Goal: Task Accomplishment & Management: Manage account settings

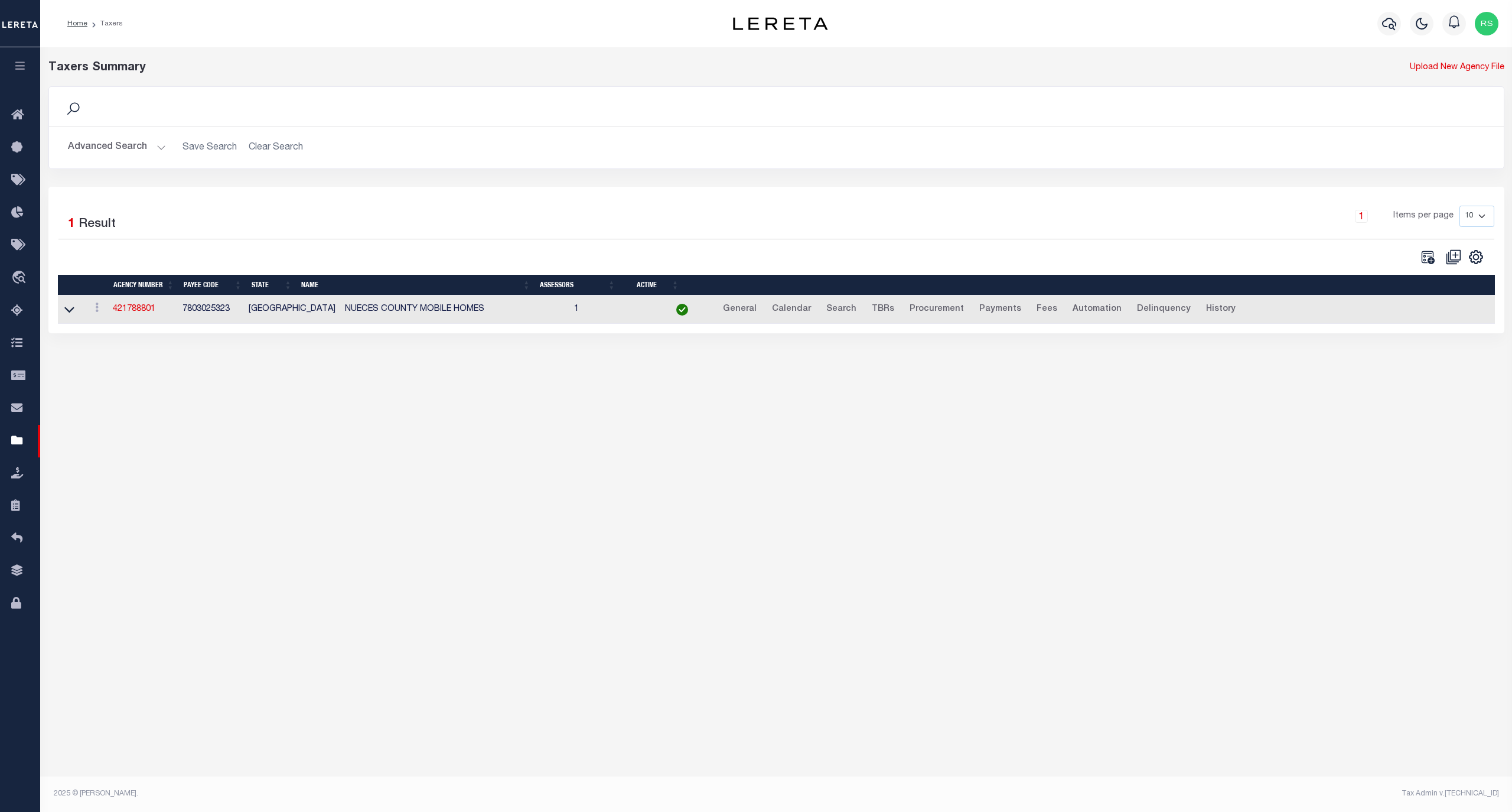
click at [112, 149] on button "Advanced Search" at bounding box center [117, 147] width 98 height 23
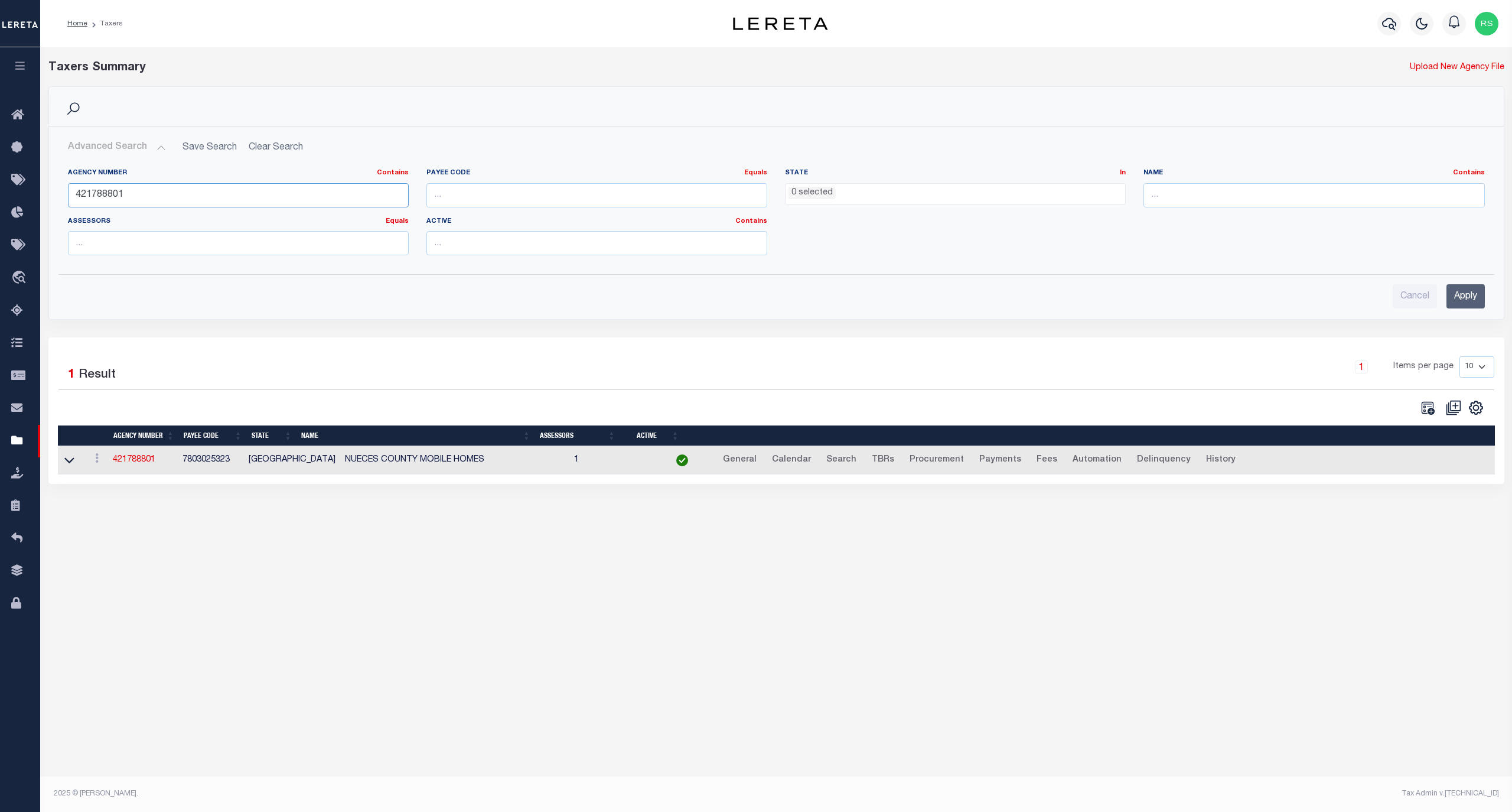
click at [137, 193] on input "421788801" at bounding box center [238, 195] width 340 height 24
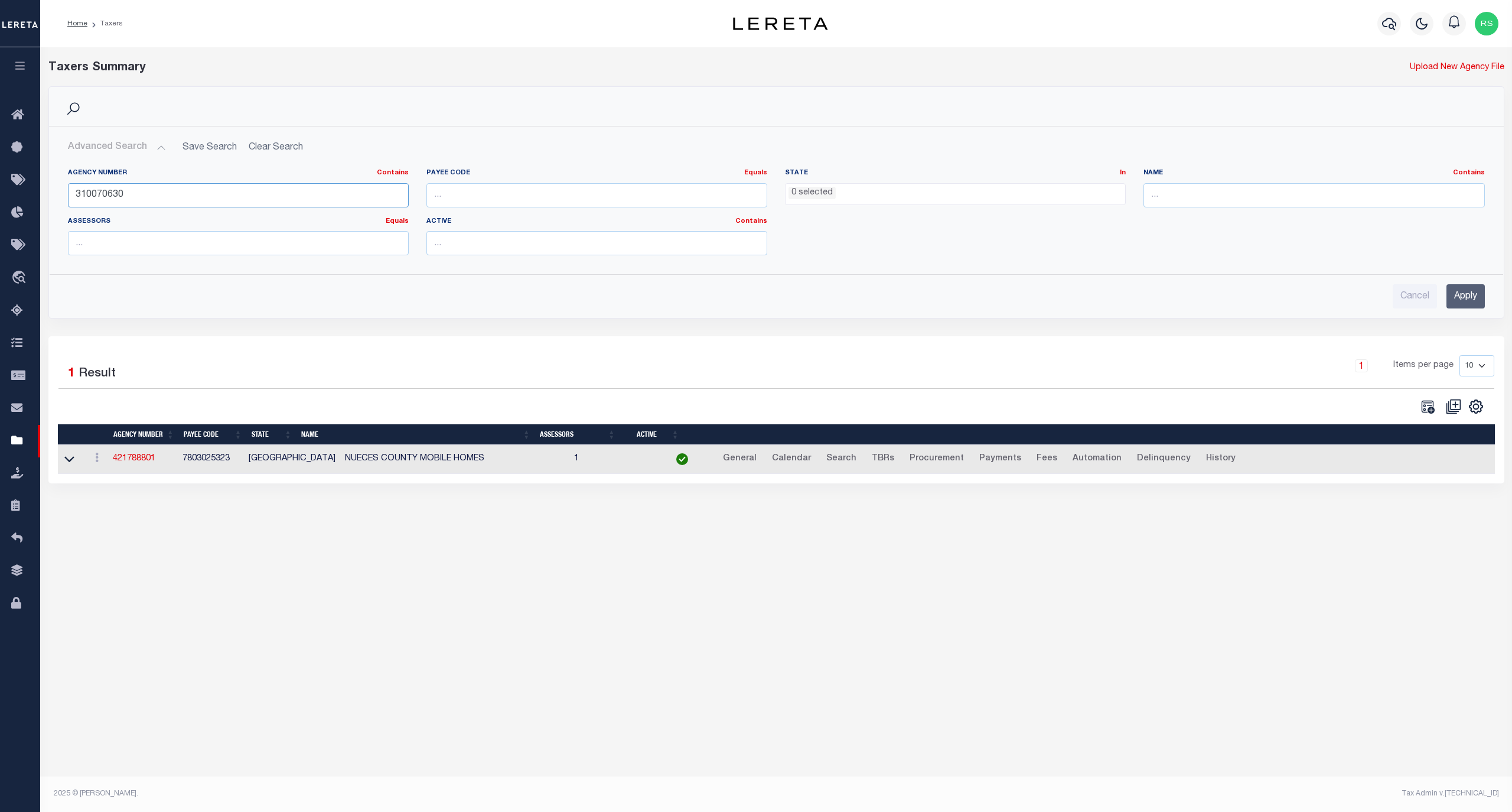
click at [124, 199] on input "310070630" at bounding box center [238, 195] width 340 height 24
paste input "14079000"
type input "140790000"
click at [1480, 298] on input "Apply" at bounding box center [1466, 296] width 38 height 24
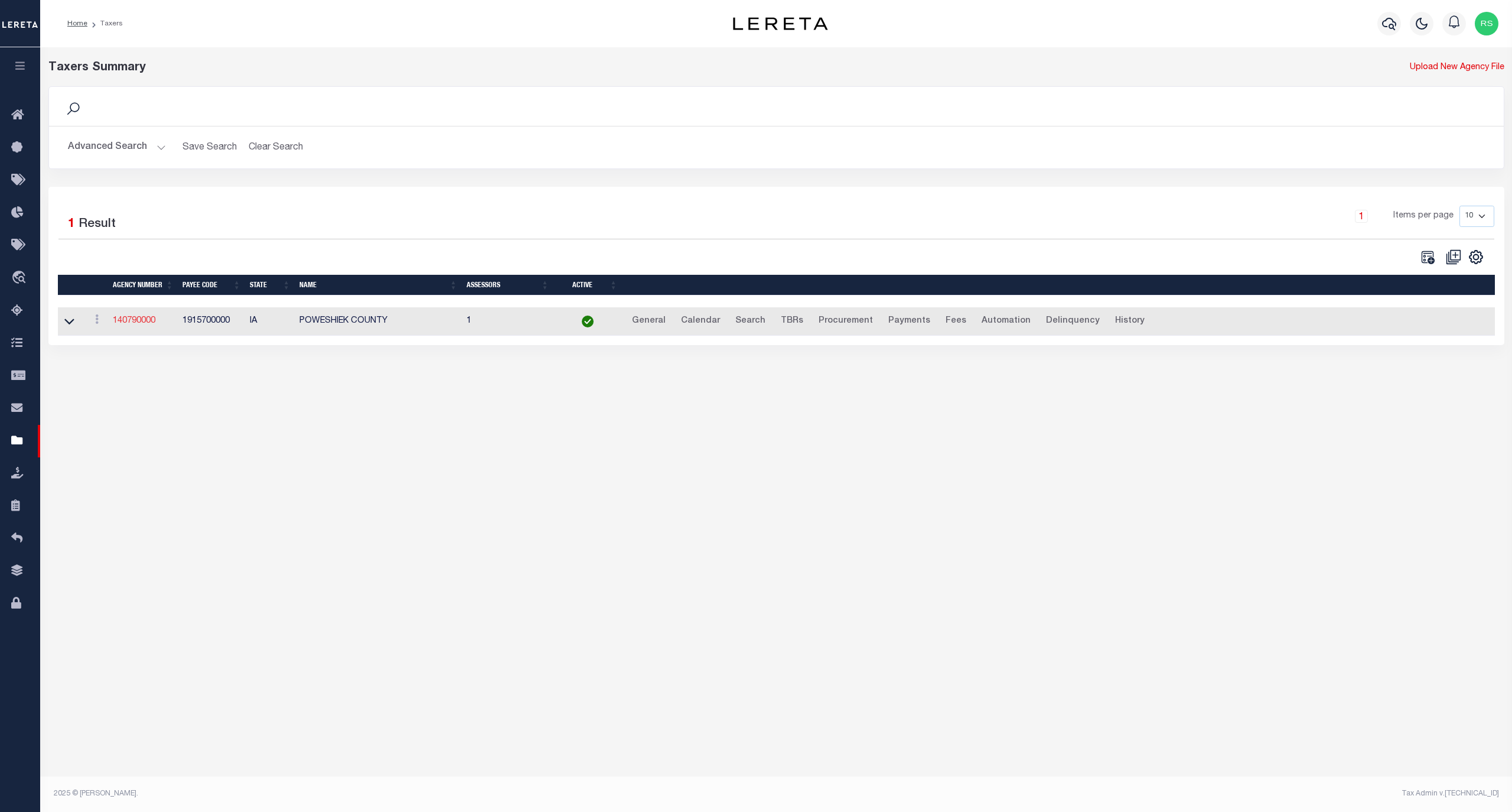
click at [144, 321] on link "140790000" at bounding box center [134, 321] width 42 height 8
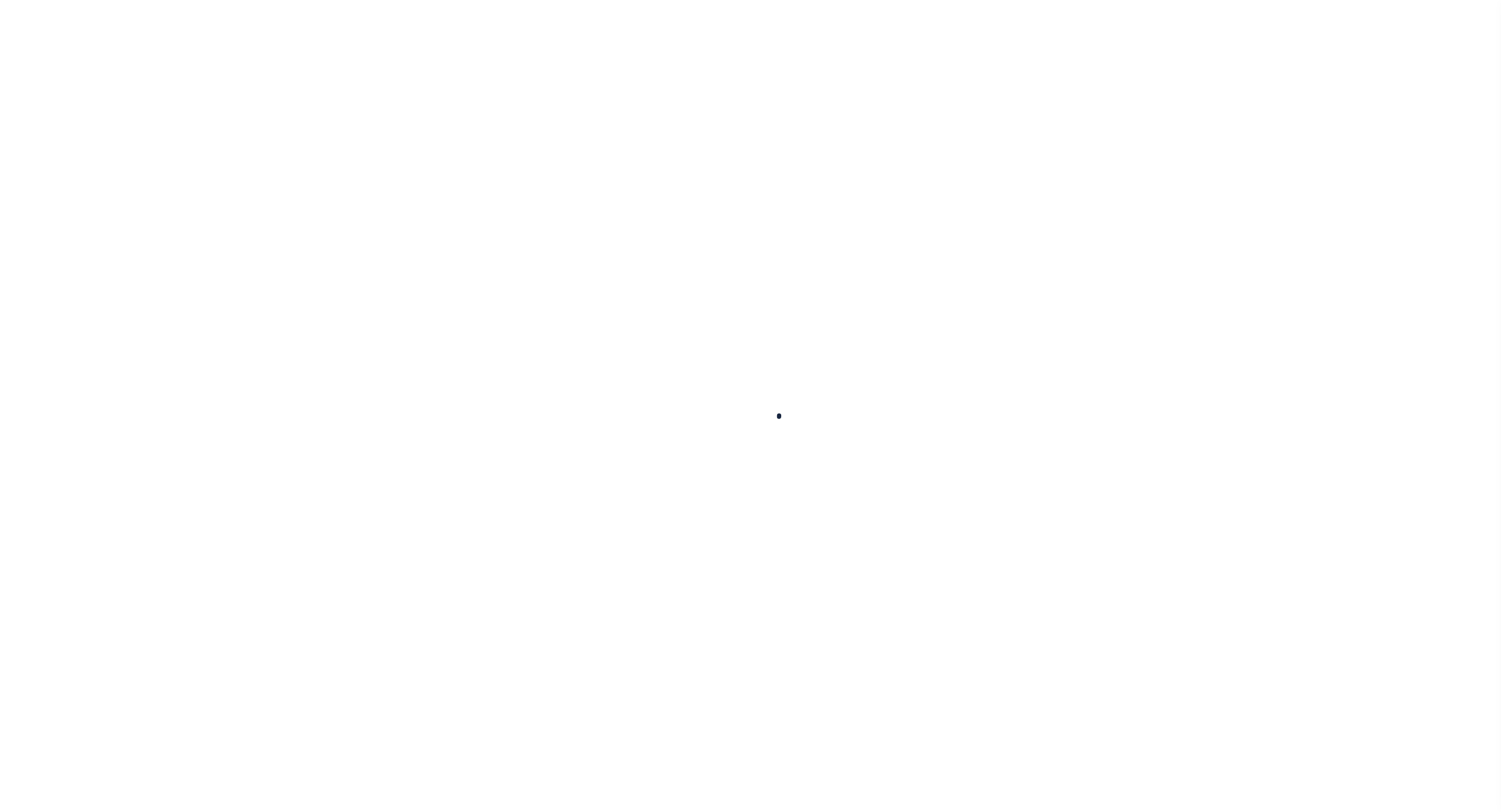
select select
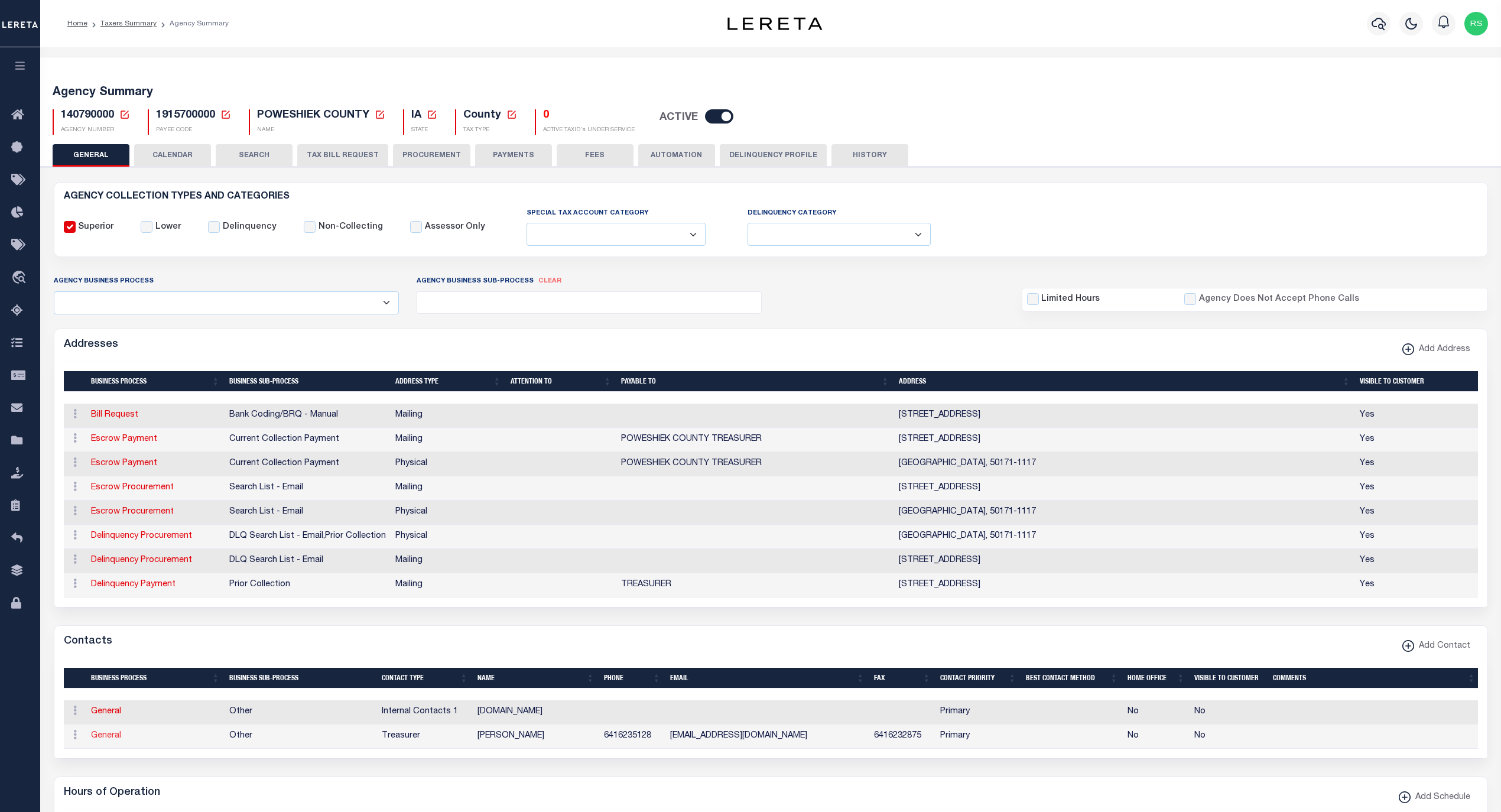
click at [100, 740] on link "General" at bounding box center [106, 736] width 30 height 8
checkbox input "false"
select select
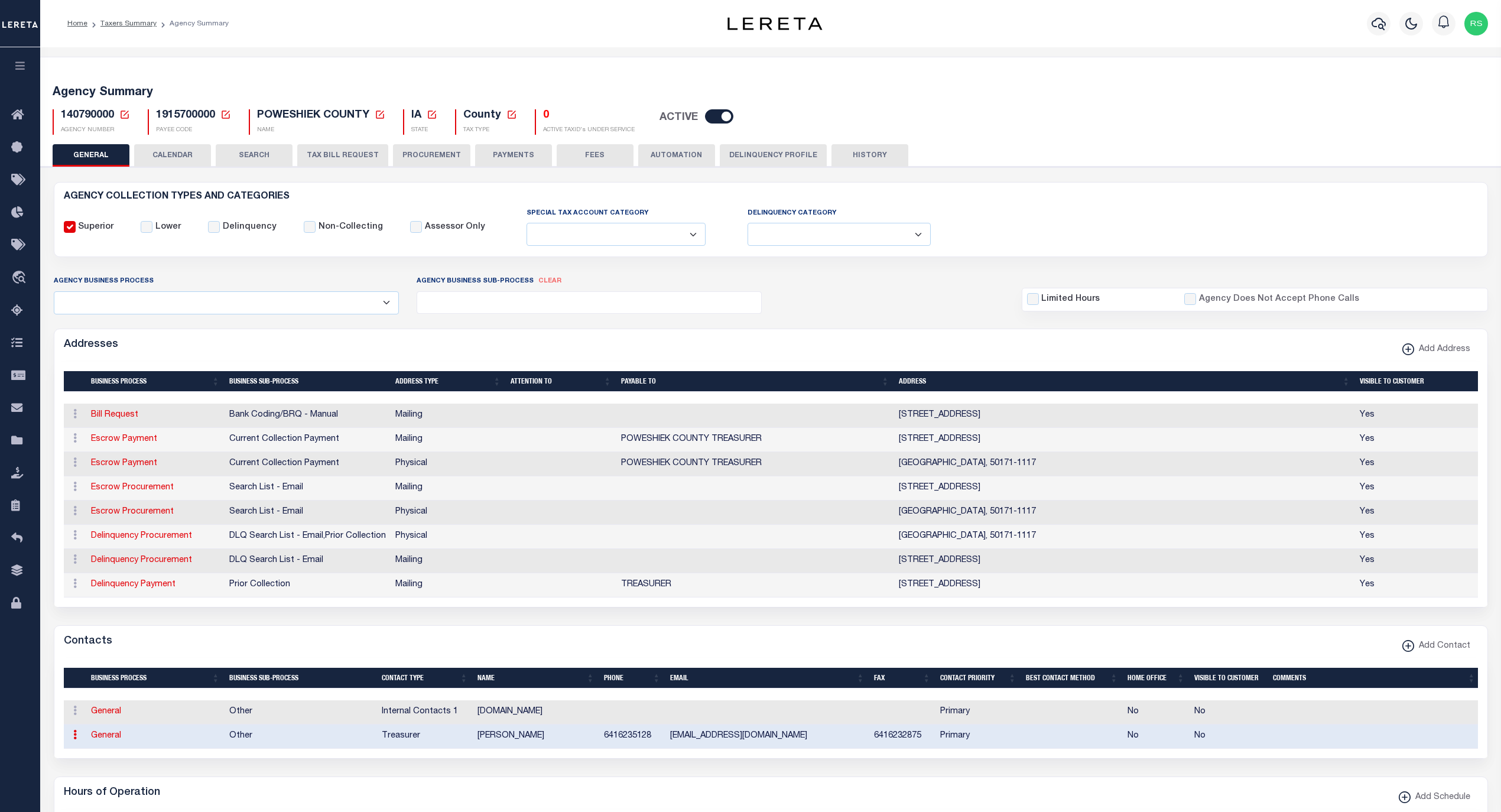
select select "3"
select select "1"
type input "[PERSON_NAME]"
type input "K"
type input "[PERSON_NAME]"
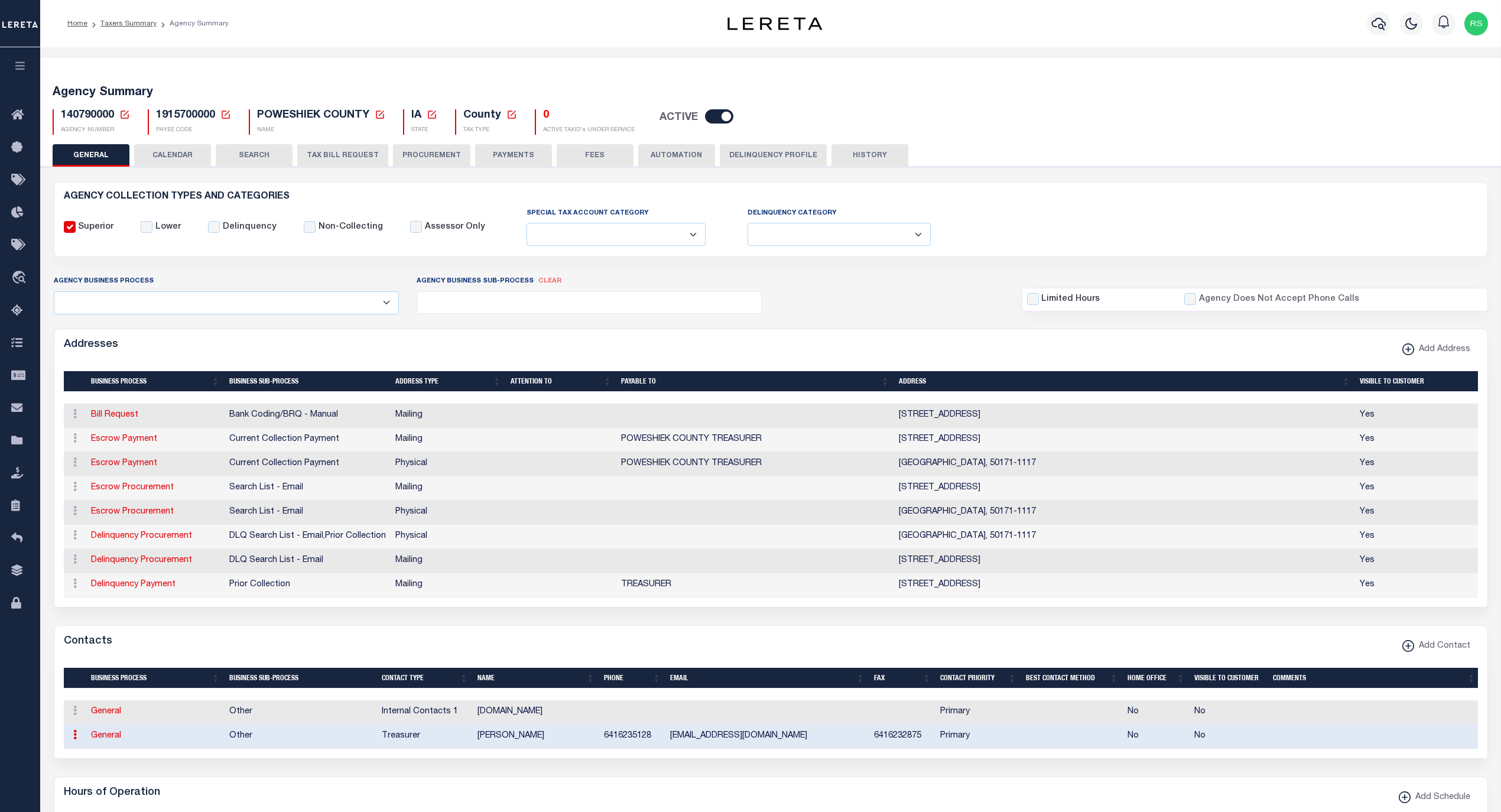
type input "6416235128"
type input "6416232875"
type input "[EMAIL_ADDRESS][DOMAIN_NAME]"
select select "6"
select select "39"
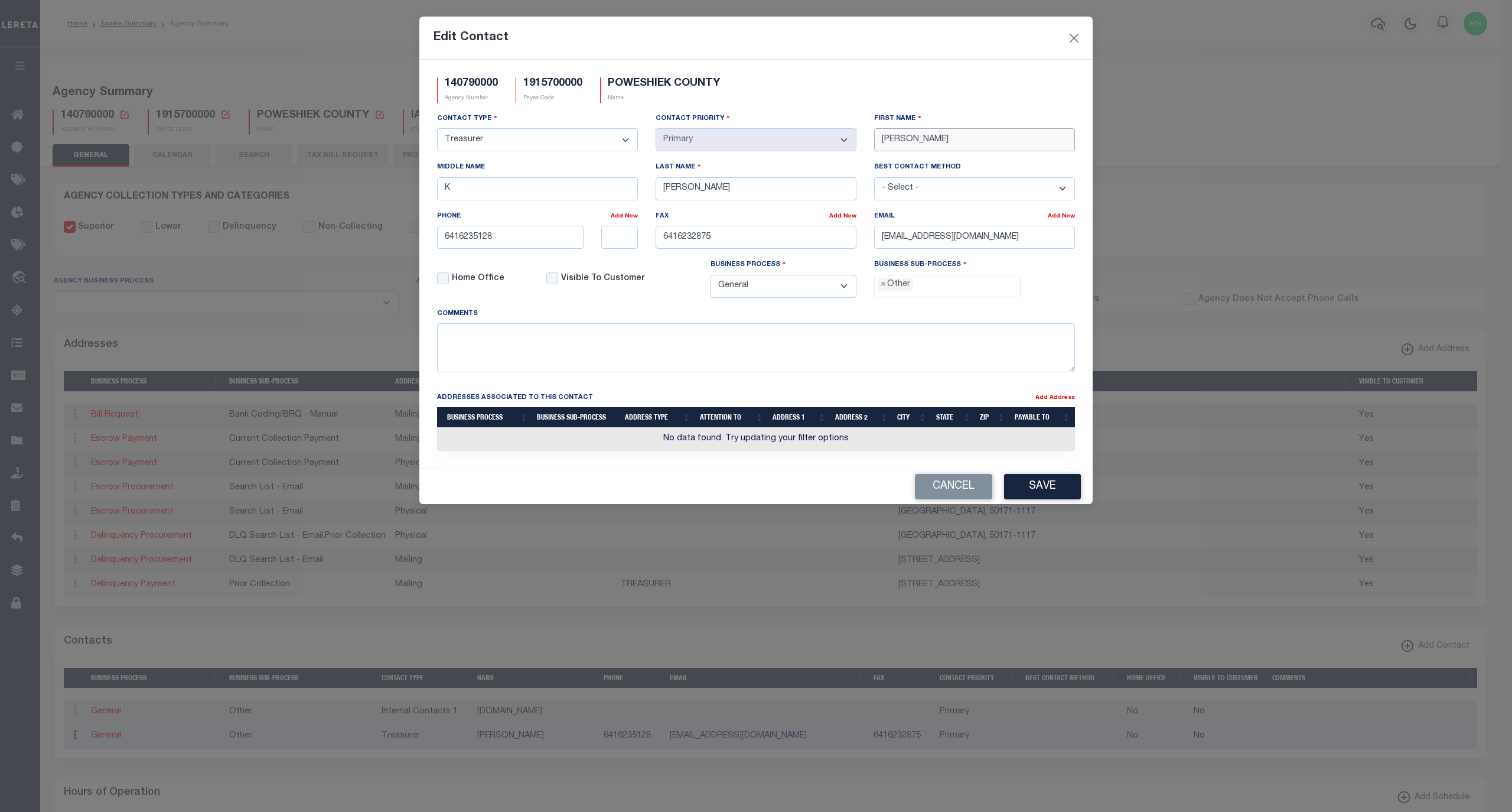
click at [903, 142] on input "[PERSON_NAME]" at bounding box center [974, 139] width 201 height 23
paste input "JENNIFER ANDERSON"
type input "JENNIFER ANDERSON"
click at [747, 195] on input "ROSS" at bounding box center [756, 189] width 201 height 23
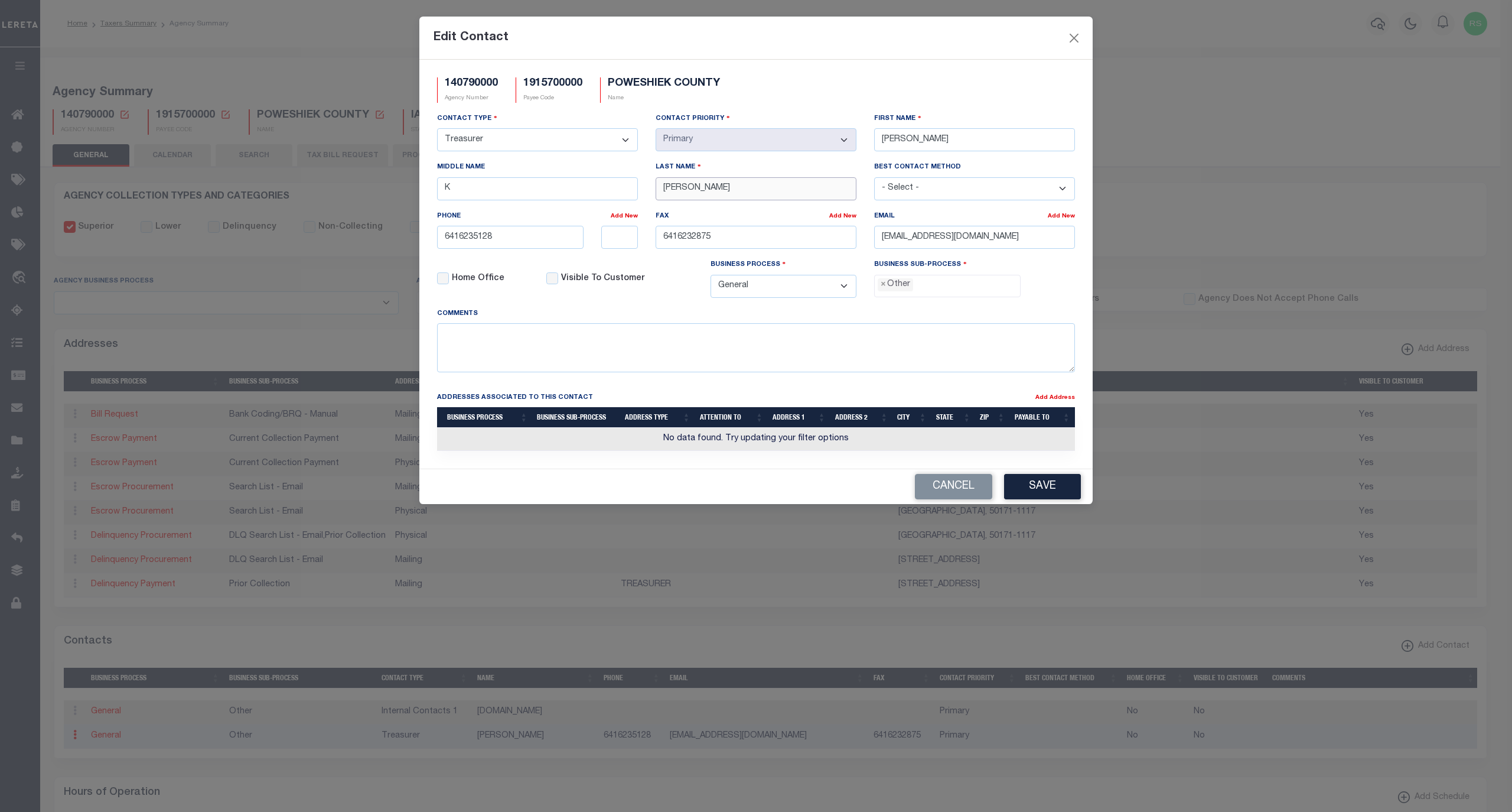
click at [747, 195] on input "ROSS" at bounding box center [756, 189] width 201 height 23
paste input "JENNIFER ANDERSON"
click at [684, 195] on input "JENNIFER ANDERSON" at bounding box center [756, 189] width 201 height 23
type input "ANDERSON"
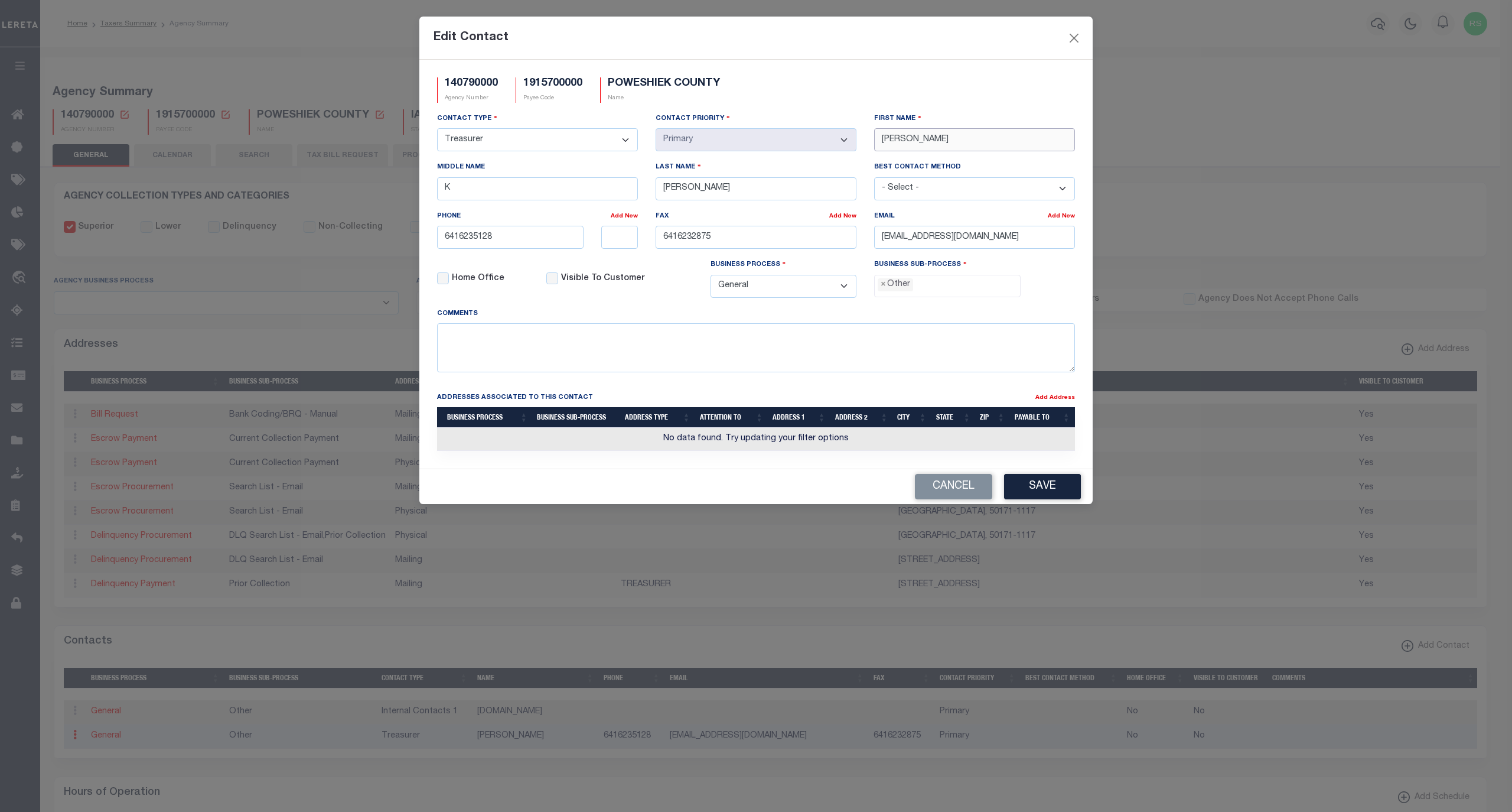
click at [967, 135] on input "JENNIFER ANDERSON" at bounding box center [974, 139] width 201 height 23
type input "JENNIFER"
click at [457, 192] on input "K" at bounding box center [538, 189] width 201 height 23
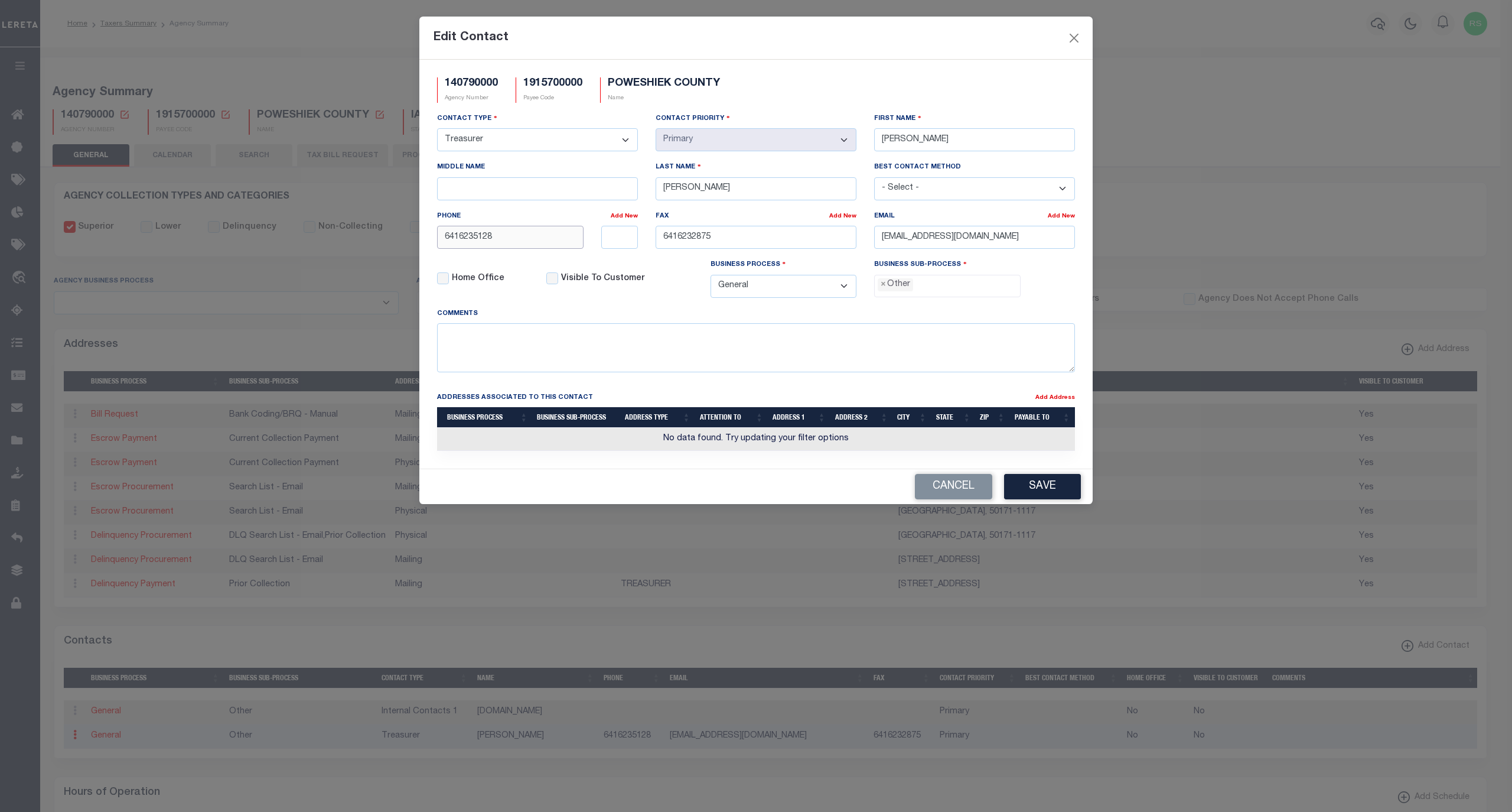
drag, startPoint x: 539, startPoint y: 237, endPoint x: 366, endPoint y: 226, distance: 173.3
click at [366, 226] on div "Edit Contact 140790000 Agency Number 1915700000 Payee Code POWESHIEK COUNTY Nam…" at bounding box center [756, 406] width 1512 height 812
paste input "-623-"
type input "641-623-5128"
drag, startPoint x: 739, startPoint y: 237, endPoint x: 612, endPoint y: 242, distance: 127.1
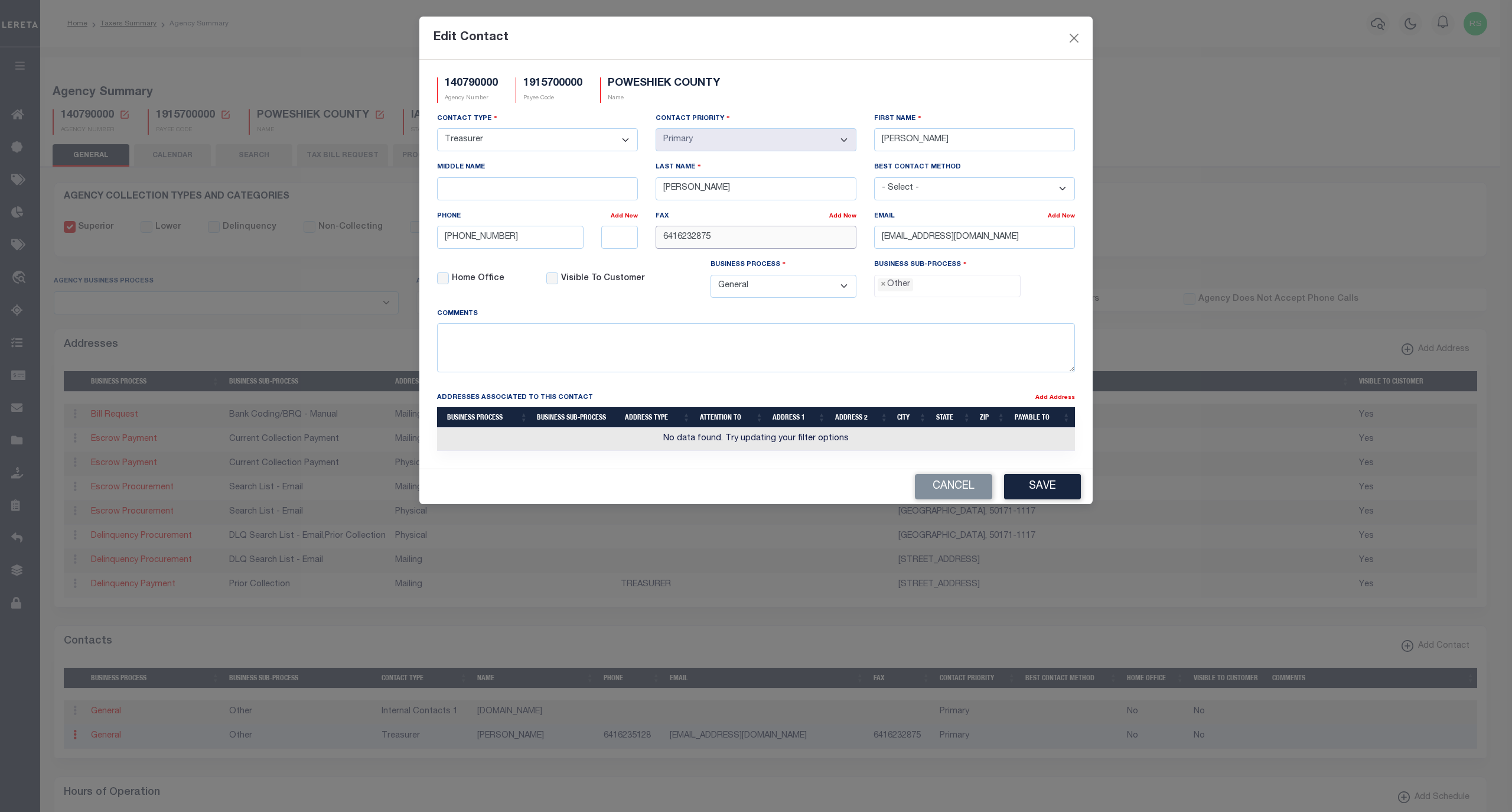
click at [612, 242] on div "Contact Type - Select - Assessor Clerk Internal Contacts 1 Internal Contacts 2 …" at bounding box center [756, 210] width 656 height 195
paste input "-623-"
type input "641-623-2875"
click at [883, 288] on span "×" at bounding box center [883, 285] width 5 height 13
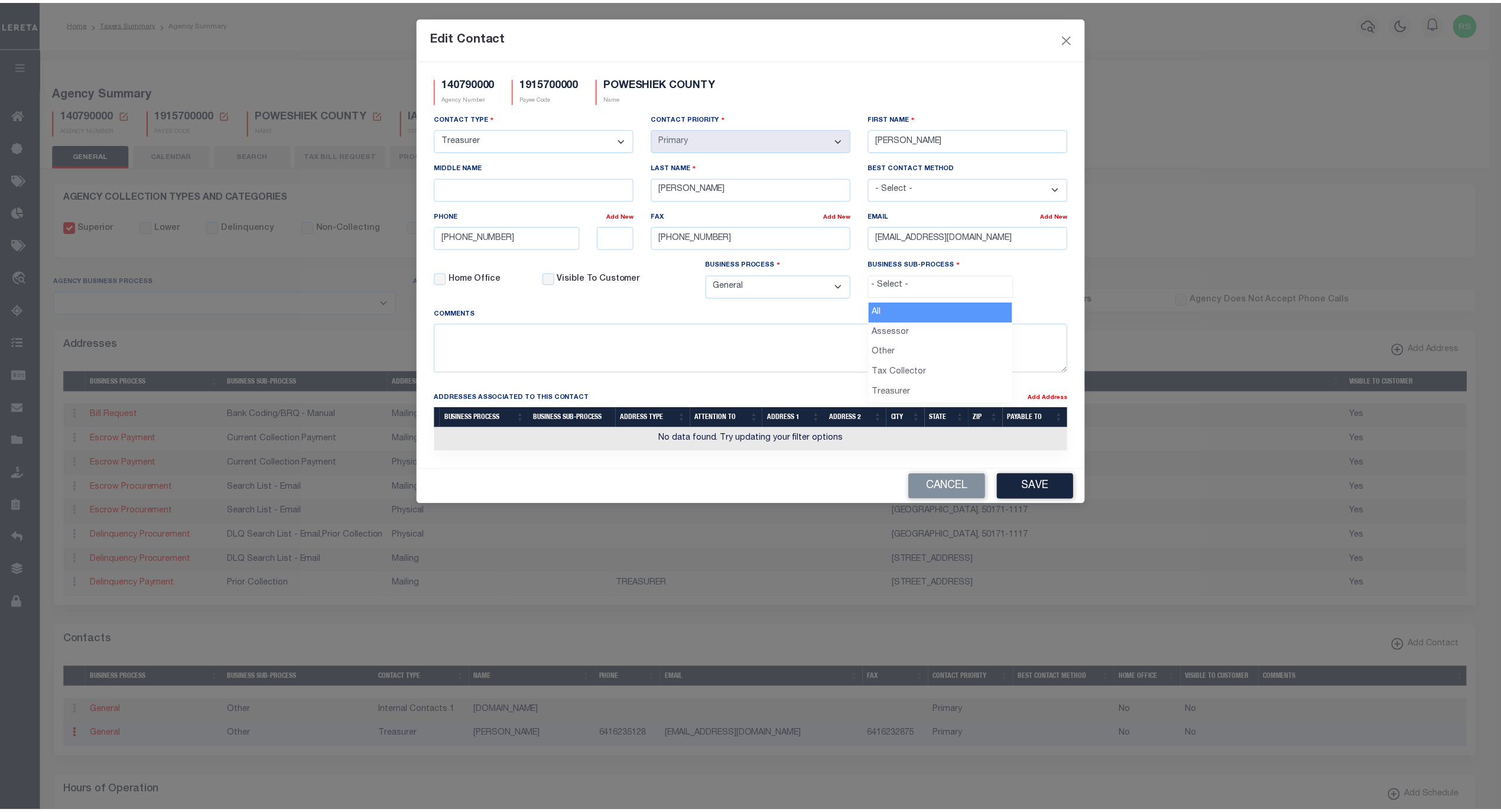
scroll to position [20, 0]
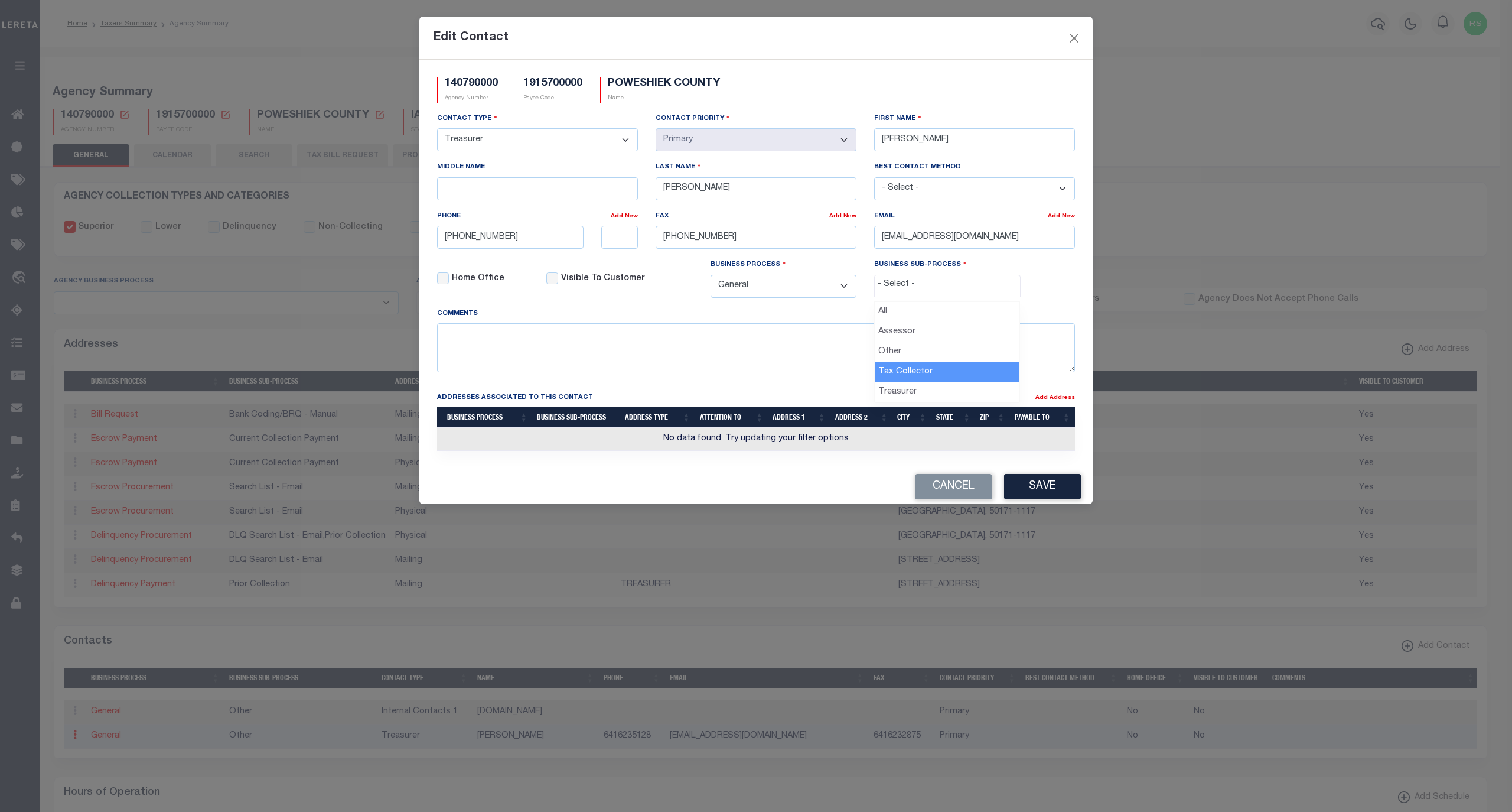
select select "31"
click at [846, 317] on div "Comments" at bounding box center [756, 340] width 638 height 65
click at [881, 291] on span "×" at bounding box center [883, 285] width 5 height 13
select select "32"
click at [1056, 242] on input "SANDYROSS@POWESHIEKCOUNTY.ORG" at bounding box center [974, 237] width 201 height 23
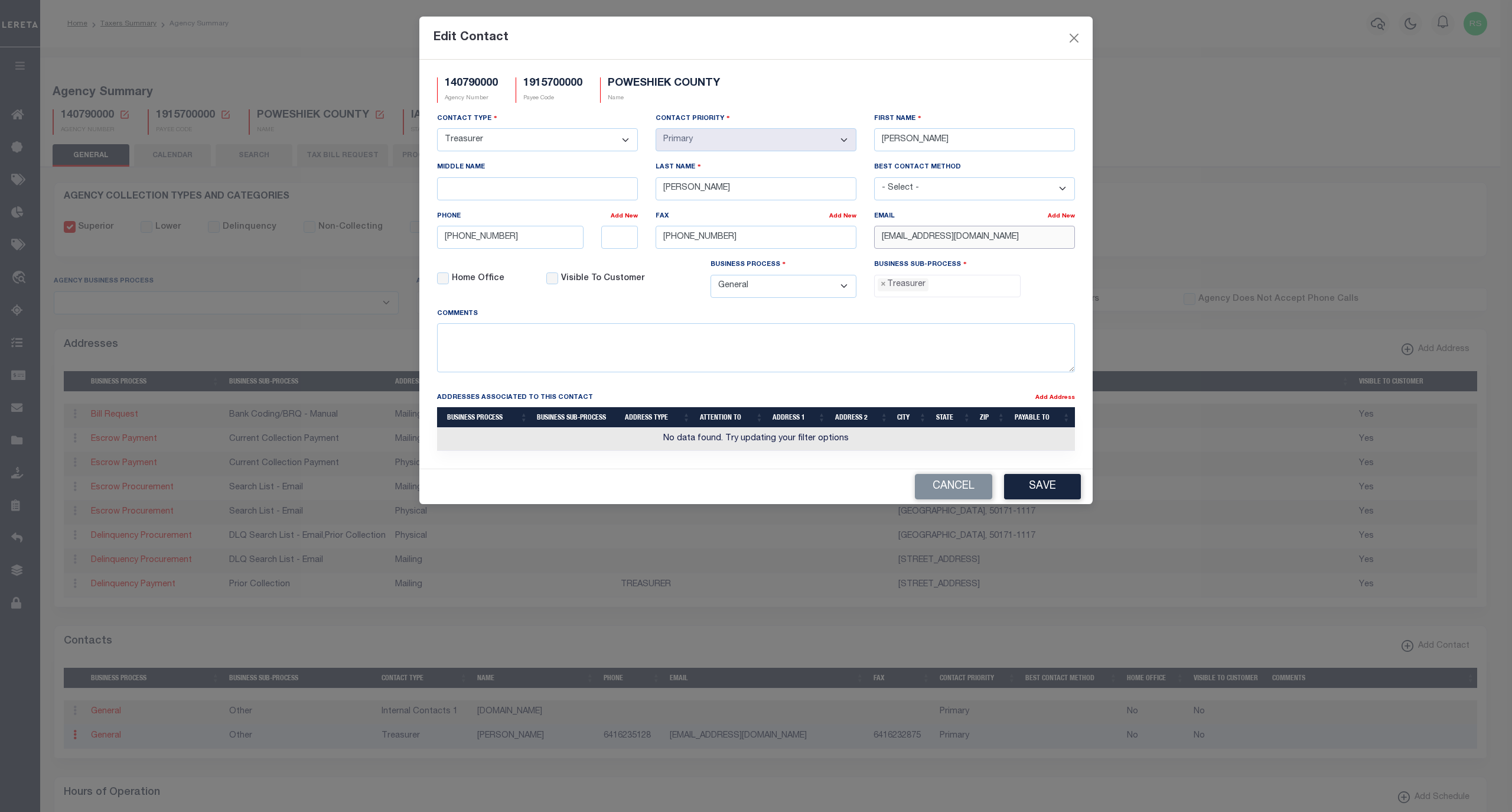
drag, startPoint x: 1071, startPoint y: 242, endPoint x: 795, endPoint y: 230, distance: 276.3
click at [795, 237] on div "Contact Type - Select - Assessor Clerk Internal Contacts 1 Internal Contacts 2 …" at bounding box center [756, 210] width 656 height 195
paste input "JANDERSON@POWESHIEKIOWA.GOV"
type input "JANDERSON@POWESHIEKIOWA.GOV"
click at [882, 320] on div "Comments" at bounding box center [756, 340] width 638 height 65
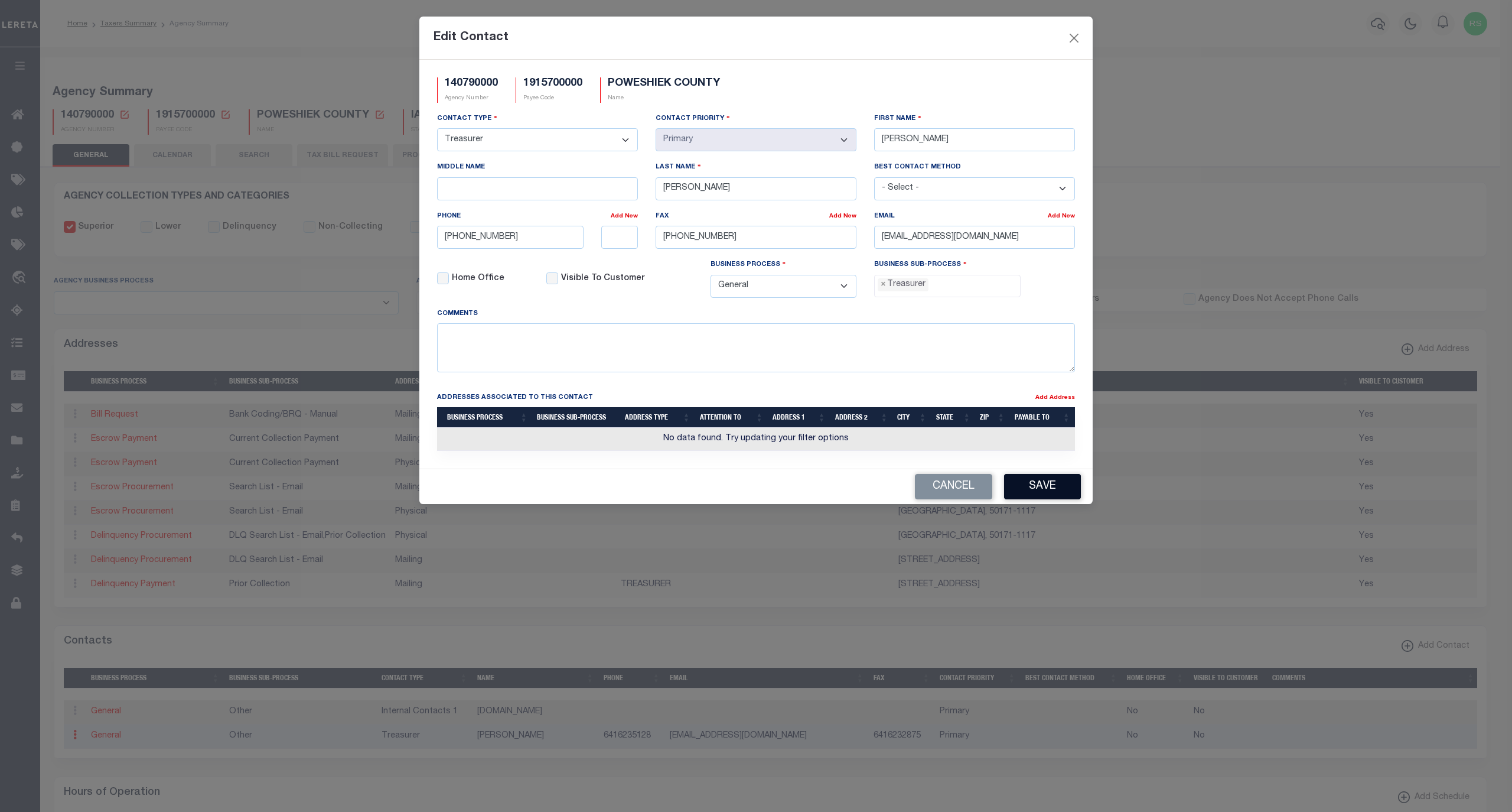
click at [1044, 499] on button "Save" at bounding box center [1043, 487] width 77 height 25
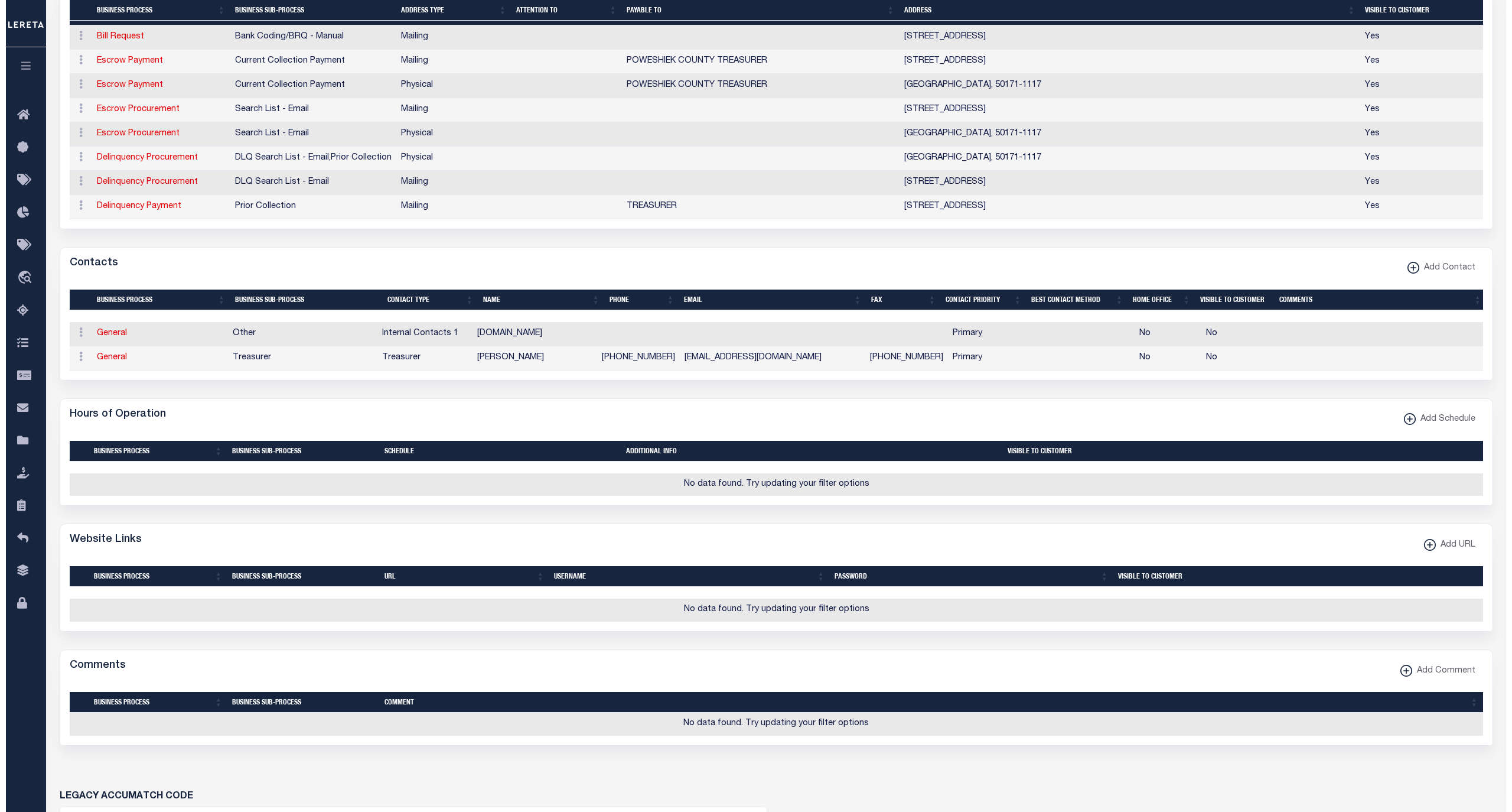
scroll to position [420, 0]
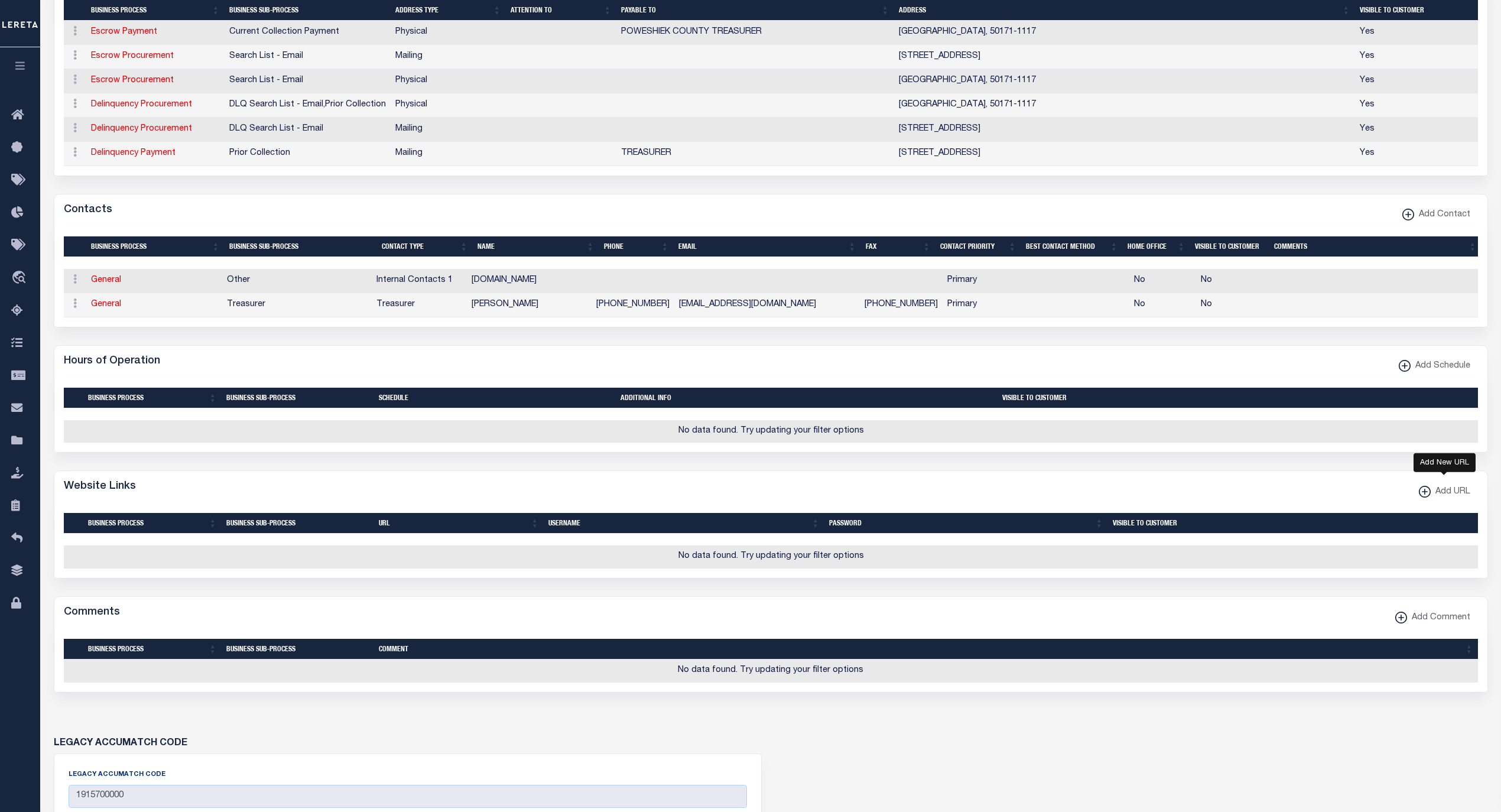
click at [1426, 497] on xmlns\ "button" at bounding box center [1425, 492] width 12 height 12
select select
checkbox input "true"
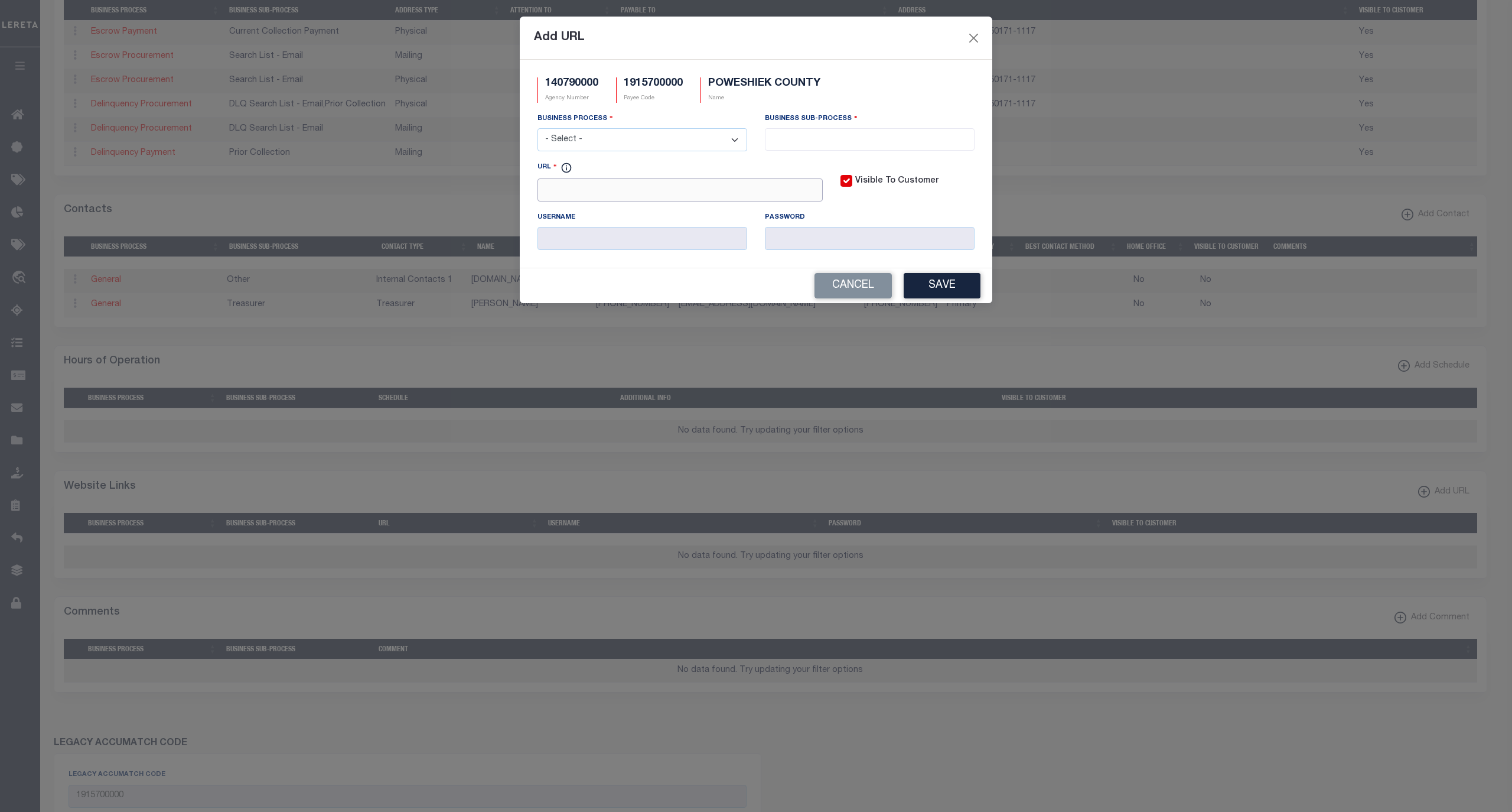
click at [690, 199] on input "URL" at bounding box center [680, 190] width 285 height 23
paste input "www.IowaTaxAndTags.org"
type input "www.IowaTaxAndTags.org"
click at [681, 130] on select "- Select - All Automation Bill Request Delinquency Payment Delinquency Procurem…" at bounding box center [643, 139] width 210 height 23
select select "6"
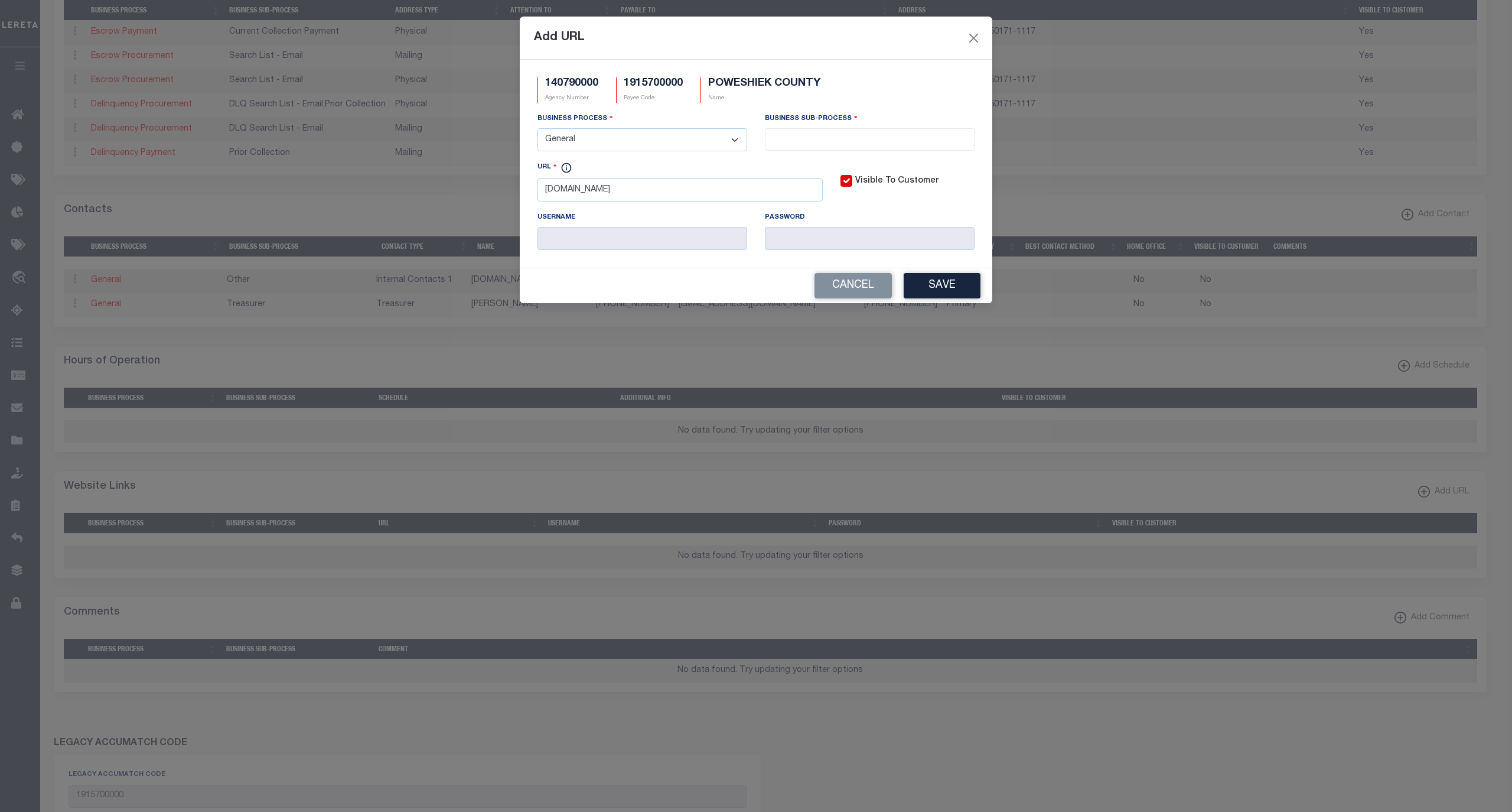
click at [538, 130] on select "- Select - All Automation Bill Request Delinquency Payment Delinquency Procurem…" at bounding box center [643, 139] width 210 height 23
click at [797, 147] on span at bounding box center [869, 139] width 210 height 23
select select "39"
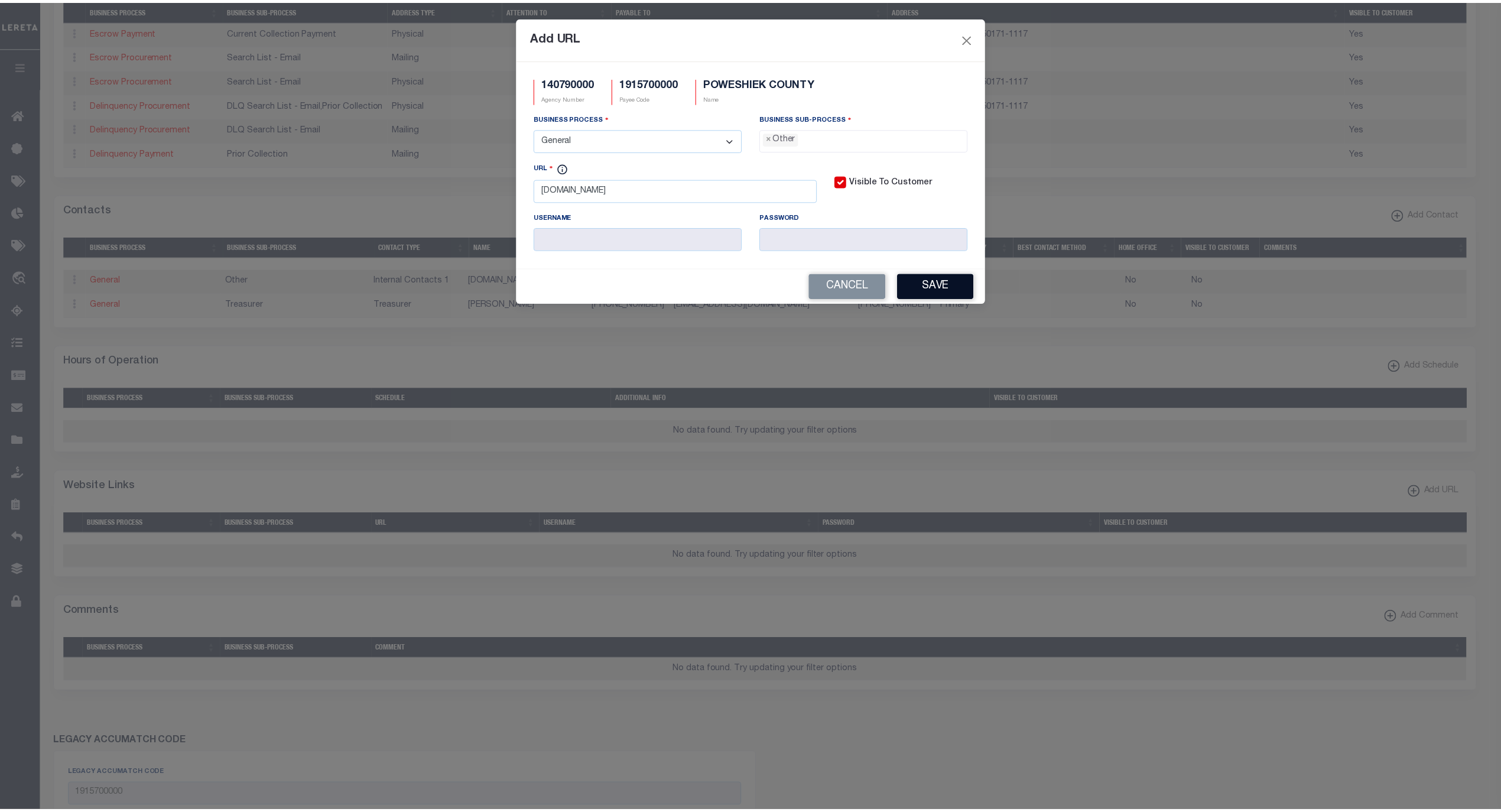
scroll to position [20, 0]
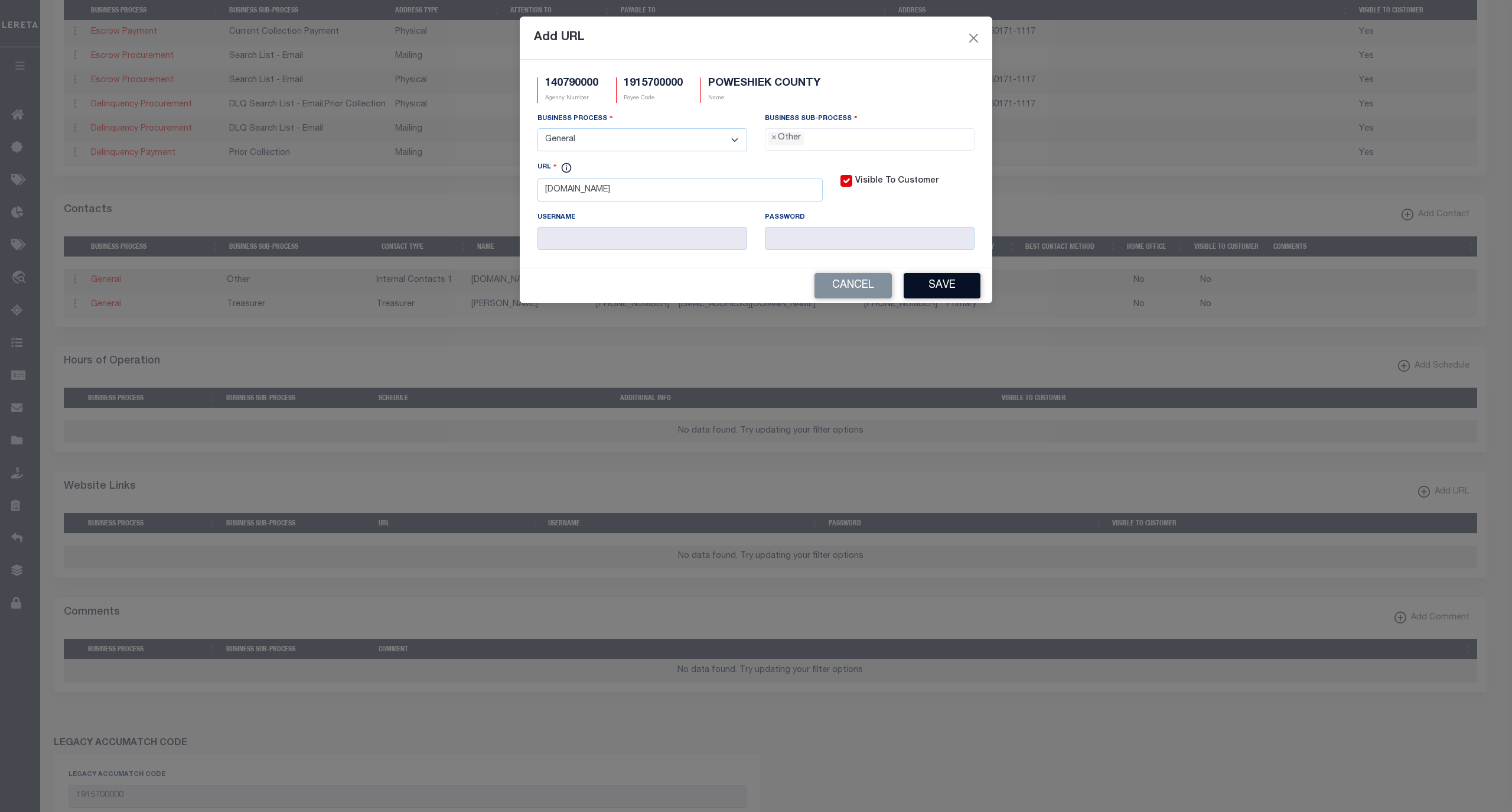
click at [933, 291] on button "Save" at bounding box center [943, 285] width 77 height 25
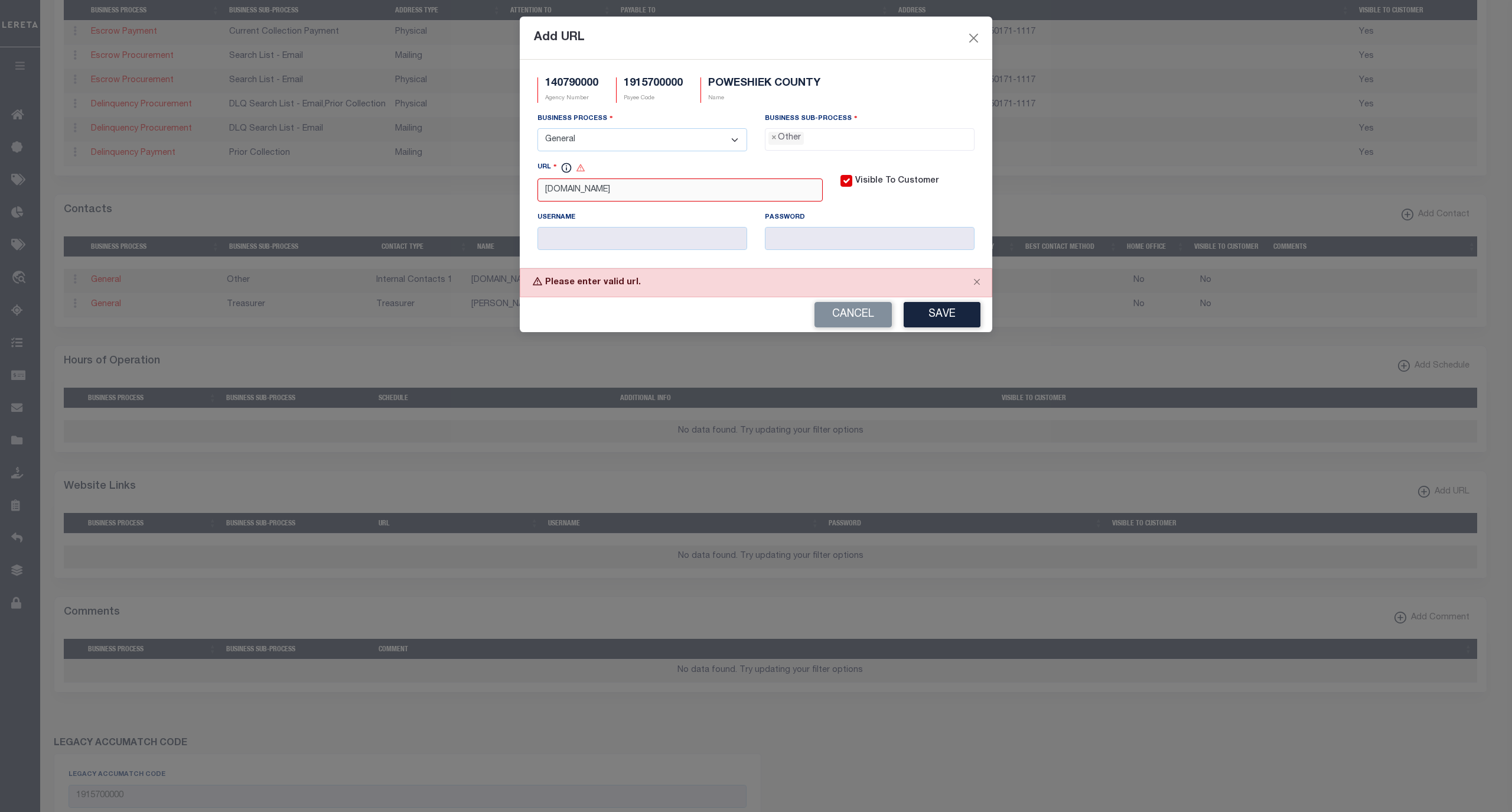
click at [714, 199] on input "www.IowaTaxAndTags.org" at bounding box center [680, 190] width 285 height 23
drag, startPoint x: 714, startPoint y: 199, endPoint x: 451, endPoint y: 173, distance: 264.3
click at [451, 173] on div "Add URL 140790000 Agency Number 1915700000 Payee Code POWESHIEK COUNTY Name Bus…" at bounding box center [756, 406] width 1512 height 812
paste input "https://www.iowataxandtags.org/"
type input "https://www.iowataxandtags.org/"
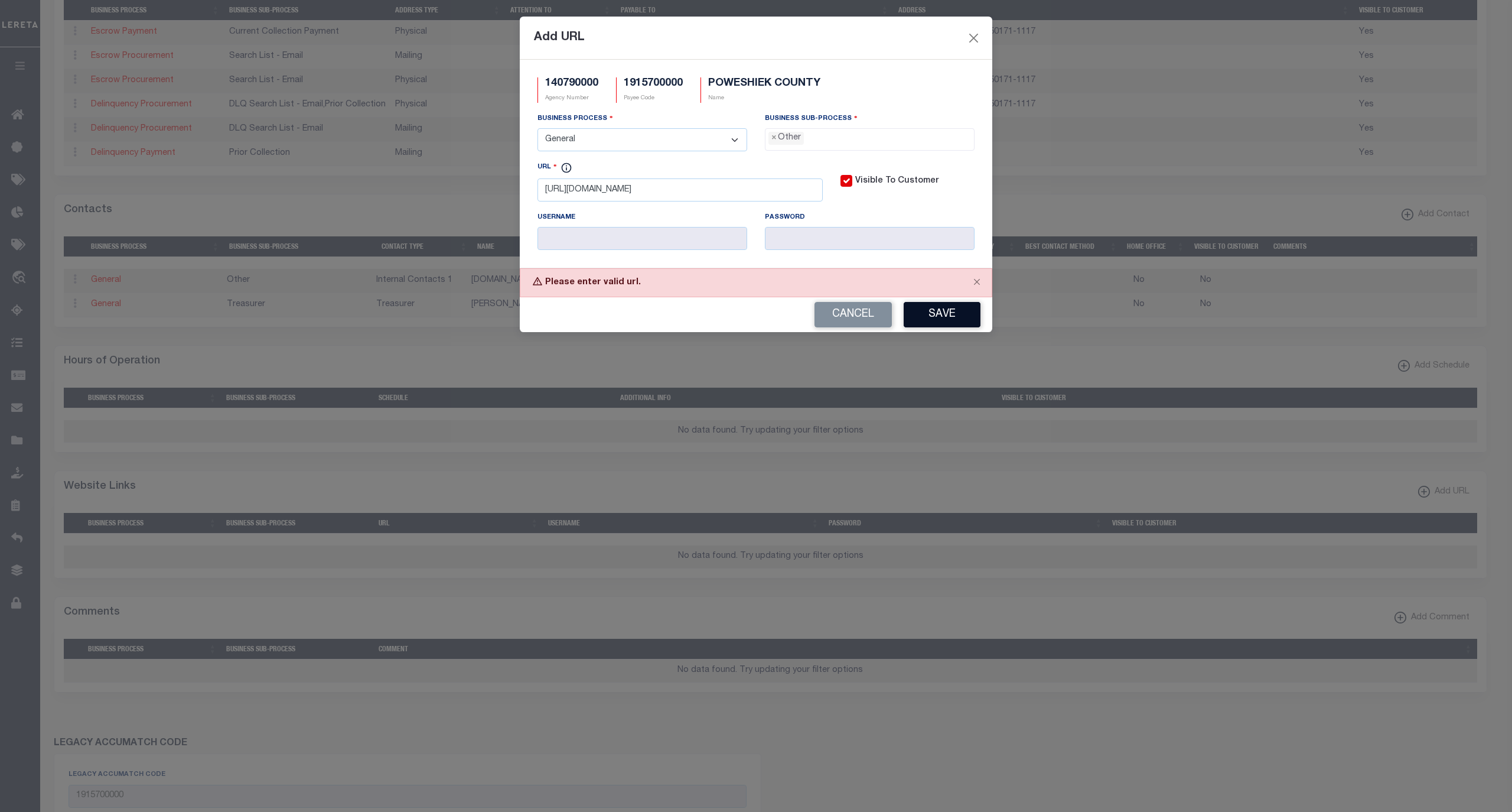
click at [946, 318] on button "Save" at bounding box center [943, 315] width 77 height 25
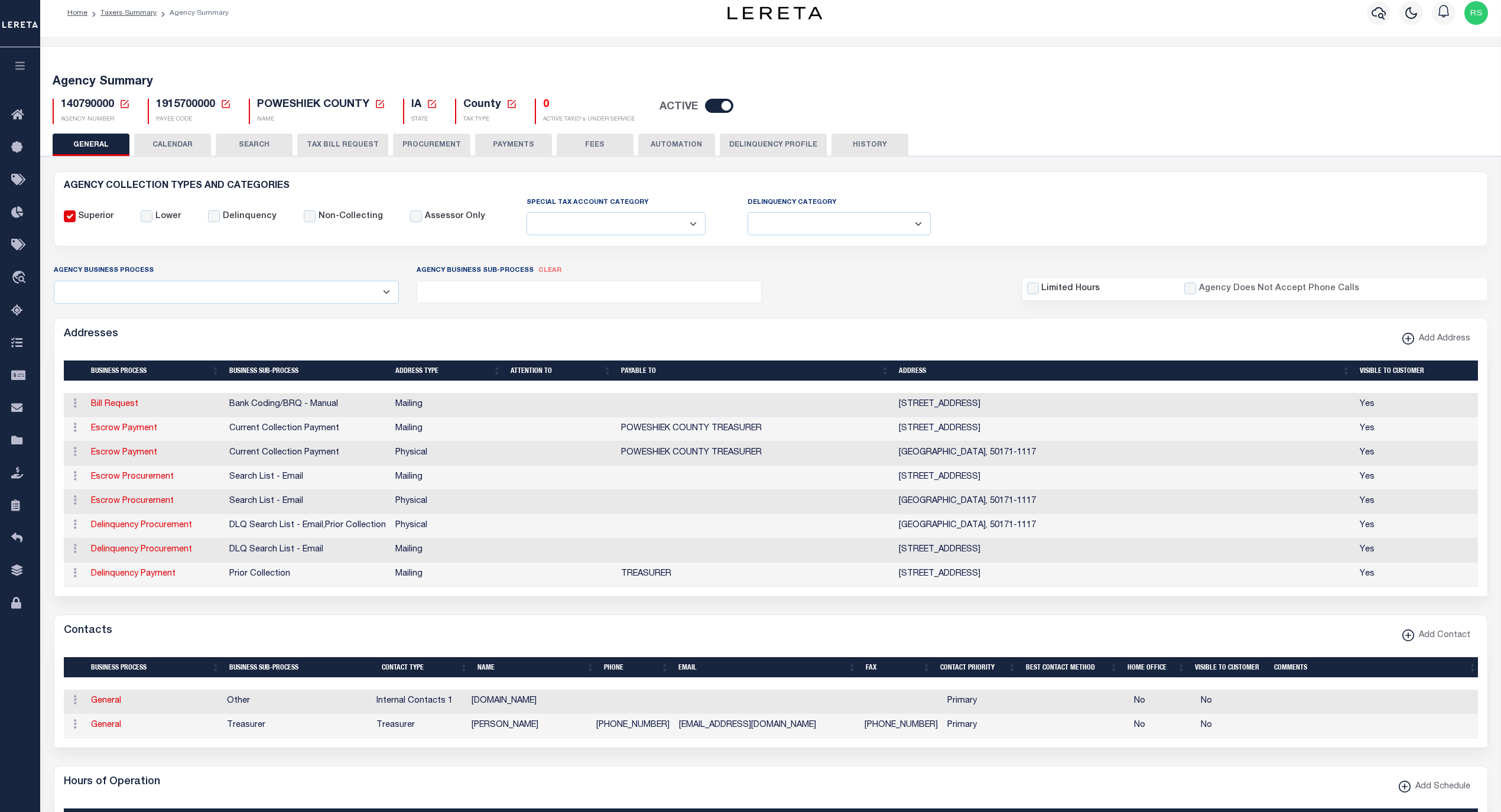
scroll to position [0, 0]
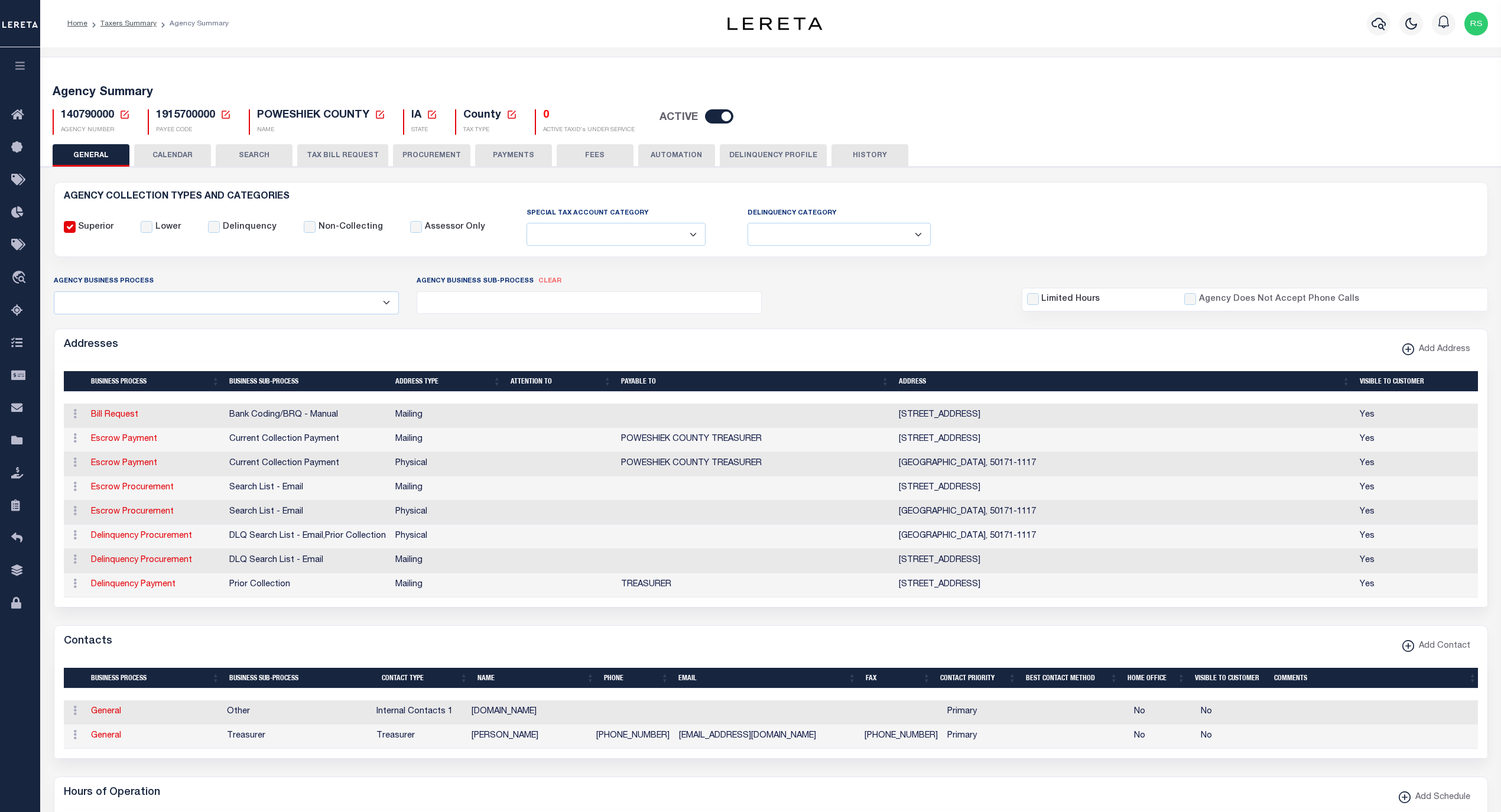
click at [577, 154] on button "FEES" at bounding box center [595, 155] width 77 height 23
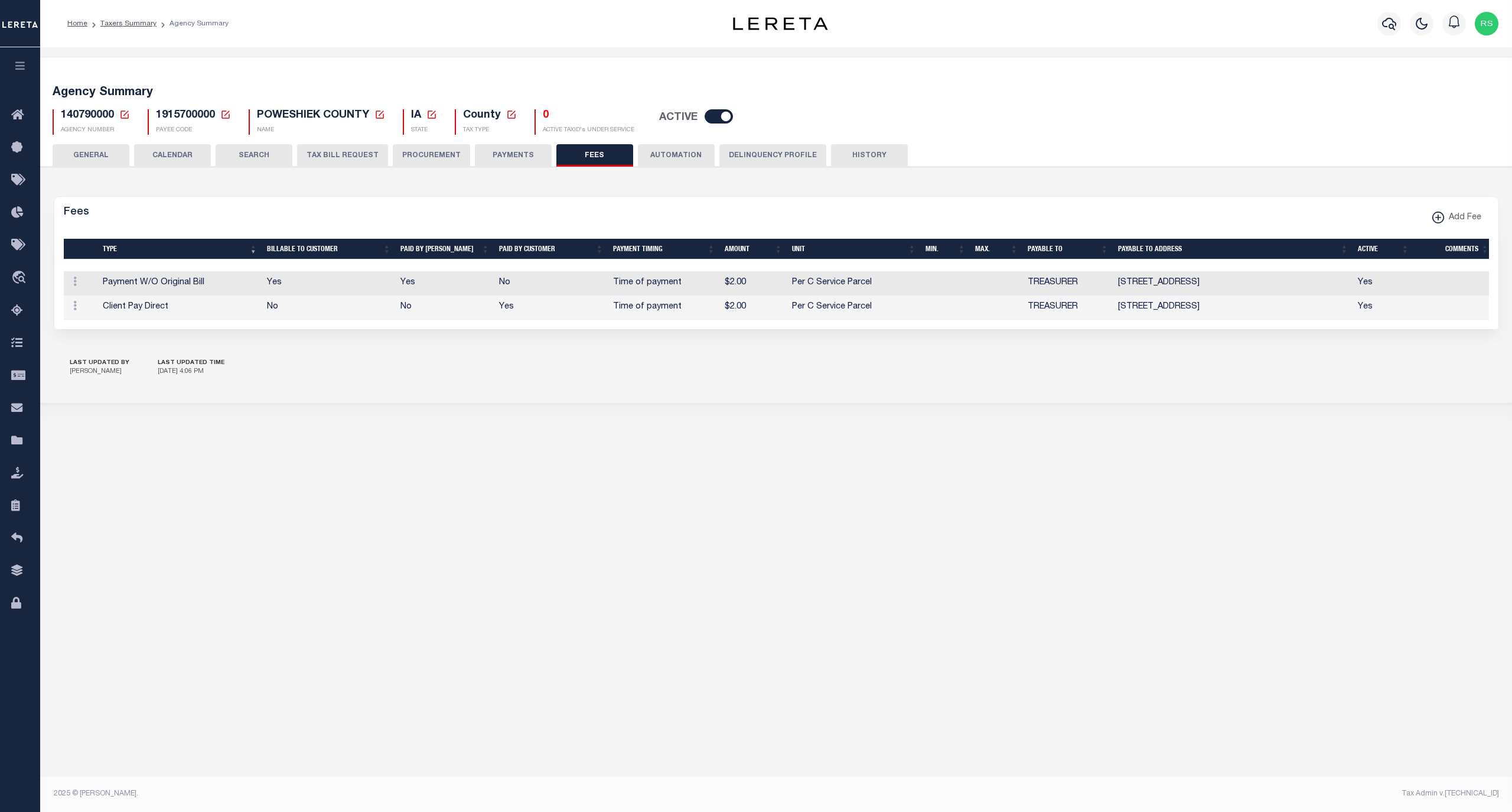
click at [525, 154] on button "PAYMENTS" at bounding box center [514, 155] width 77 height 23
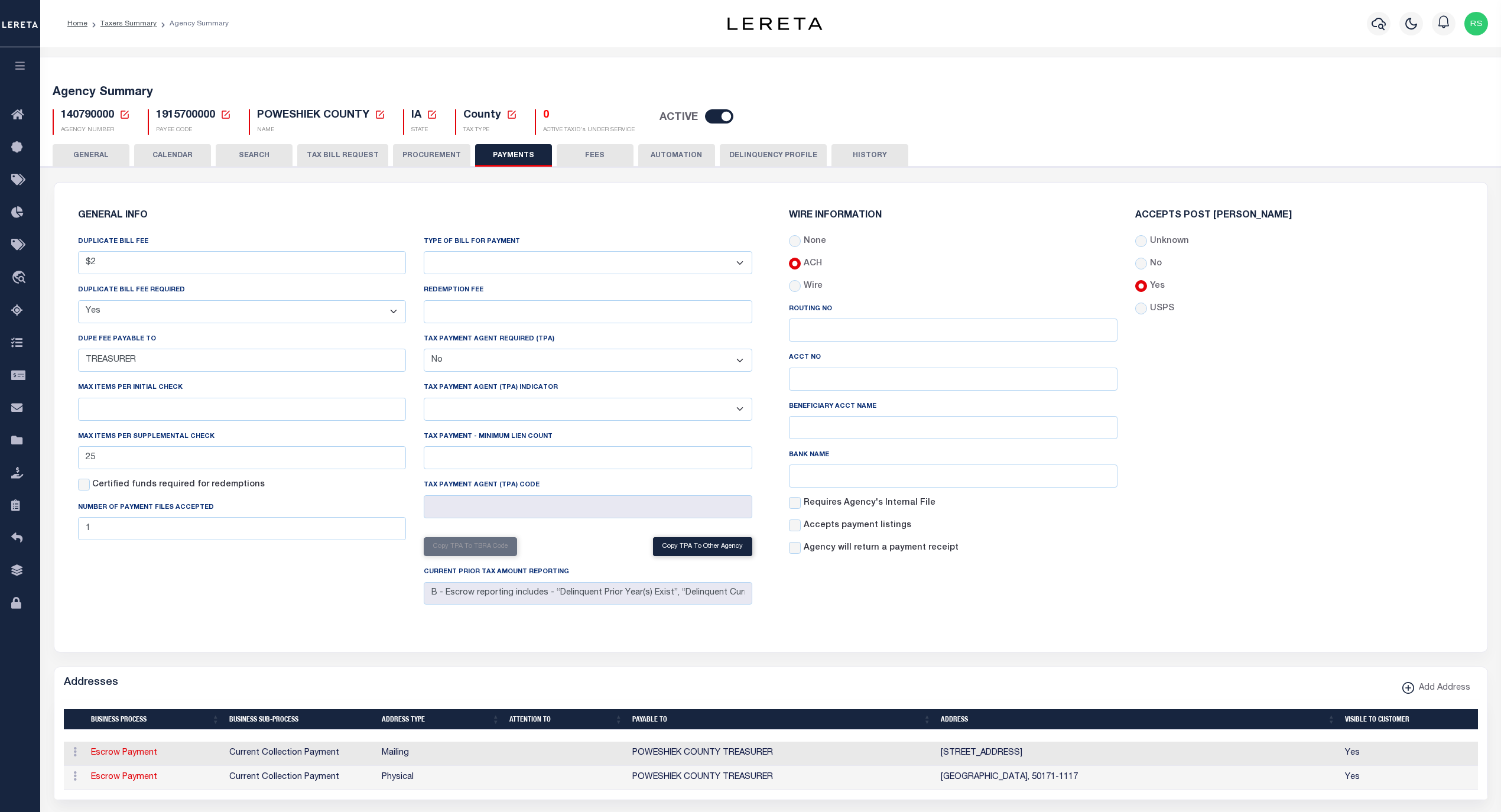
click at [56, 153] on button "GENERAL" at bounding box center [91, 155] width 77 height 23
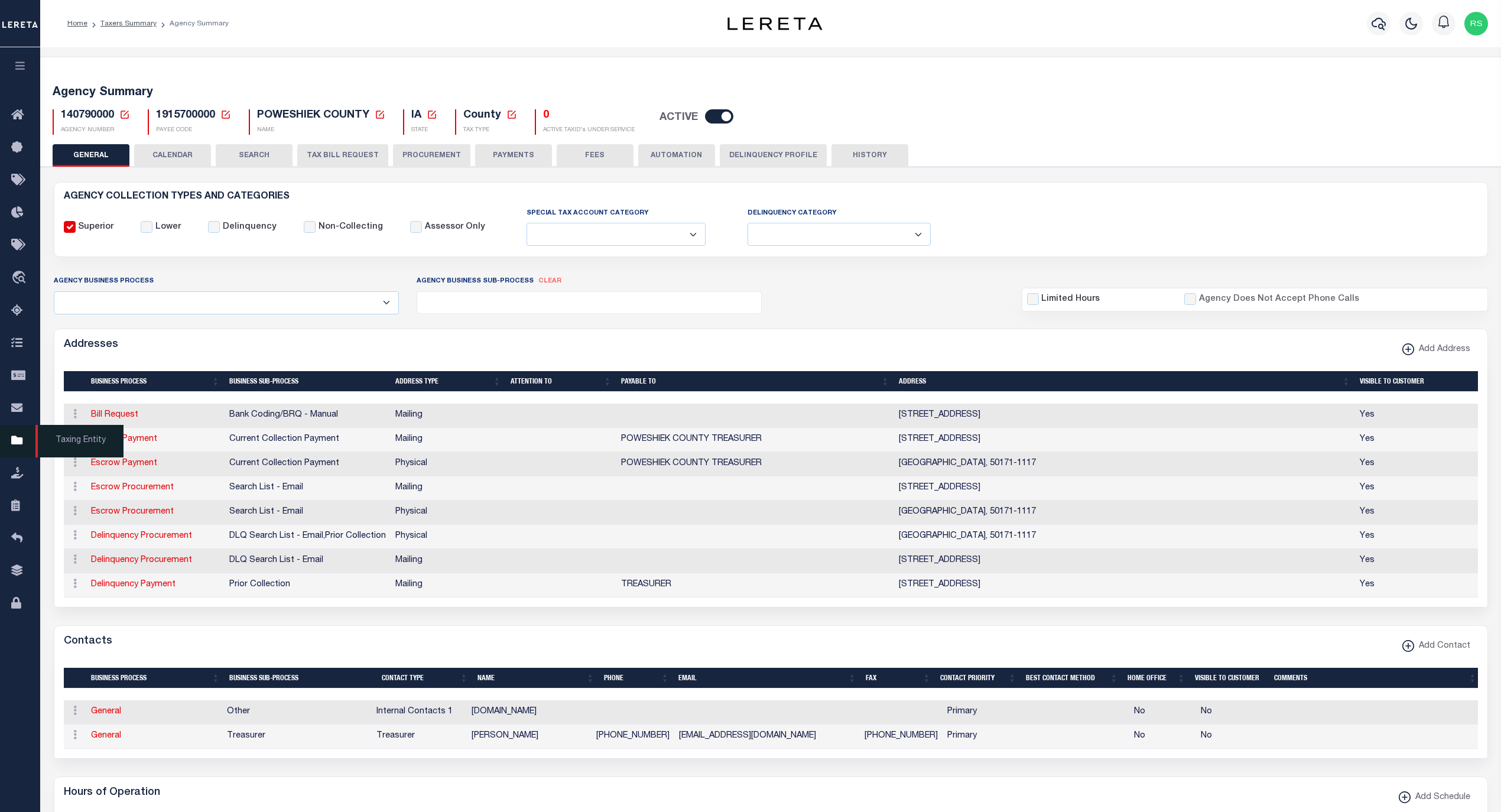
click at [55, 444] on span "Taxing Entity" at bounding box center [79, 441] width 88 height 33
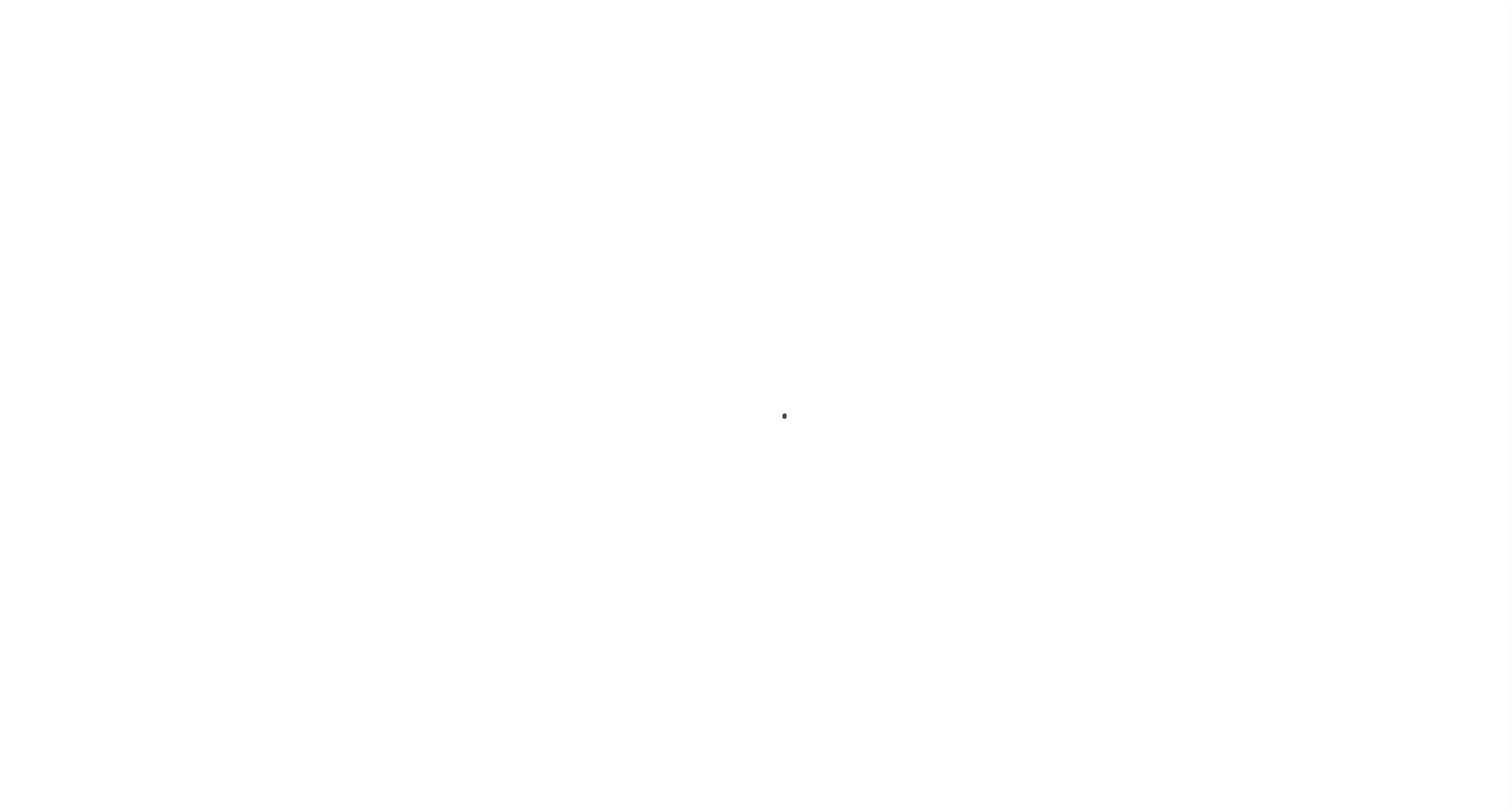
select select
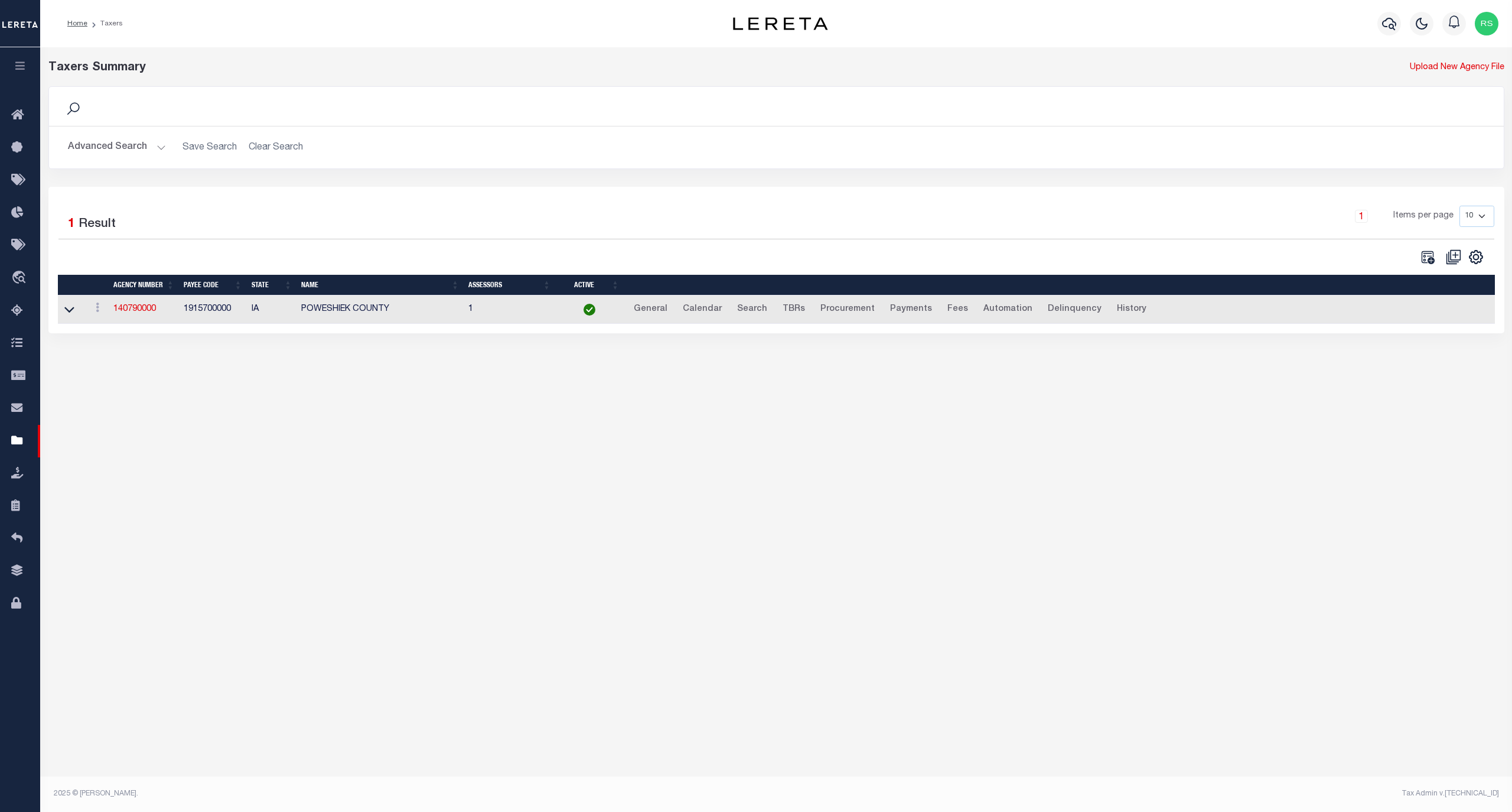
click at [121, 149] on button "Advanced Search" at bounding box center [117, 147] width 98 height 23
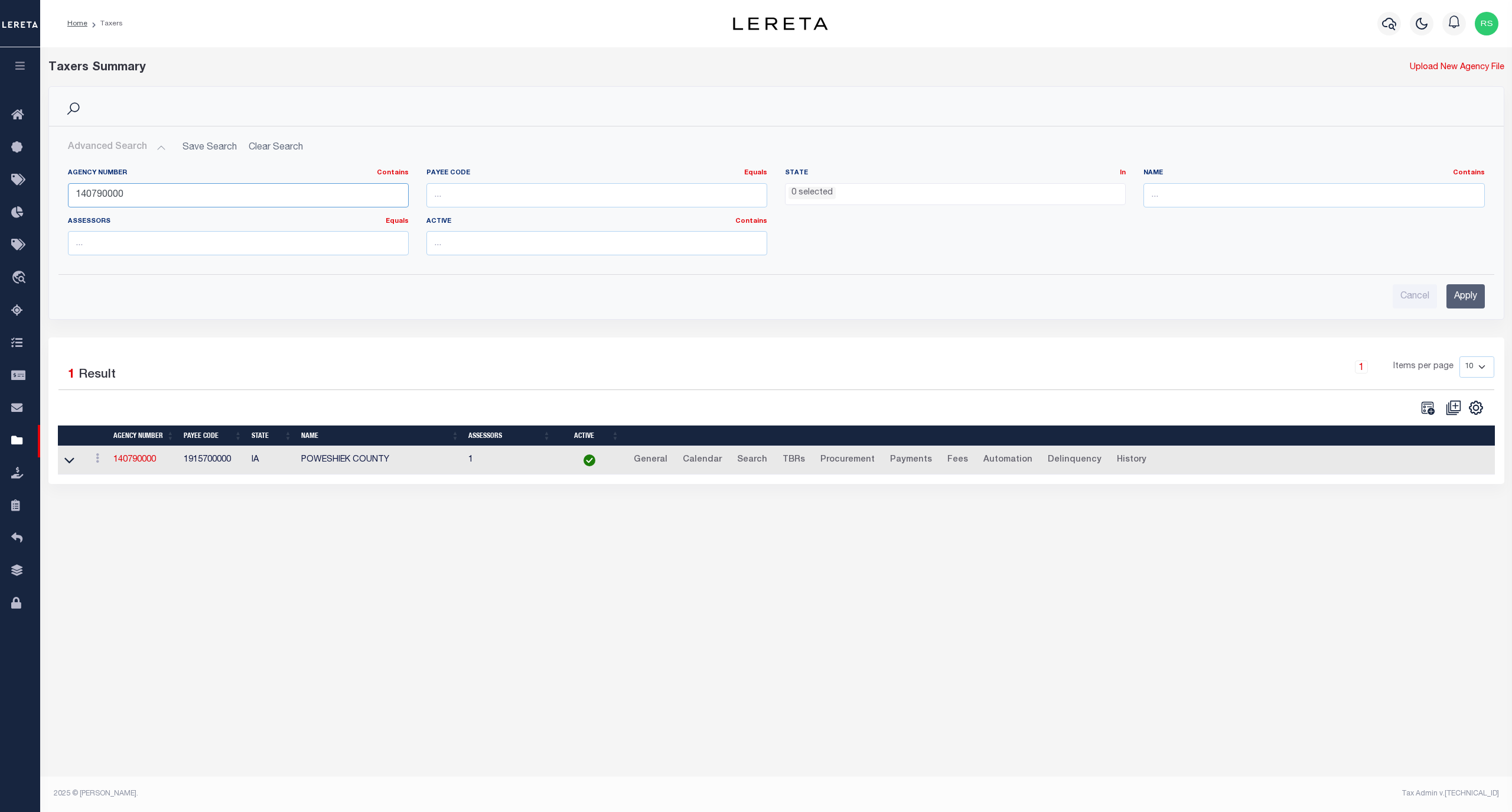
click at [128, 188] on input "140790000" at bounding box center [238, 195] width 340 height 24
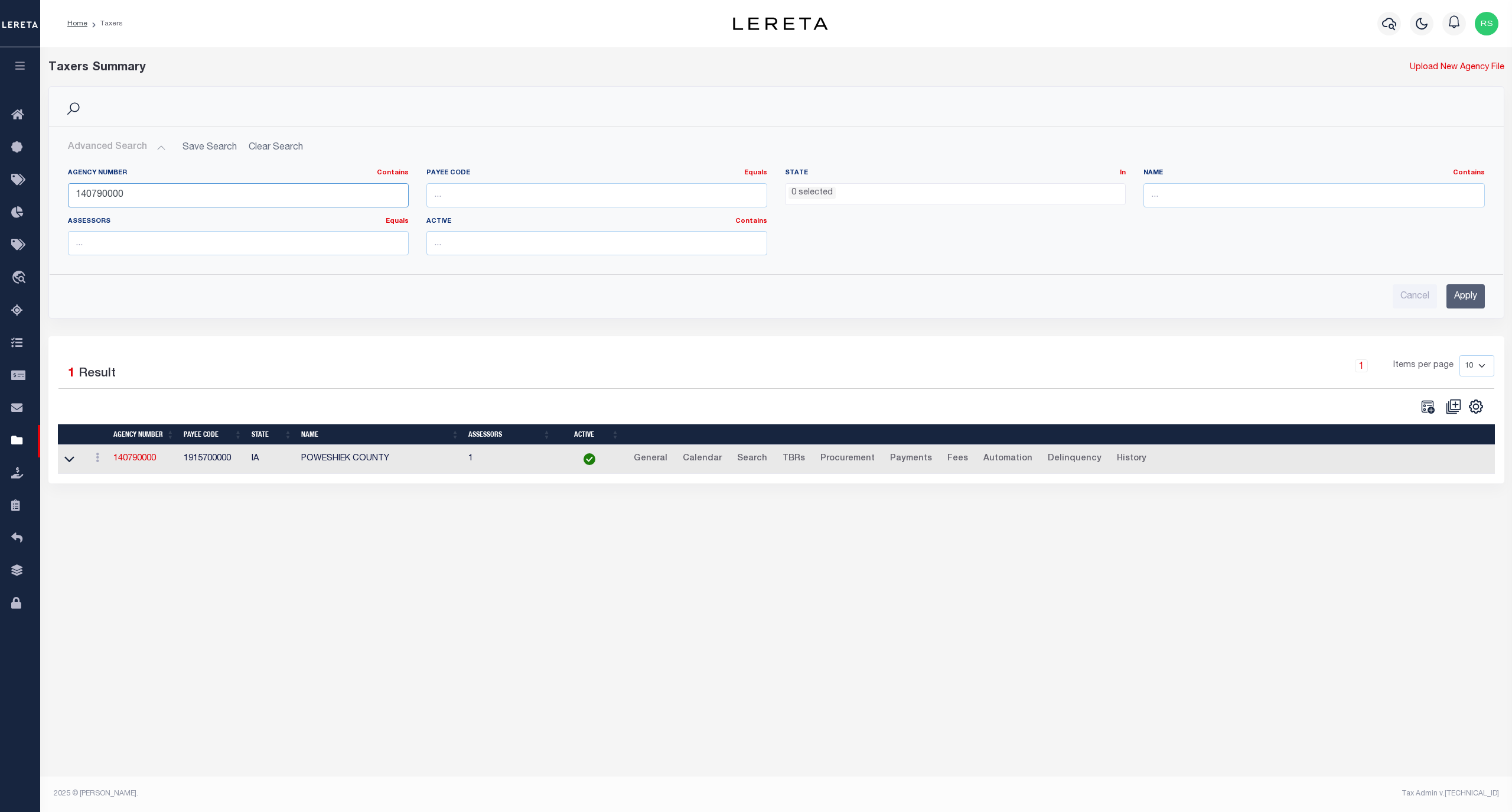
paste input "8801"
type input "140798801"
click at [1460, 287] on input "Apply" at bounding box center [1466, 296] width 38 height 24
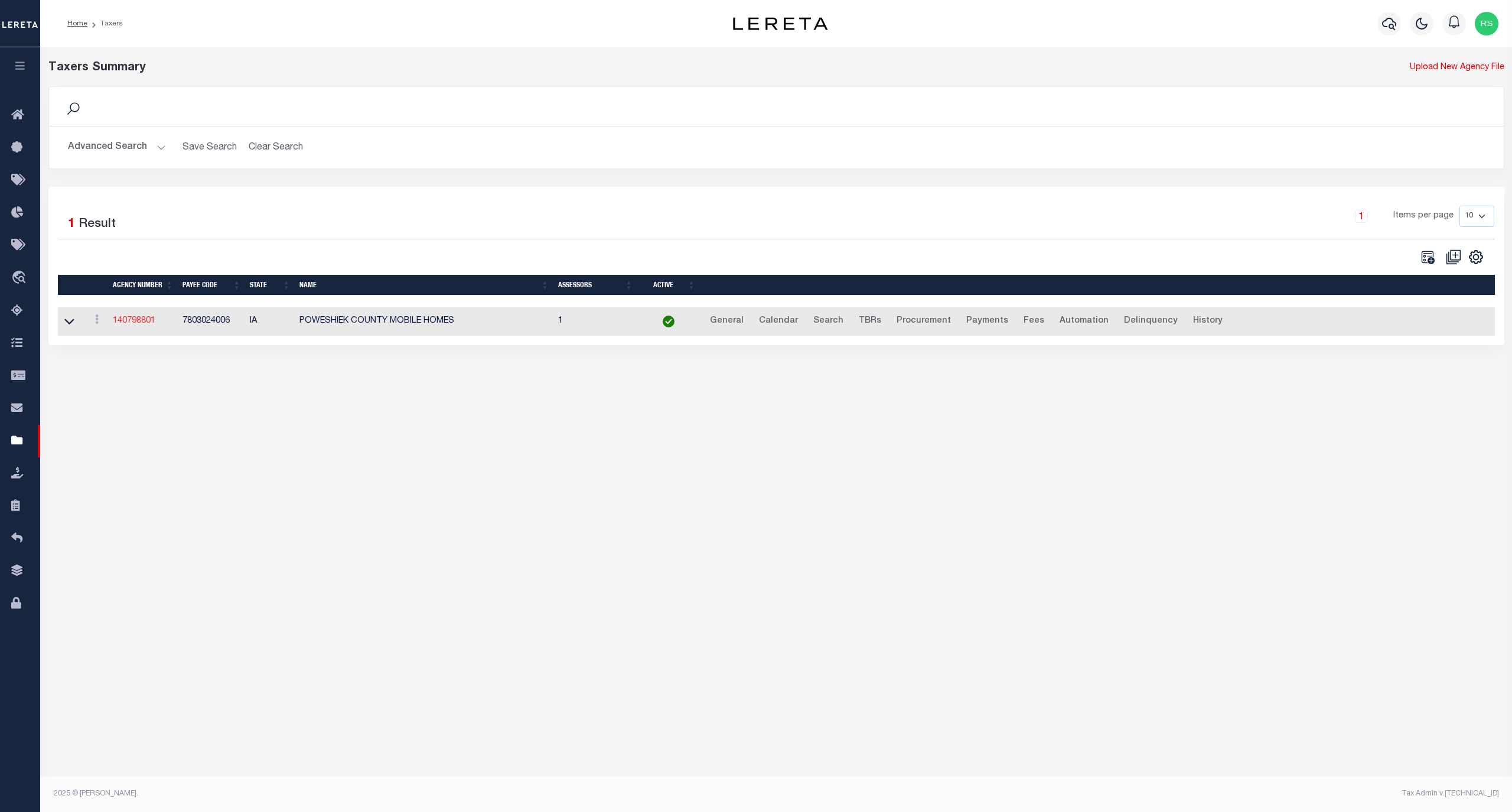
click at [143, 324] on link "140798801" at bounding box center [134, 321] width 42 height 8
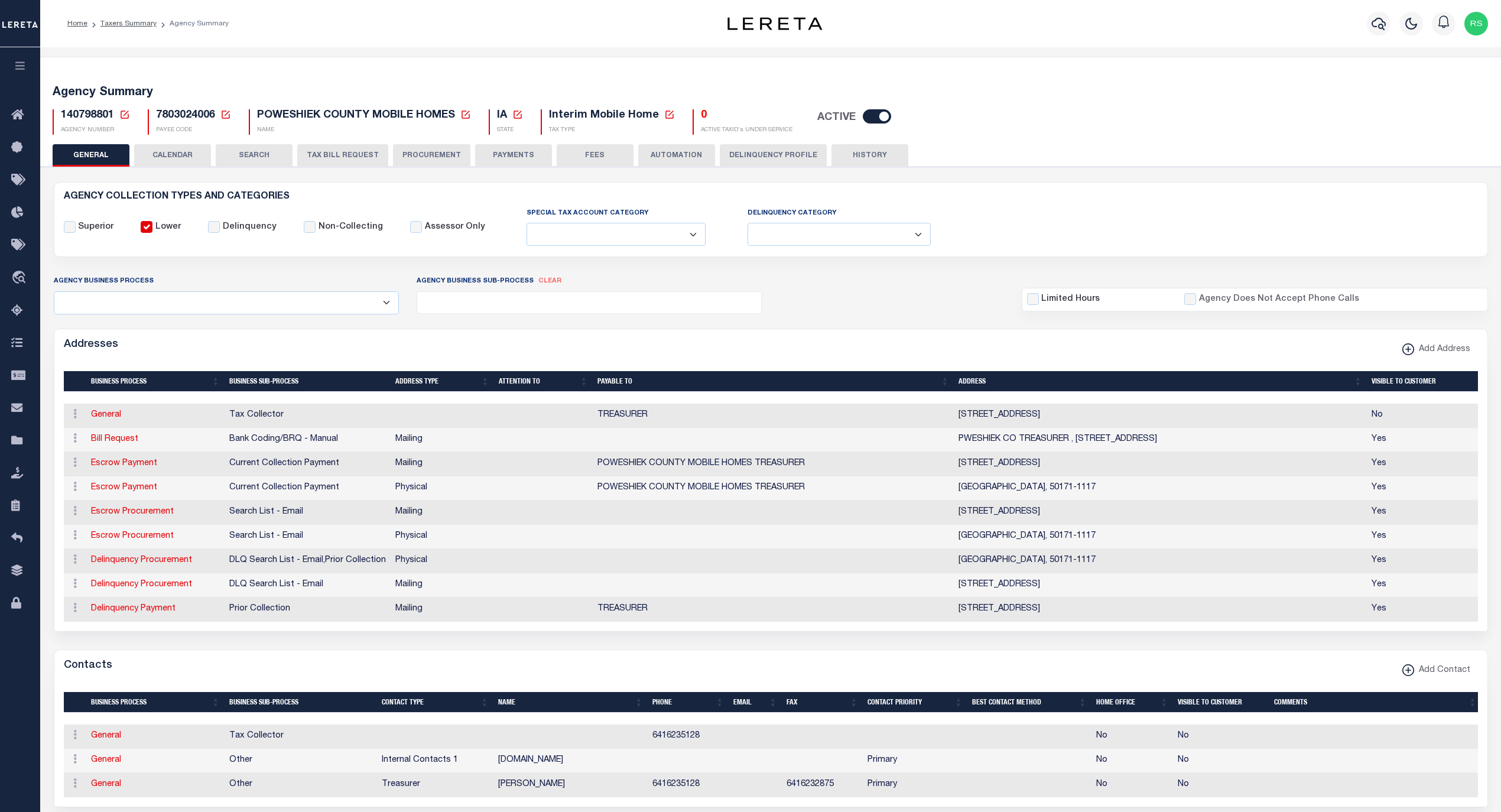
select select
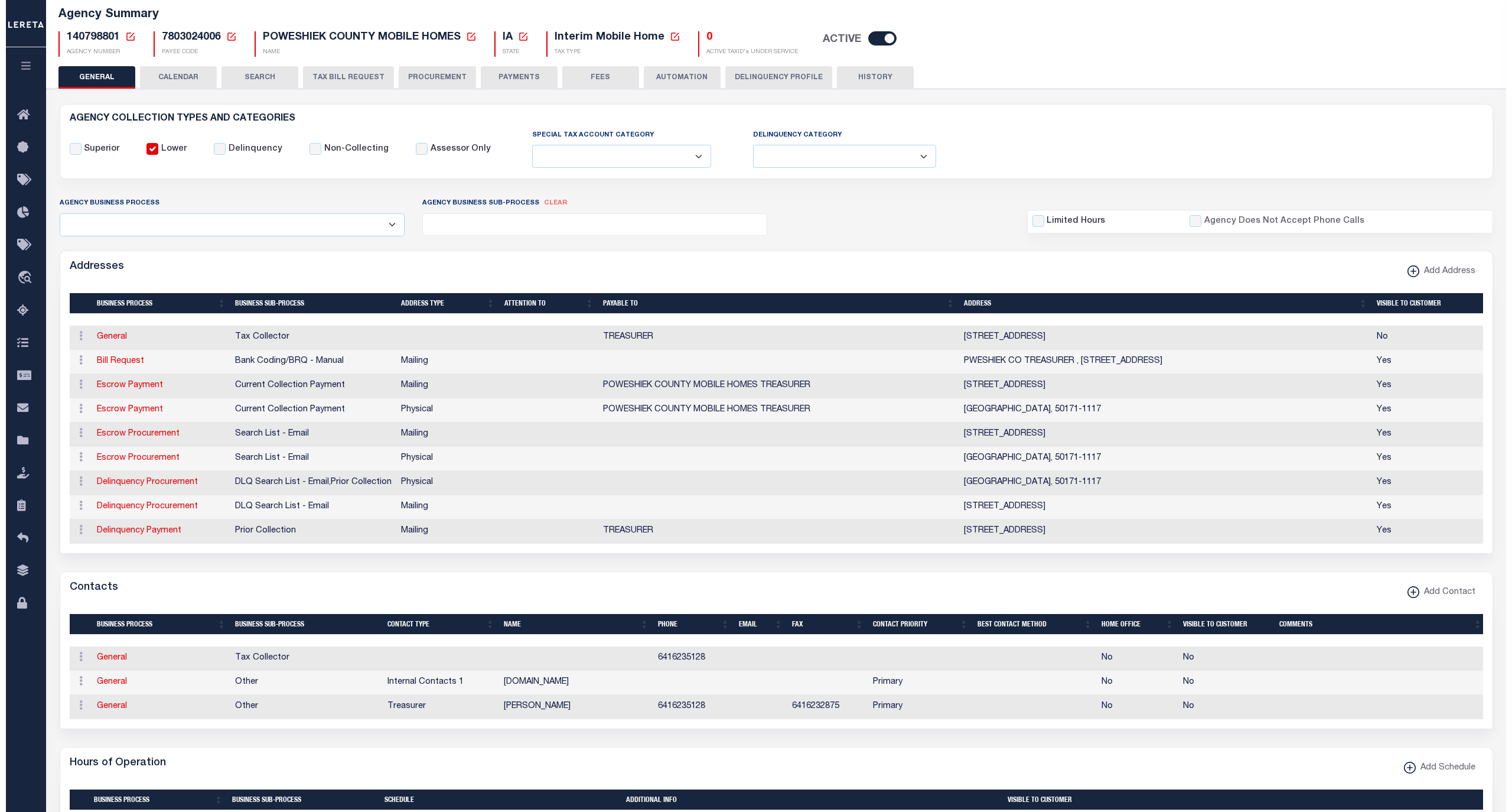
scroll to position [131, 0]
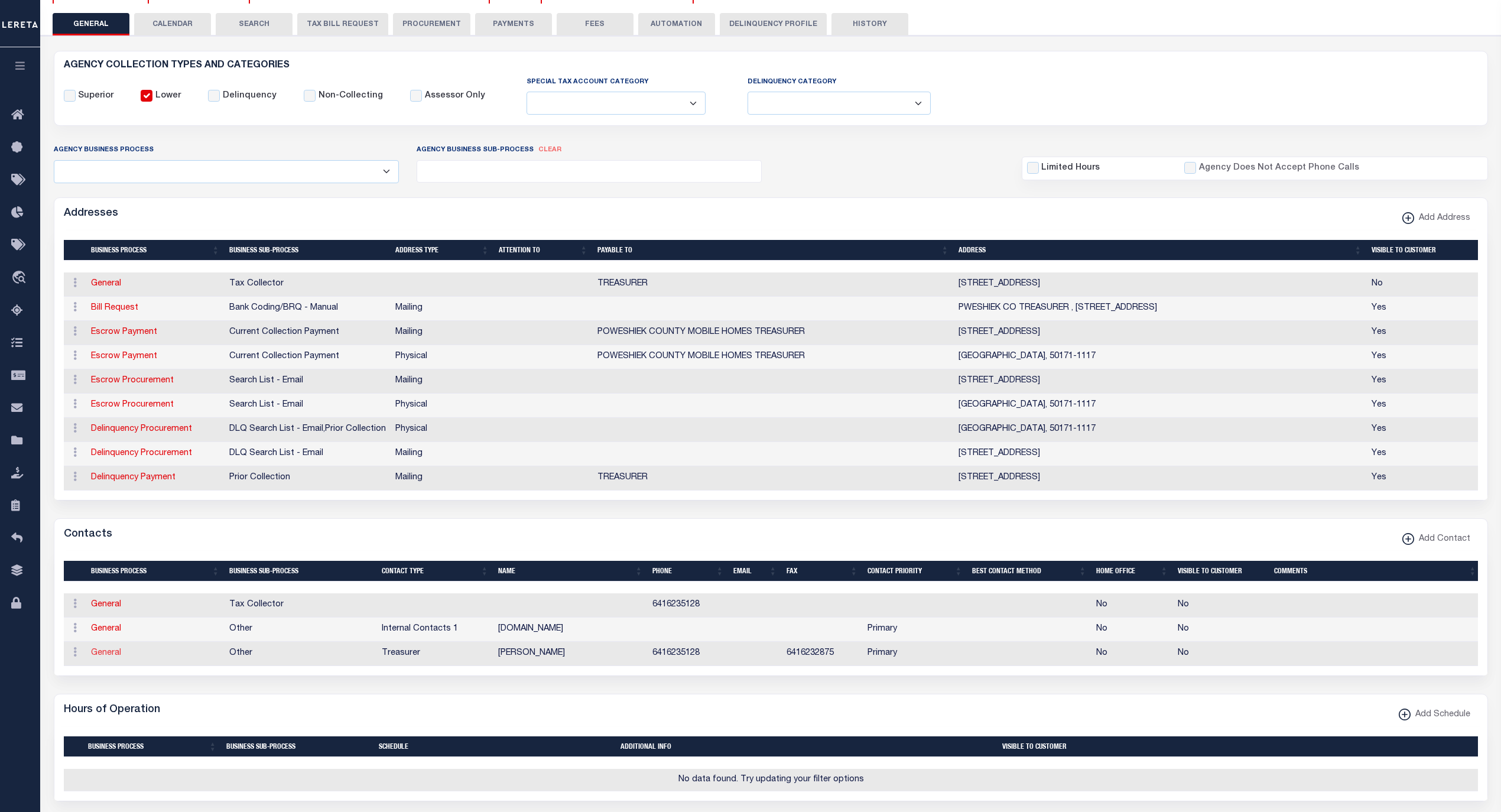
click at [114, 657] on link "General" at bounding box center [106, 653] width 30 height 8
checkbox input "false"
select select
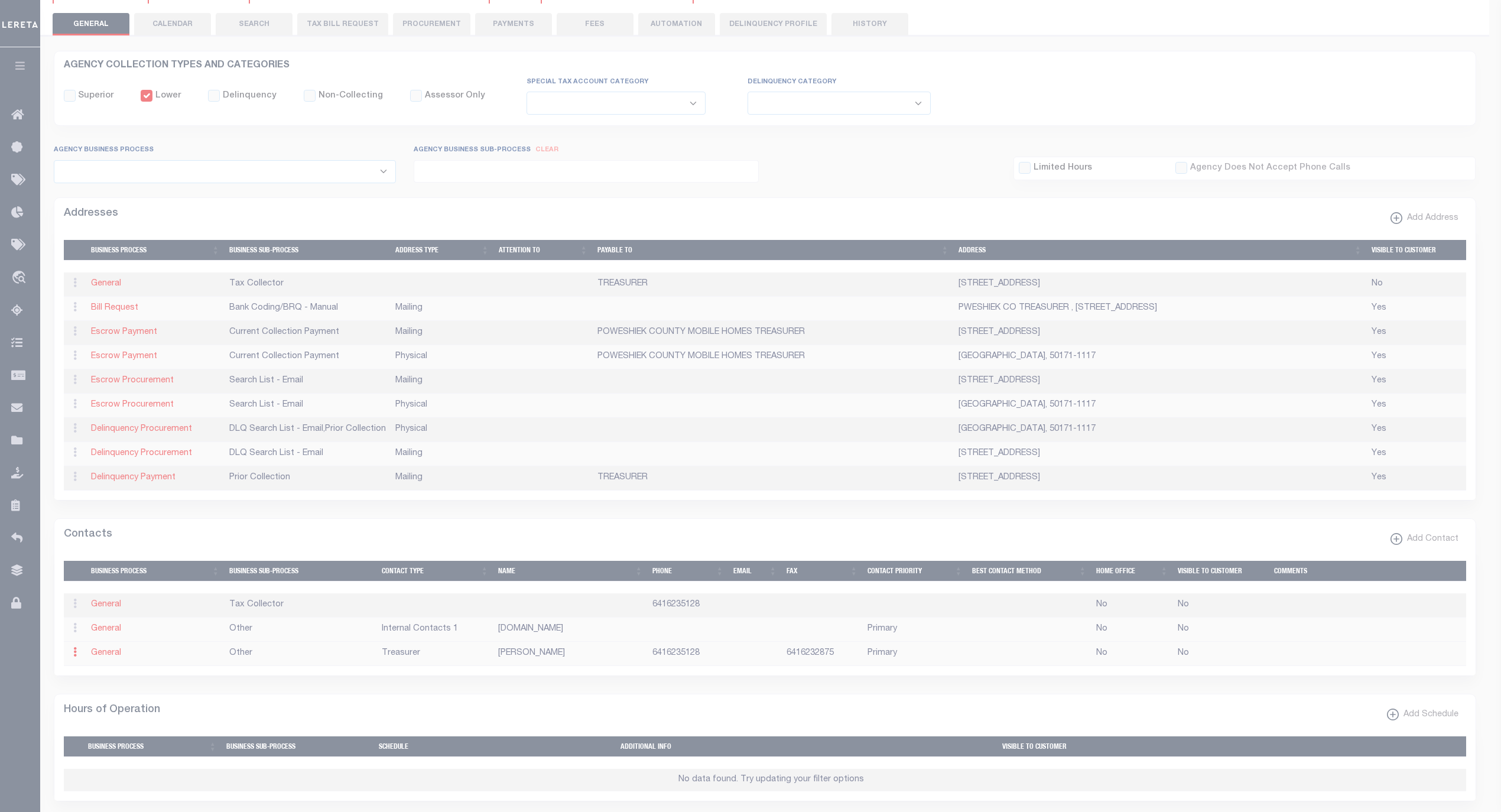
select select "3"
select select "1"
type input "[PERSON_NAME]"
type input "K"
type input "[PERSON_NAME]"
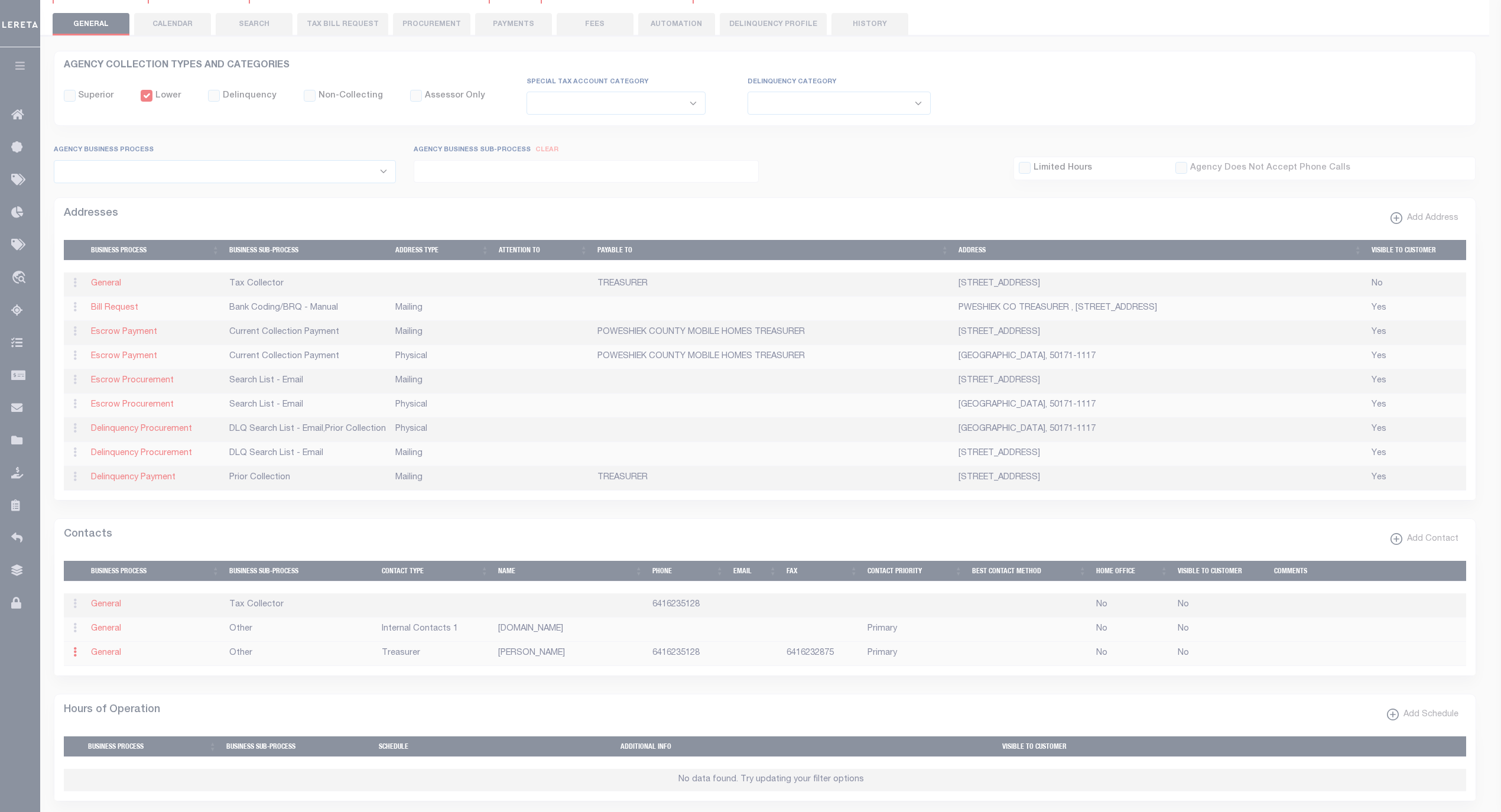
type input "6416235128"
type input "6416232875"
select select "6"
select select "39"
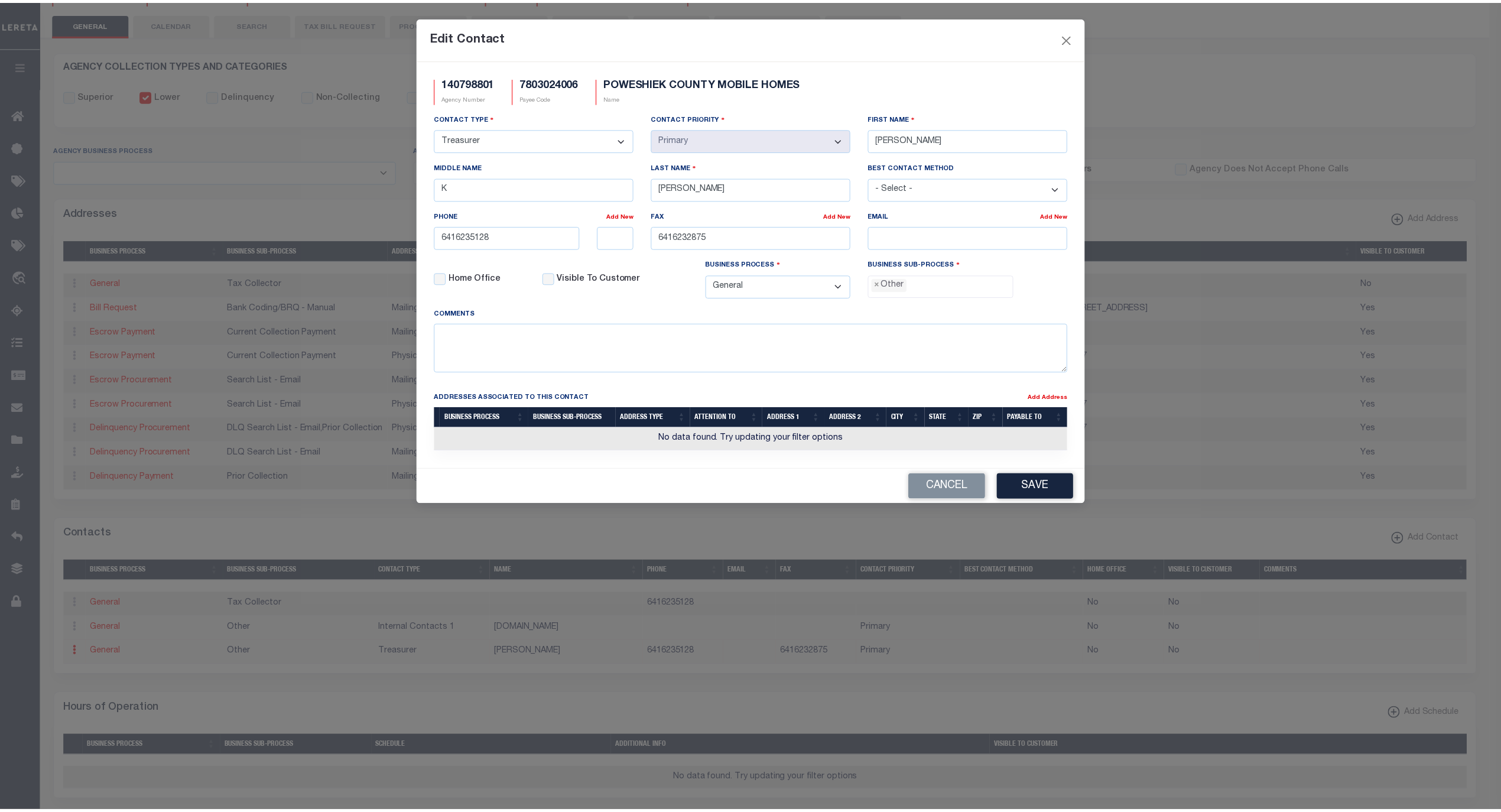
scroll to position [20, 0]
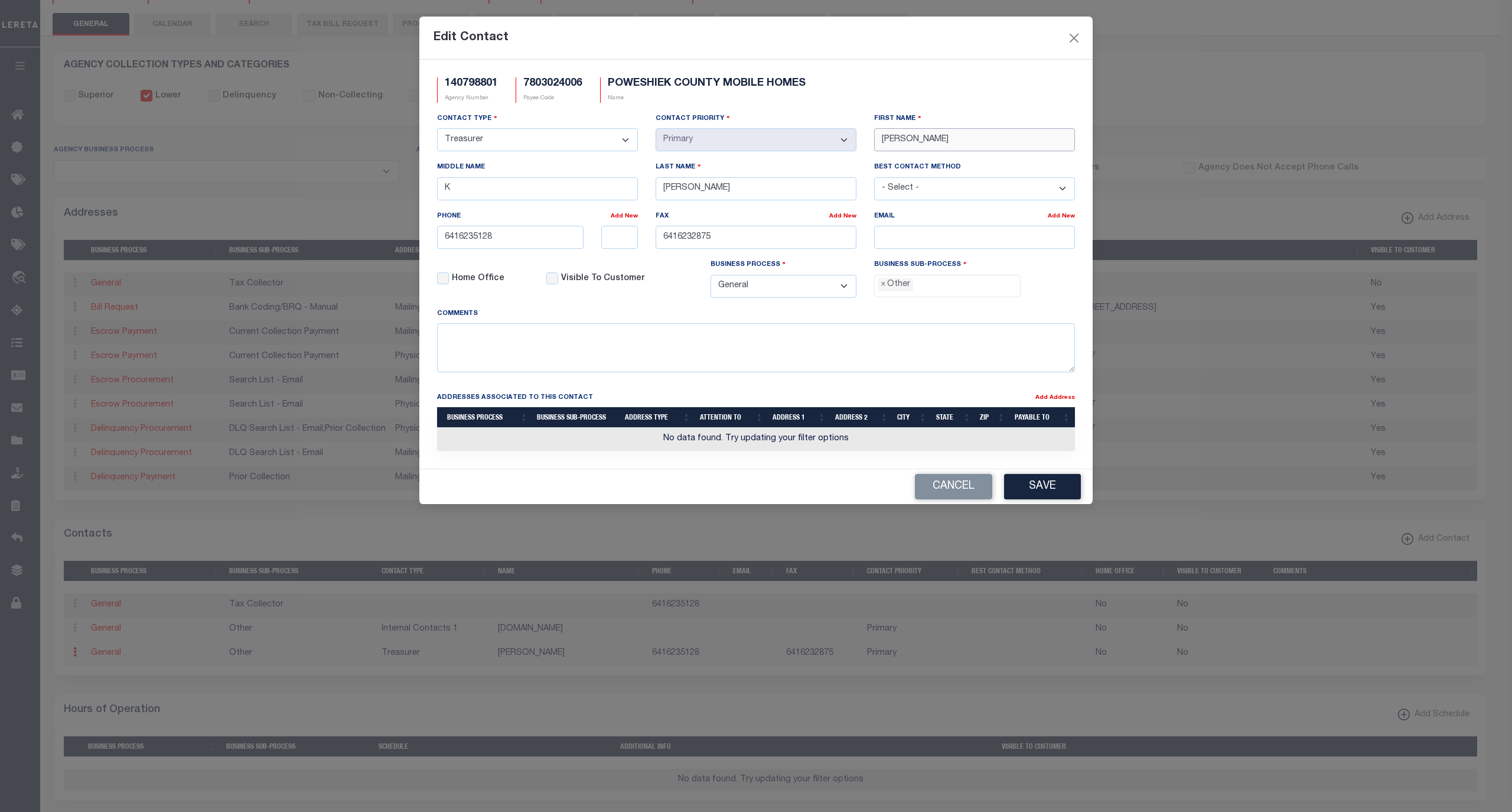
click at [901, 147] on input "[PERSON_NAME]" at bounding box center [974, 139] width 201 height 23
click at [900, 145] on input "[PERSON_NAME]" at bounding box center [974, 139] width 201 height 23
paste input "[PERSON_NAME]"
type input "[PERSON_NAME]"
click at [668, 194] on input "[PERSON_NAME]" at bounding box center [756, 189] width 201 height 23
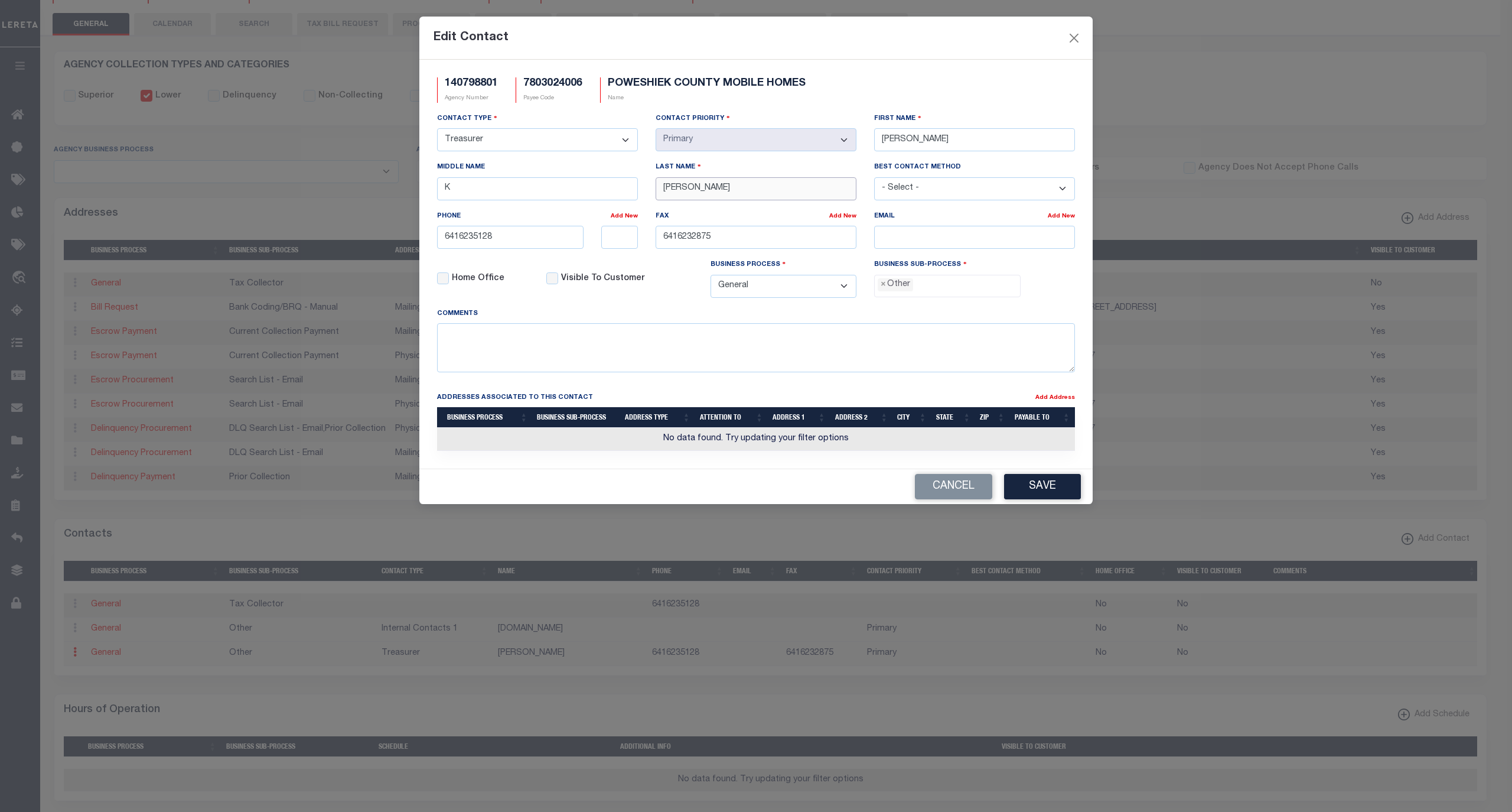
click at [668, 194] on input "[PERSON_NAME]" at bounding box center [756, 189] width 201 height 23
paste input "[PERSON_NAME]"
type input "[PERSON_NAME]"
drag, startPoint x: 540, startPoint y: 199, endPoint x: 337, endPoint y: 191, distance: 203.2
click at [337, 191] on div "Edit Contact 140798801 Agency Number 7803024006 Payee Code POWESHIEK COUNTY MOB…" at bounding box center [756, 406] width 1512 height 812
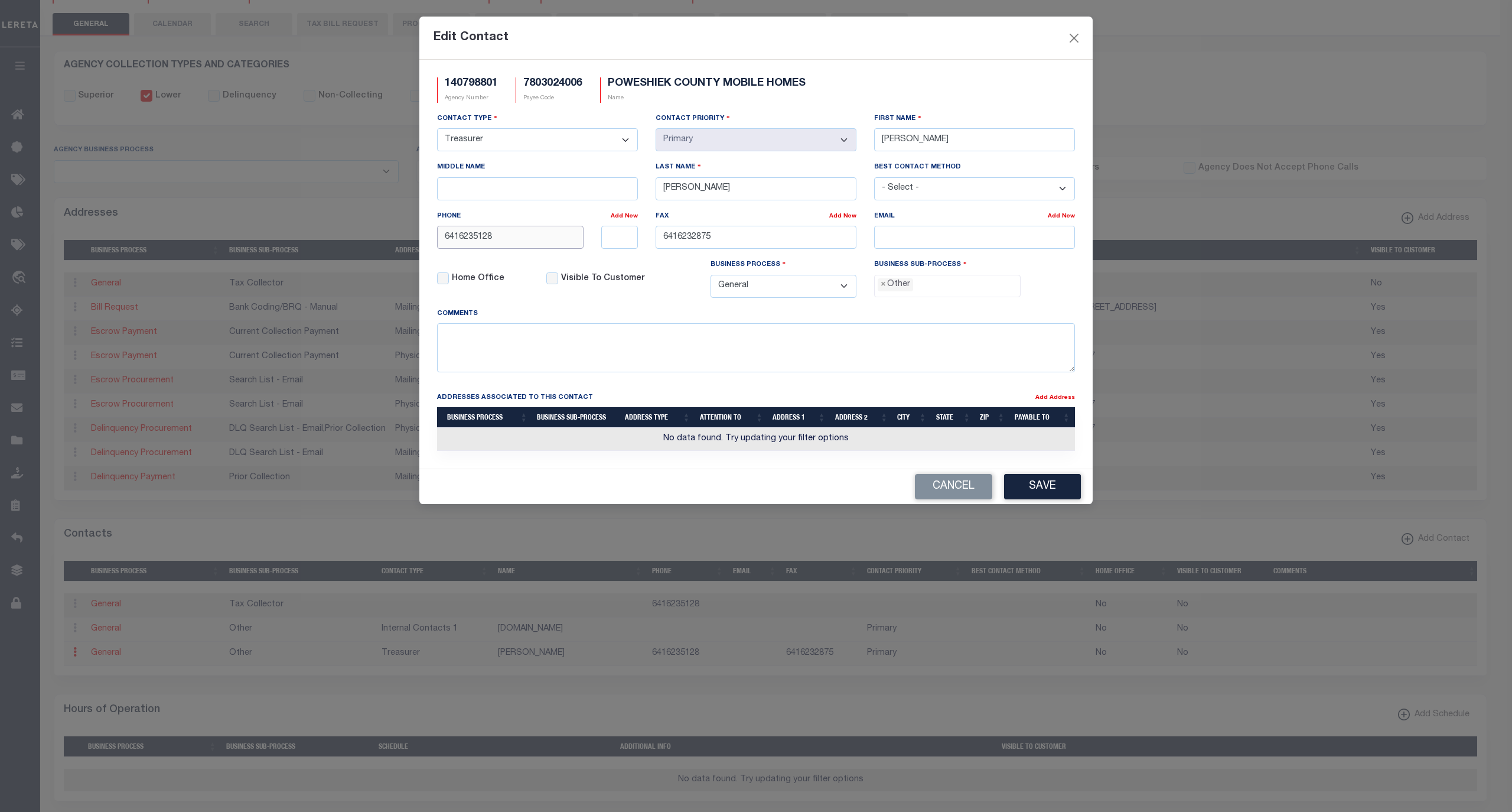
drag, startPoint x: 524, startPoint y: 246, endPoint x: 406, endPoint y: 239, distance: 118.2
click at [405, 239] on div "Edit Contact 140798801 Agency Number 7803024006 Payee Code POWESHIEK COUNTY MOB…" at bounding box center [756, 406] width 1512 height 812
paste input "-623-"
type input "641-623-5128"
click at [773, 226] on div "Fax" at bounding box center [743, 218] width 174 height 17
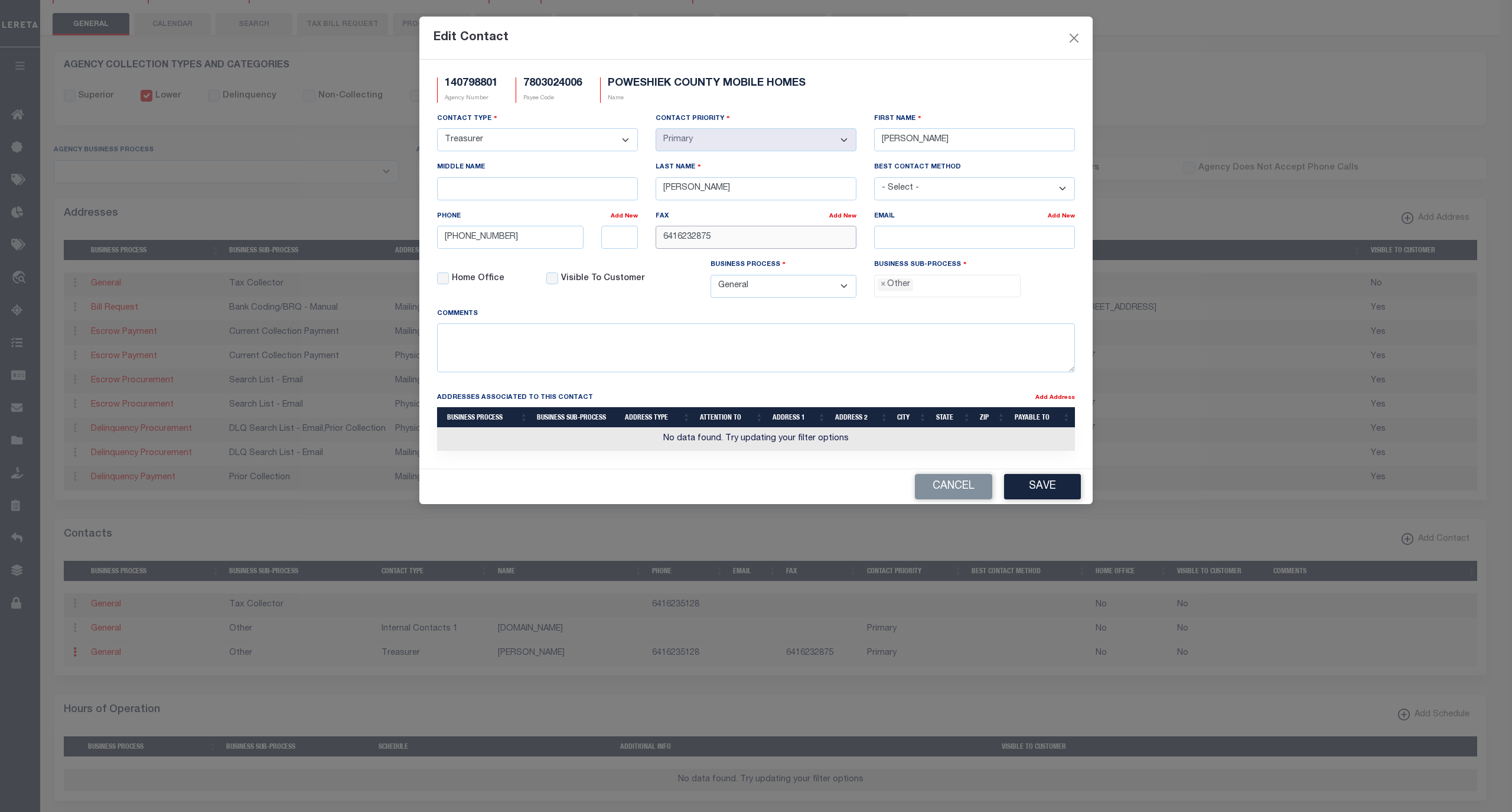
drag, startPoint x: 744, startPoint y: 239, endPoint x: 610, endPoint y: 239, distance: 134.0
click at [610, 239] on div "Contact Type - Select - Assessor Clerk Internal Contacts 1 Internal Contacts 2 …" at bounding box center [756, 210] width 656 height 195
paste input "-623-"
type input "641-623-2875"
click at [884, 289] on span "×" at bounding box center [883, 285] width 5 height 13
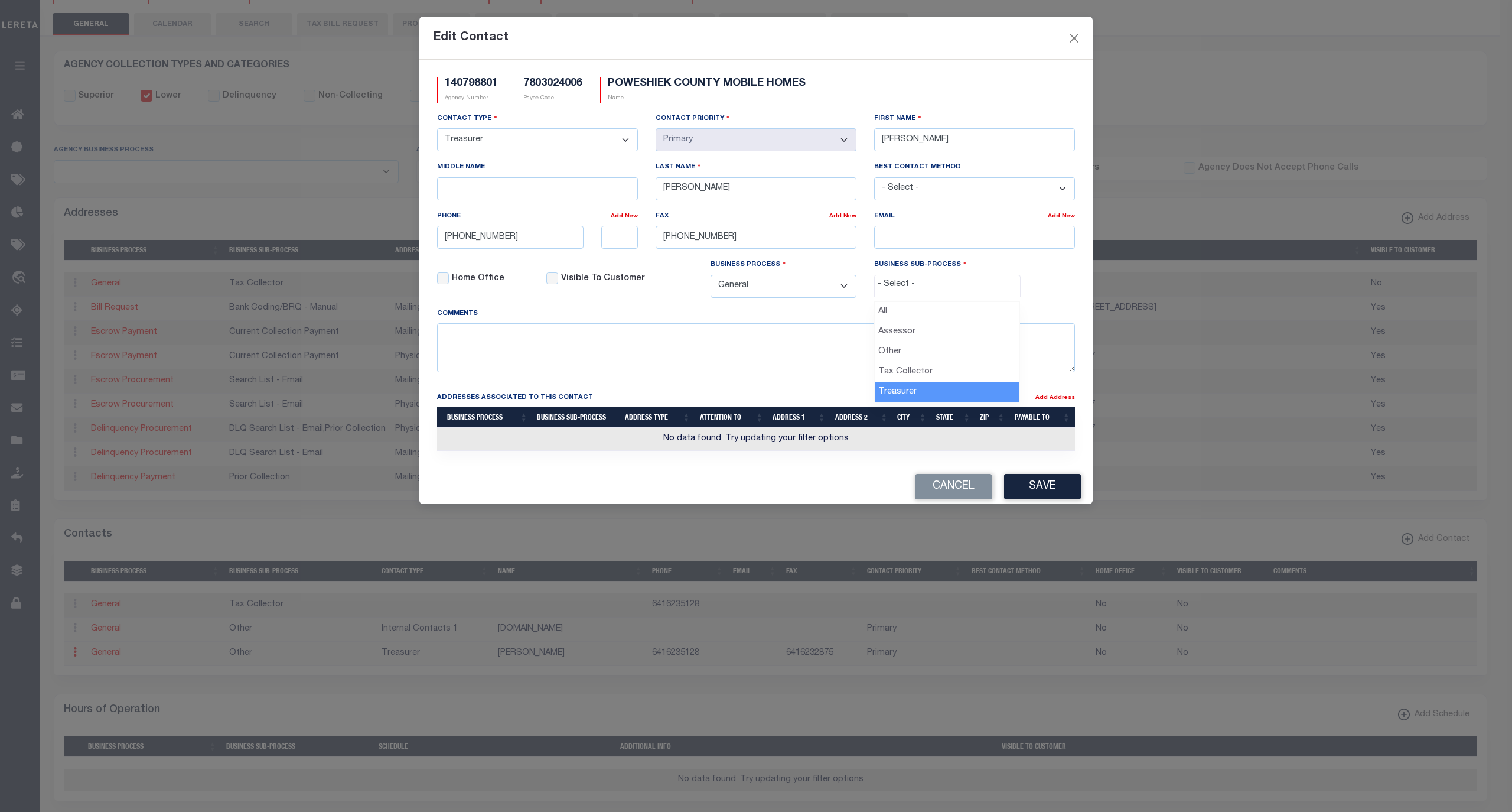
select select "32"
click at [957, 244] on input "email" at bounding box center [974, 237] width 201 height 23
paste input "JANDERSON@POWESHIEKIOWA.GOV"
type input "JANDERSON@POWESHIEKIOWA.GOV"
click at [1040, 495] on button "Save" at bounding box center [1043, 487] width 77 height 25
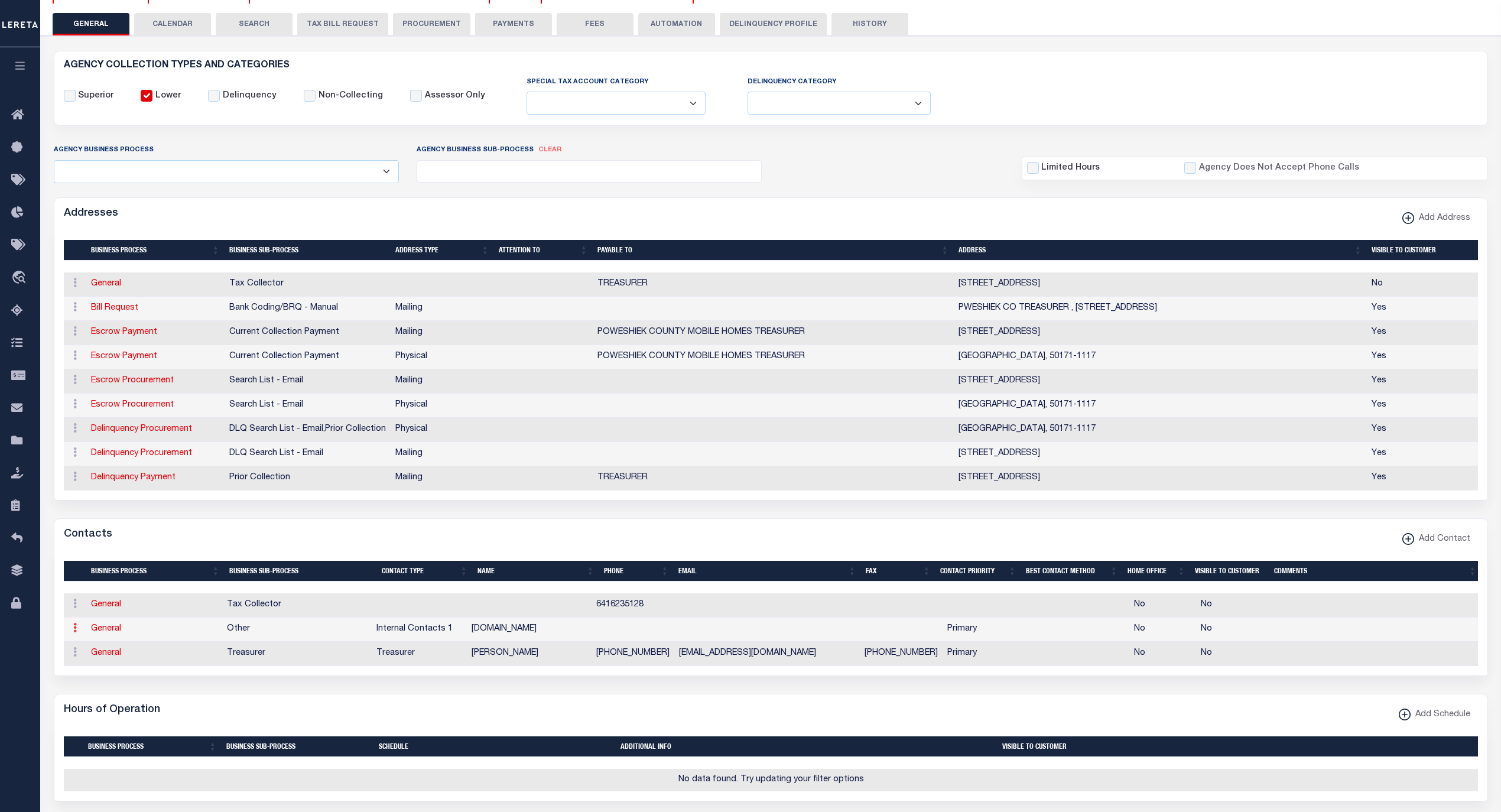
click at [73, 632] on icon at bounding box center [74, 627] width 3 height 9
click at [103, 695] on link "Delete Contact" at bounding box center [114, 685] width 89 height 19
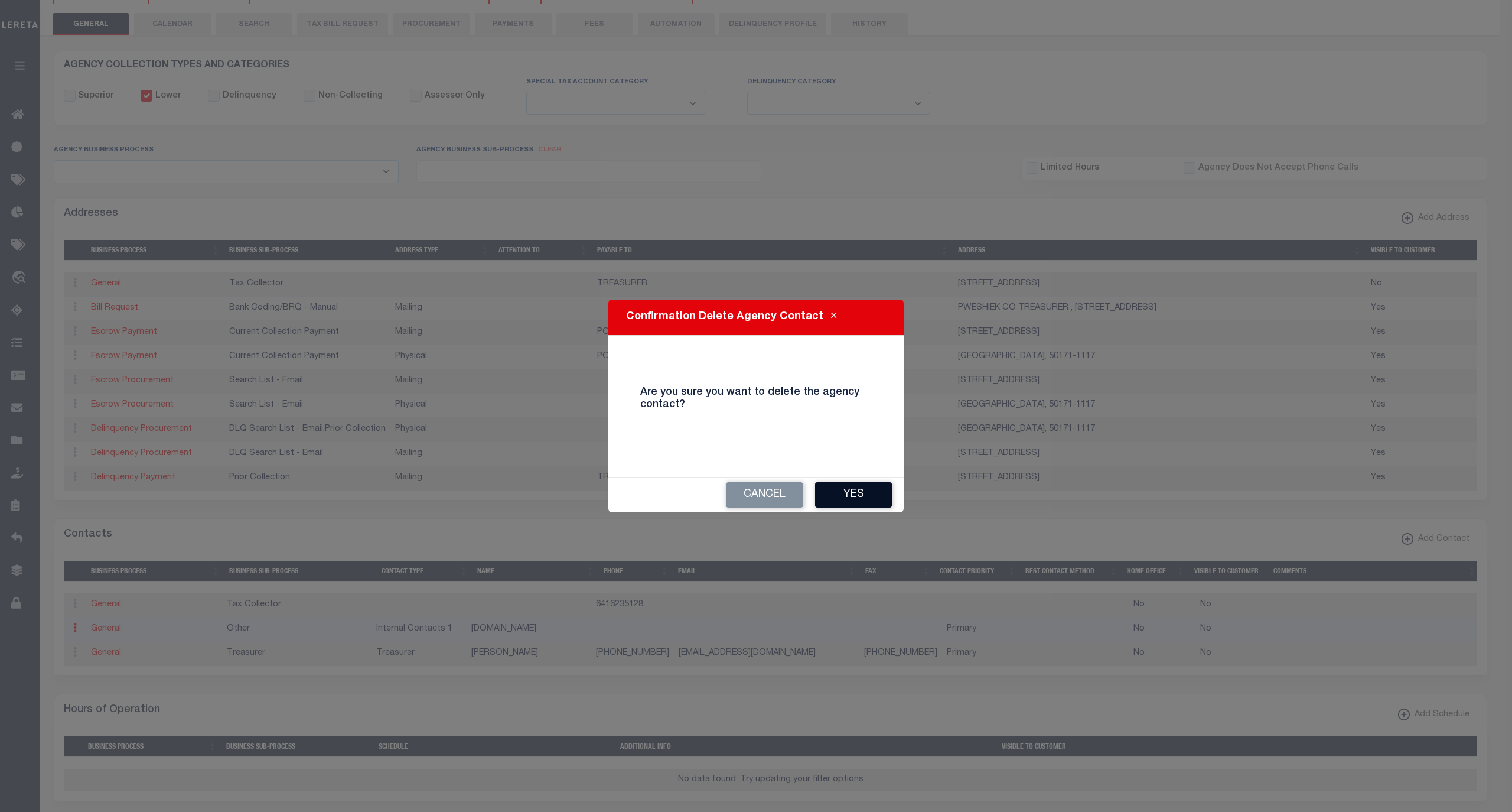
click at [837, 495] on button "Yes" at bounding box center [854, 495] width 77 height 25
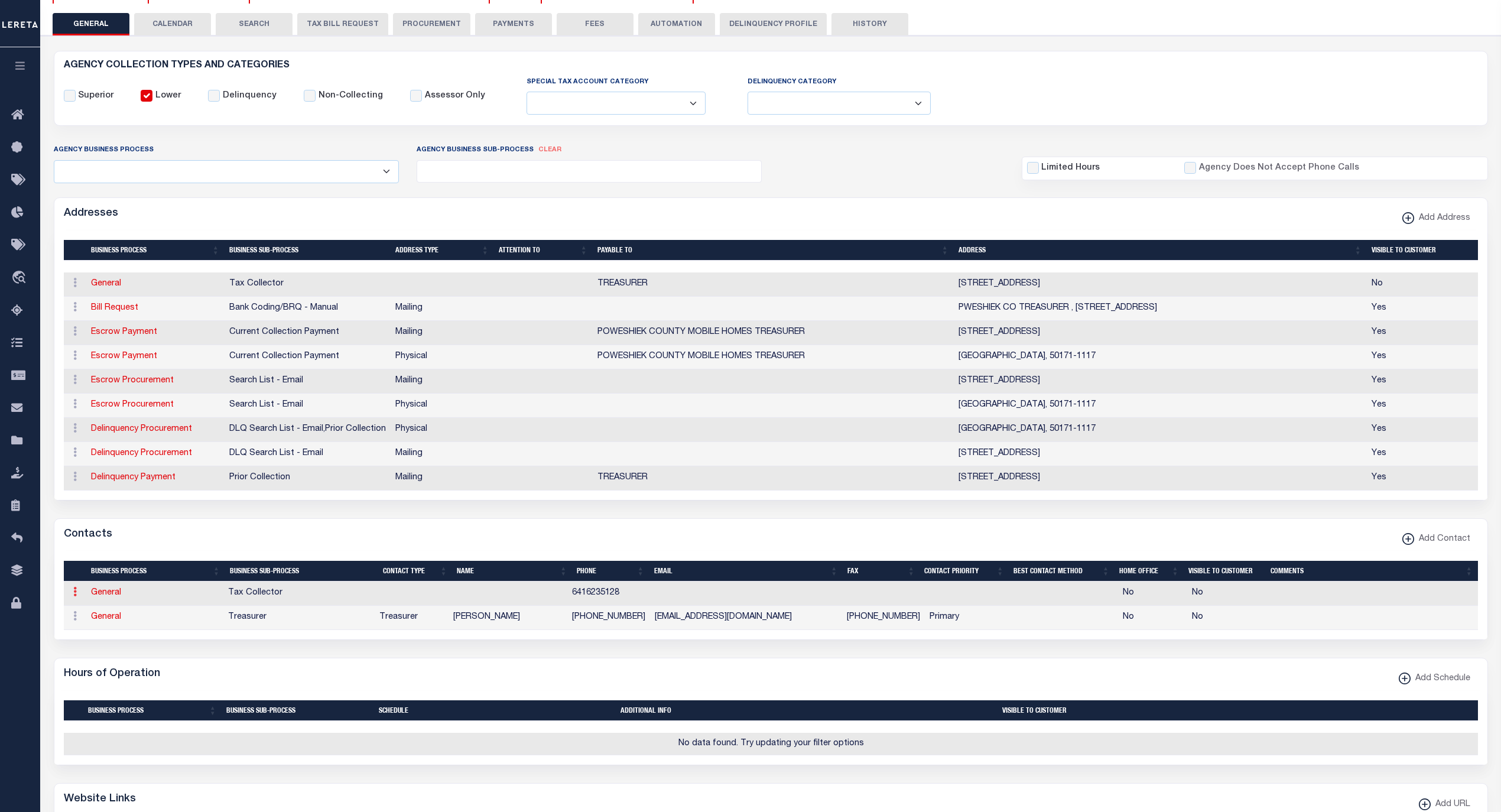
click at [74, 596] on icon at bounding box center [74, 592] width 3 height 9
click at [121, 659] on link "Delete Contact" at bounding box center [114, 649] width 89 height 19
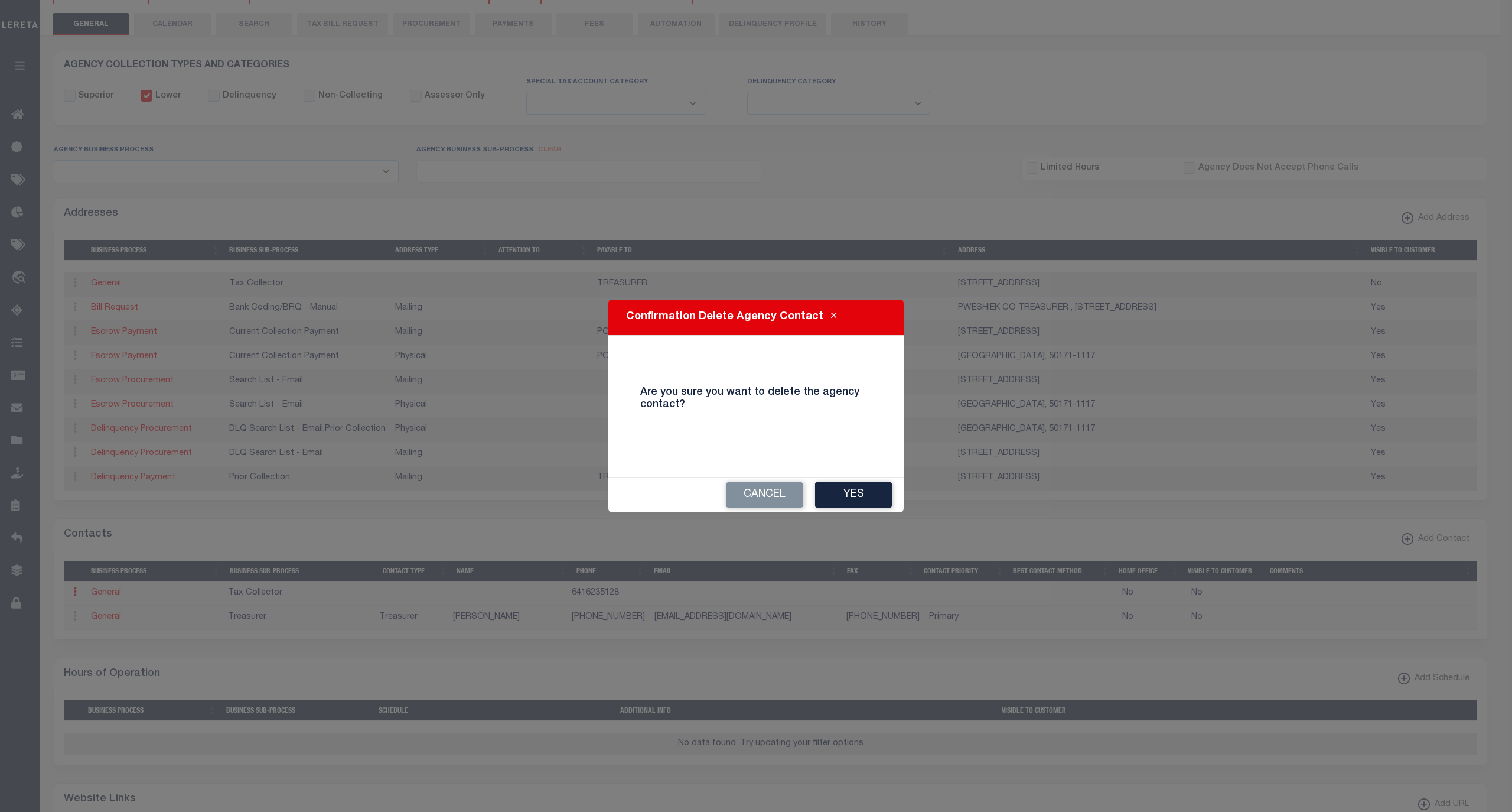
click at [854, 497] on button "Yes" at bounding box center [854, 495] width 77 height 25
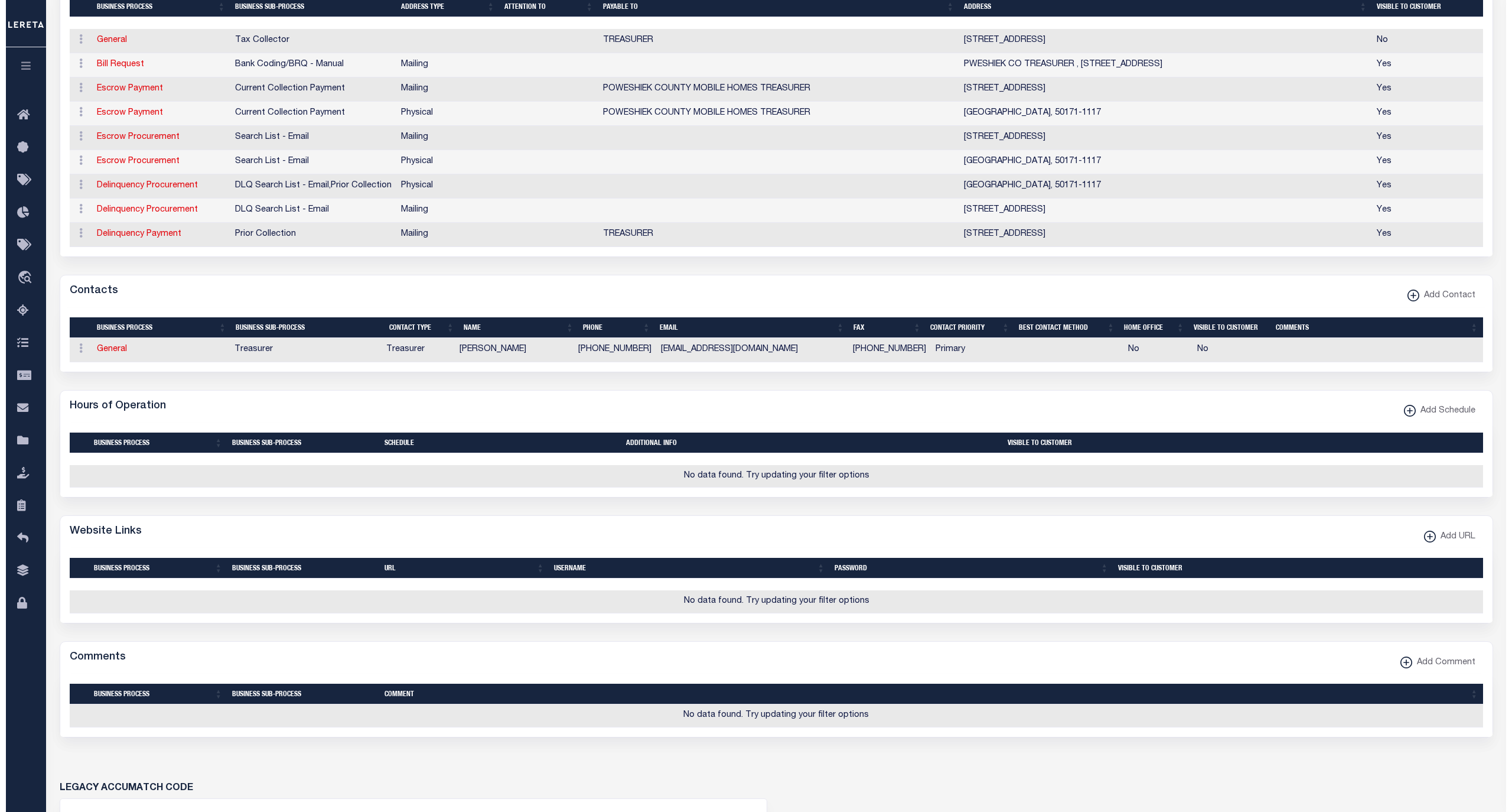
scroll to position [394, 0]
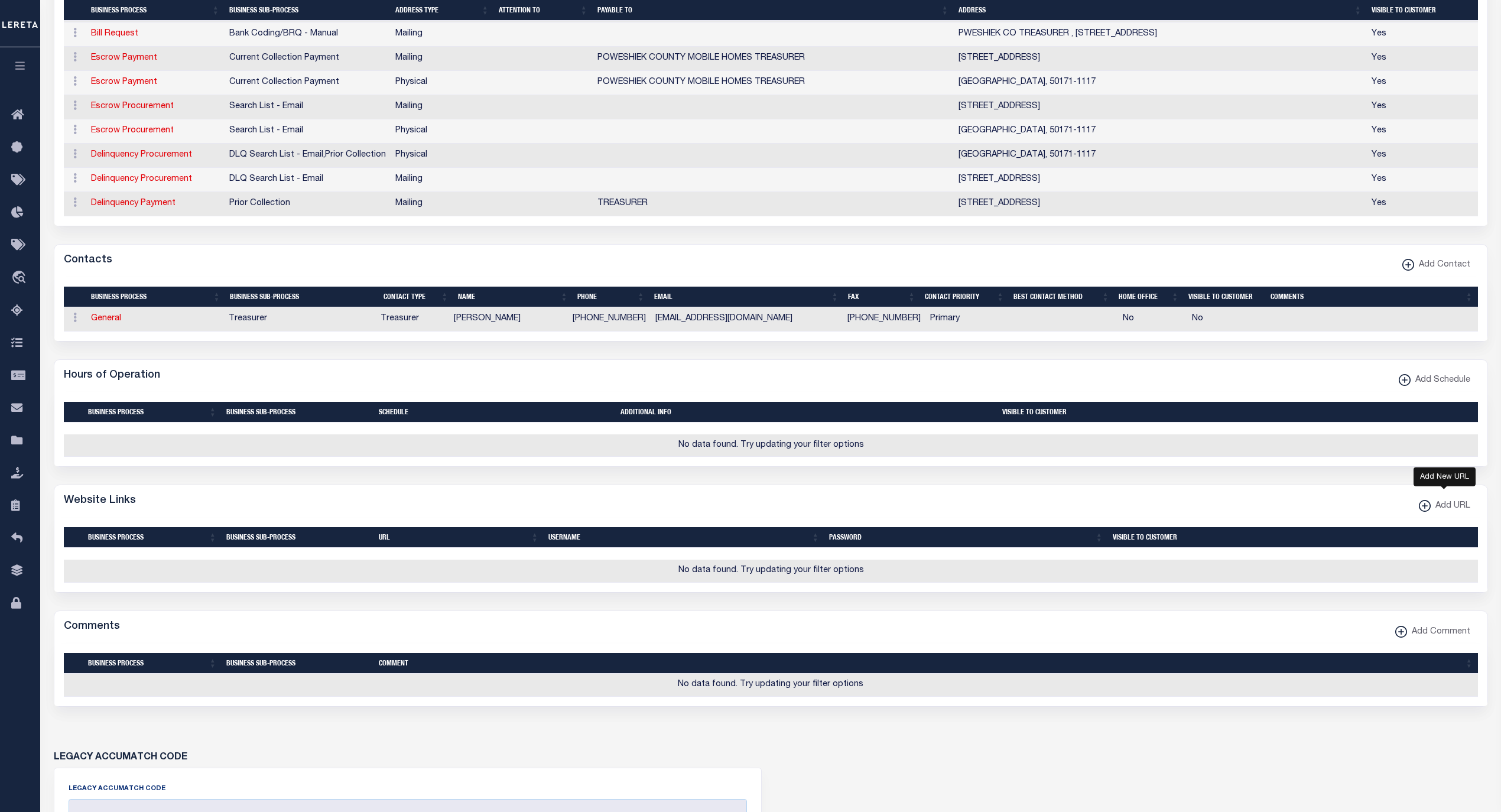
click at [1433, 513] on span "Add URL" at bounding box center [1451, 507] width 40 height 13
select select
checkbox input "true"
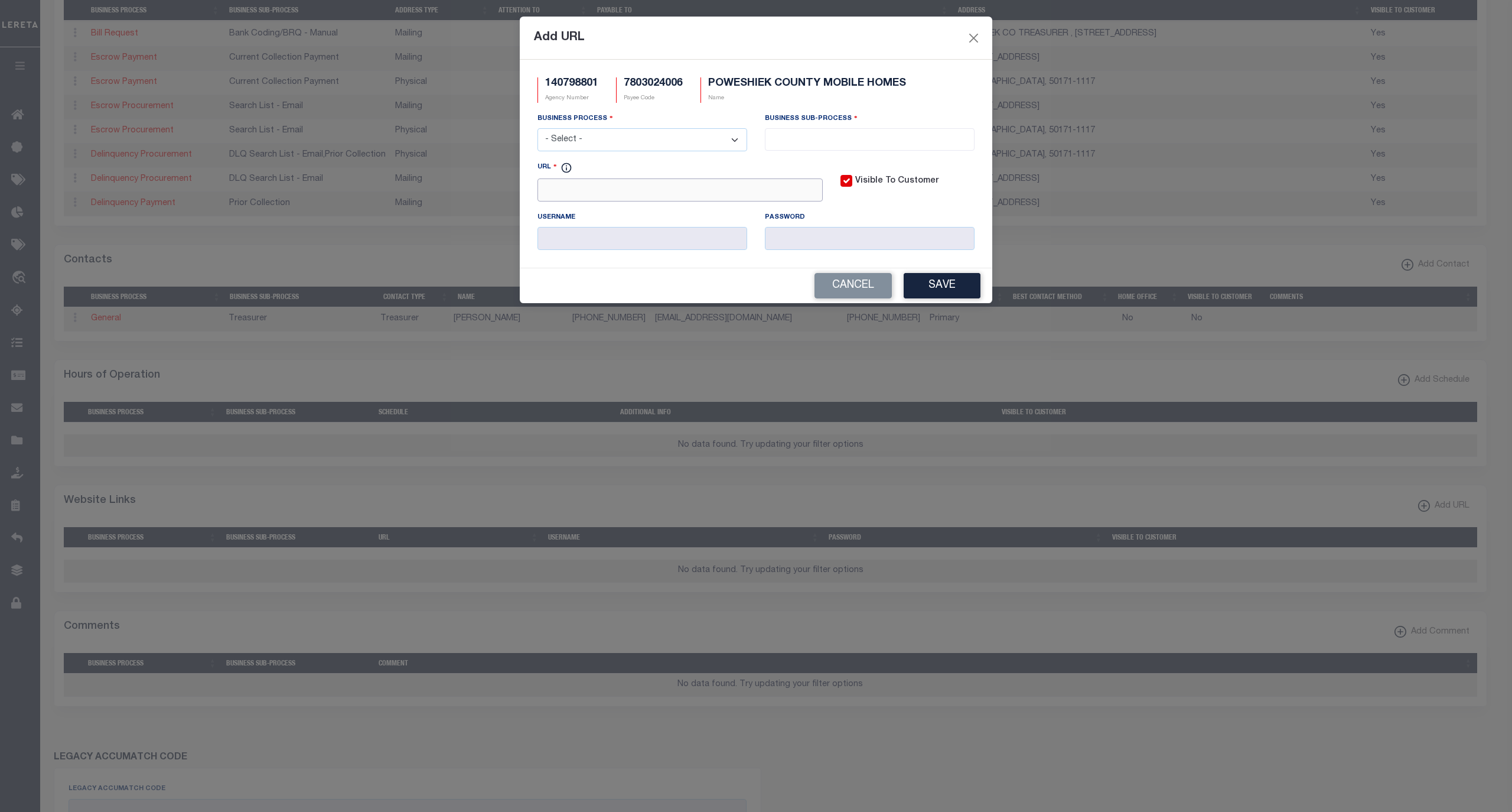
click at [632, 195] on input "URL" at bounding box center [680, 190] width 285 height 23
paste input "https://www.iowataxandtags.org/"
type input "https://www.iowataxandtags.org/"
click at [624, 132] on select "- Select - All Automation Bill Request Delinquency Payment Delinquency Procurem…" at bounding box center [643, 139] width 210 height 23
click at [538, 130] on select "- Select - All Automation Bill Request Delinquency Payment Delinquency Procurem…" at bounding box center [643, 139] width 210 height 23
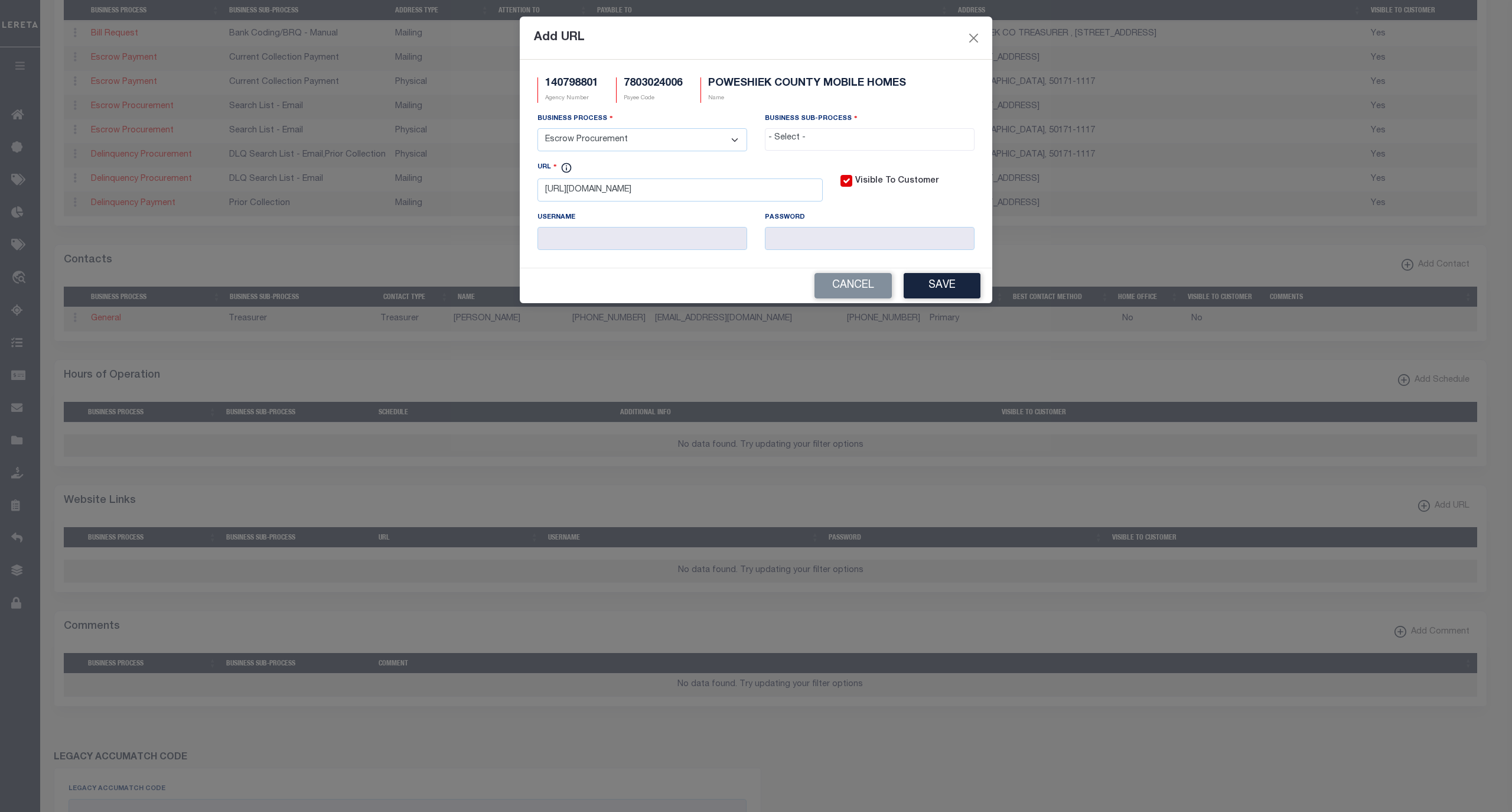
click at [603, 142] on select "- Select - All Automation Bill Request Delinquency Payment Delinquency Procurem…" at bounding box center [643, 139] width 210 height 23
select select "6"
click at [538, 130] on select "- Select - All Automation Bill Request Delinquency Payment Delinquency Procurem…" at bounding box center [643, 139] width 210 height 23
click at [816, 138] on input "search" at bounding box center [869, 138] width 202 height 13
select select "39"
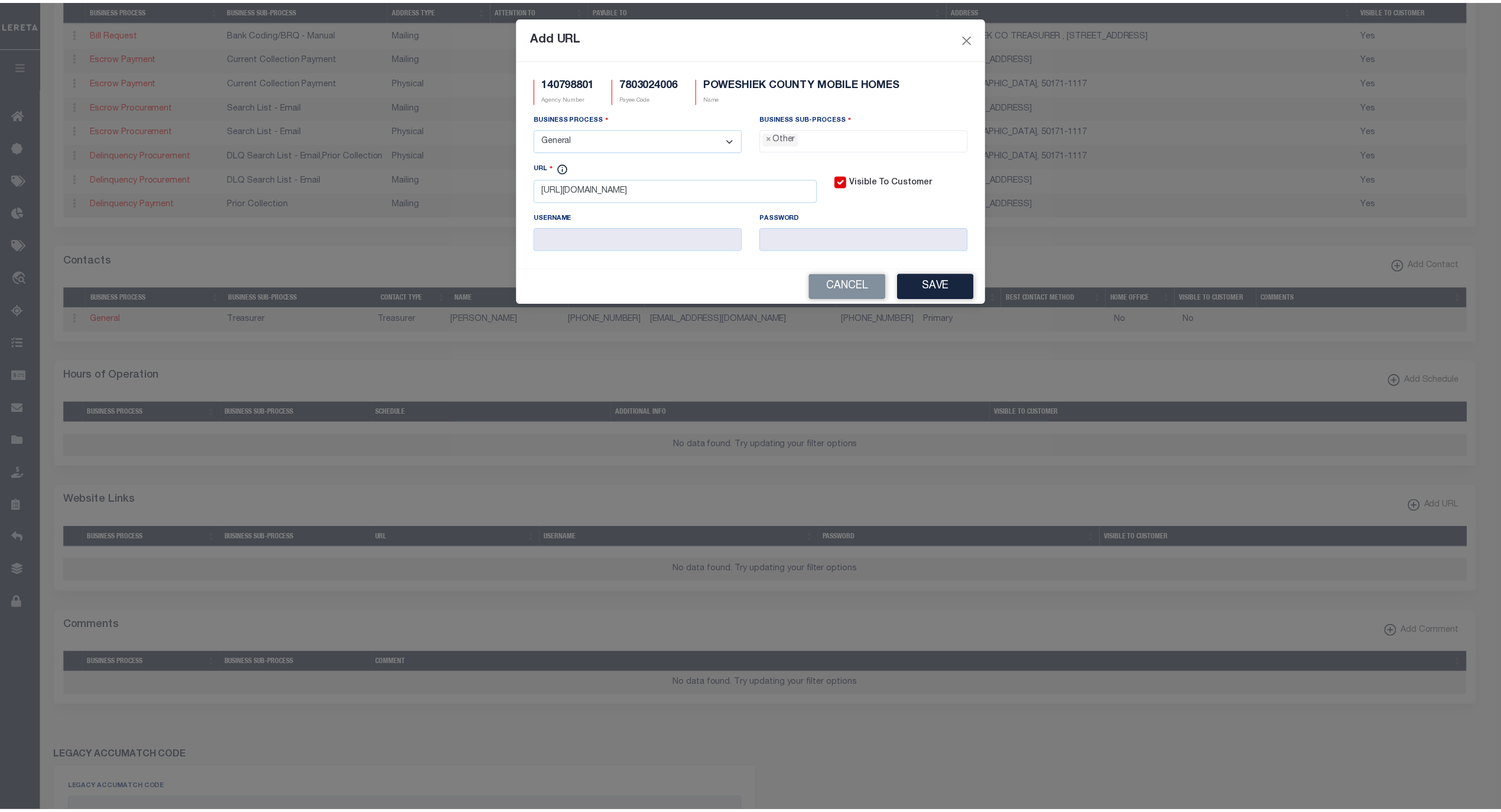
scroll to position [20, 0]
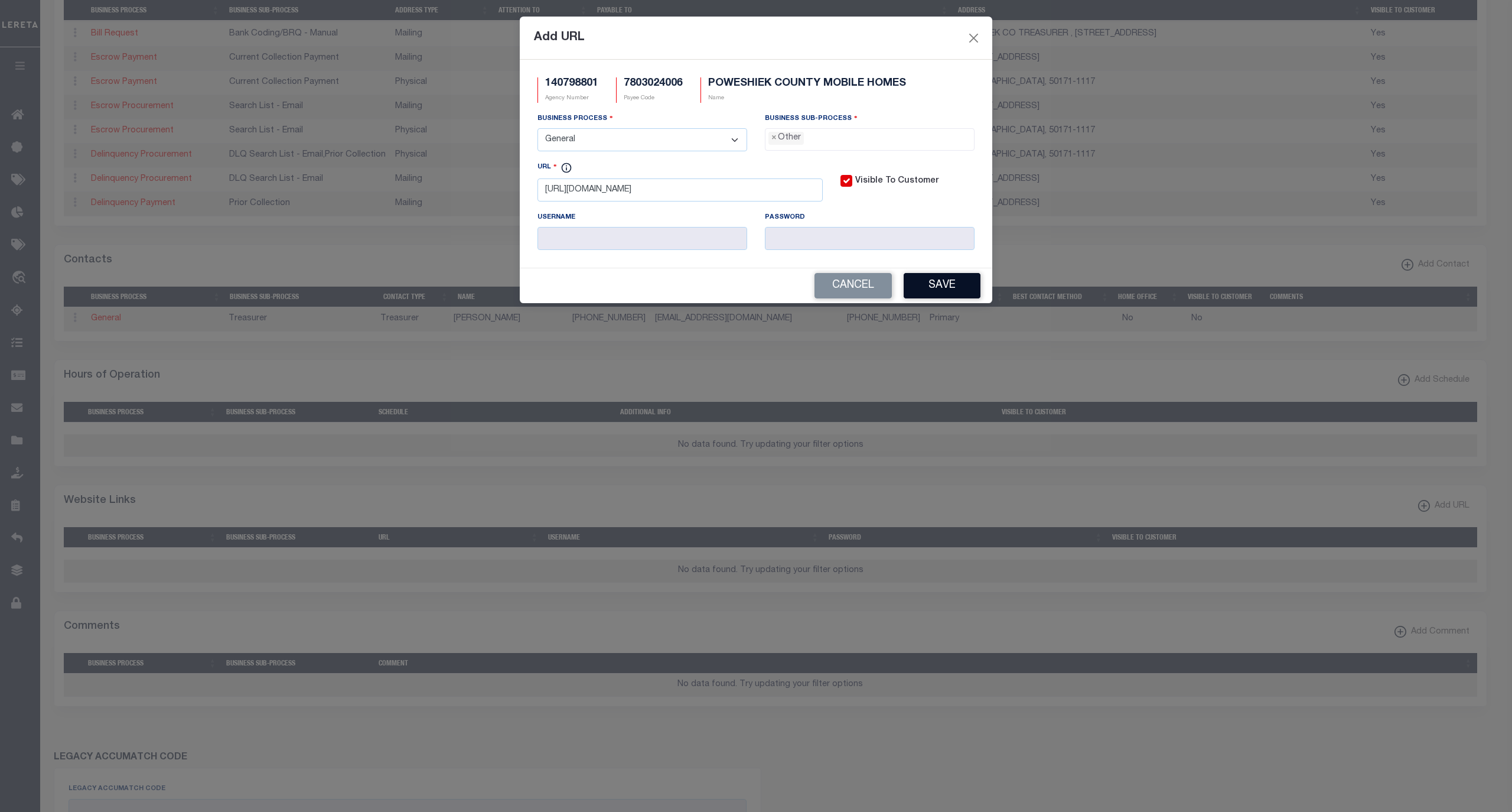
click at [936, 287] on button "Save" at bounding box center [943, 285] width 77 height 25
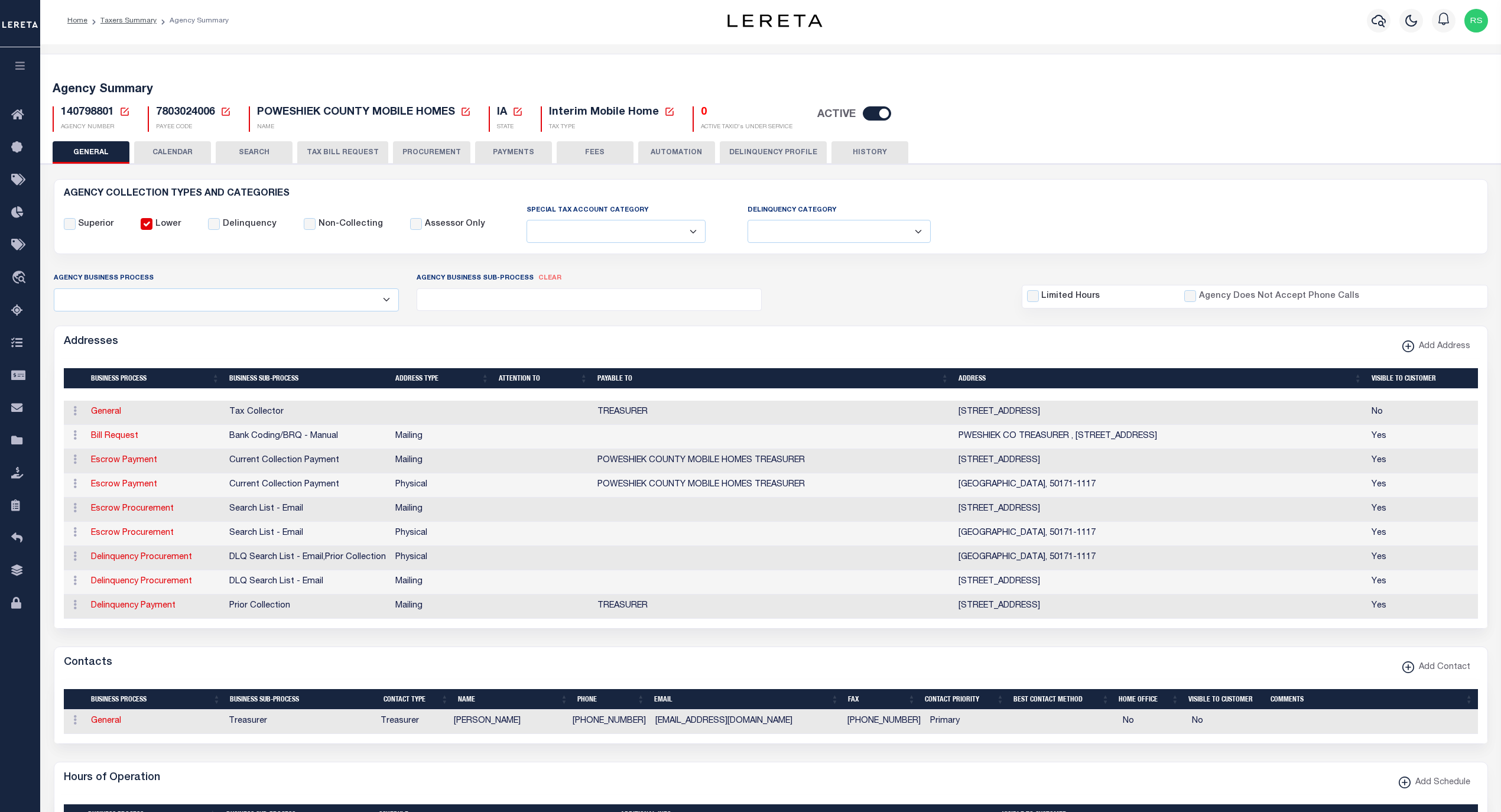
scroll to position [0, 0]
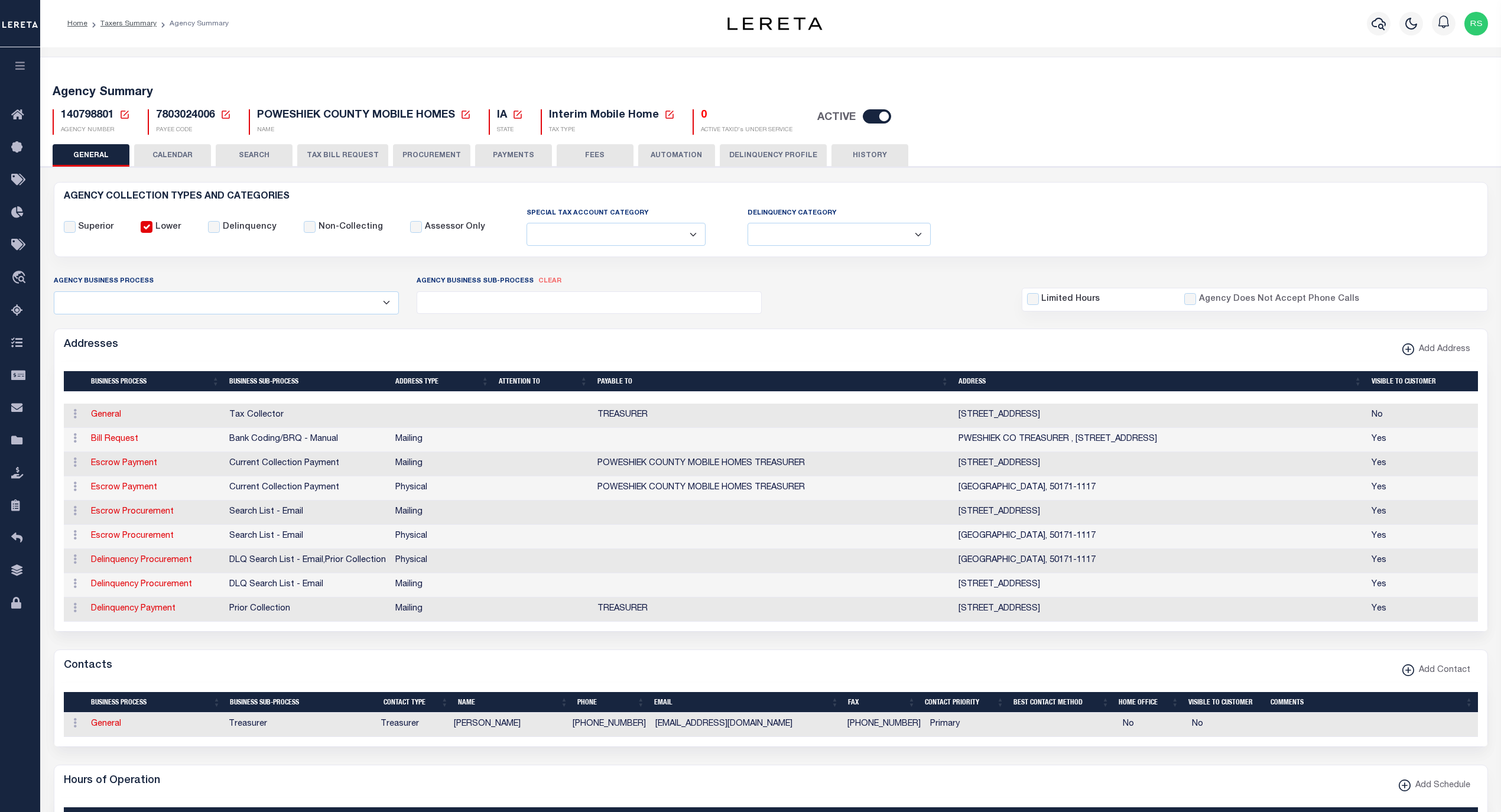
click at [499, 151] on button "PAYMENTS" at bounding box center [514, 155] width 77 height 23
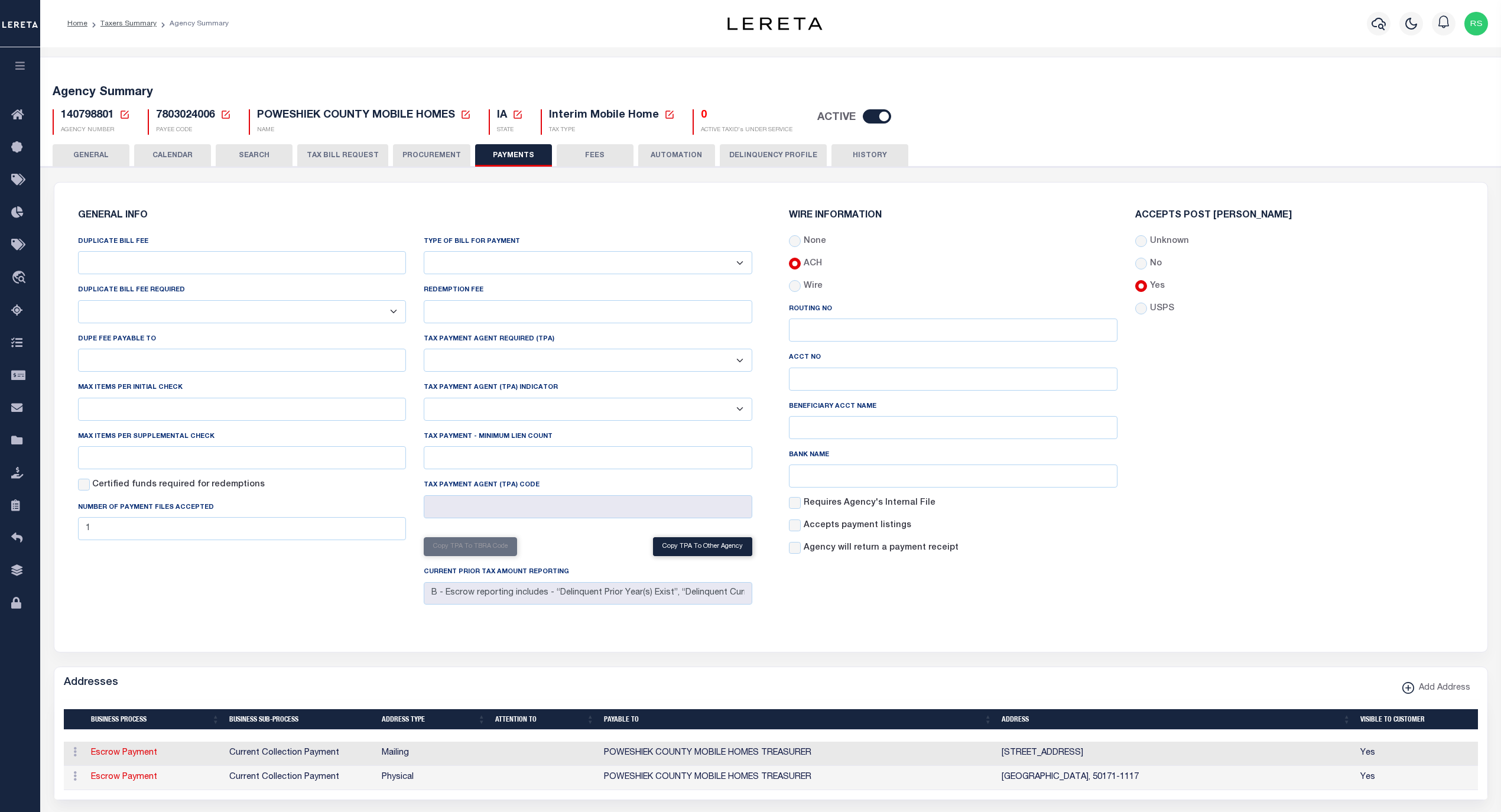
click at [568, 150] on button "FEES" at bounding box center [595, 155] width 77 height 23
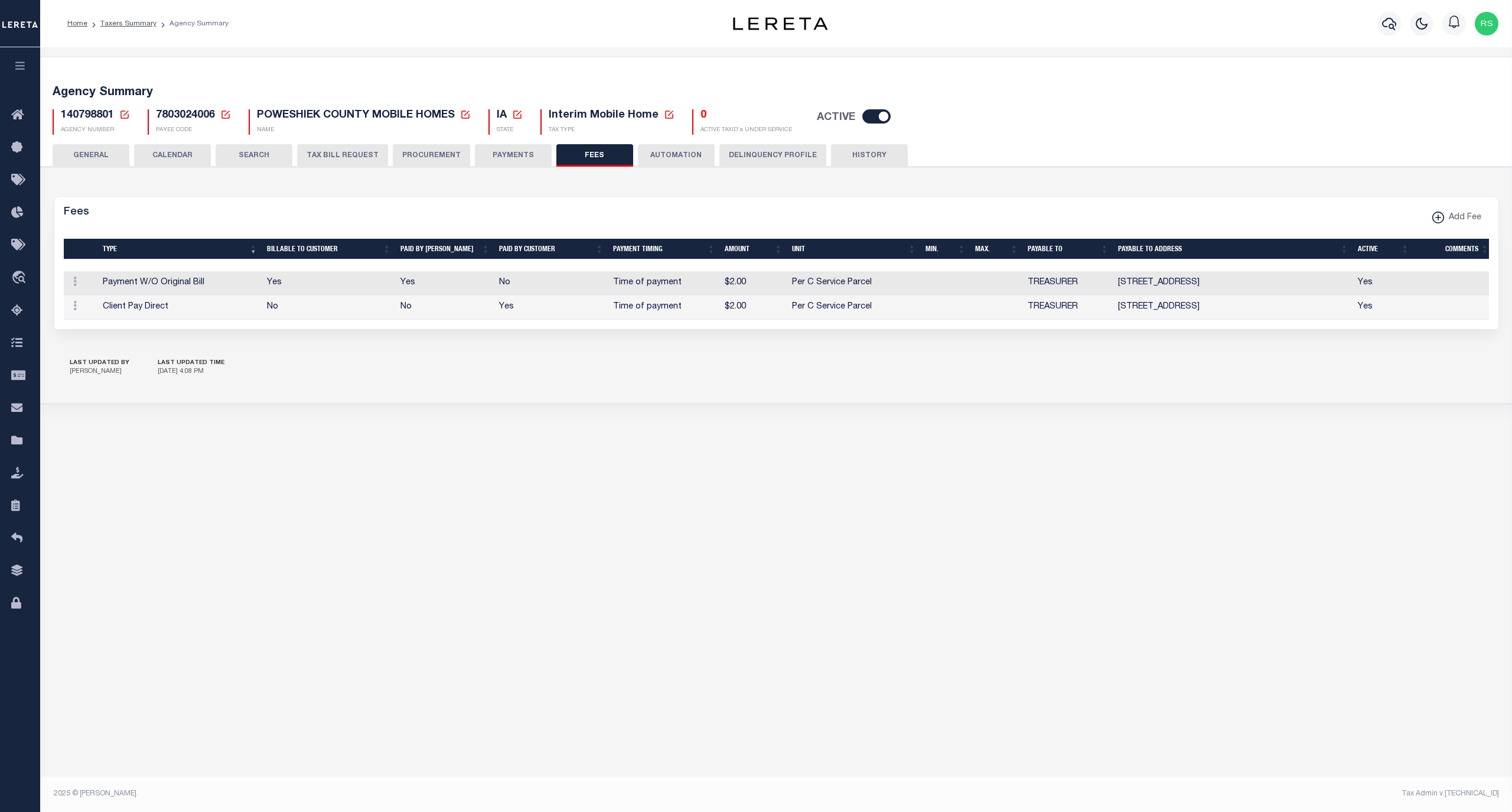
click at [668, 149] on button "AUTOMATION" at bounding box center [676, 155] width 77 height 23
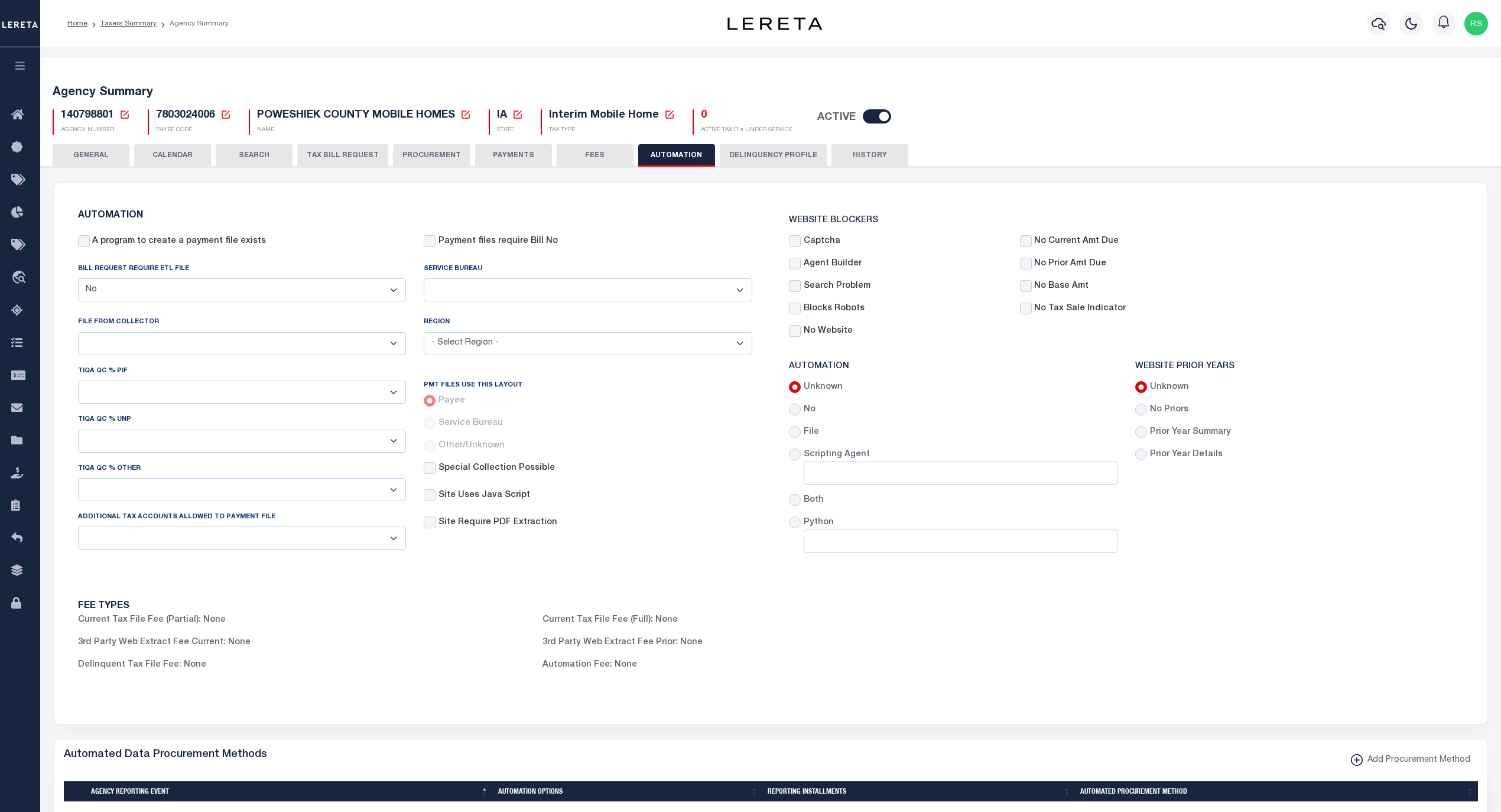
click at [613, 282] on select "ACC Taxes Ad Valorem Appraisal Assessments of the Southwest AutoAgent B & A Mun…" at bounding box center [588, 289] width 329 height 23
click at [755, 234] on div "AUTOMATION A program to create a payment file exists Payment files require Bill…" at bounding box center [415, 234] width 693 height 46
click at [76, 149] on button "GENERAL" at bounding box center [91, 155] width 77 height 23
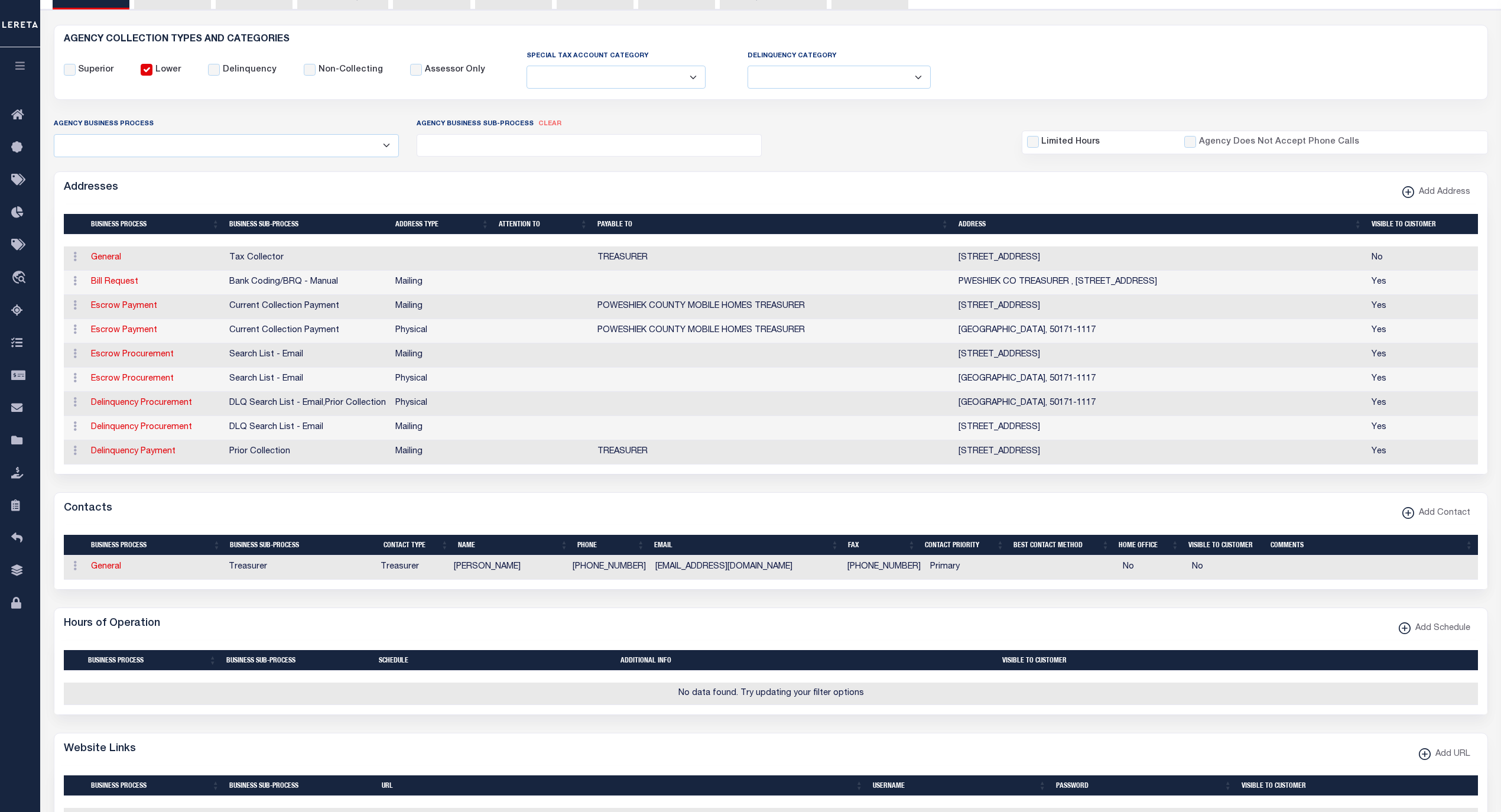
scroll to position [26, 0]
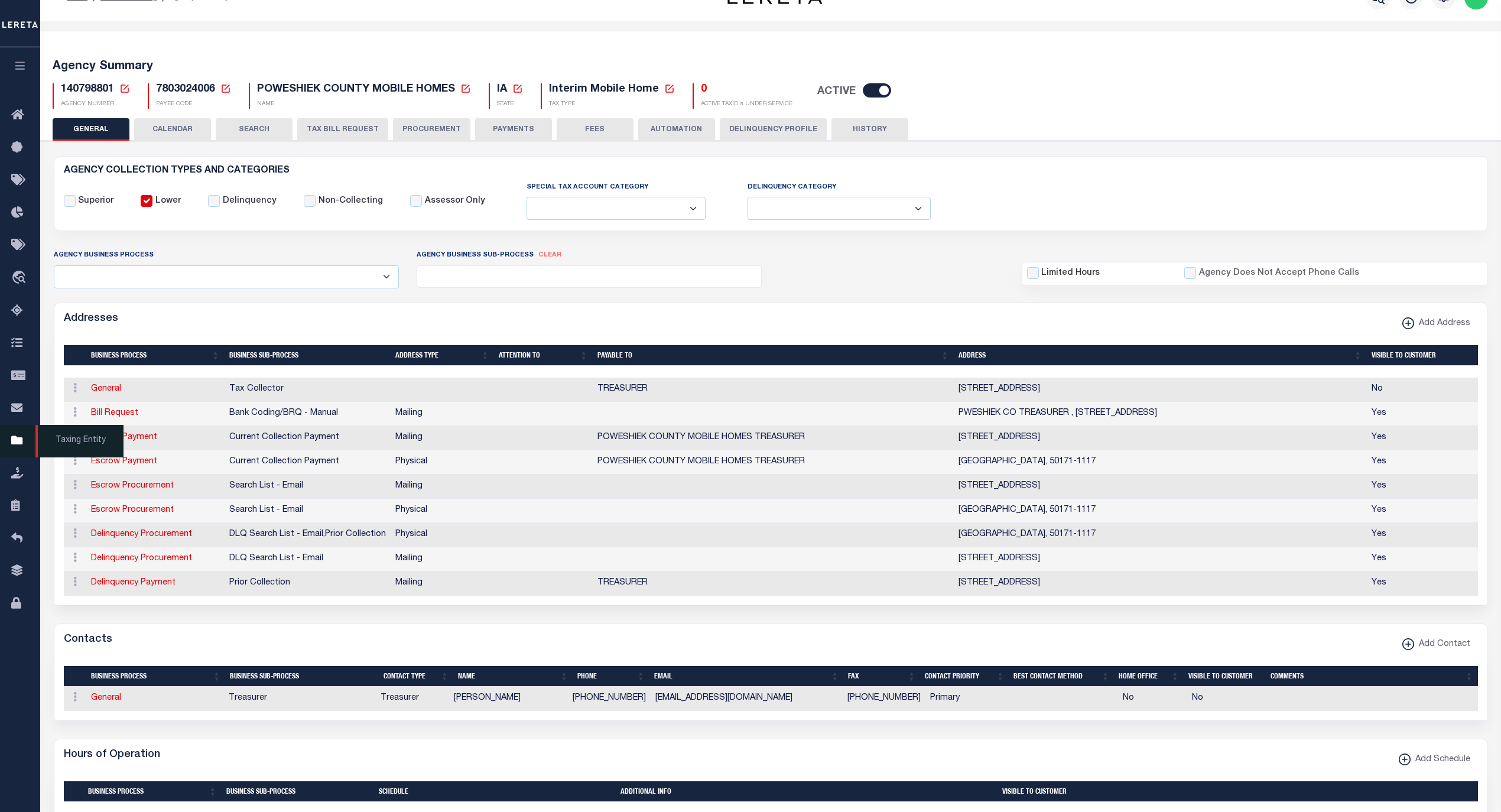
click at [67, 441] on span "Taxing Entity" at bounding box center [79, 441] width 88 height 33
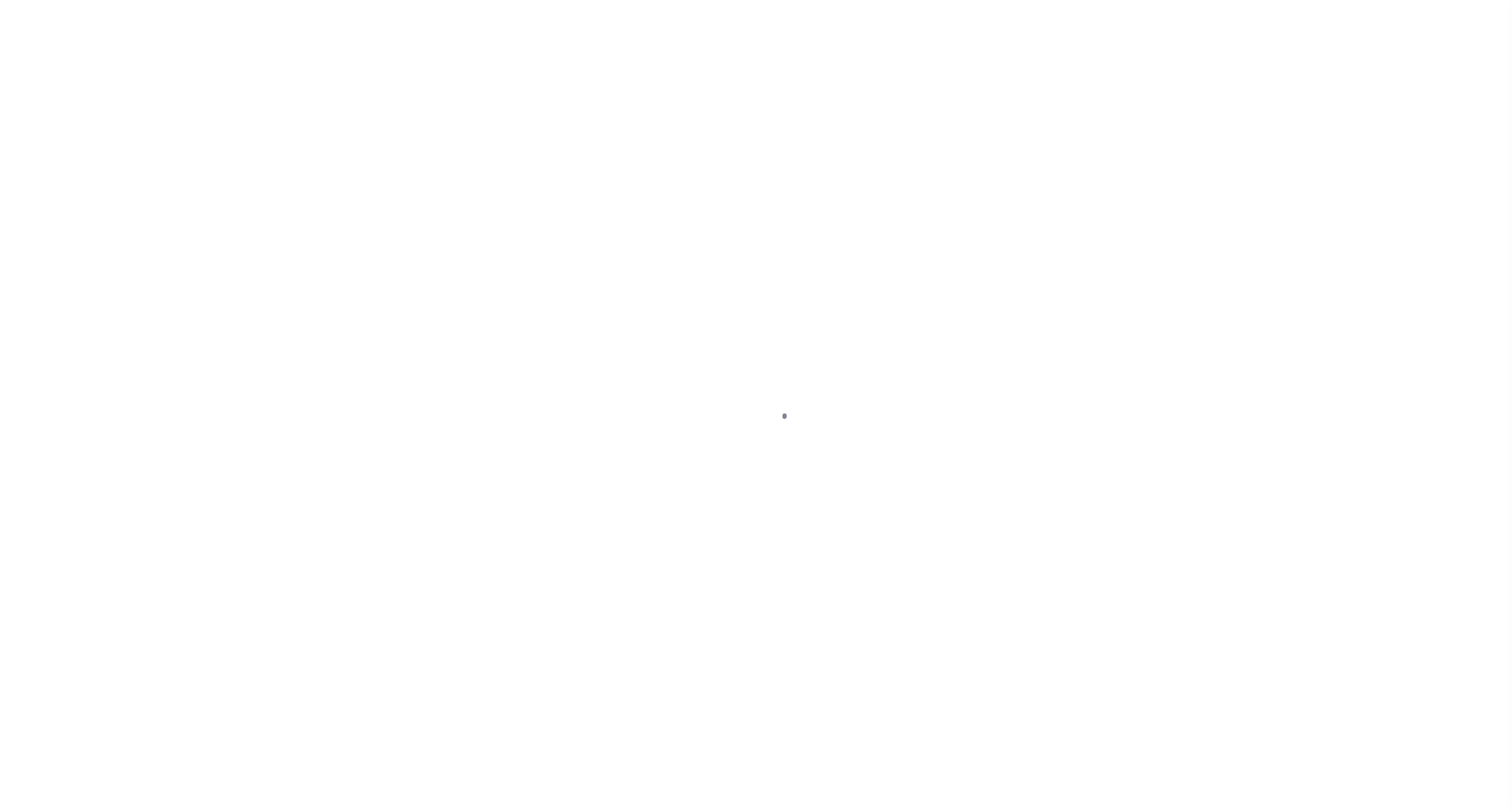
select select
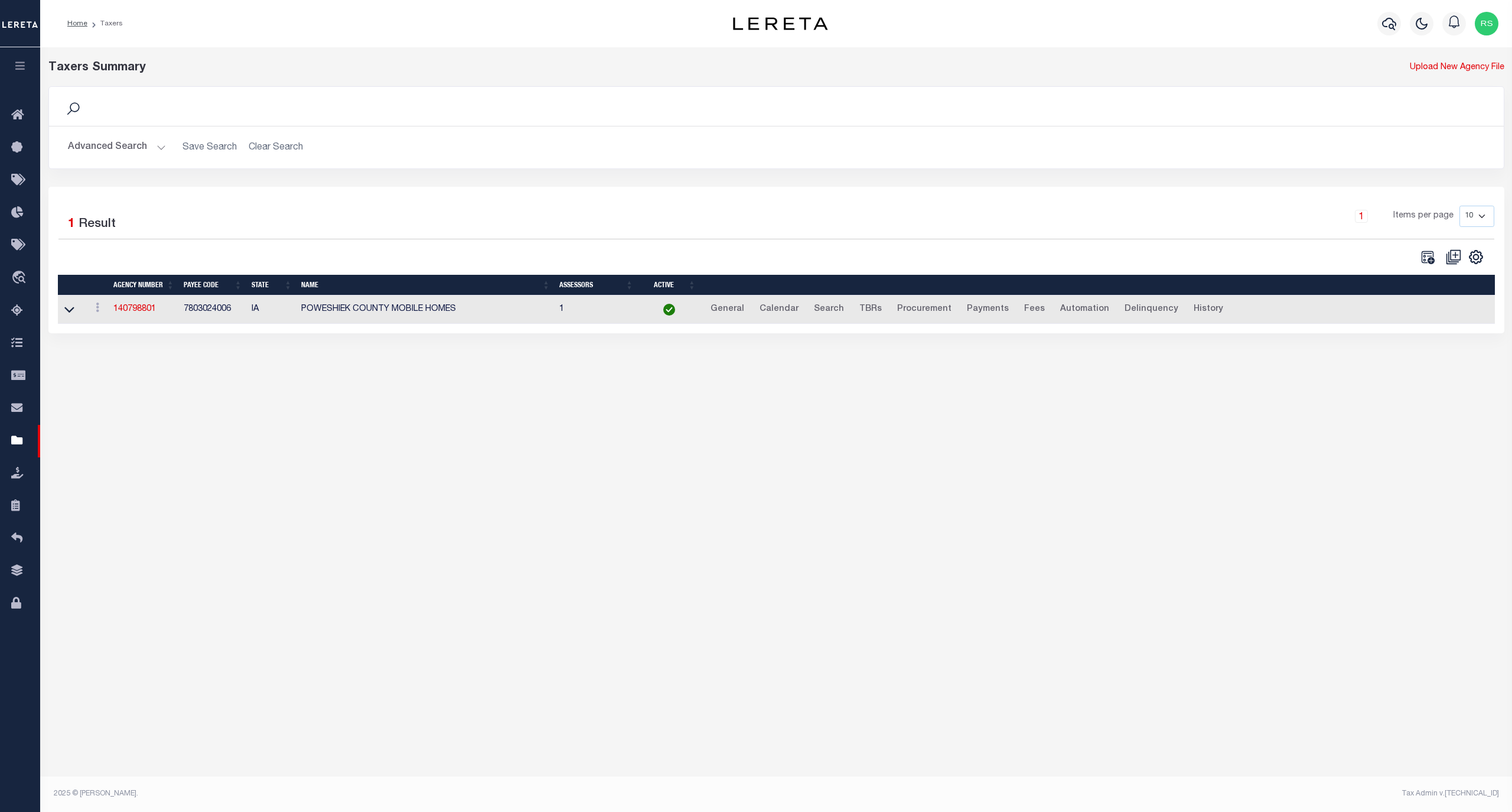
click at [110, 145] on button "Advanced Search" at bounding box center [117, 147] width 98 height 23
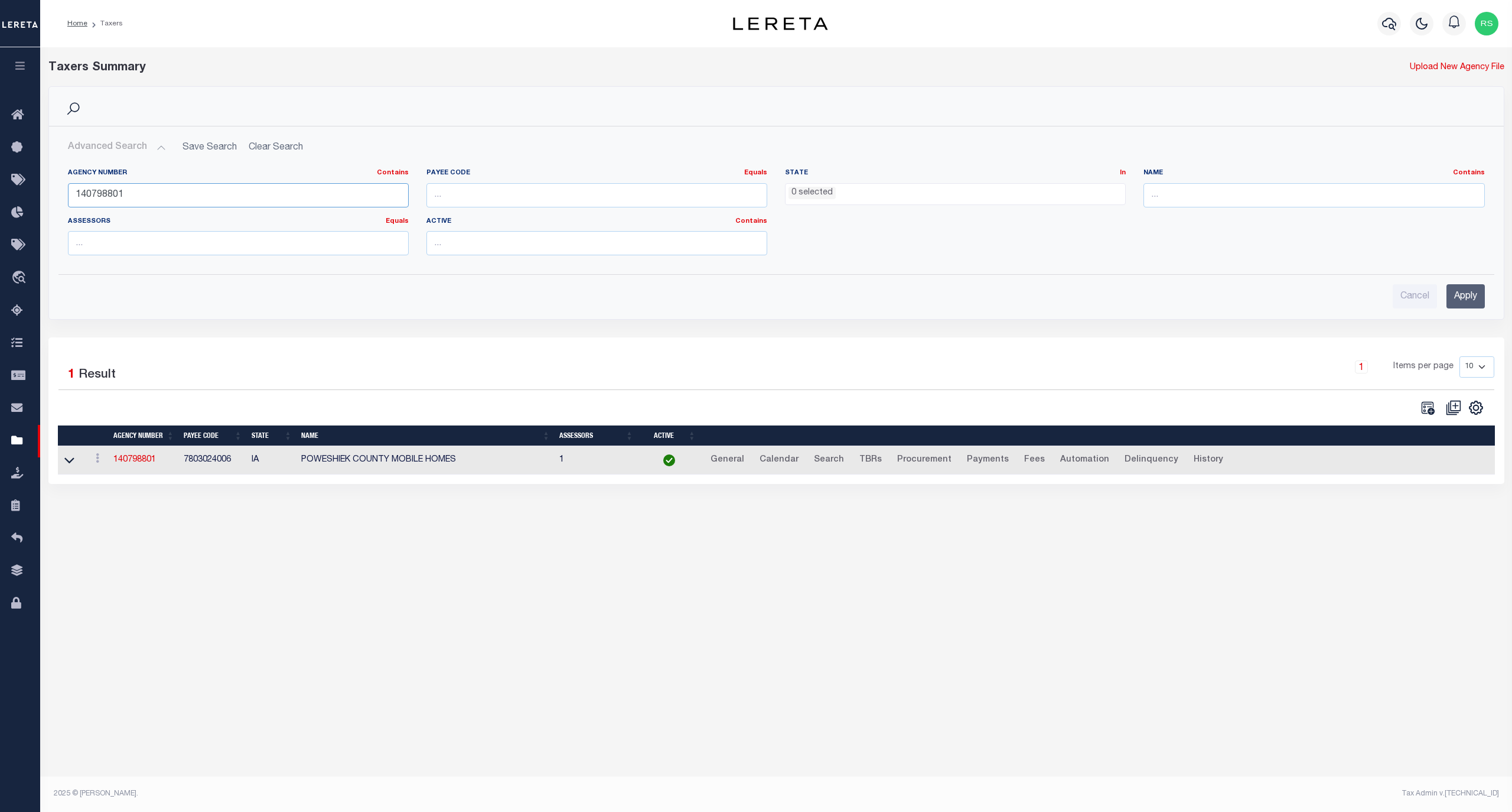
click at [118, 194] on input "140798801" at bounding box center [238, 195] width 340 height 24
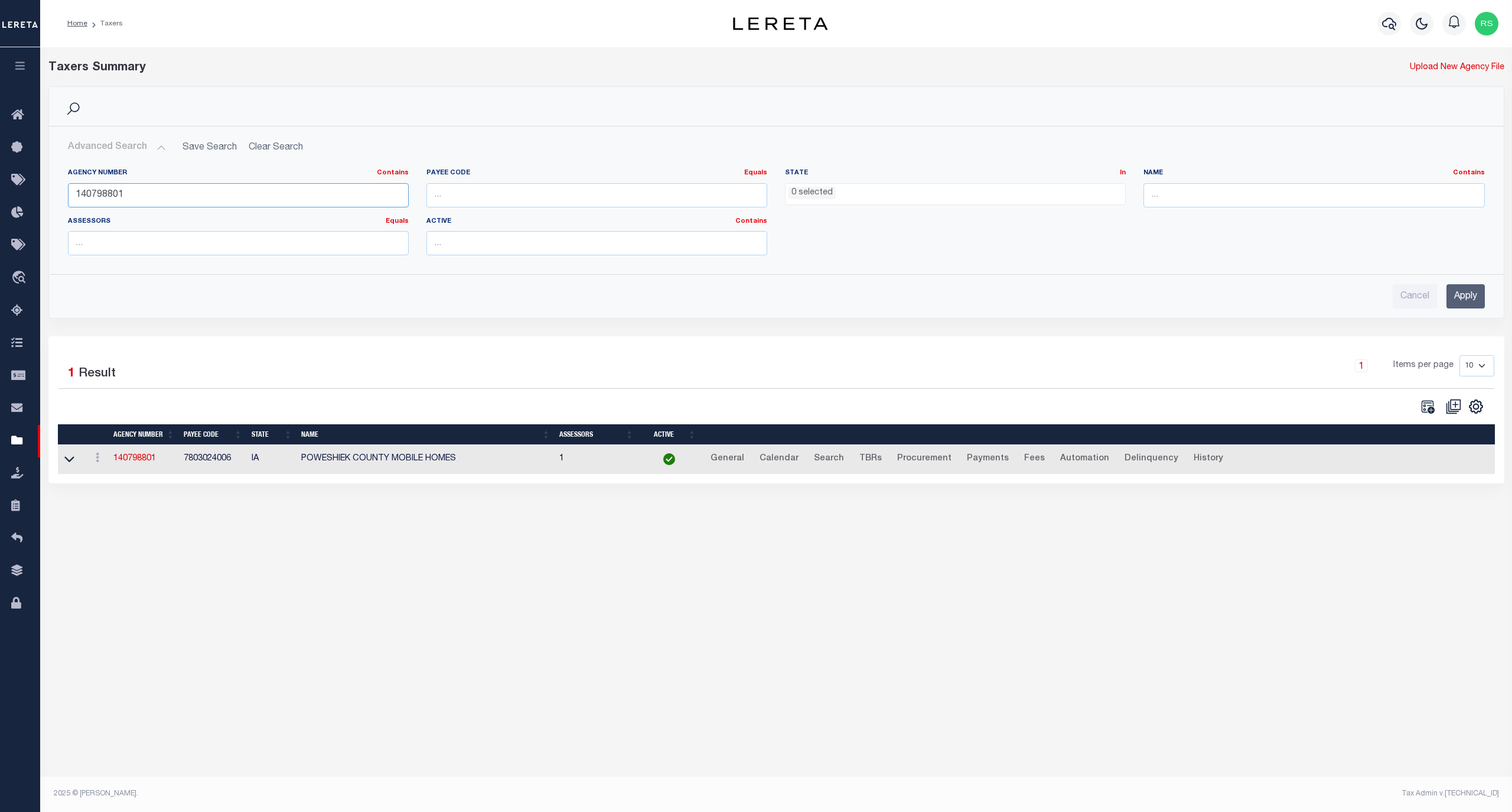
paste input "1"
type input "140791801"
click at [1448, 303] on input "Apply" at bounding box center [1466, 296] width 38 height 24
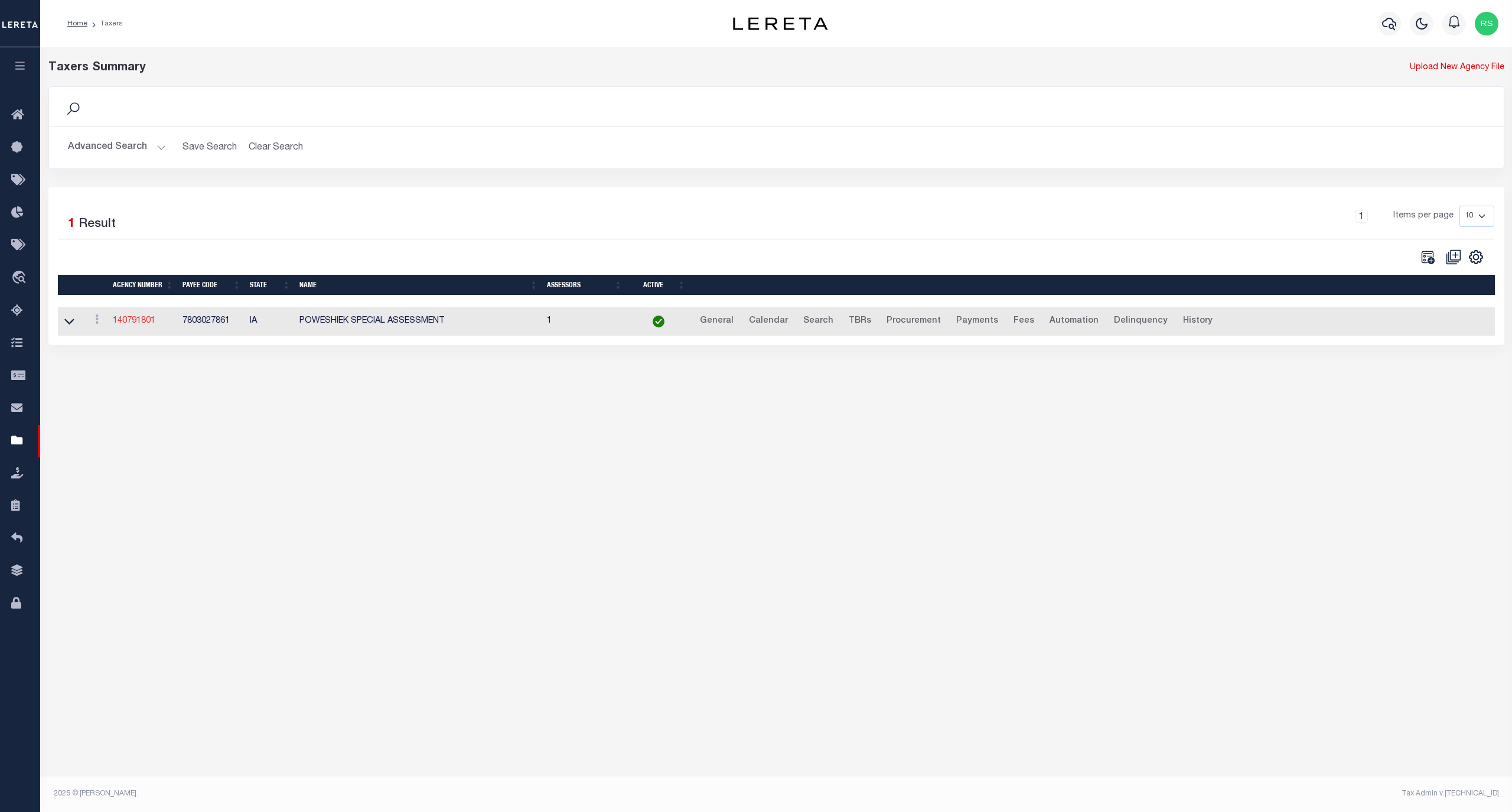
click at [128, 325] on link "140791801" at bounding box center [134, 321] width 42 height 8
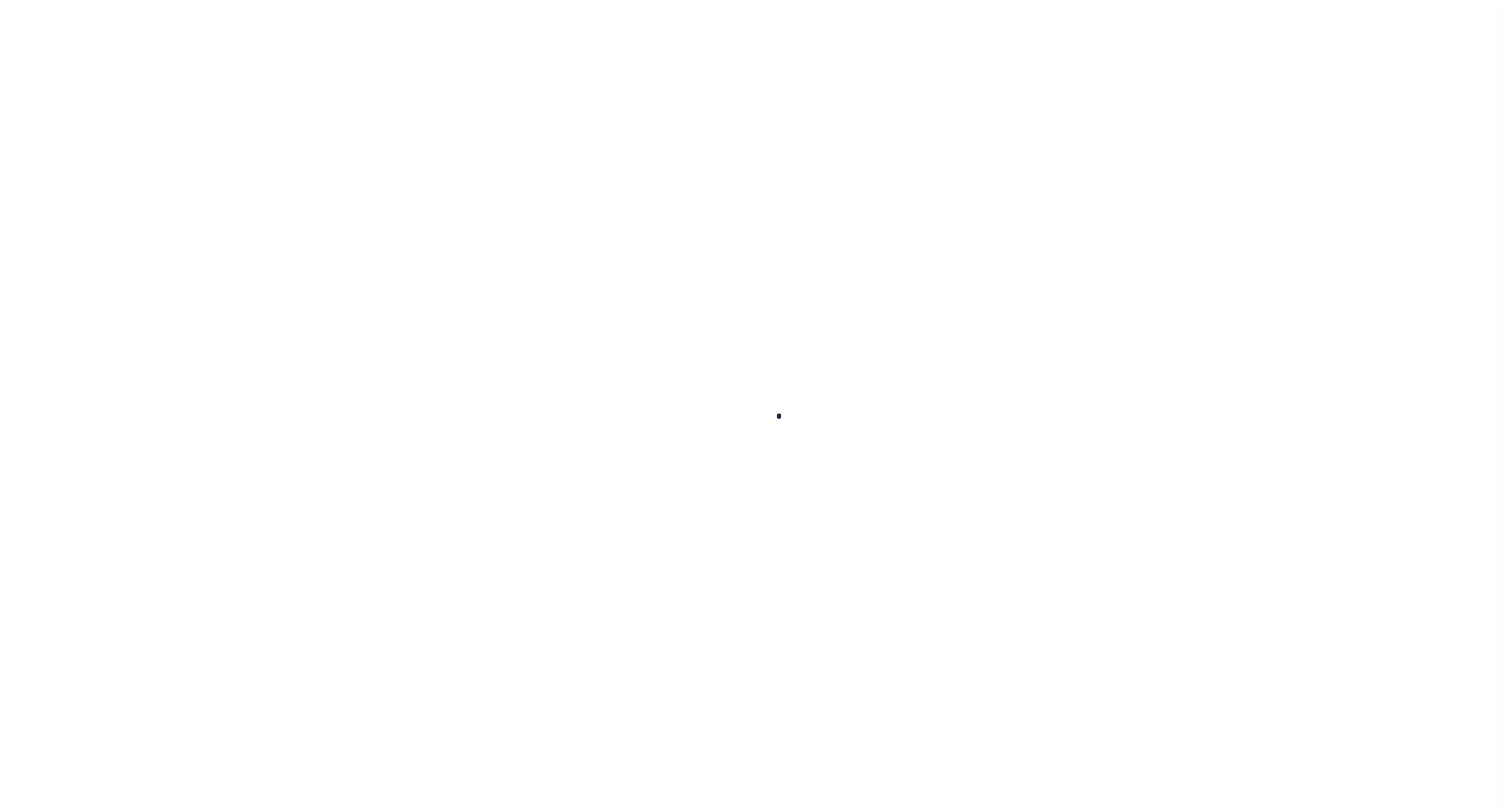
select select
checkbox input "false"
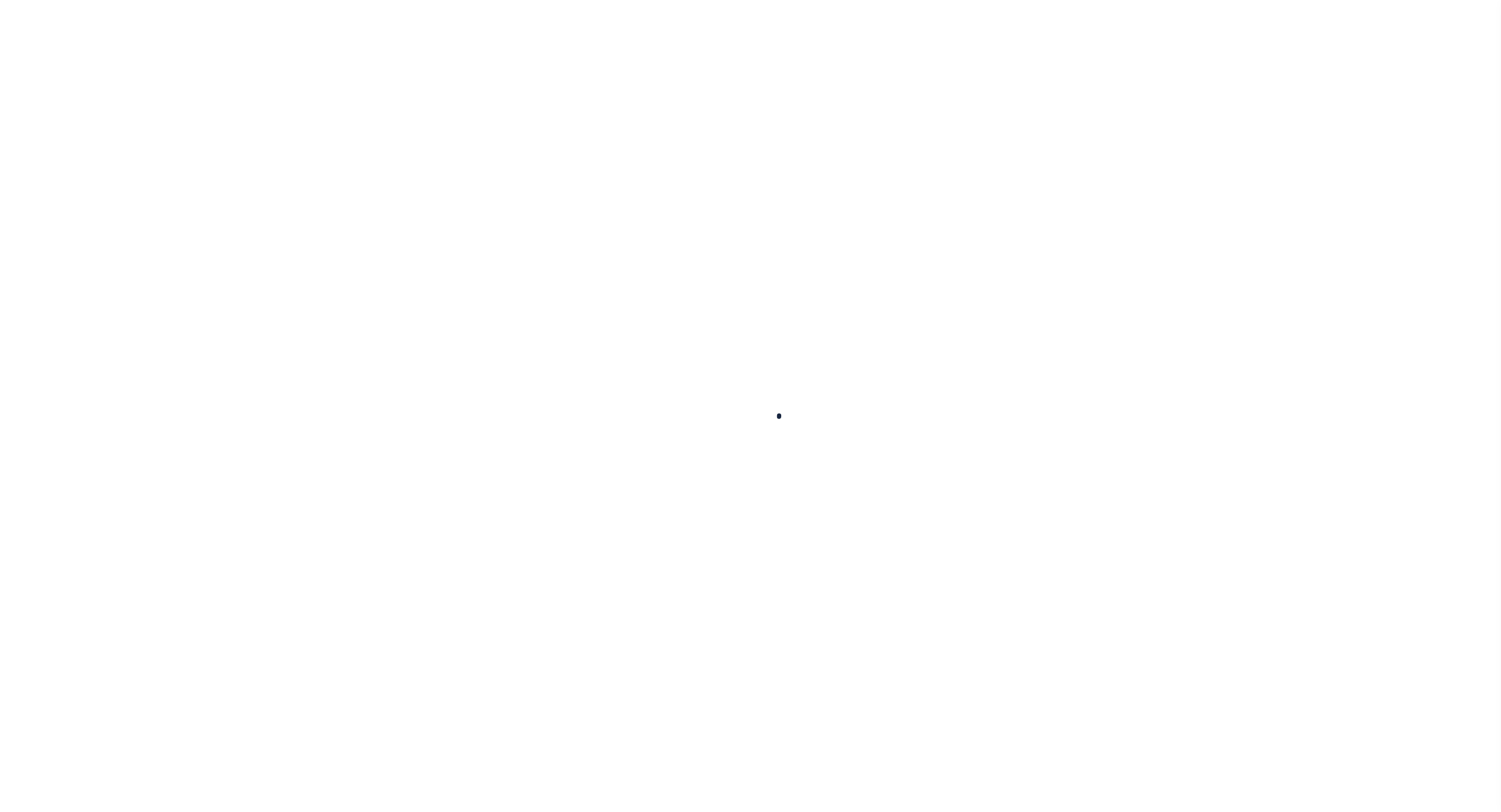
checkbox input "false"
select select "1"
checkbox input "false"
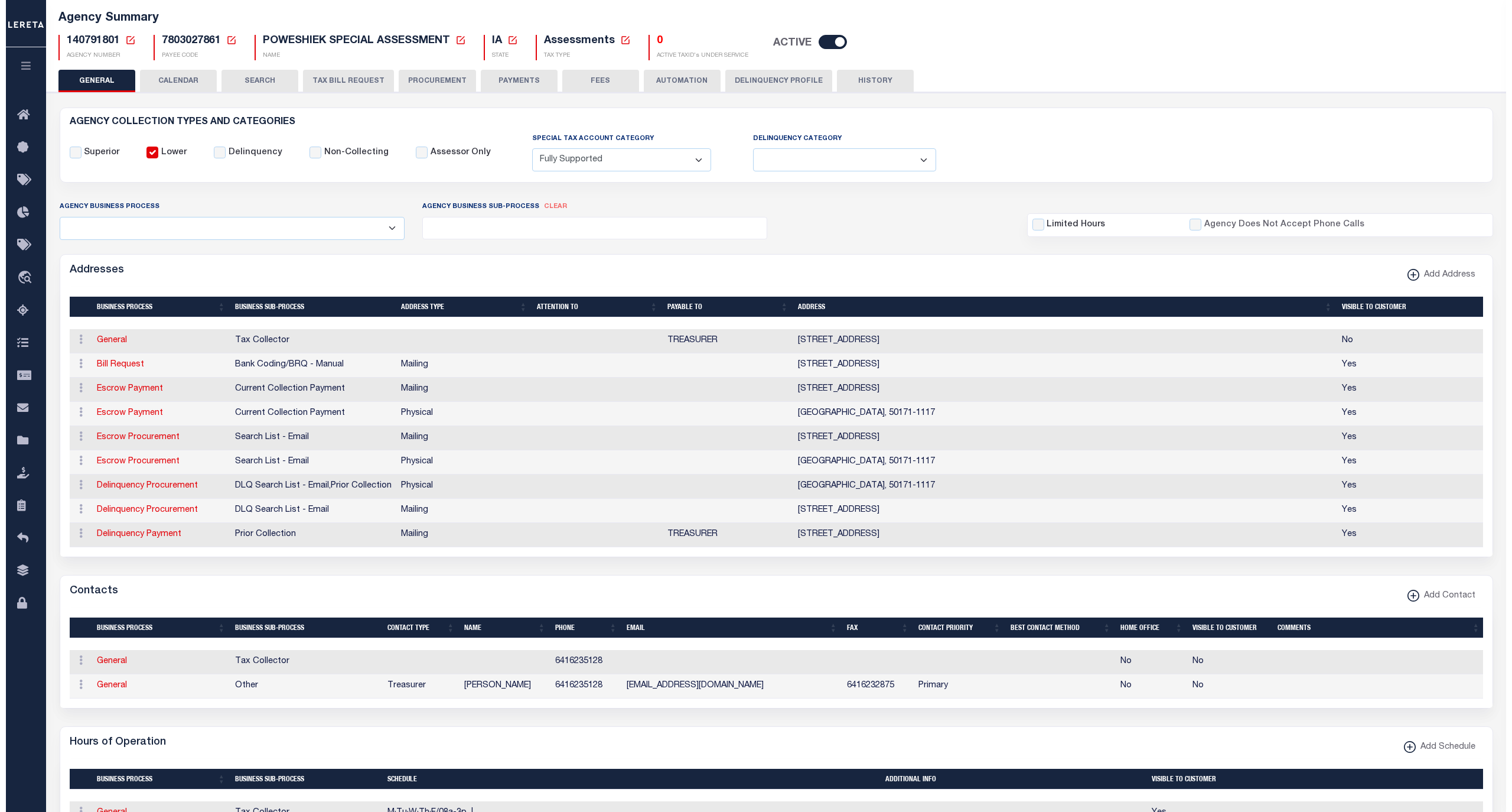
scroll to position [78, 0]
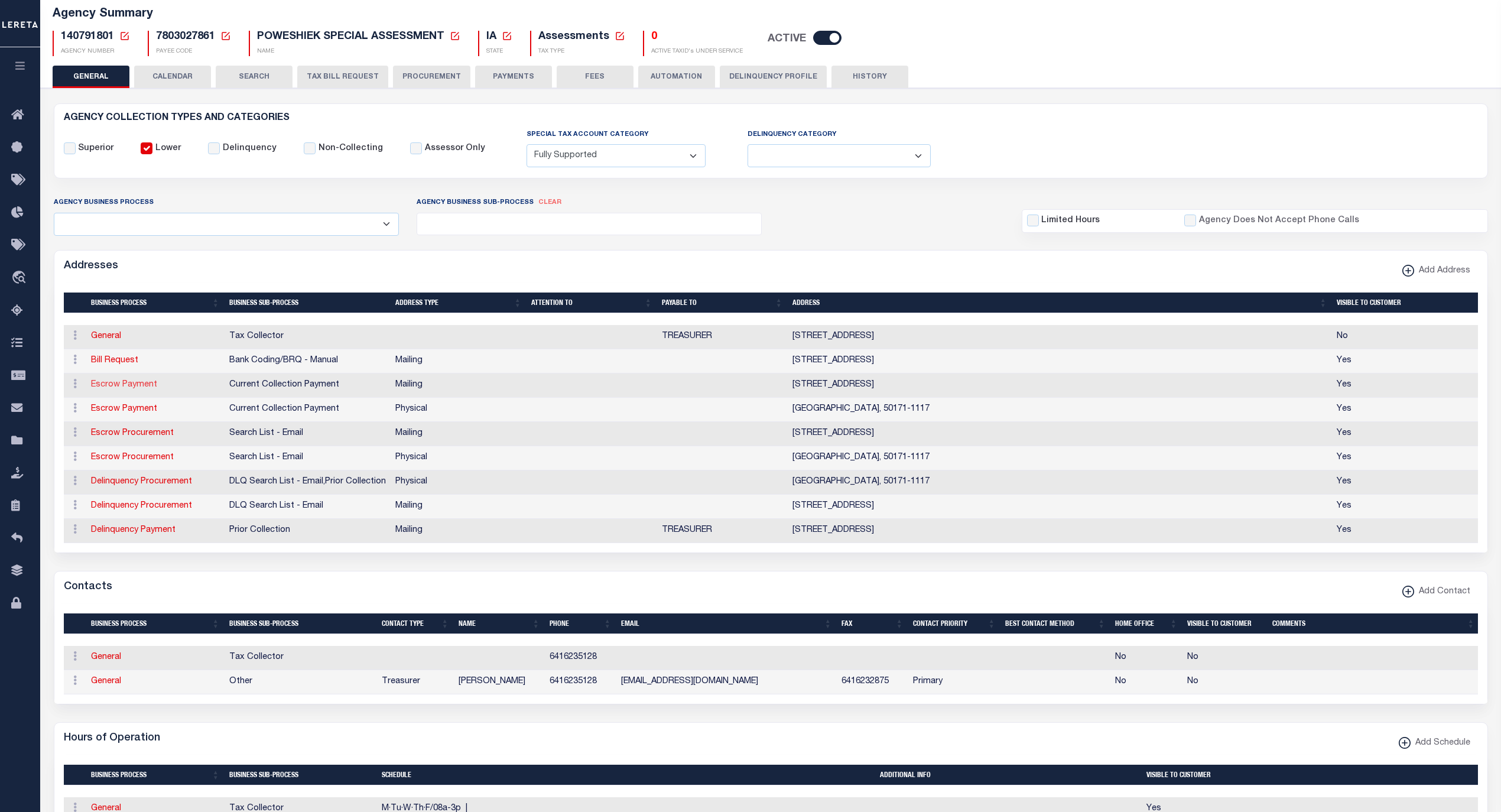
click at [136, 389] on link "Escrow Payment" at bounding box center [124, 384] width 66 height 8
select select "1"
checkbox input "false"
select select
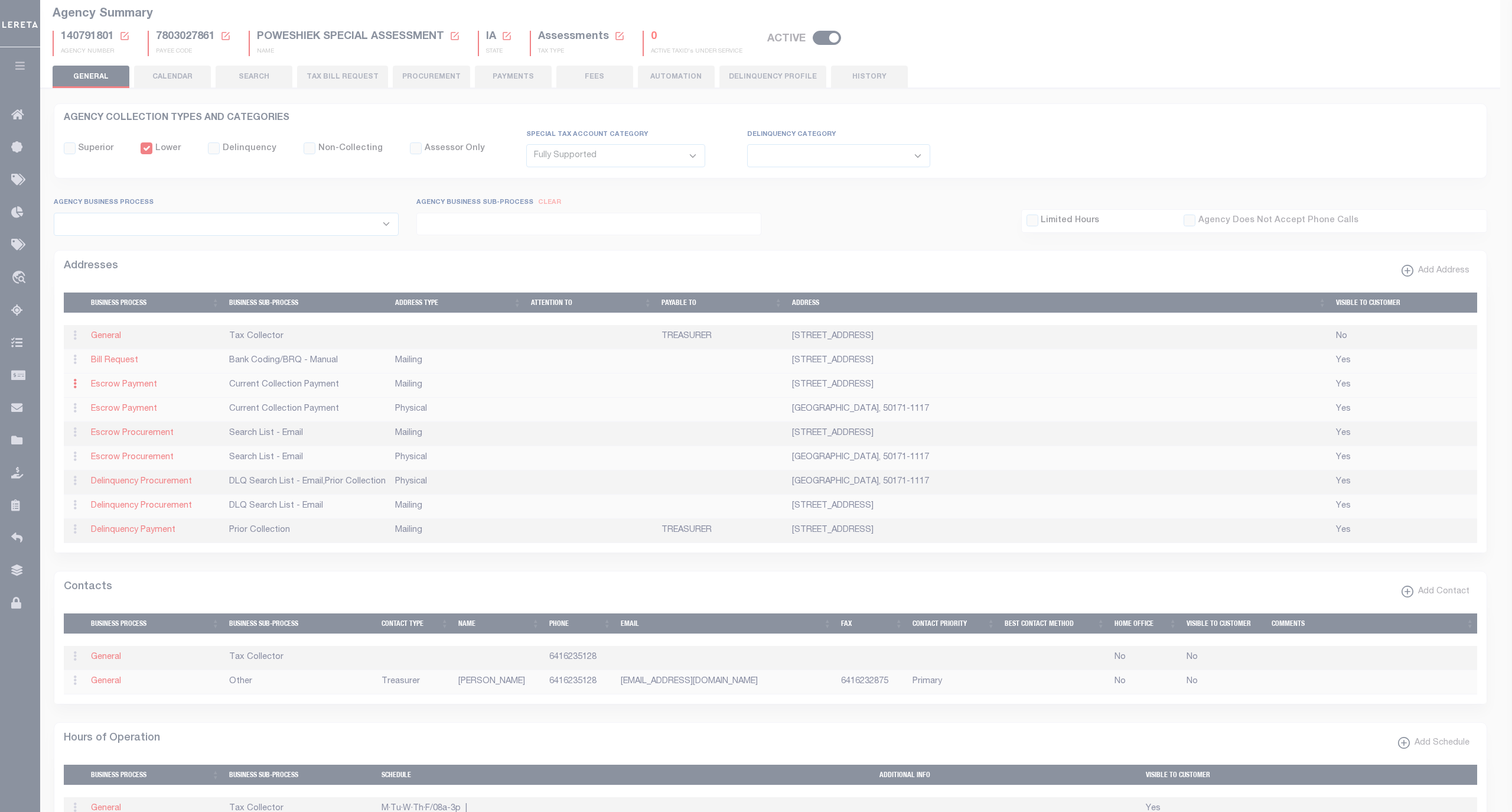
type input "PO BOX 700"
type input "MONTEZUMA"
select select "IA"
type input "50171"
checkbox input "true"
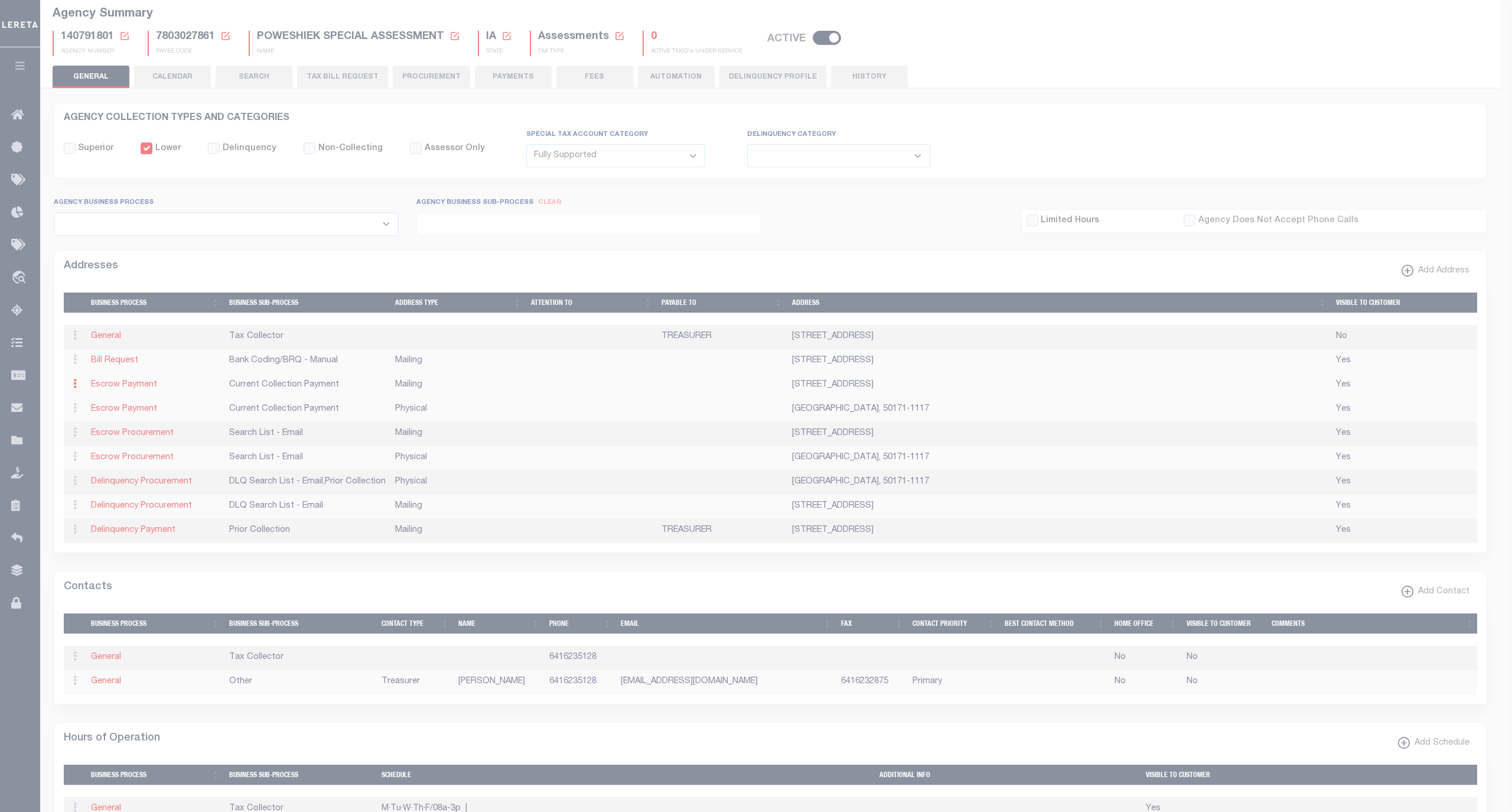
select select "3"
select select "11"
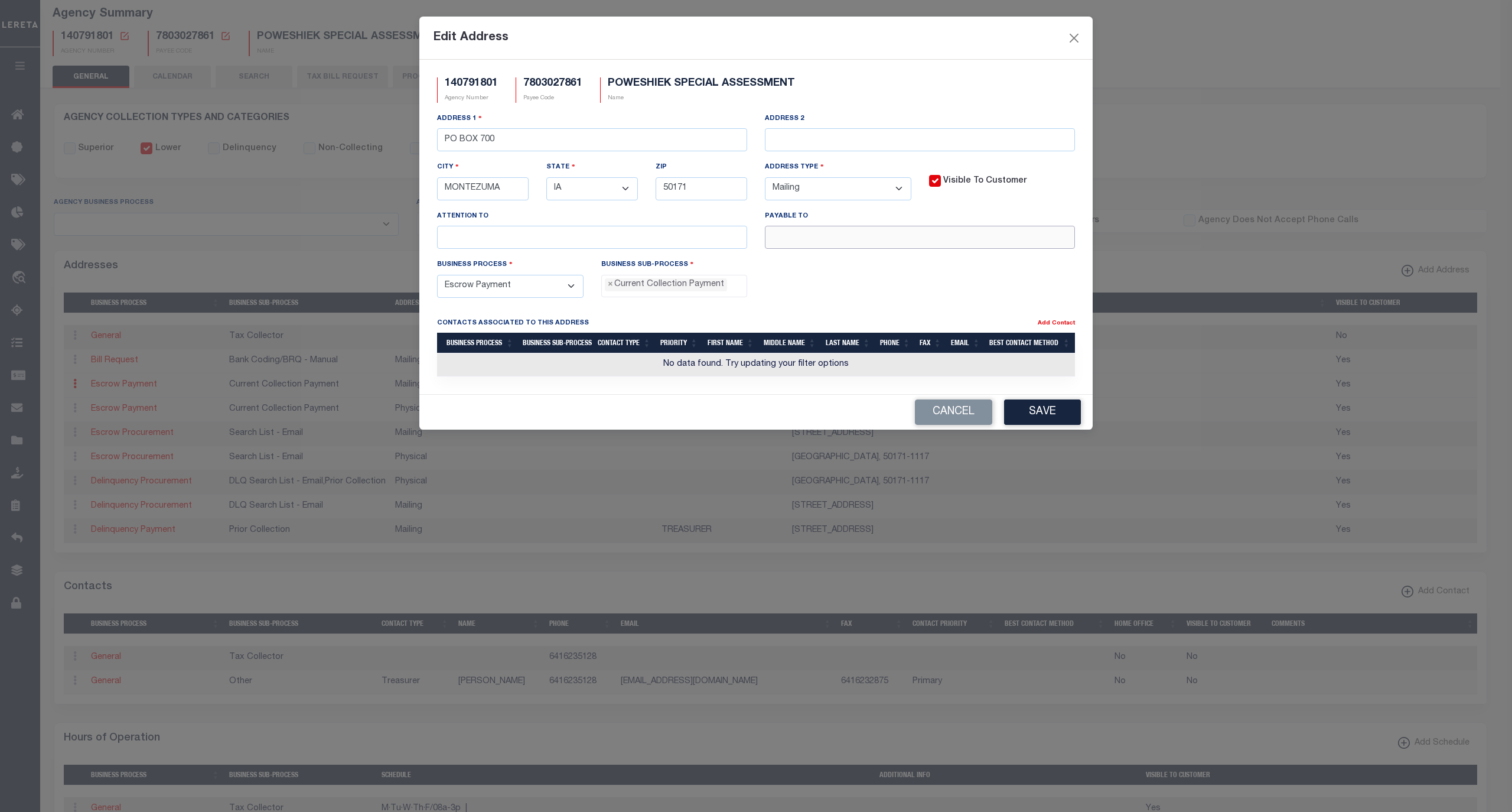
click at [808, 233] on input "text" at bounding box center [919, 237] width 310 height 23
paste input "POWESHIEK"
click at [950, 244] on input "POWESHIEK" at bounding box center [919, 237] width 310 height 23
paste input "TREASURER"
type input "POWESHIEK COUNTY TREASURER"
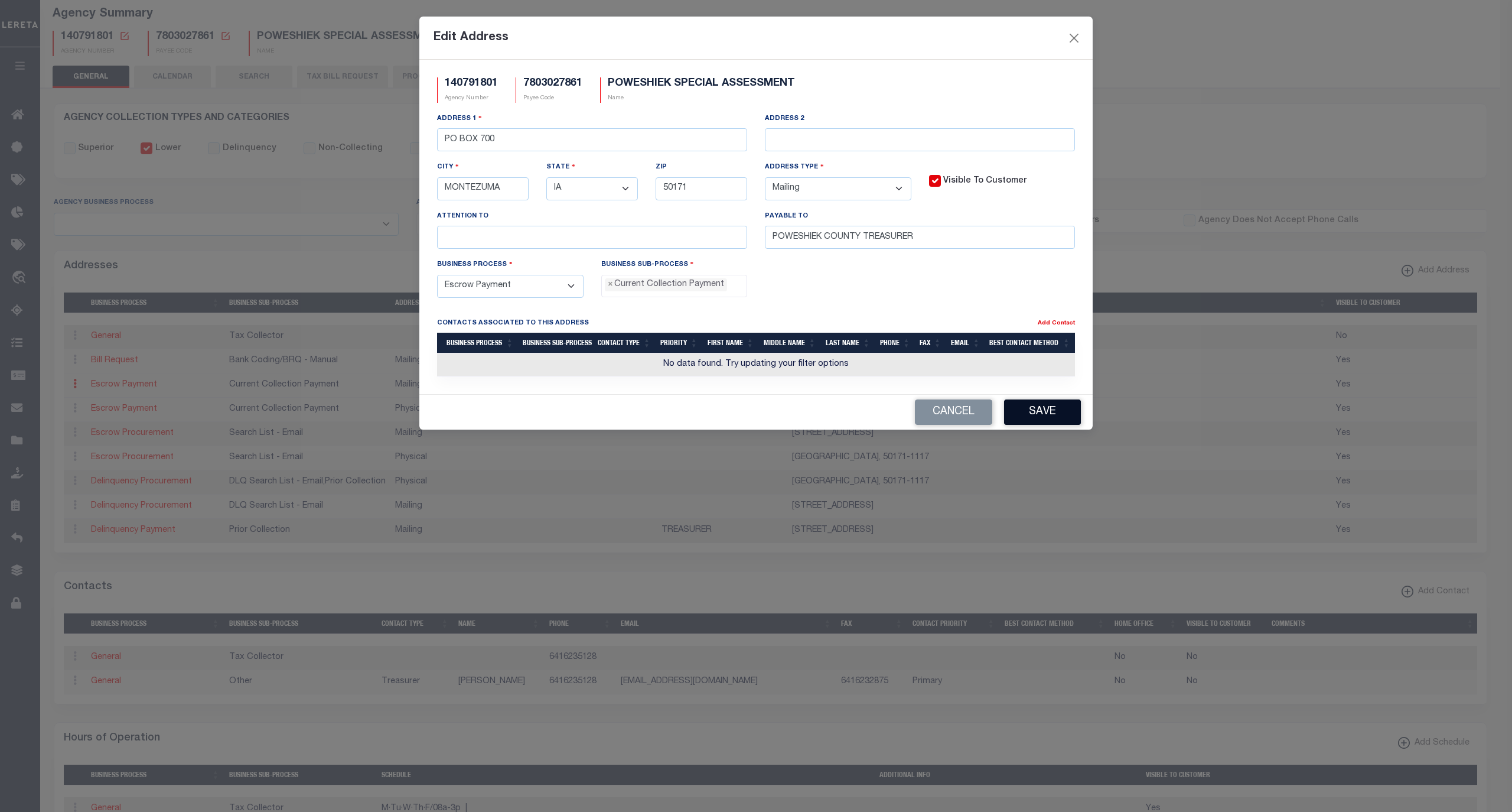
click at [1029, 416] on button "Save" at bounding box center [1043, 412] width 77 height 25
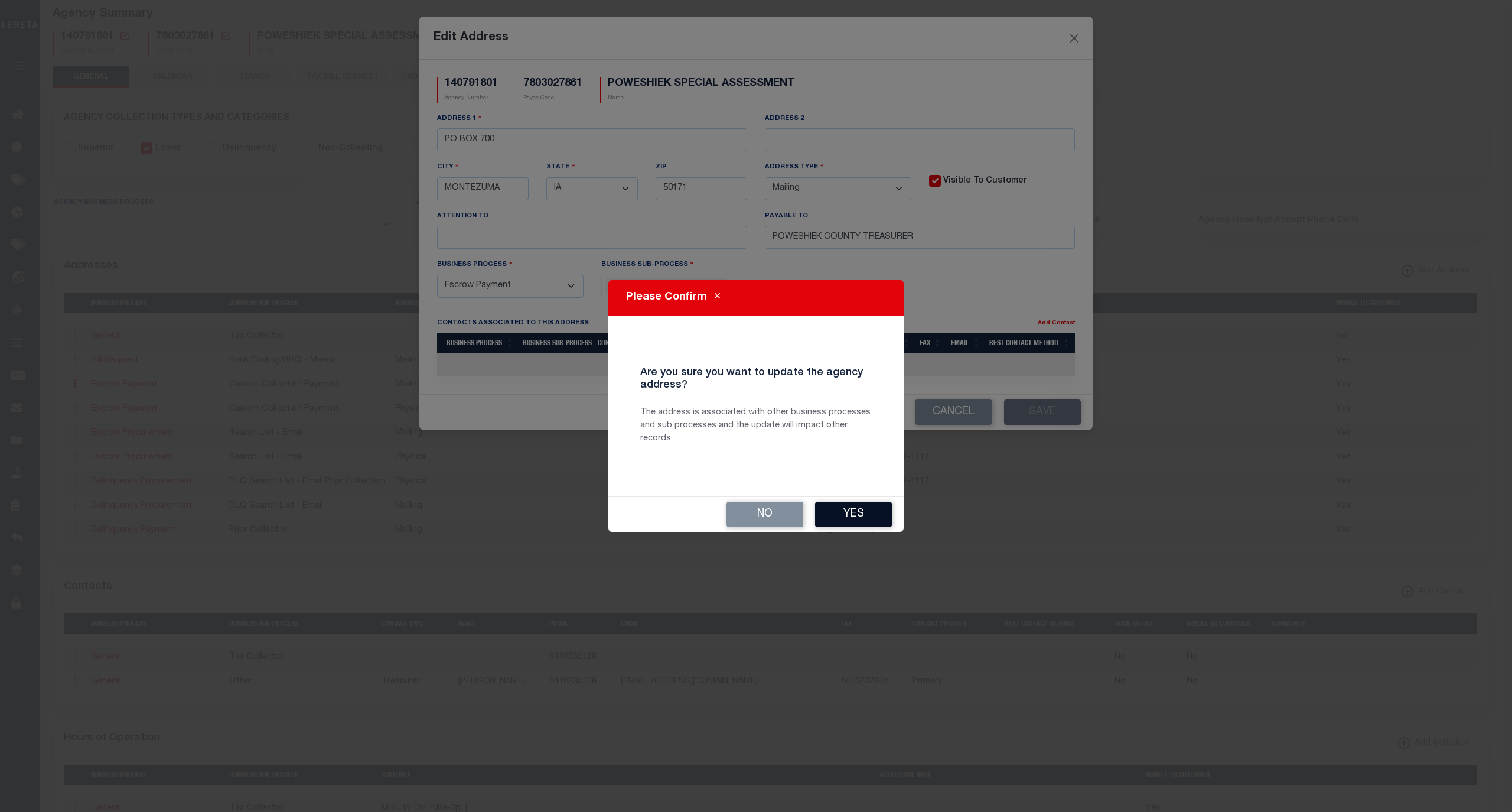
click at [844, 525] on button "Yes" at bounding box center [854, 515] width 77 height 25
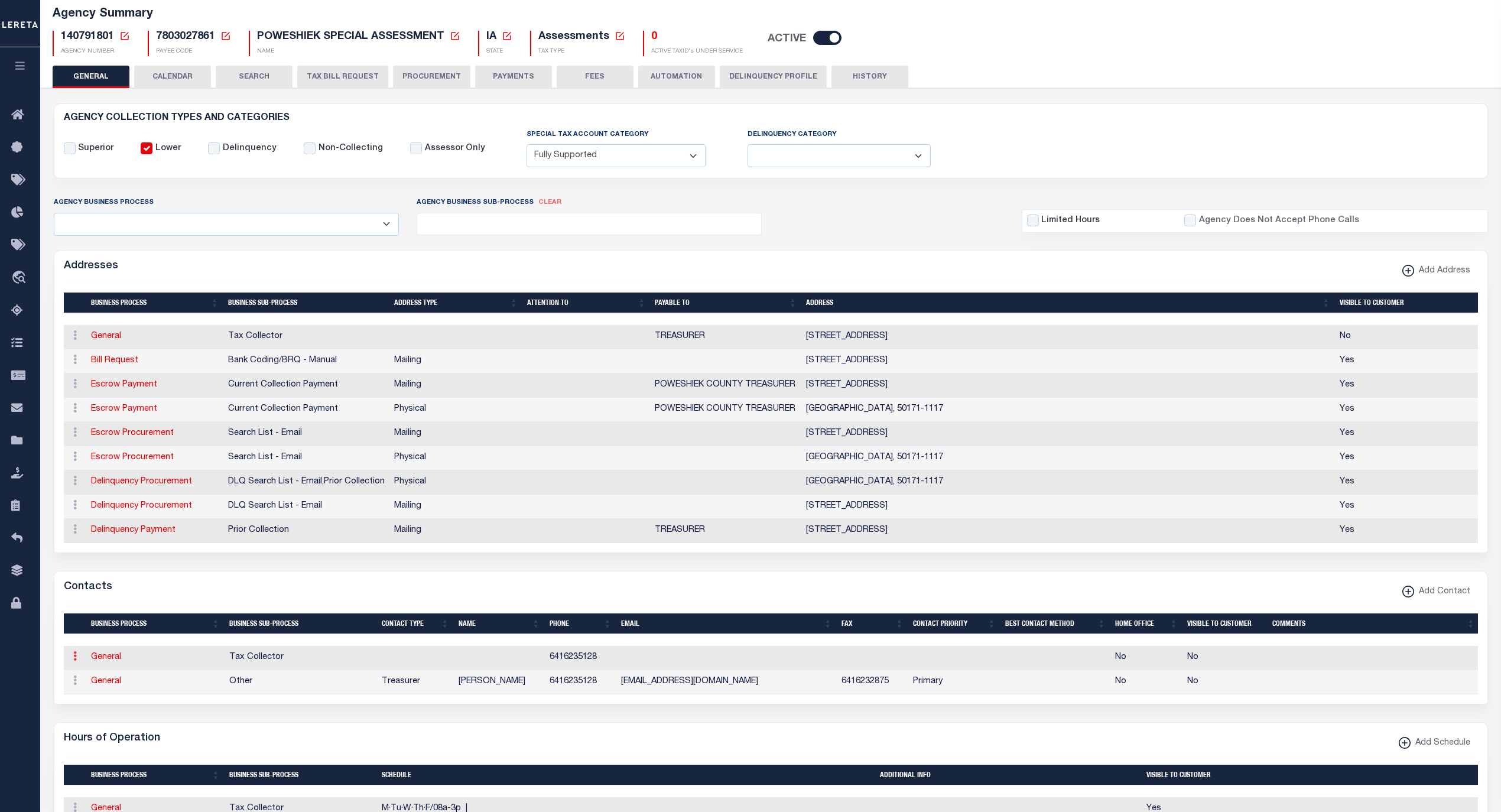
click at [74, 661] on icon at bounding box center [74, 656] width 3 height 9
click at [108, 724] on link "Delete Contact" at bounding box center [114, 714] width 89 height 19
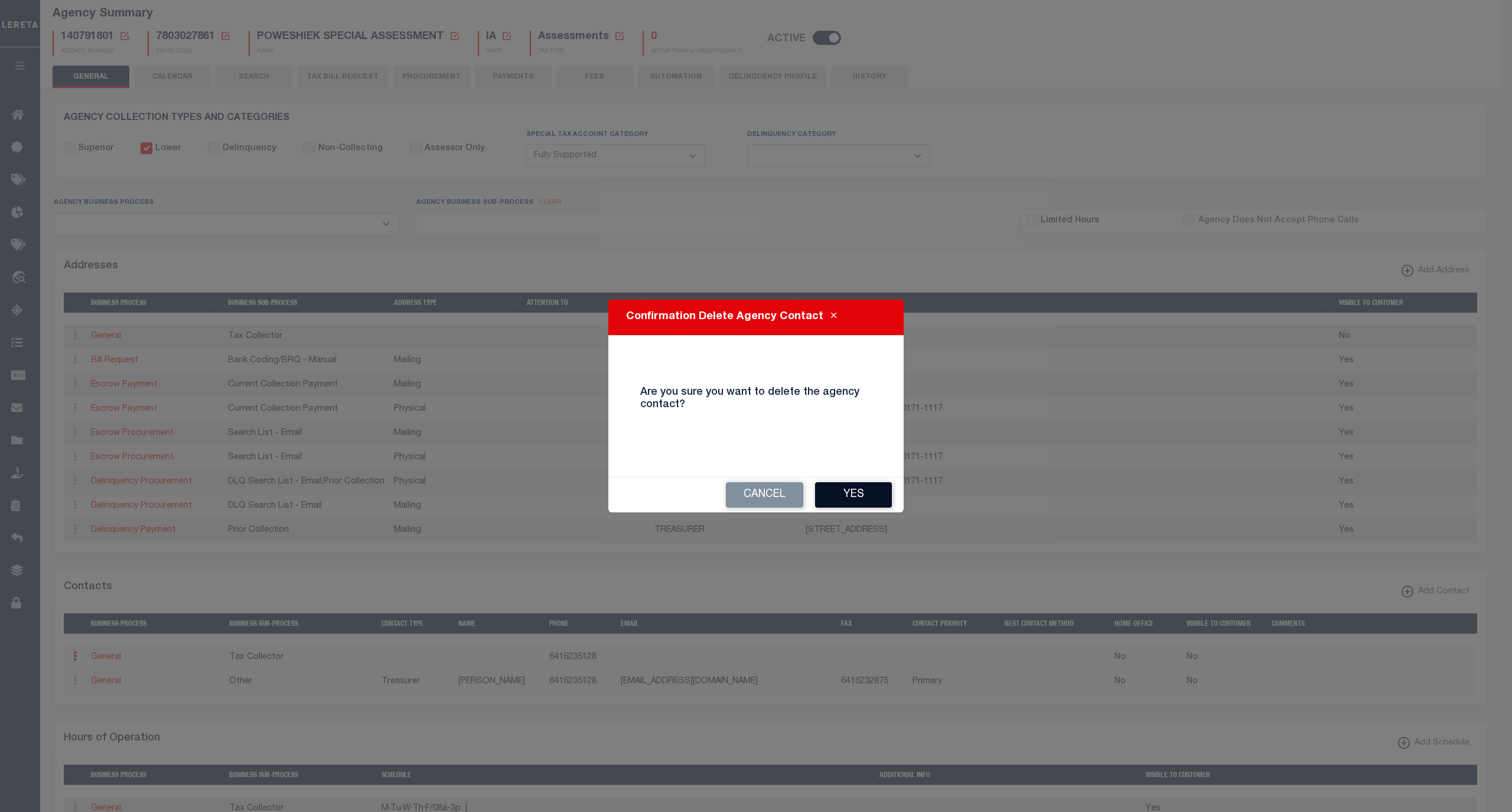
drag, startPoint x: 858, startPoint y: 485, endPoint x: 716, endPoint y: 527, distance: 148.1
click at [858, 485] on button "Yes" at bounding box center [854, 495] width 77 height 25
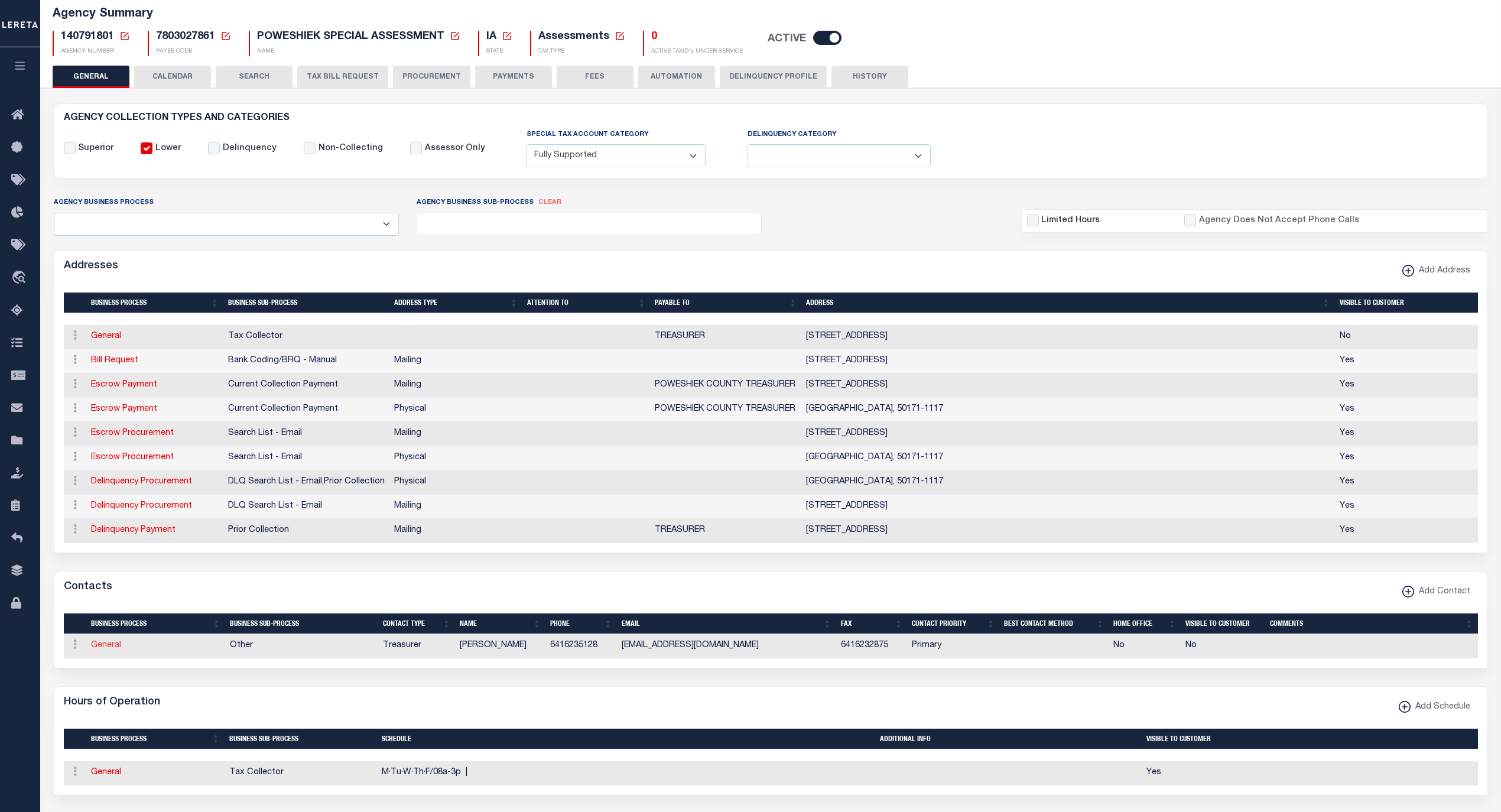
click at [112, 649] on link "General" at bounding box center [106, 645] width 30 height 8
checkbox input "false"
select select
select select "3"
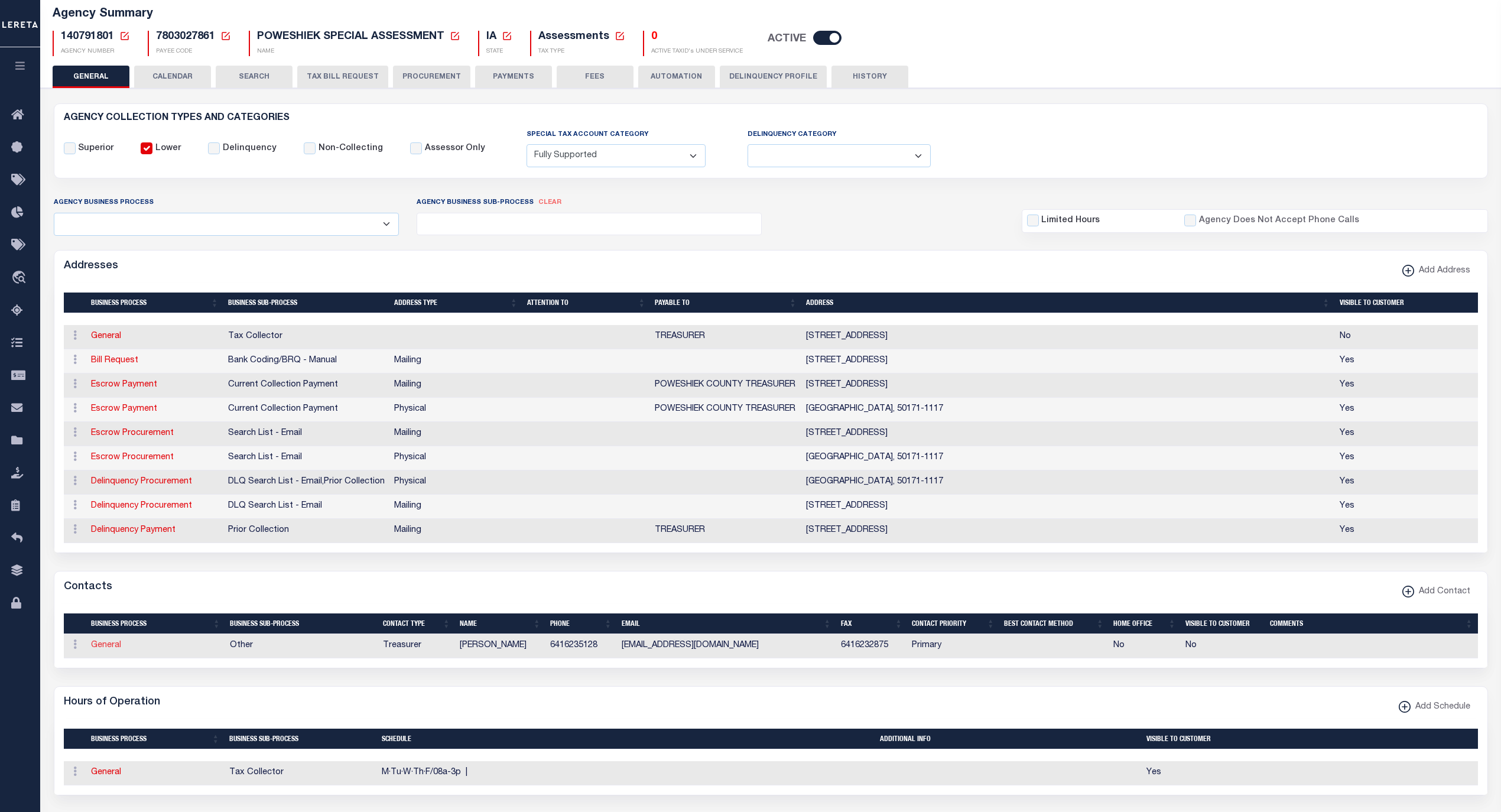
select select "1"
type input "SANDY"
type input "K"
type input "ROSS"
type input "6416235128"
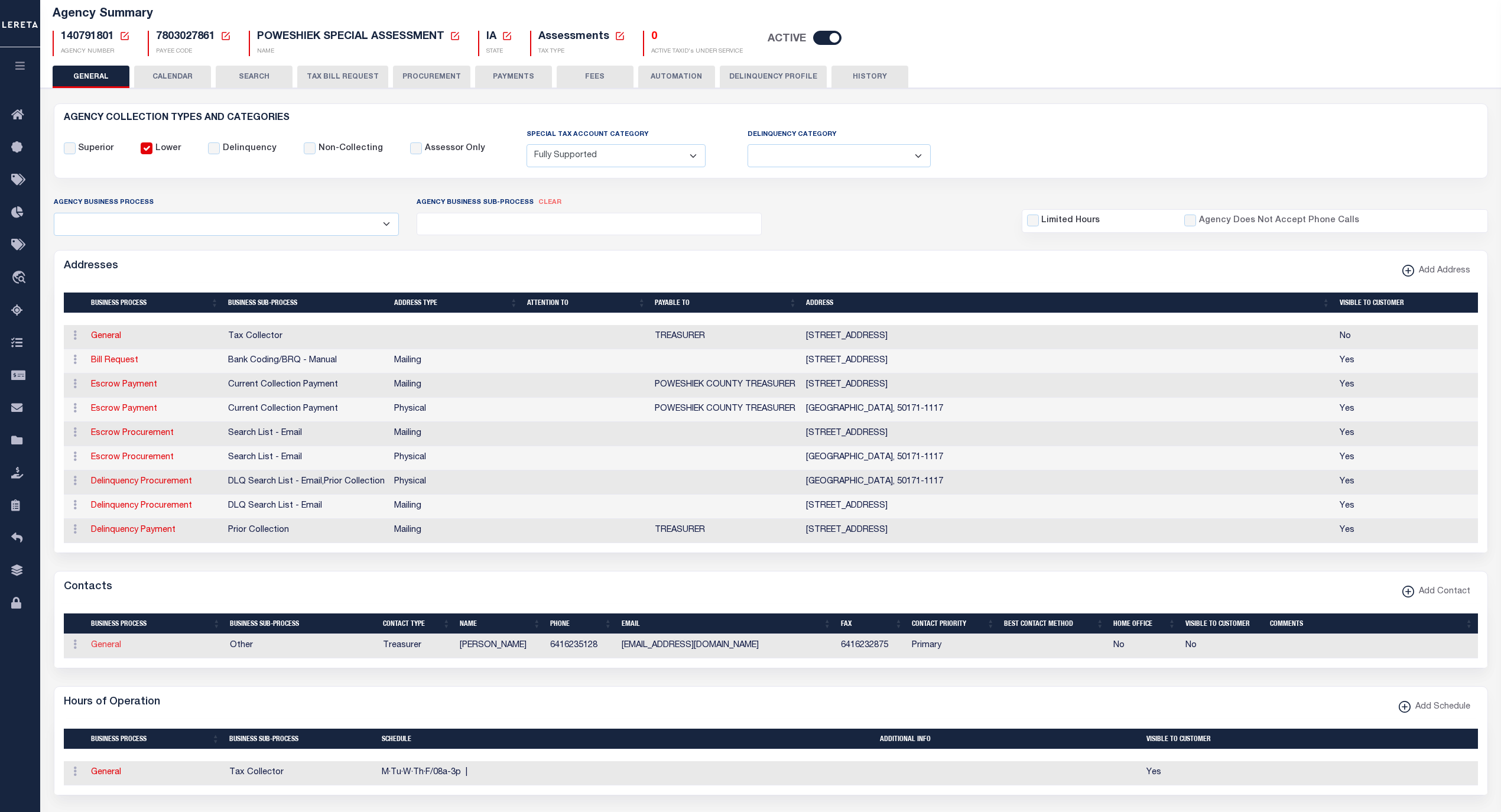
type input "6416232875"
type input "SANDYROSS@POWESHIEKCOUNTY.ORG"
select select "6"
select select "39"
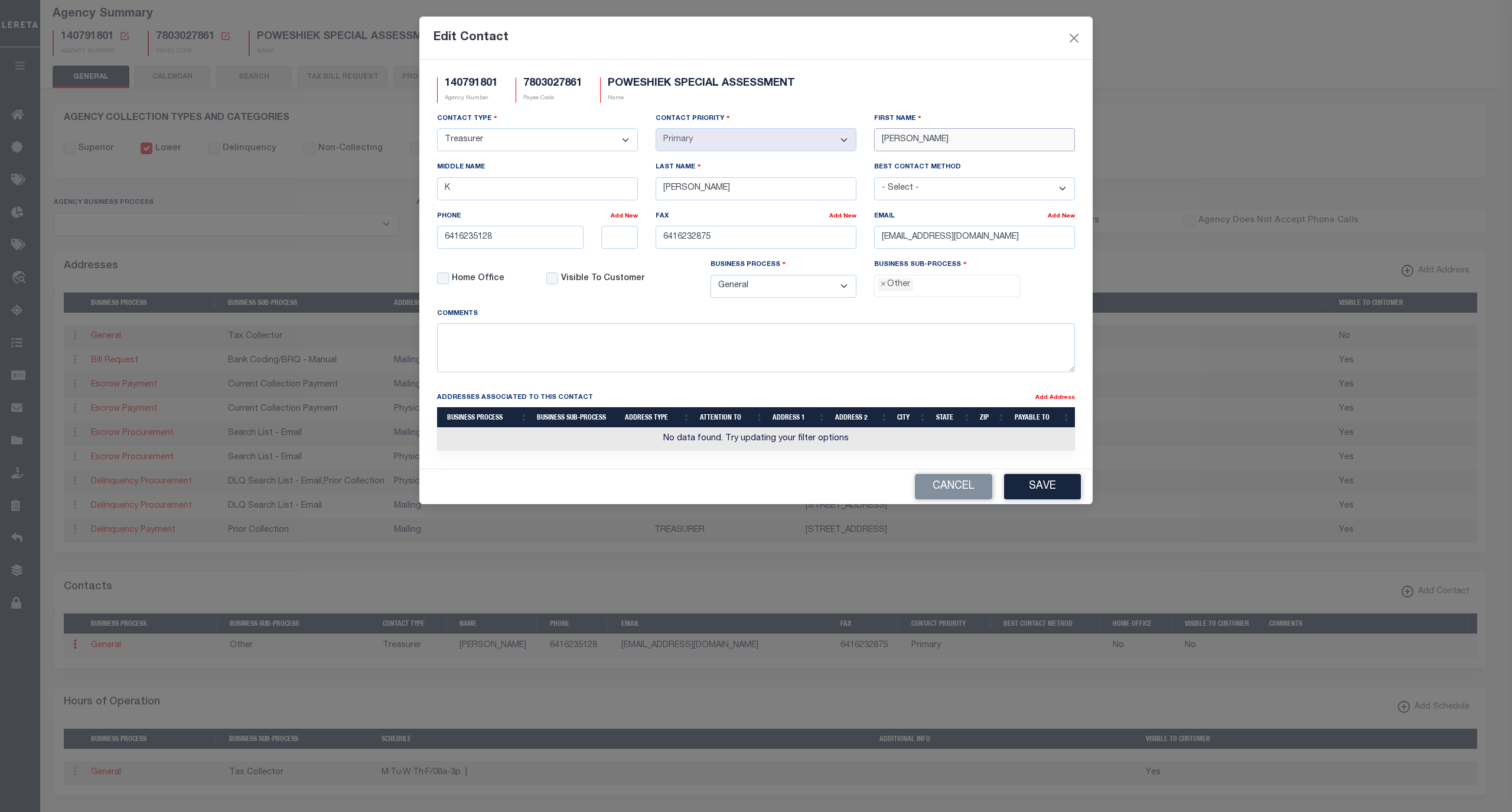
click at [838, 142] on div "Contact Type - Select - Assessor Clerk Internal Contacts 1 Internal Contacts 2 …" at bounding box center [756, 210] width 656 height 195
paste input "JENNIFER"
type input "JENNIFER"
drag, startPoint x: 764, startPoint y: 199, endPoint x: 568, endPoint y: 187, distance: 196.4
click at [567, 189] on div "Contact Type - Select - Assessor Clerk Internal Contacts 1 Internal Contacts 2 …" at bounding box center [756, 210] width 656 height 195
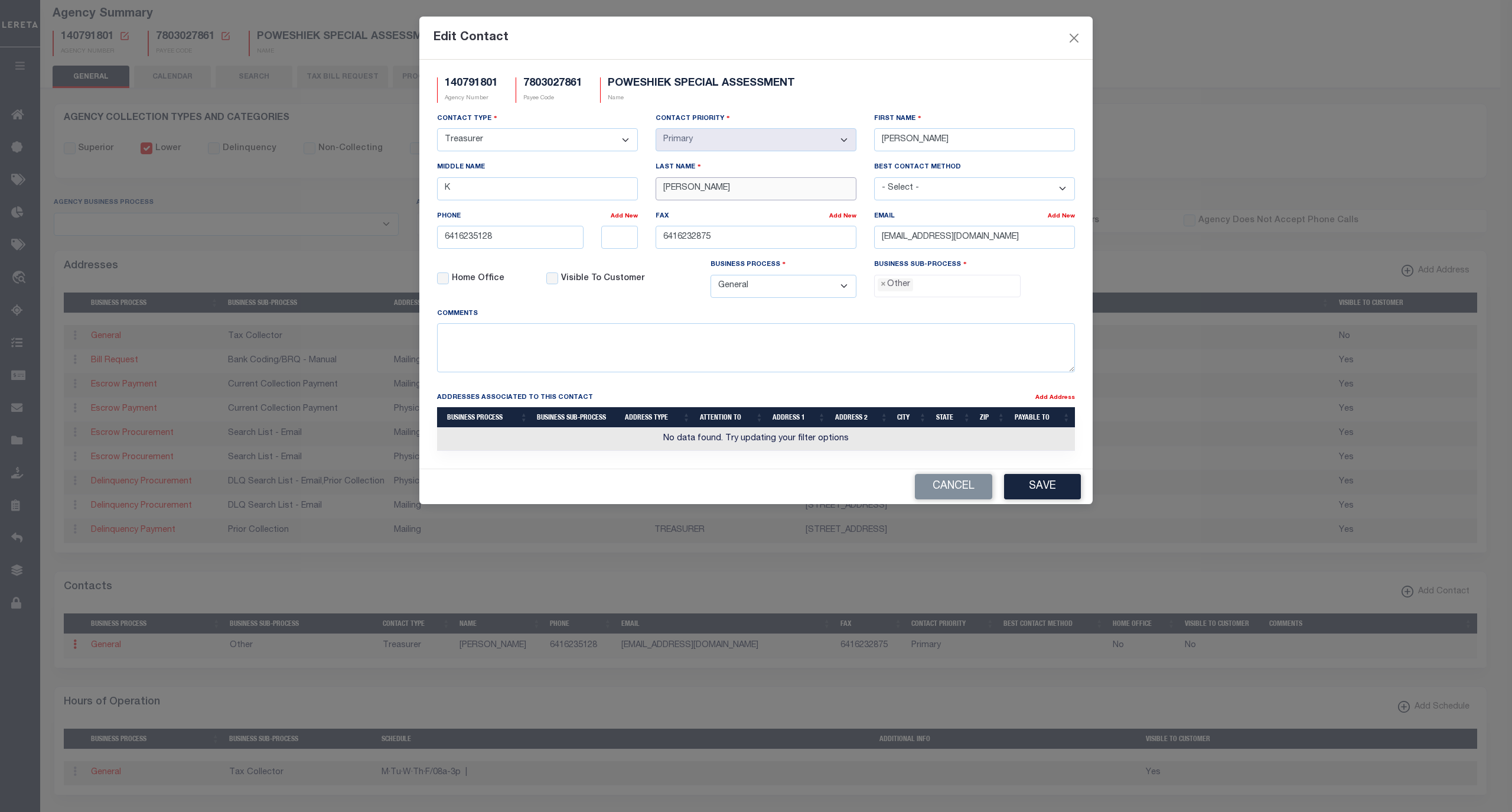
paste input "ANDERSON"
type input "ANDERSON"
drag, startPoint x: 556, startPoint y: 187, endPoint x: 370, endPoint y: 195, distance: 186.2
click at [370, 195] on div "Edit Contact 140791801 Agency Number 7803027861 Payee Code POWESHIEK SPECIAL AS…" at bounding box center [756, 406] width 1512 height 812
drag, startPoint x: 540, startPoint y: 235, endPoint x: 376, endPoint y: 251, distance: 164.8
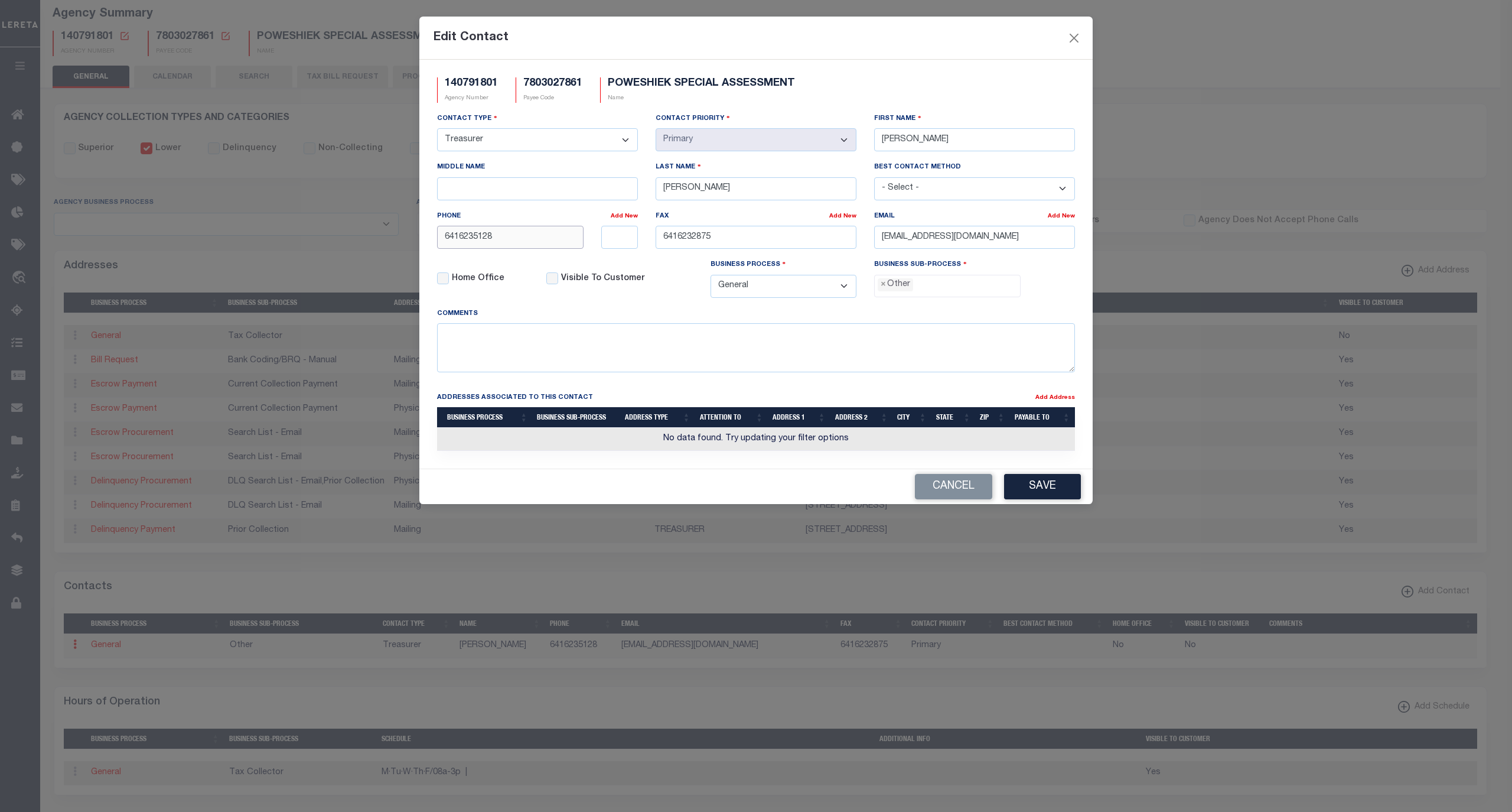
click at [376, 251] on div "Edit Contact 140791801 Agency Number 7803027861 Payee Code POWESHIEK SPECIAL AS…" at bounding box center [756, 406] width 1512 height 812
paste input "-623-"
type input "641-623-5128"
drag, startPoint x: 733, startPoint y: 238, endPoint x: 571, endPoint y: 236, distance: 162.0
click at [571, 236] on div "Contact Type - Select - Assessor Clerk Internal Contacts 1 Internal Contacts 2 …" at bounding box center [756, 210] width 656 height 195
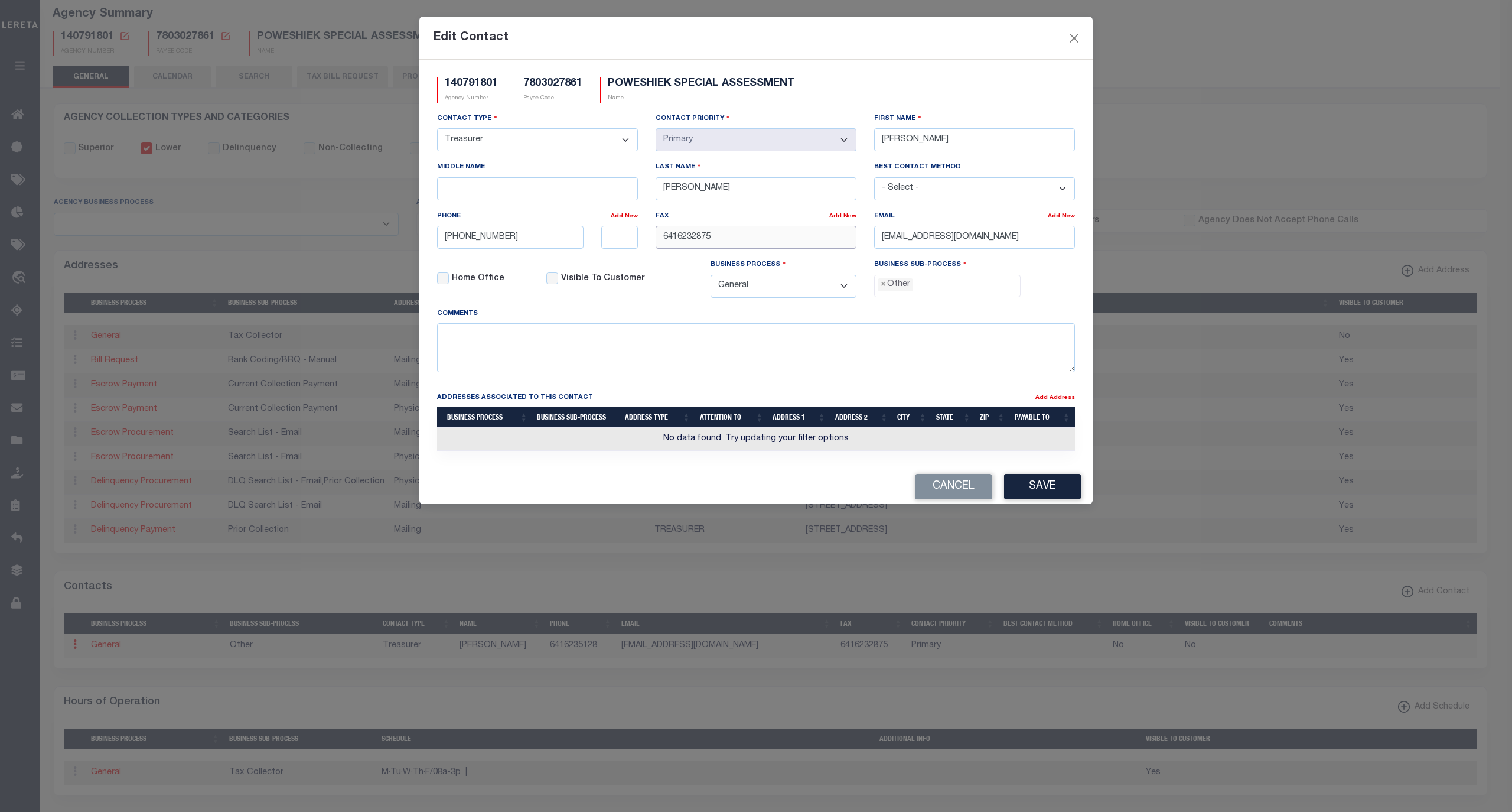
paste input "-623-"
type input "641-623-2875"
click at [886, 289] on span "×" at bounding box center [883, 285] width 5 height 13
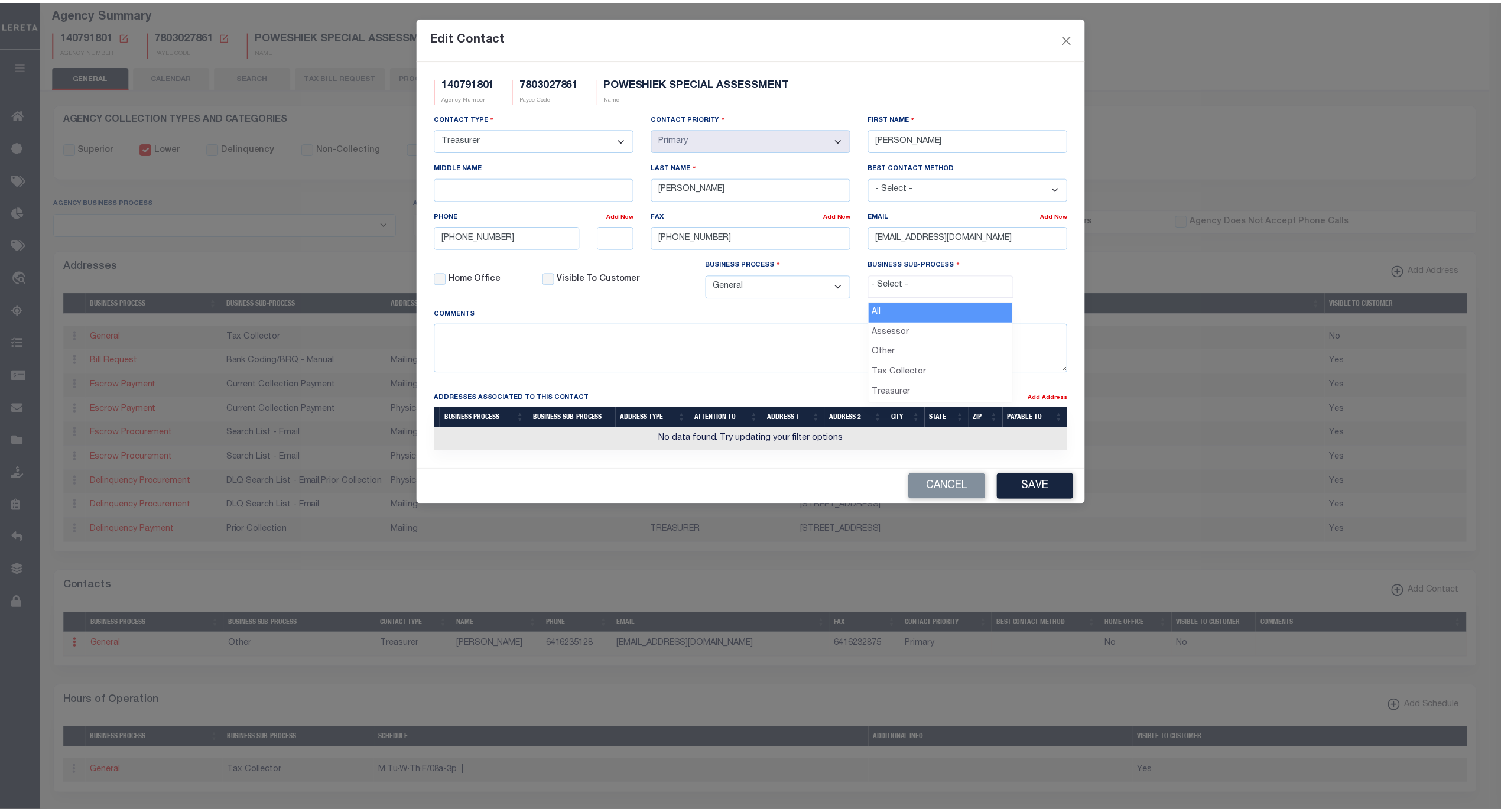
scroll to position [20, 0]
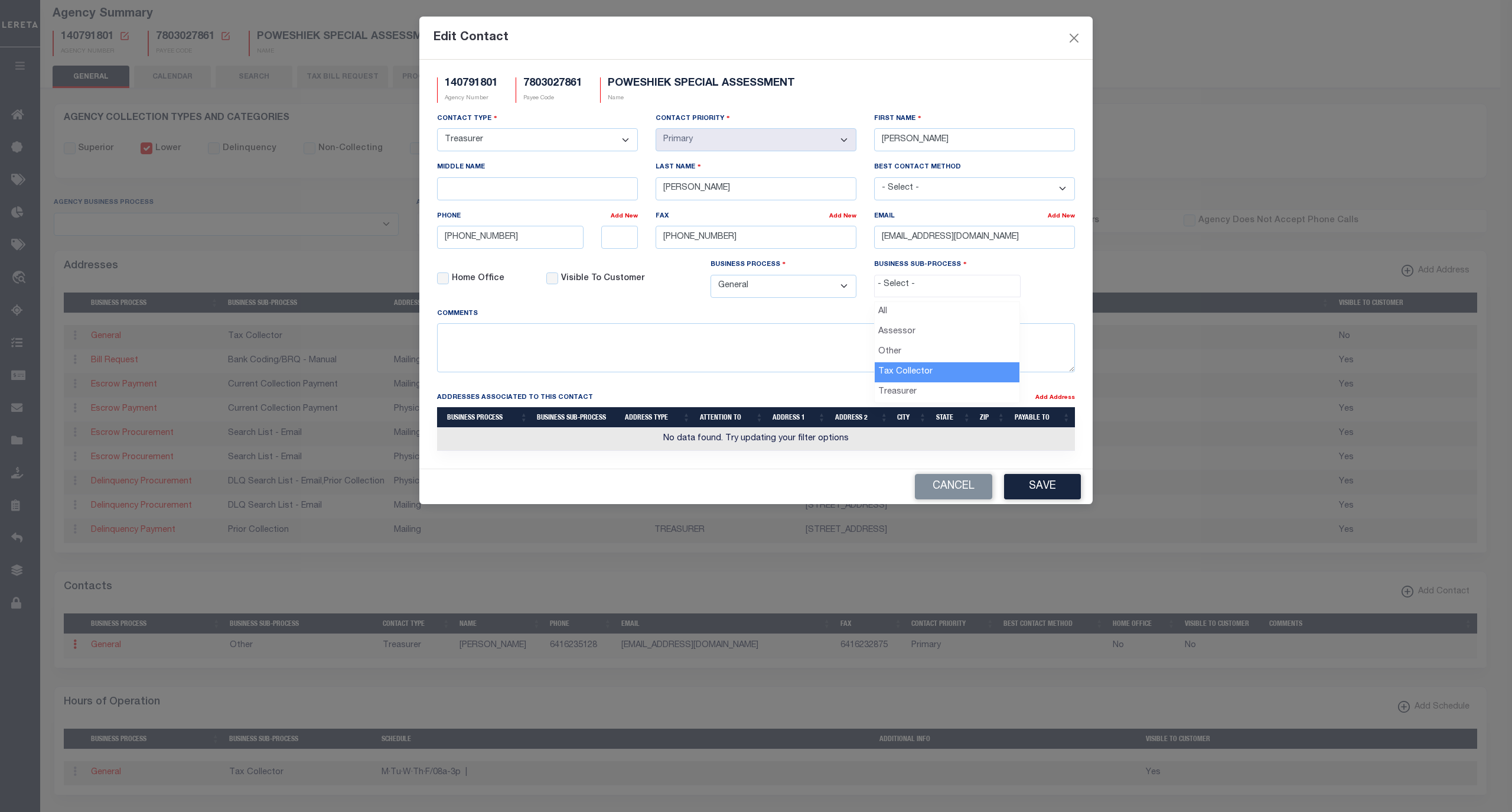
select select "31"
click at [913, 326] on div "Comments" at bounding box center [756, 340] width 638 height 65
click at [886, 291] on span "×" at bounding box center [883, 285] width 5 height 13
select select "32"
click at [1035, 497] on button "Save" at bounding box center [1043, 487] width 77 height 25
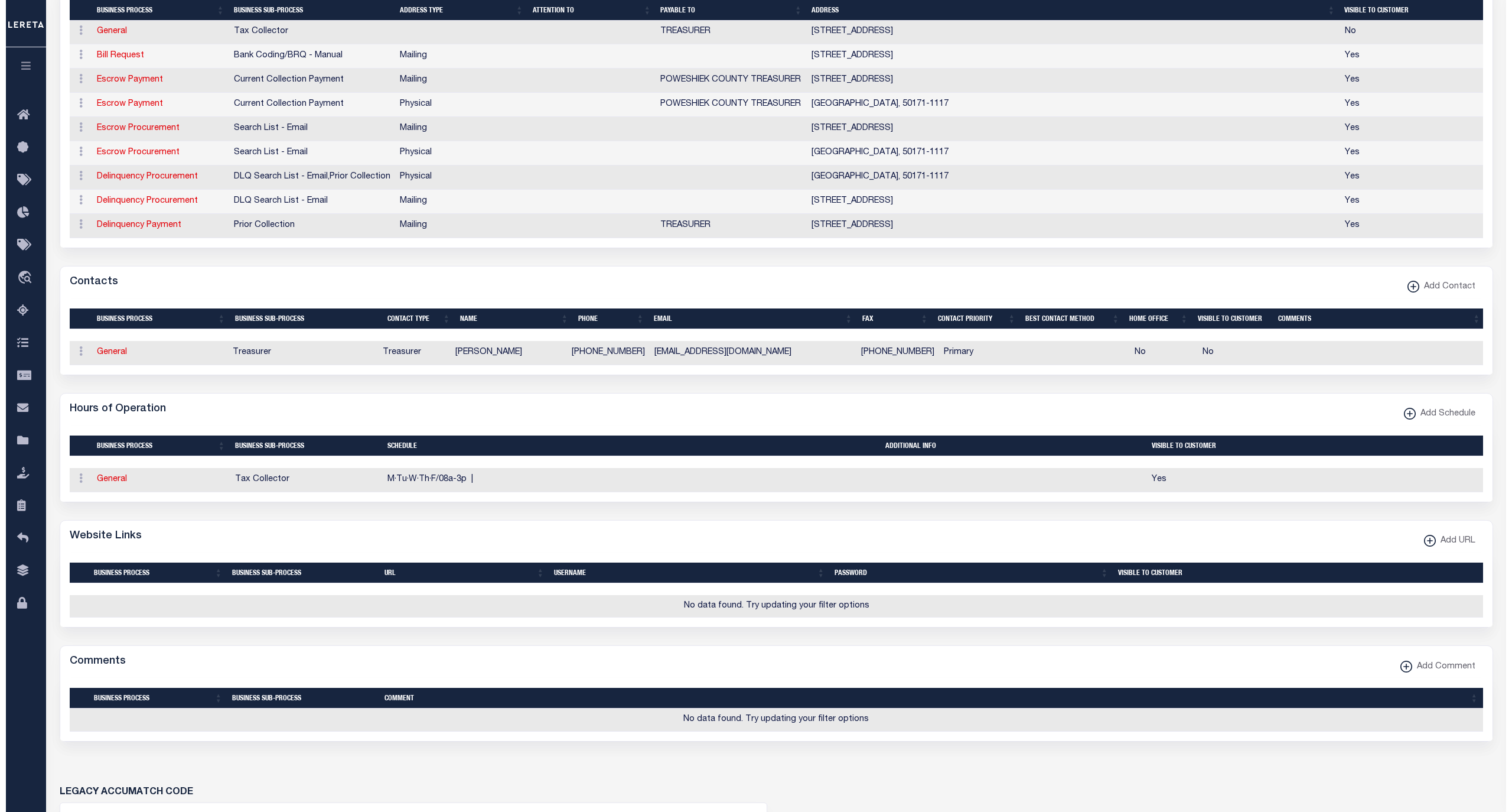
scroll to position [525, 0]
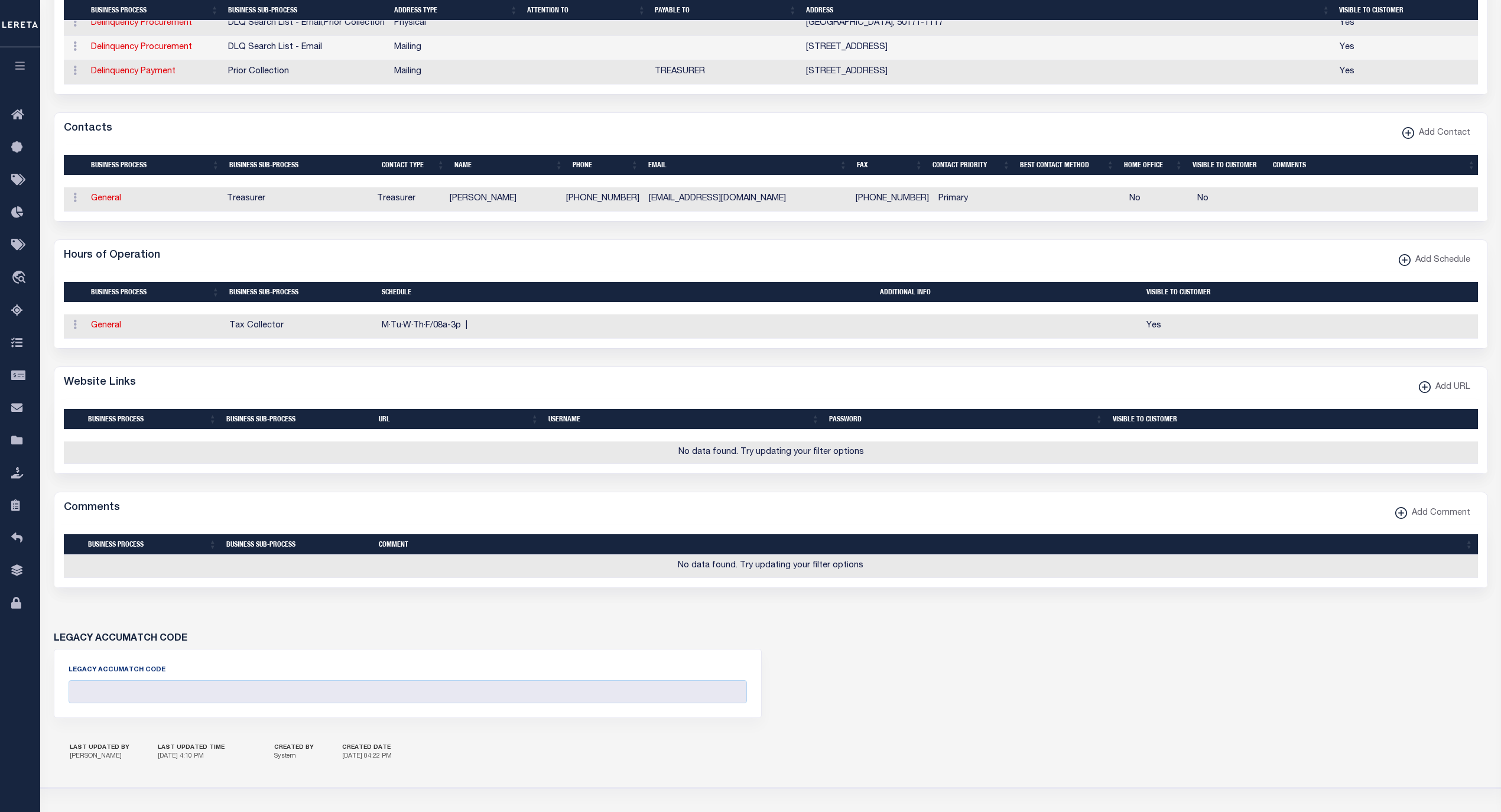
click at [1428, 400] on button "Add URL" at bounding box center [1445, 388] width 67 height 23
select select
checkbox input "true"
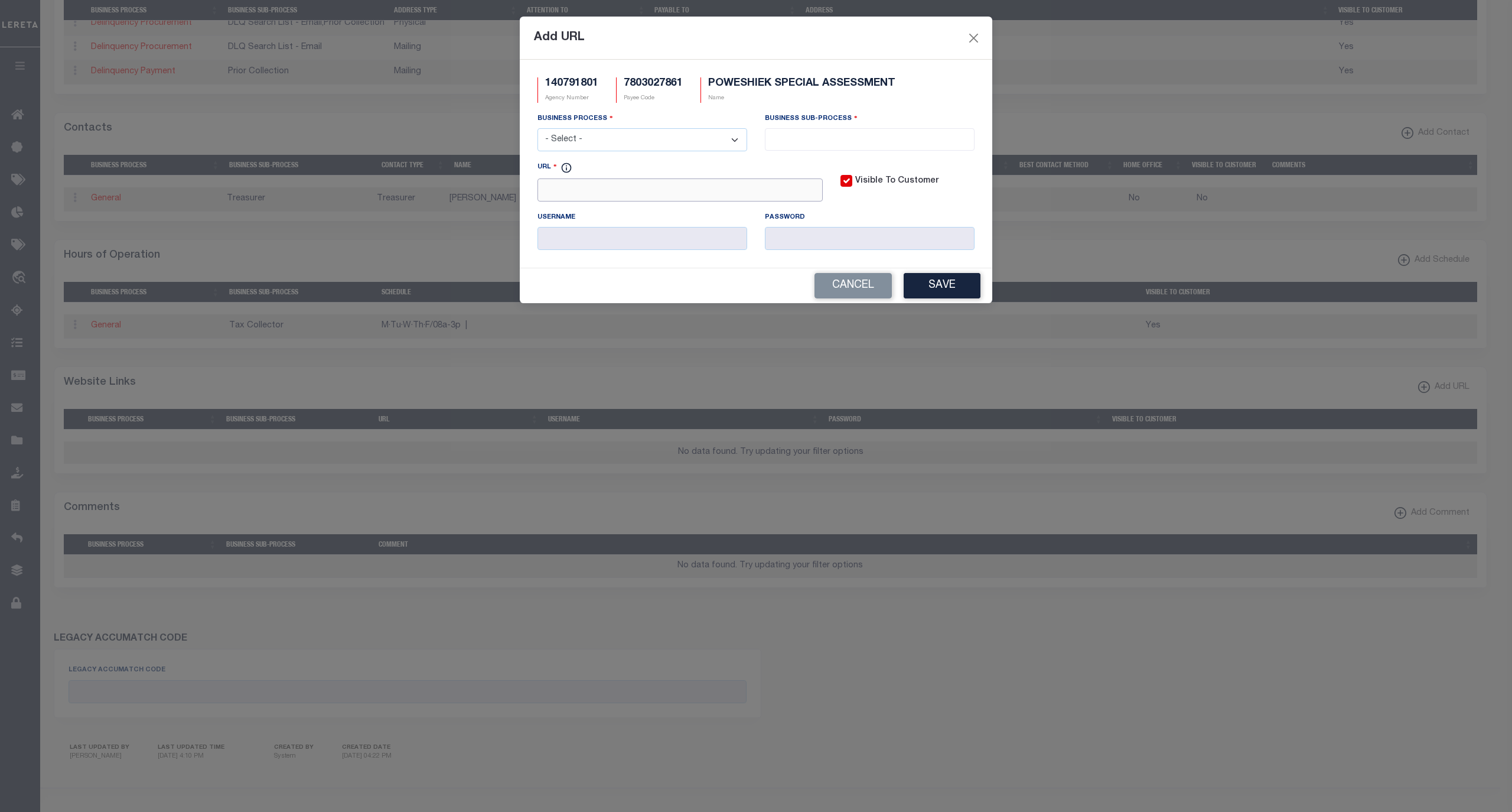
click at [672, 191] on input "URL" at bounding box center [680, 190] width 285 height 23
paste input "www.IowaTaxAndTags.org"
type input "www.IowaTaxAndTags.org"
click at [674, 137] on select "- Select - All Automation Bill Request Delinquency Payment Delinquency Procurem…" at bounding box center [643, 139] width 210 height 23
select select "6"
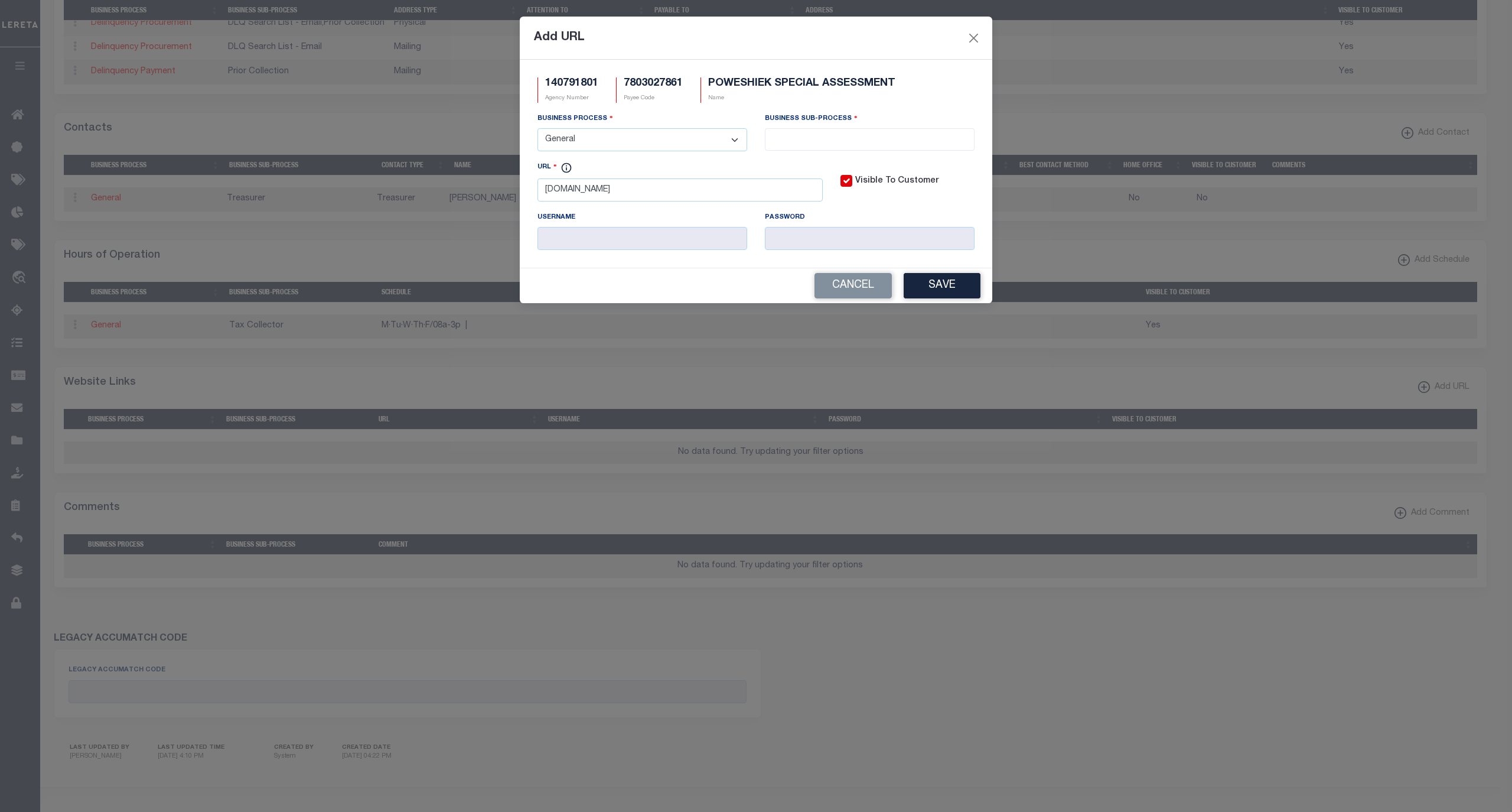
click at [538, 130] on select "- Select - All Automation Bill Request Delinquency Payment Delinquency Procurem…" at bounding box center [643, 139] width 210 height 23
click at [792, 145] on input "search" at bounding box center [869, 138] width 202 height 13
select select "39"
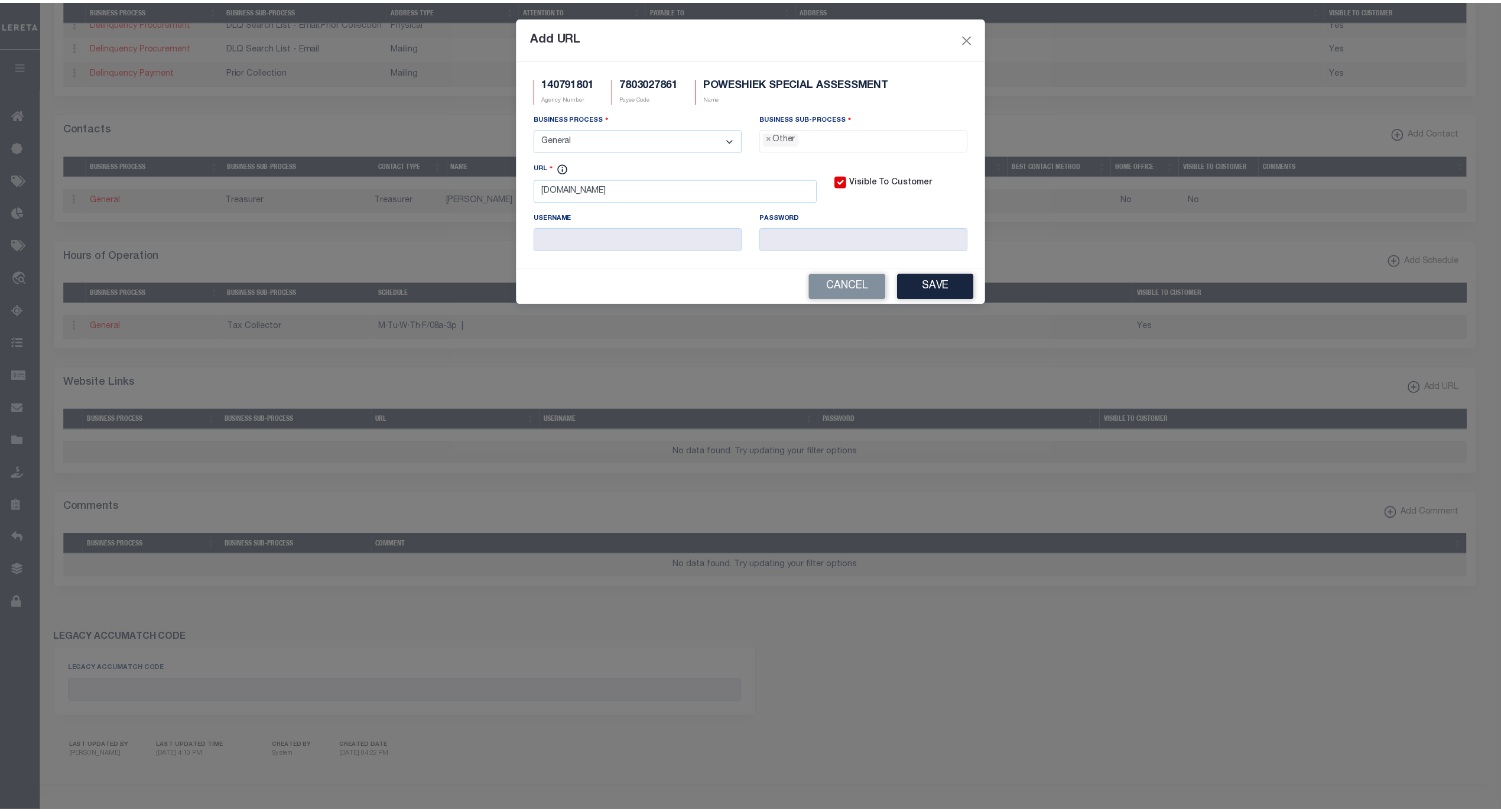
scroll to position [20, 0]
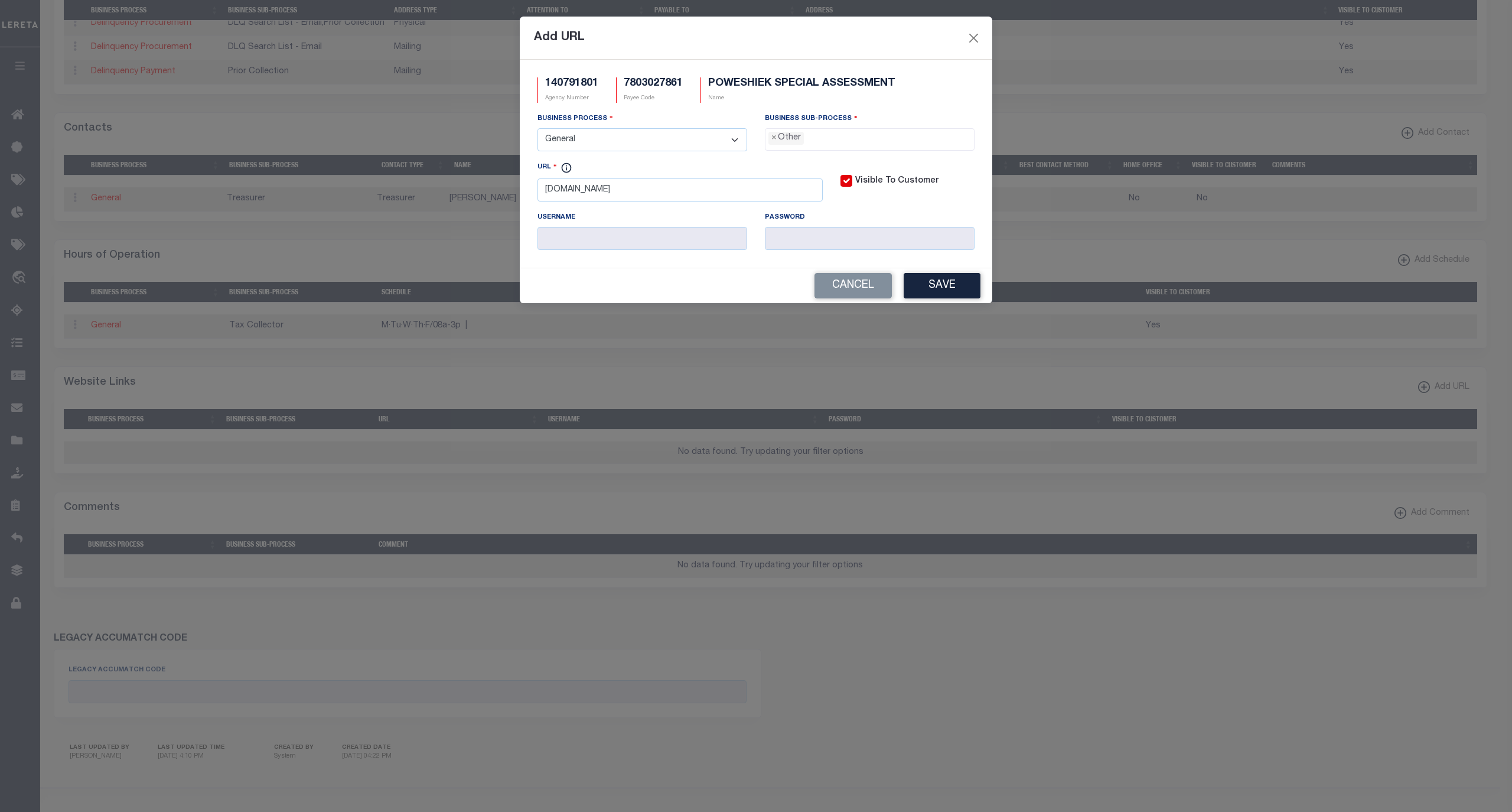
click at [929, 289] on button "Save" at bounding box center [943, 285] width 77 height 25
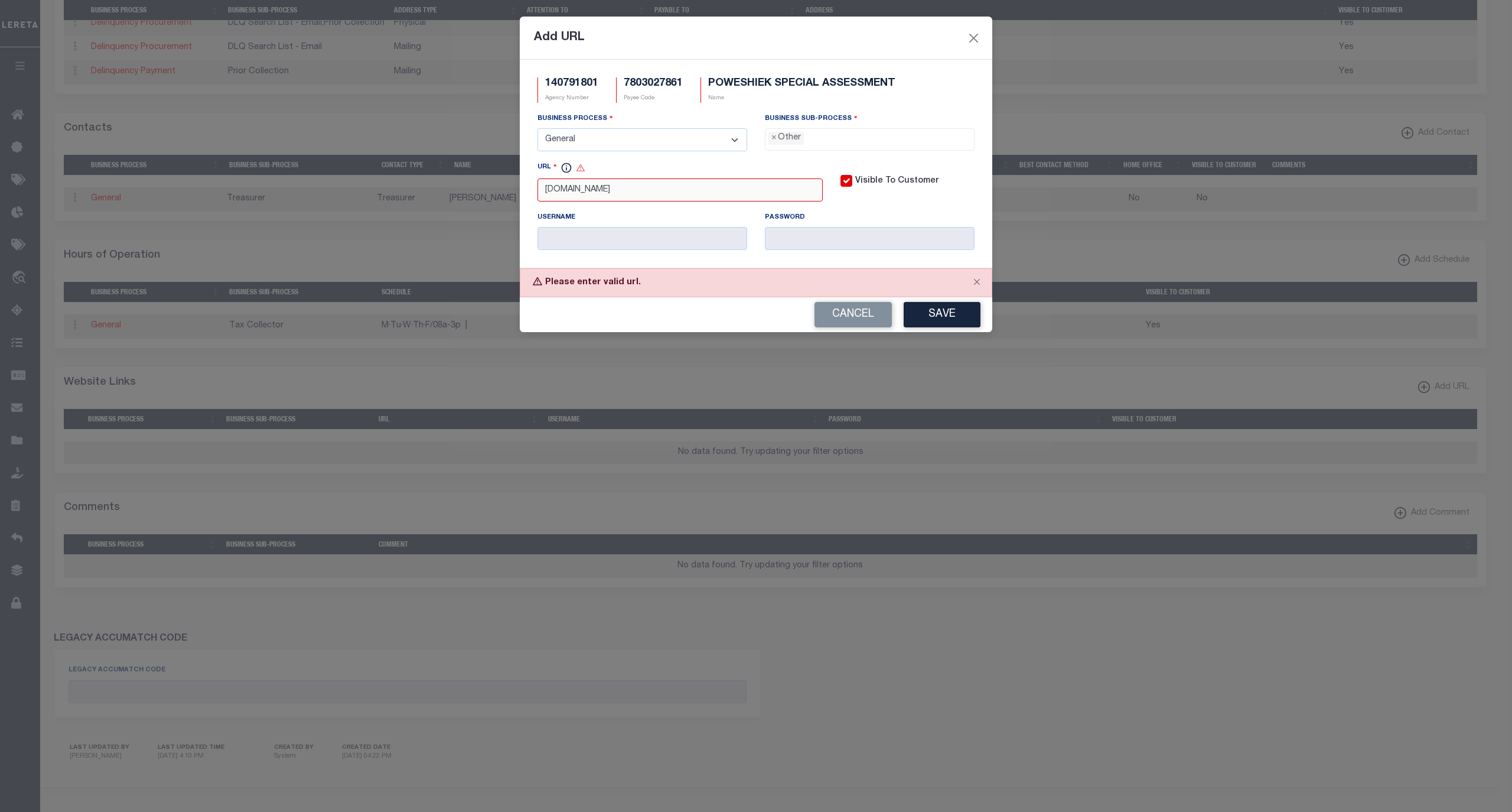
drag, startPoint x: 706, startPoint y: 192, endPoint x: 478, endPoint y: 187, distance: 228.1
click at [478, 187] on div "Add URL 140791801 Agency Number 7803027861 Payee Code POWESHIEK SPECIAL ASSESSM…" at bounding box center [756, 406] width 1512 height 812
paste input "https://www.iowataxandtags.org/"
type input "https://www.iowataxandtags.org/"
click at [945, 324] on button "Save" at bounding box center [943, 315] width 77 height 25
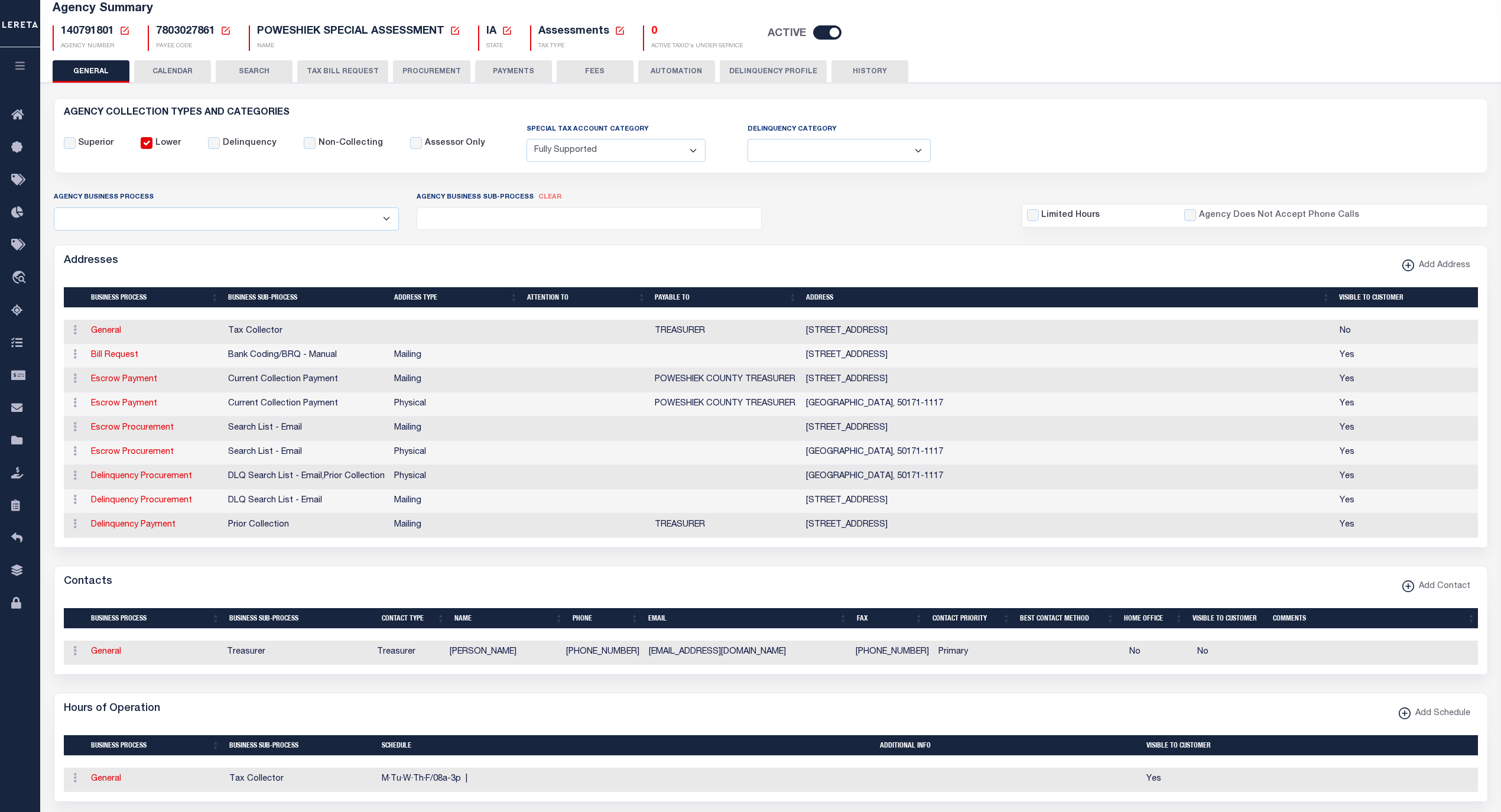
scroll to position [78, 0]
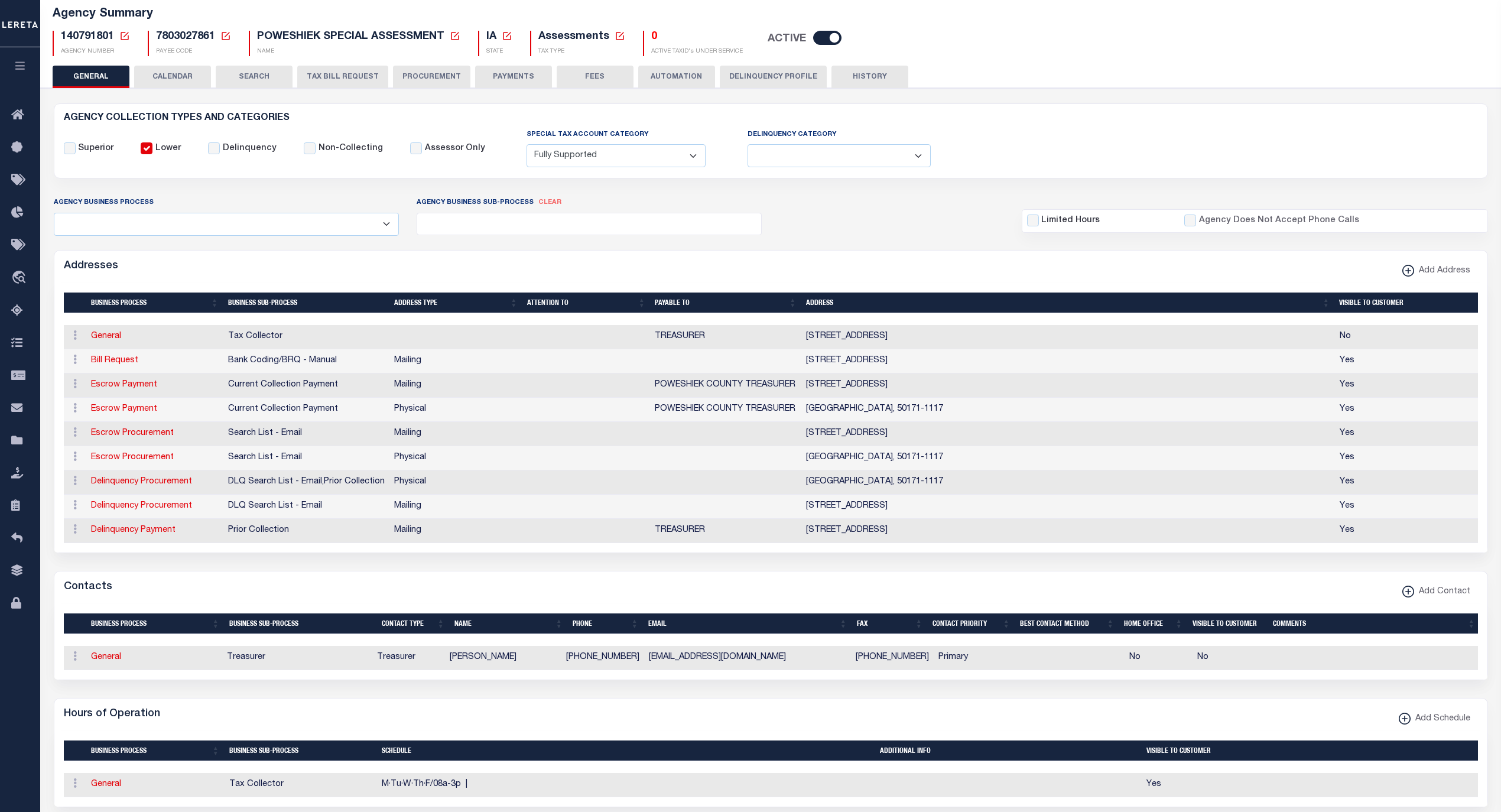
click at [606, 73] on button "FEES" at bounding box center [595, 77] width 77 height 23
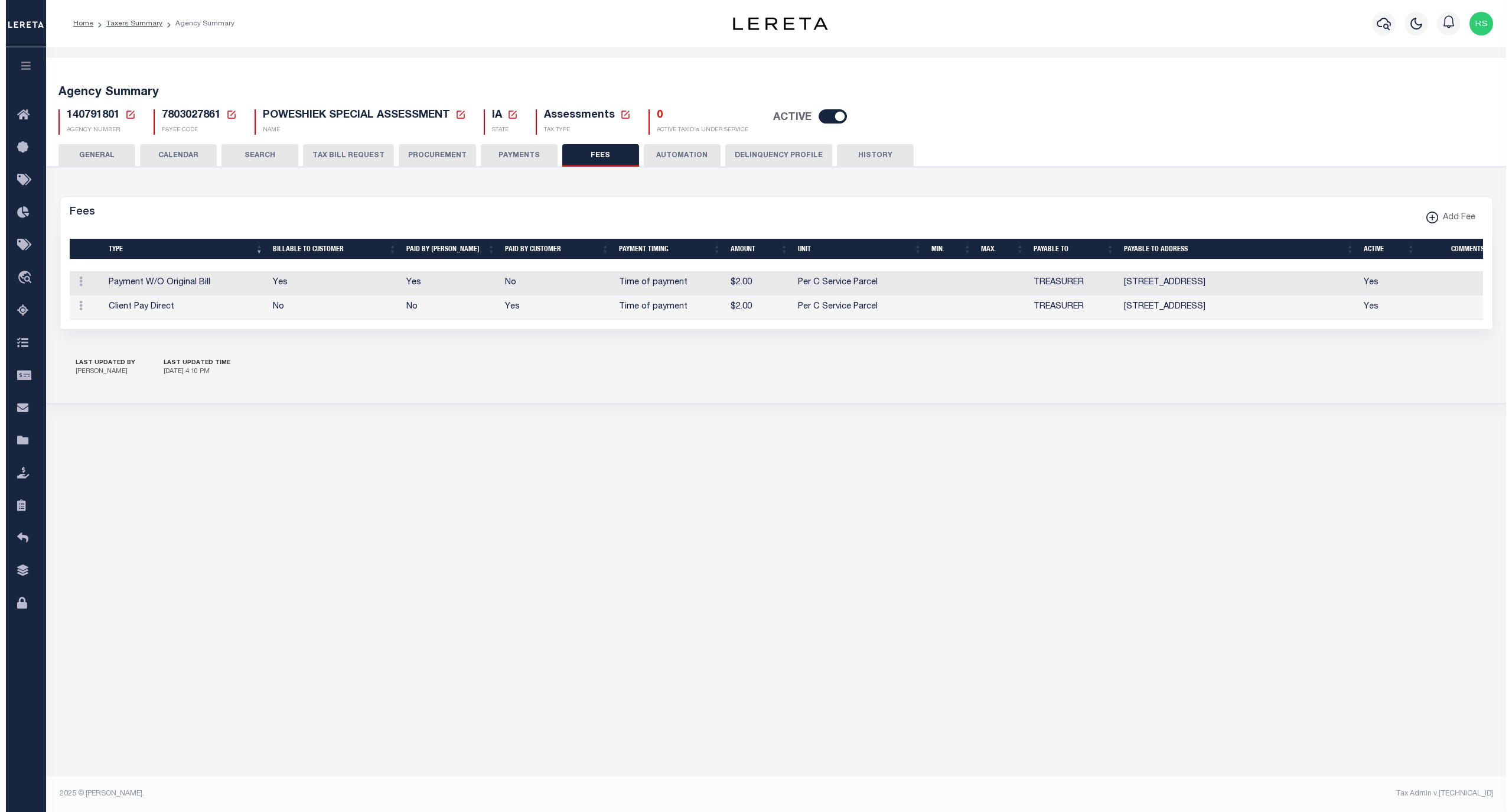
scroll to position [0, 0]
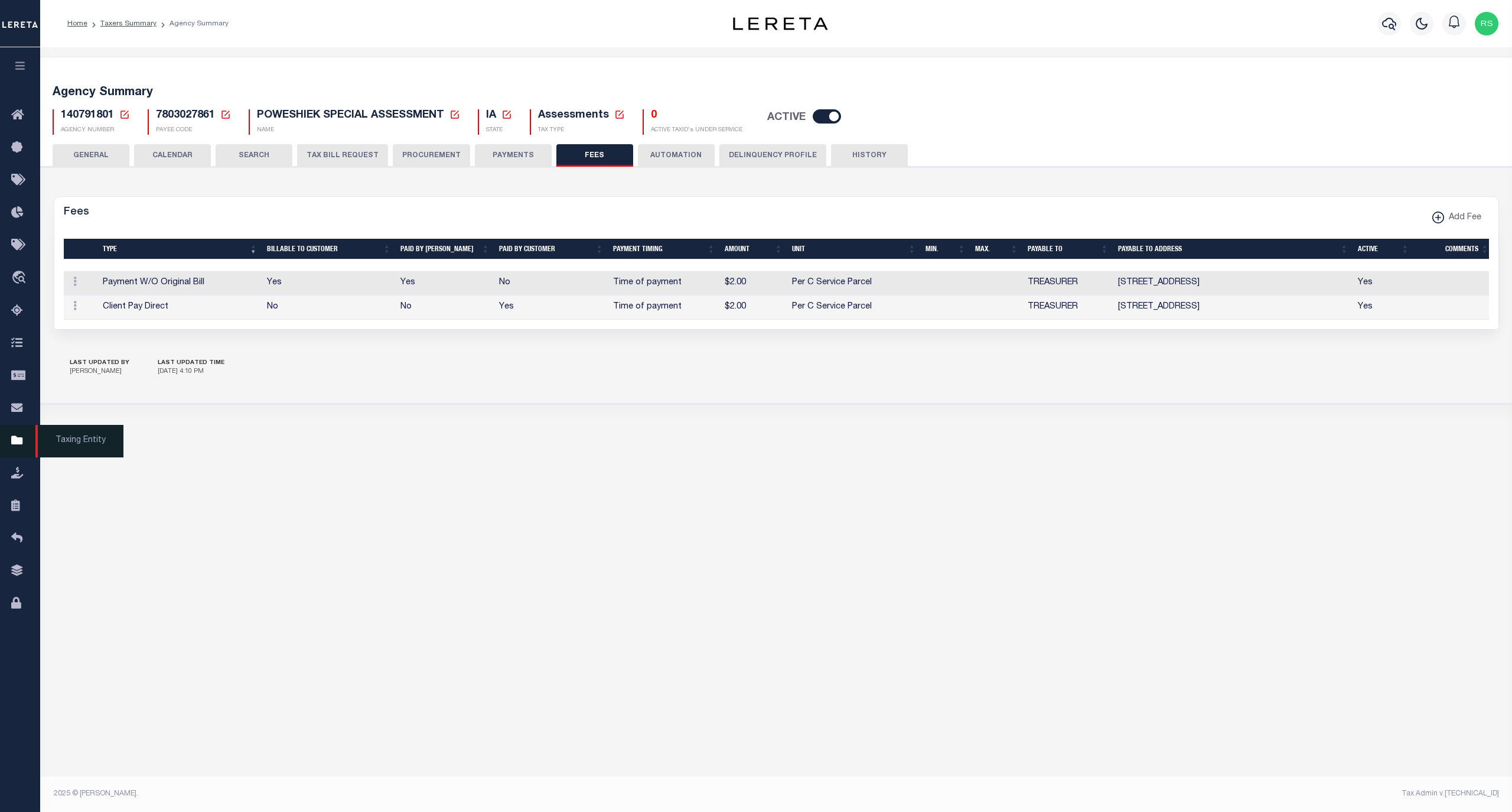
click at [62, 441] on span "Taxing Entity" at bounding box center [79, 441] width 88 height 33
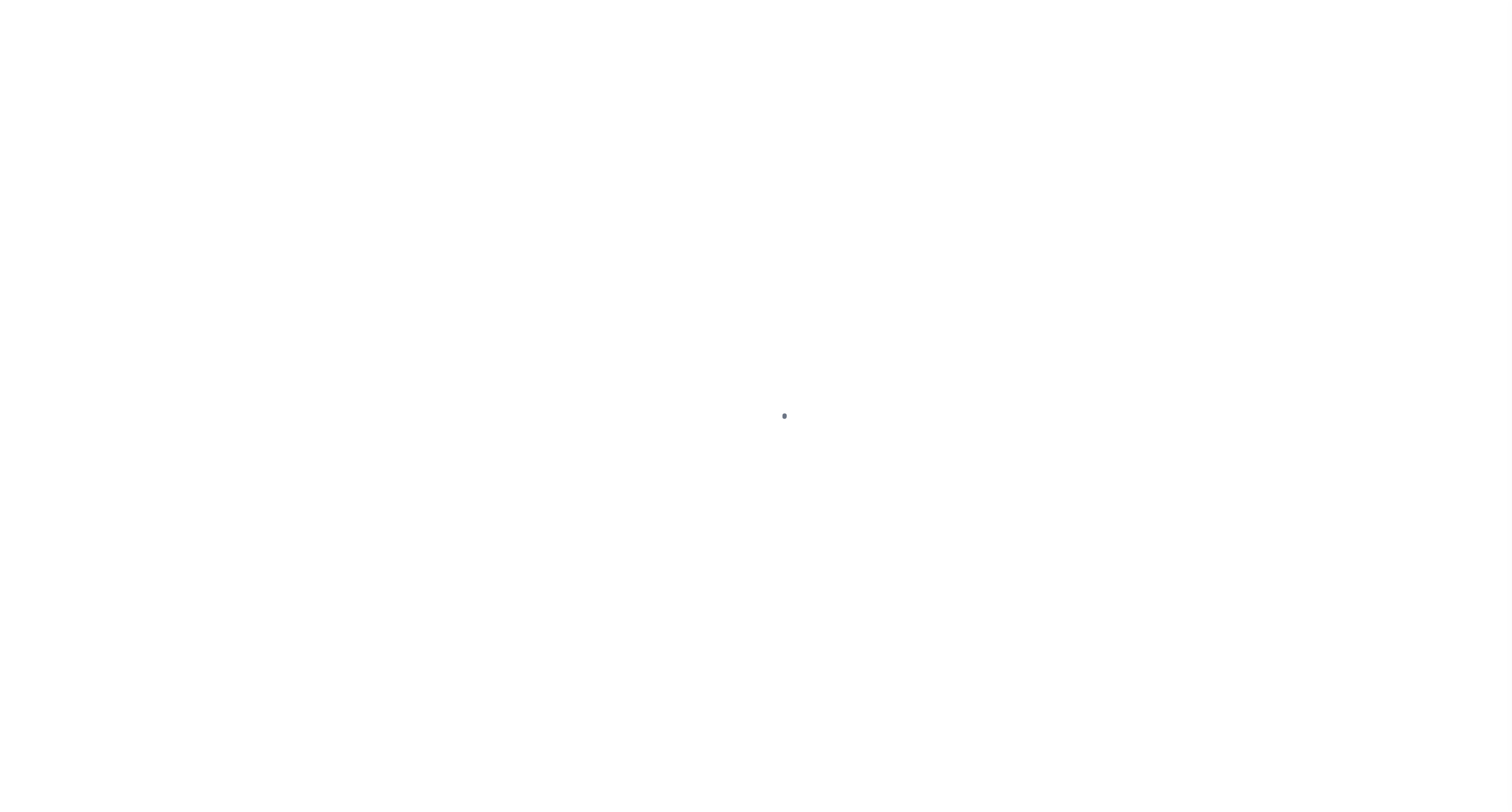
select select
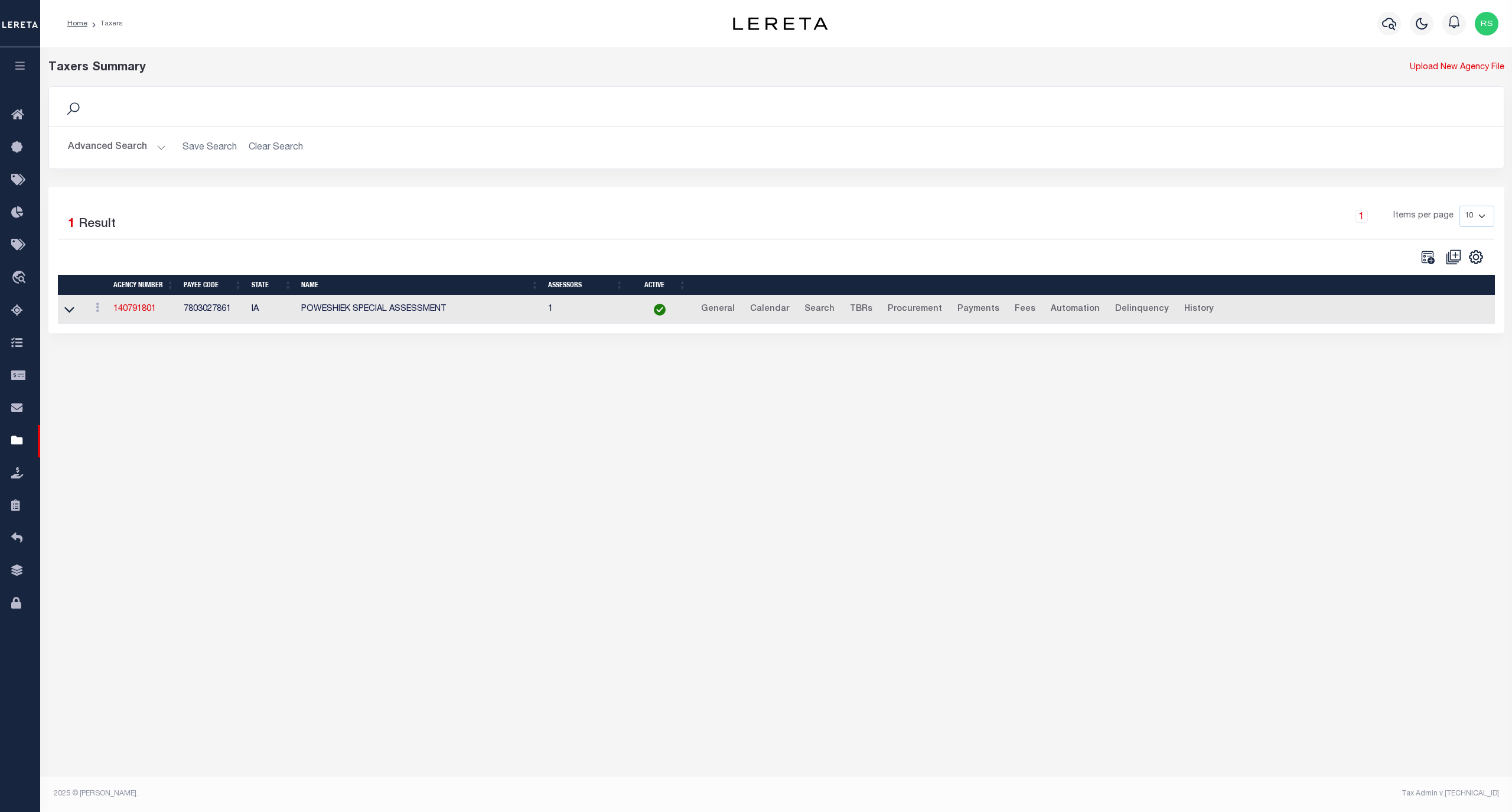
click at [90, 153] on button "Advanced Search" at bounding box center [117, 147] width 98 height 23
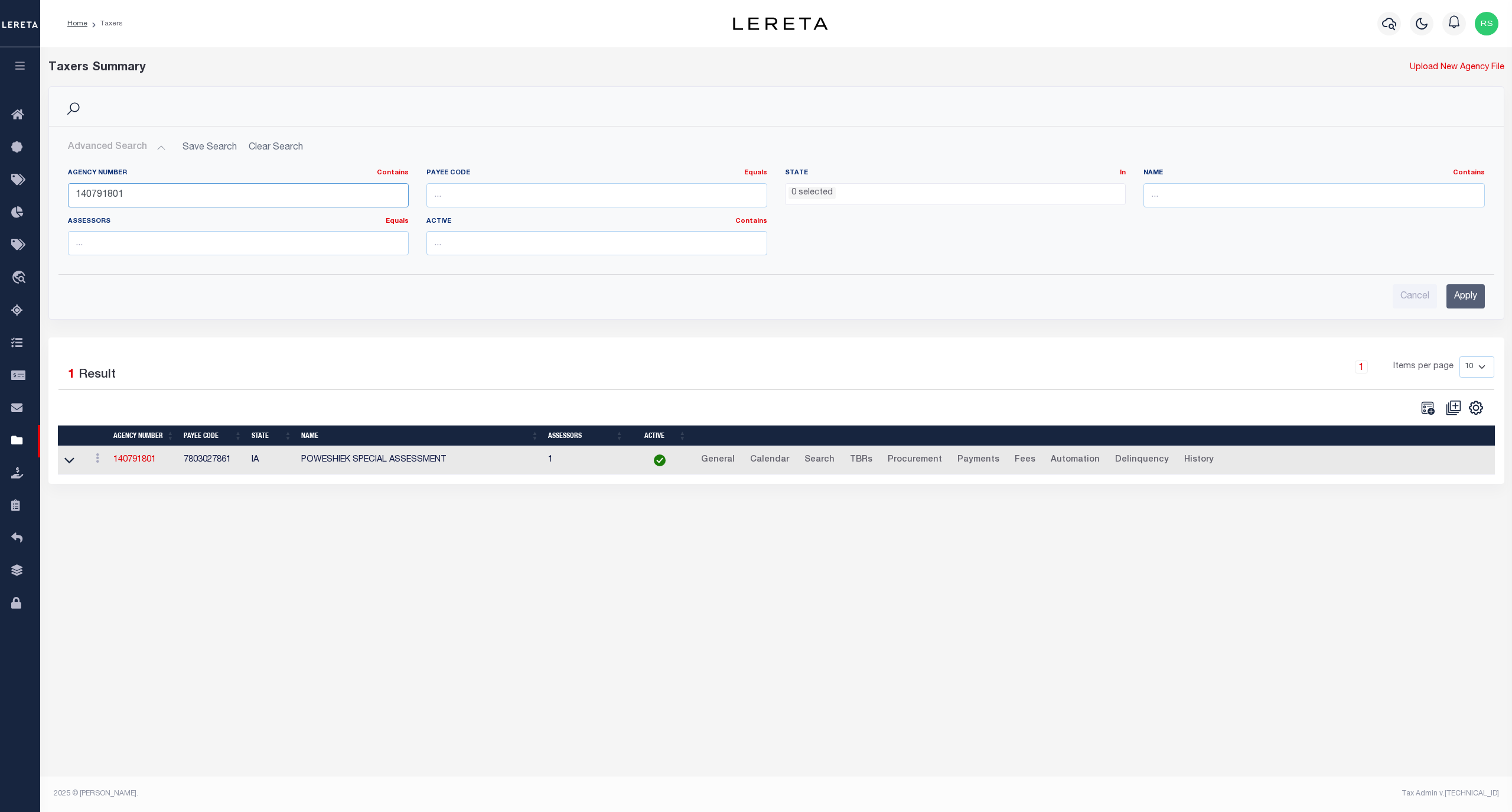
click at [107, 189] on input "140791801" at bounding box center [238, 195] width 340 height 24
paste input "640000"
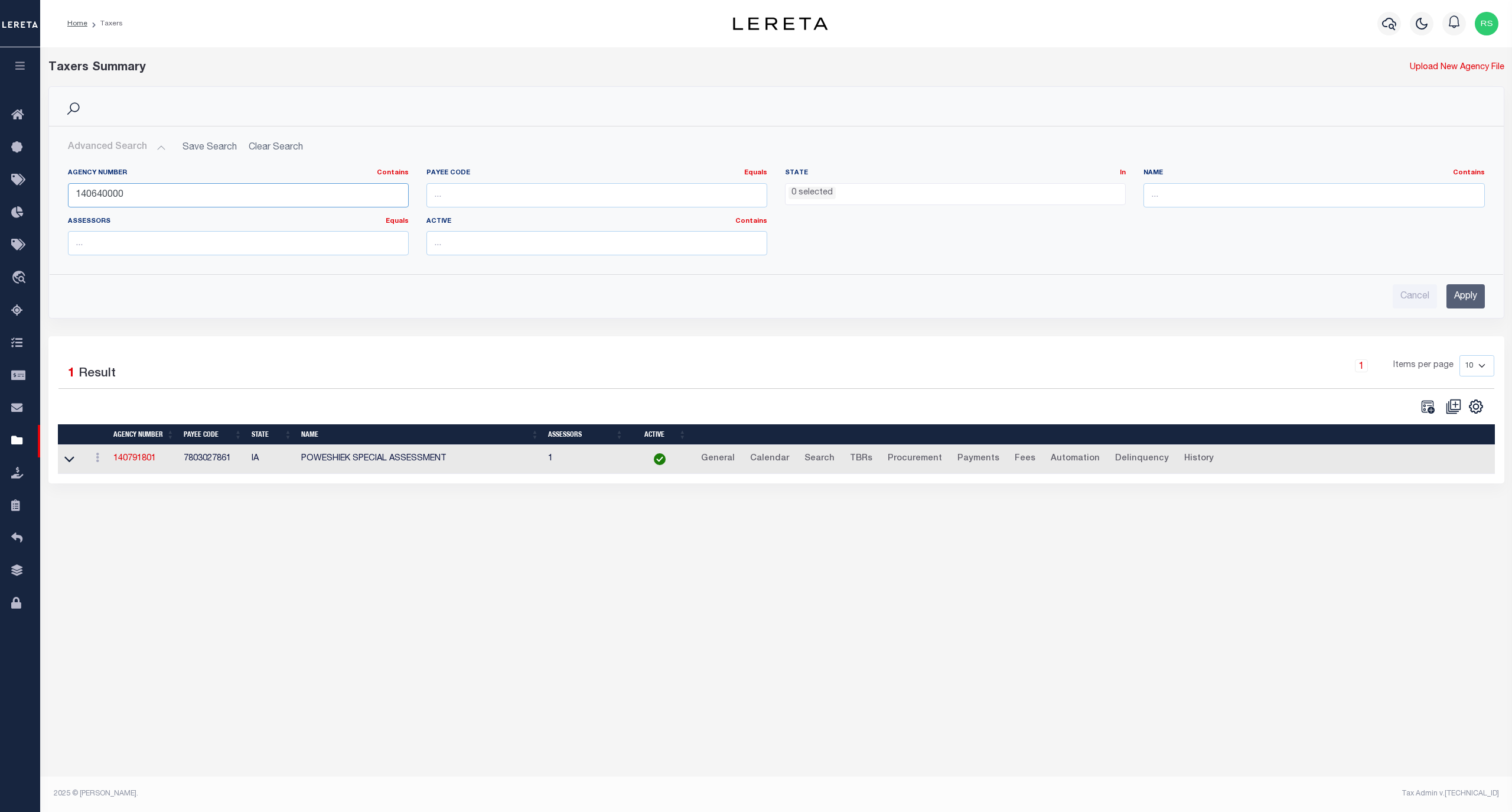
type input "140640000"
click at [1458, 294] on input "Apply" at bounding box center [1466, 296] width 38 height 24
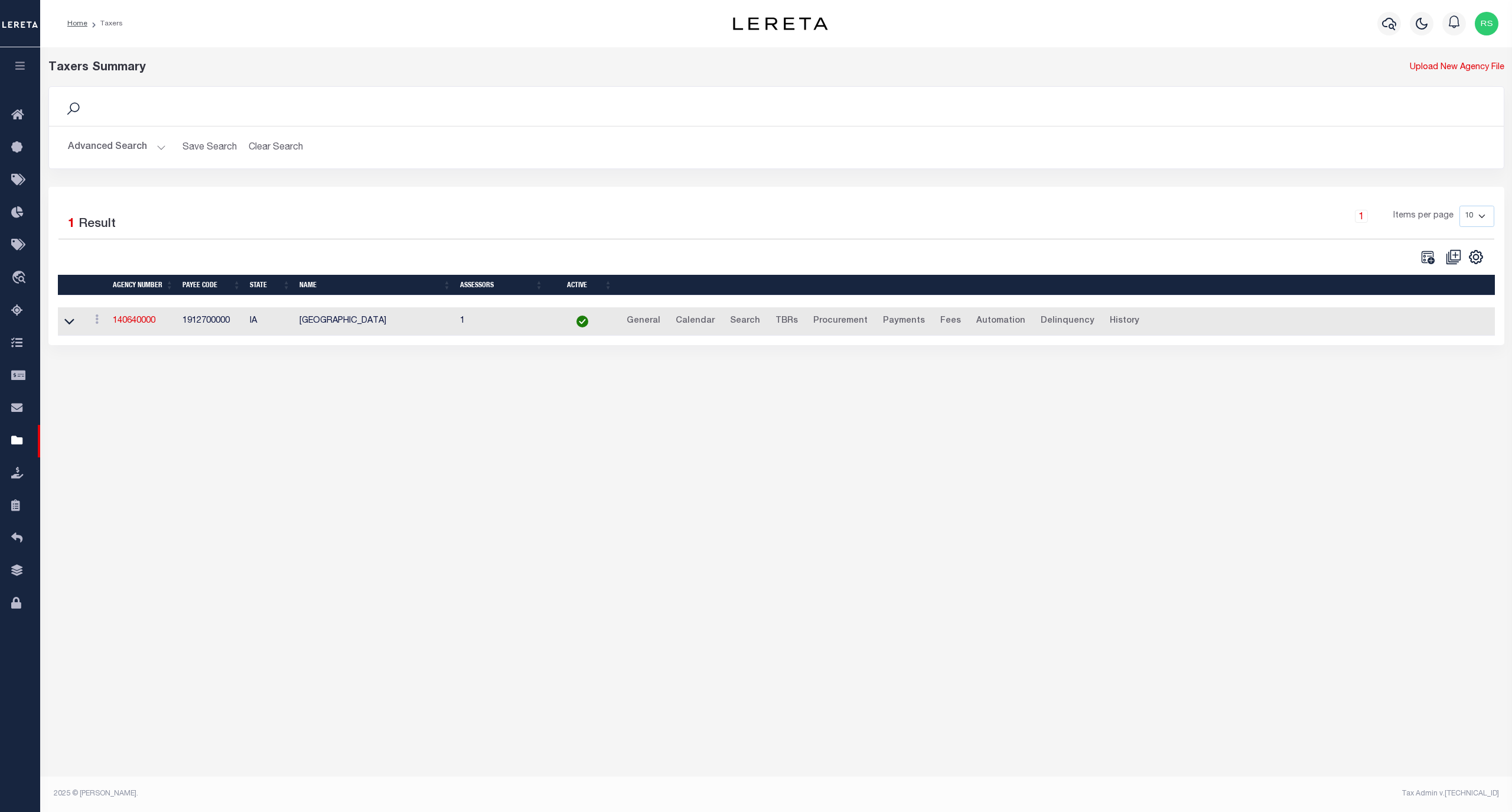
click at [108, 147] on button "Advanced Search" at bounding box center [117, 147] width 98 height 23
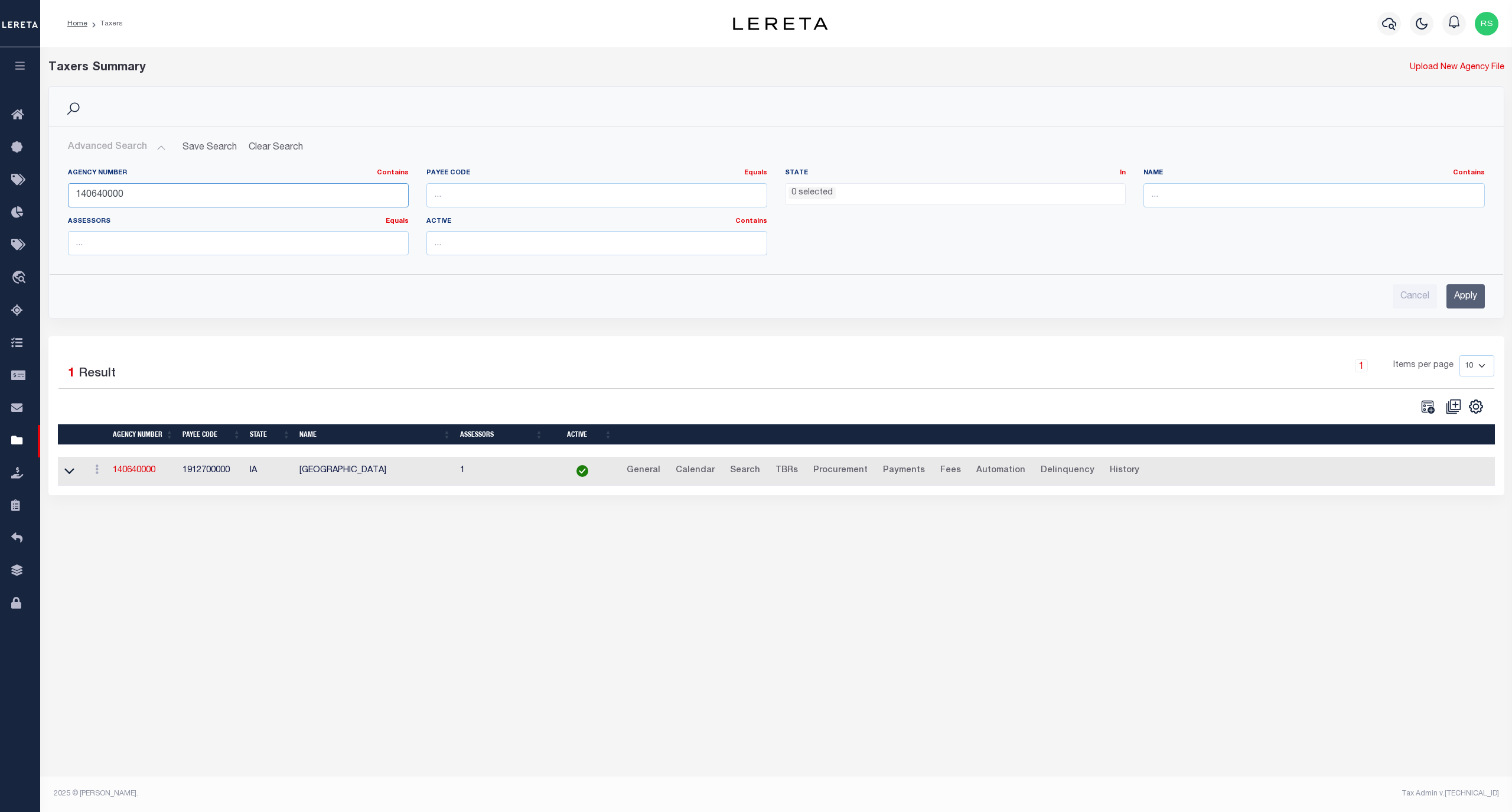
click at [121, 193] on input "140640000" at bounding box center [238, 195] width 340 height 24
click at [127, 475] on link "140640000" at bounding box center [134, 470] width 42 height 8
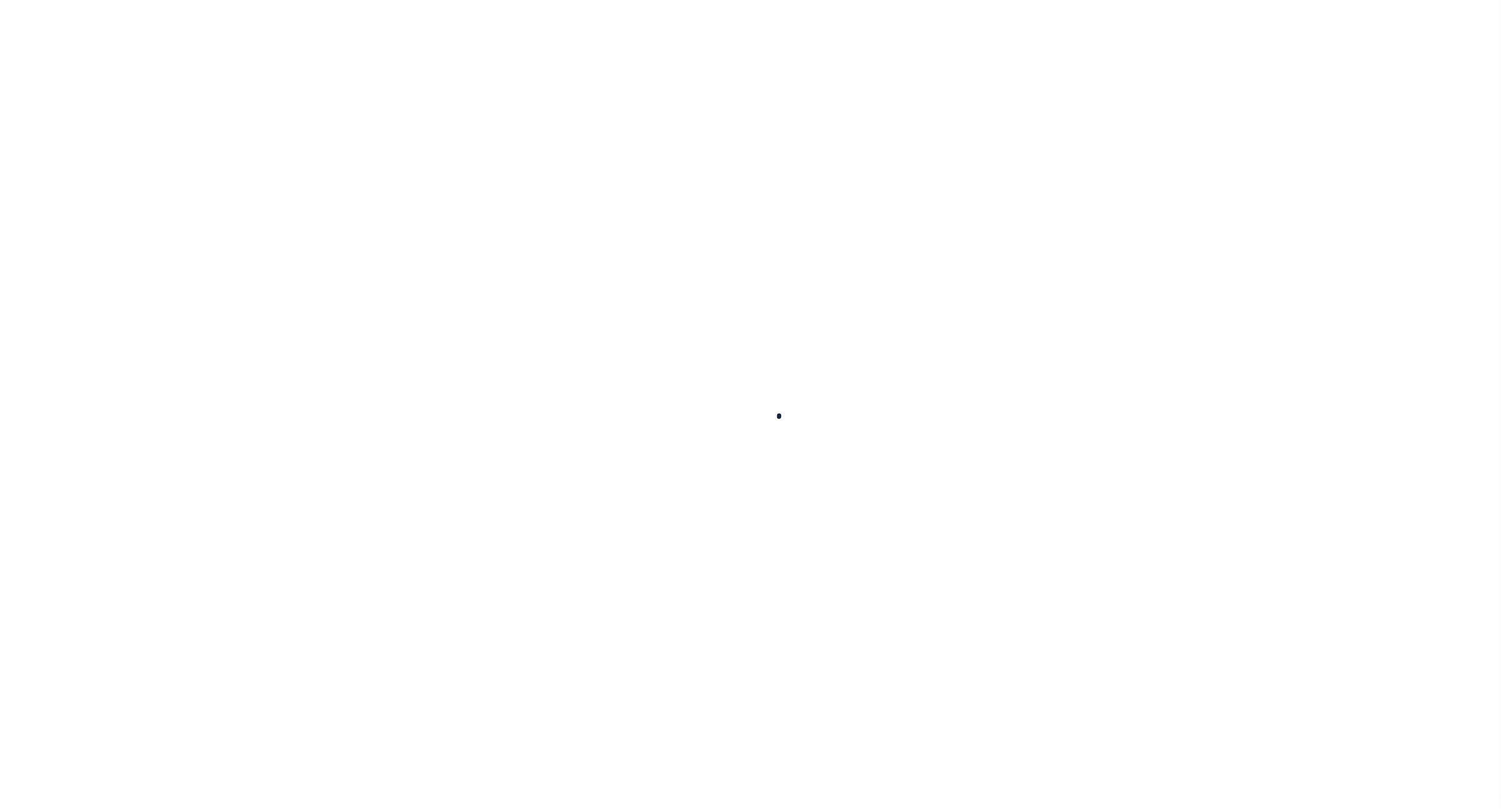
select select
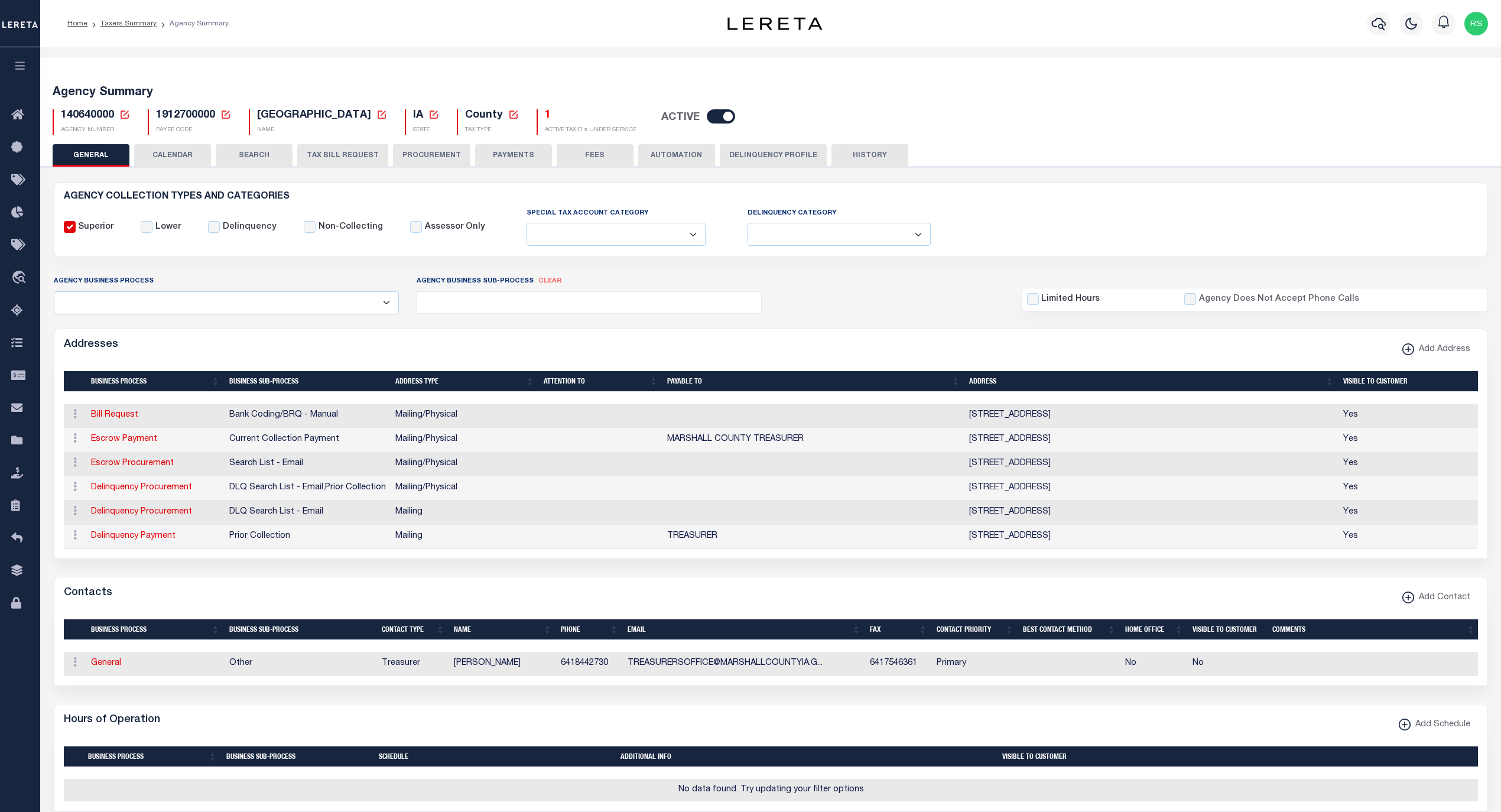
click at [239, 476] on td "Search List - Email" at bounding box center [308, 464] width 166 height 24
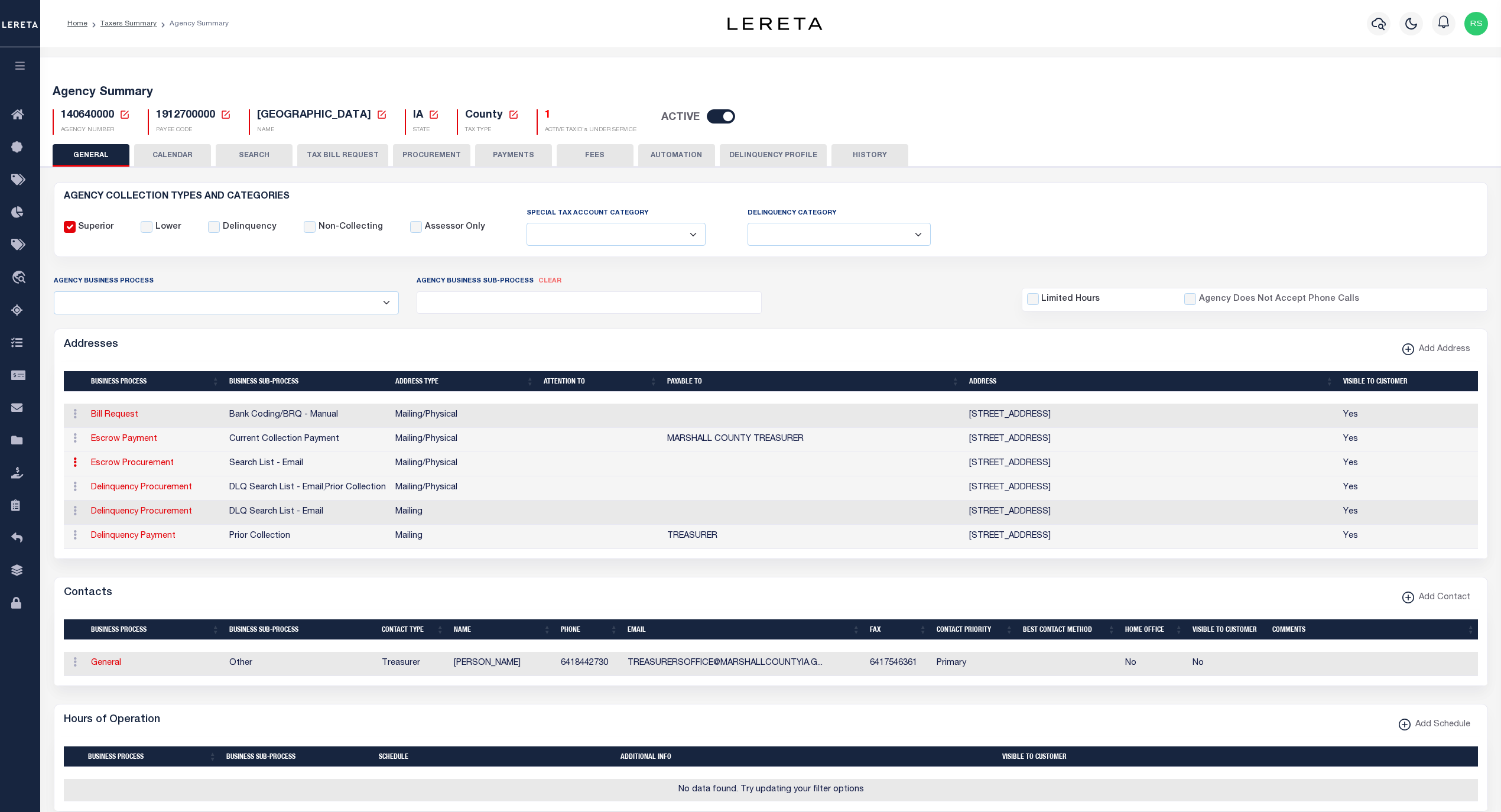
click at [110, 667] on link "General" at bounding box center [106, 663] width 30 height 8
checkbox input "false"
select select
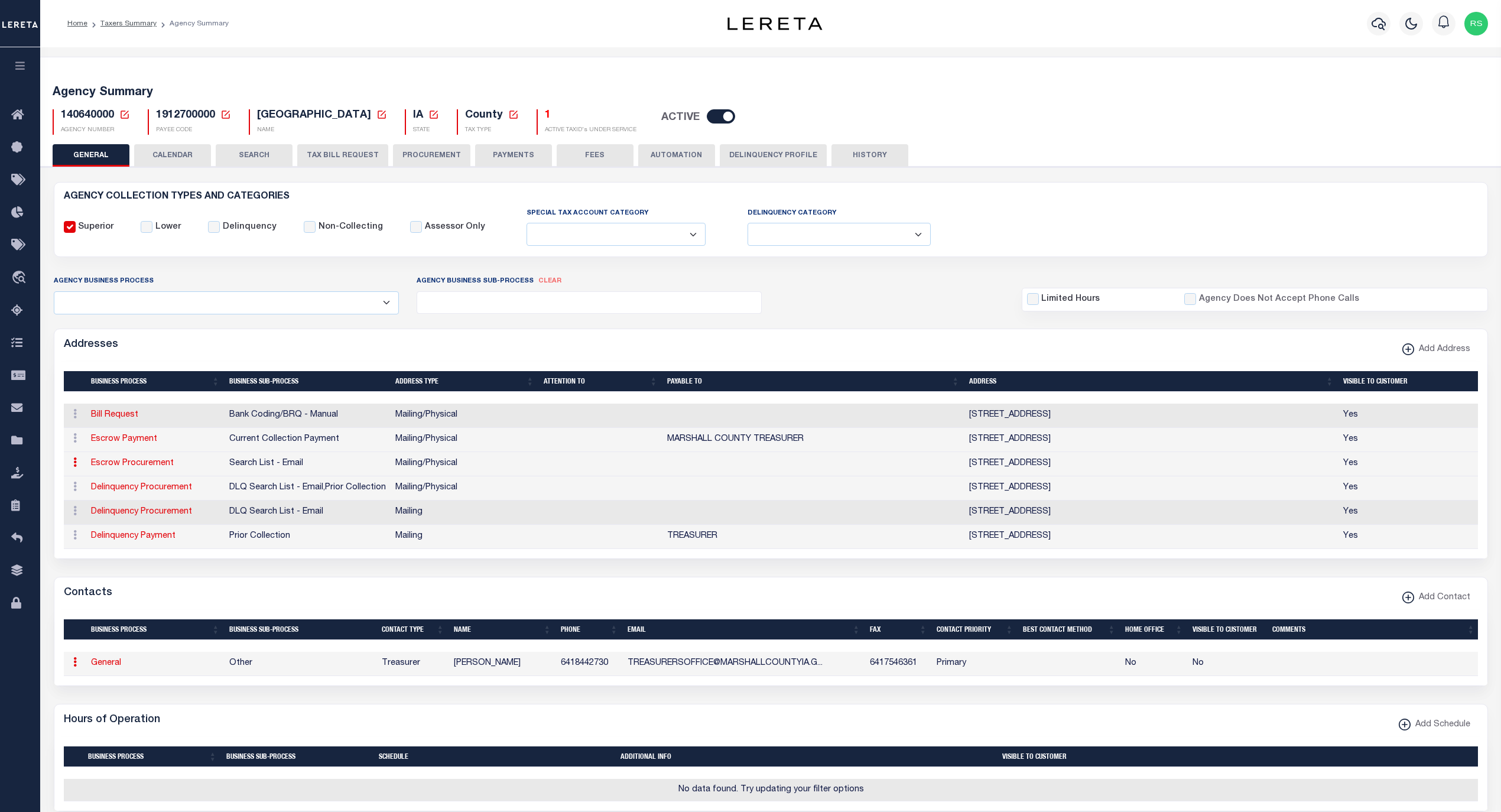
select select "3"
select select "1"
type input "[PERSON_NAME]"
type input "6418442730"
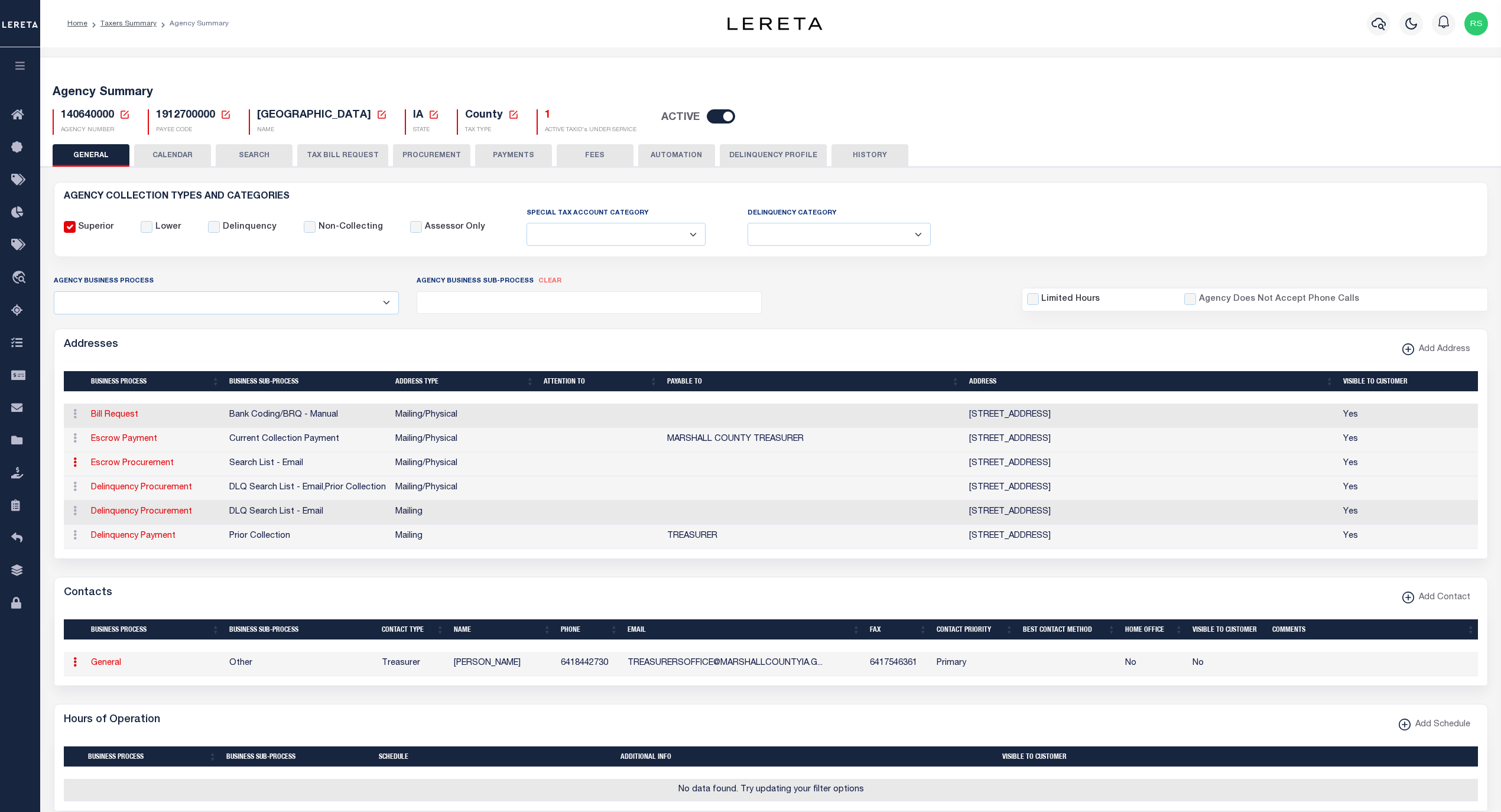
type input "6417546361"
type input "[EMAIL_ADDRESS][DOMAIN_NAME]"
select select "6"
select select "39"
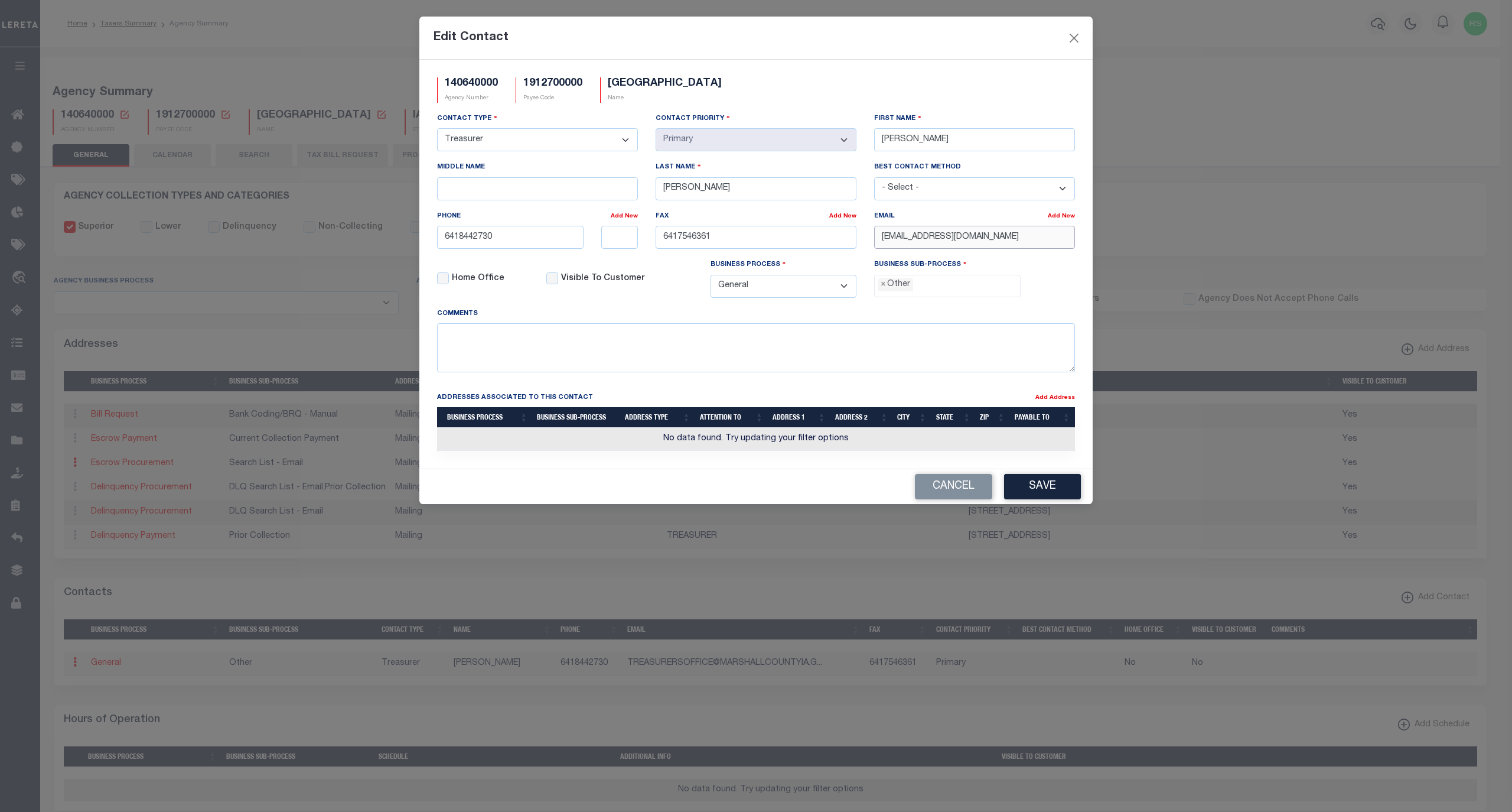
click at [1054, 249] on input "[EMAIL_ADDRESS][DOMAIN_NAME]" at bounding box center [974, 237] width 201 height 23
drag, startPoint x: 1055, startPoint y: 244, endPoint x: 668, endPoint y: 241, distance: 387.0
click at [668, 241] on div "Contact Type - Select - Assessor Clerk Internal Contacts 1 Internal Contacts 2 …" at bounding box center [756, 210] width 656 height 195
type input "V"
paste input "[EMAIL_ADDRESS][DOMAIN_NAME]"
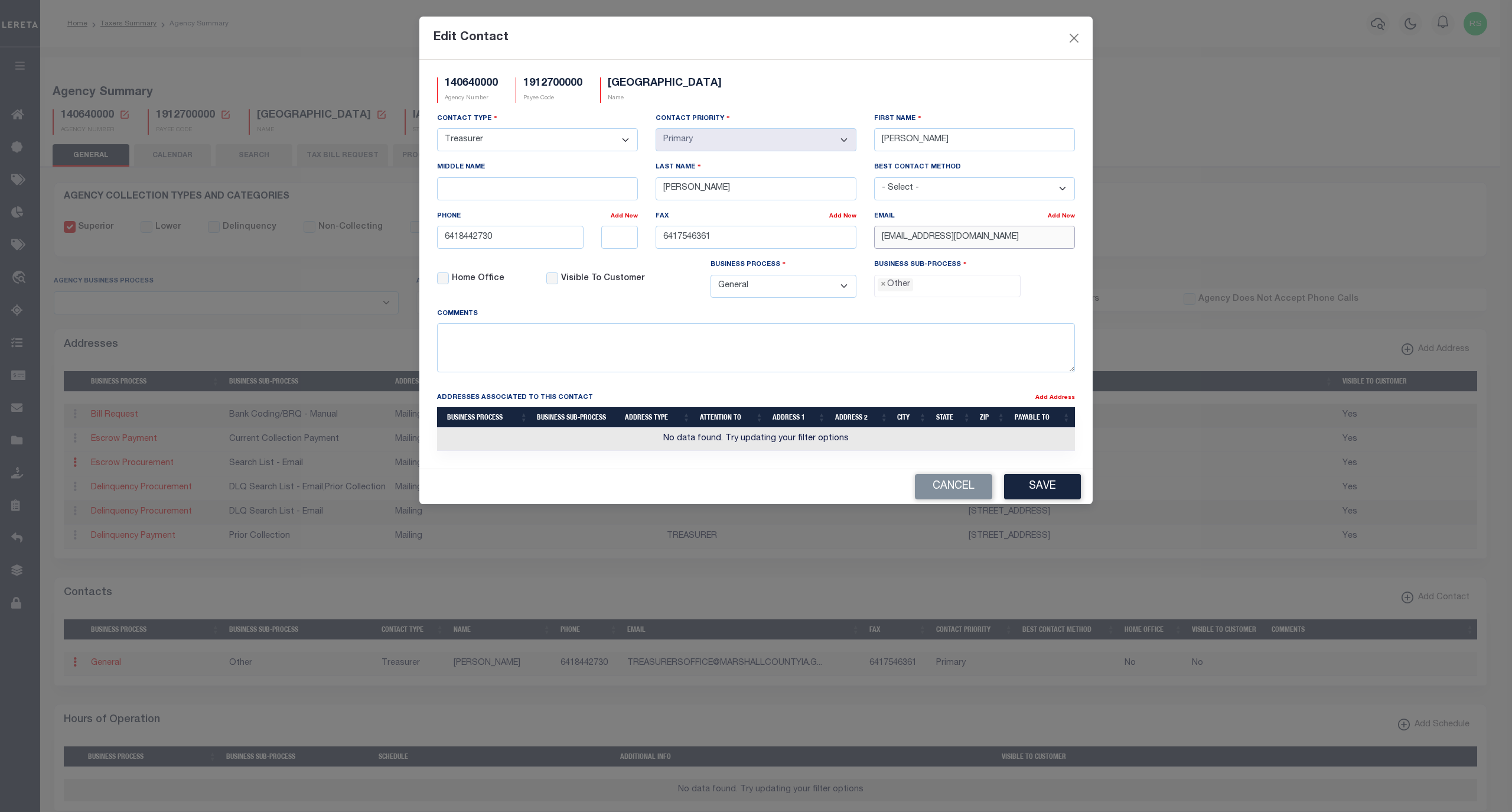
type input "[EMAIL_ADDRESS][DOMAIN_NAME]"
drag, startPoint x: 524, startPoint y: 244, endPoint x: 390, endPoint y: 236, distance: 134.2
click at [388, 240] on div "Edit Contact 140640000 Agency Number 1912700000 Payee Code [GEOGRAPHIC_DATA] Na…" at bounding box center [756, 406] width 1512 height 812
paste input "-844-"
type input "[PHONE_NUMBER]"
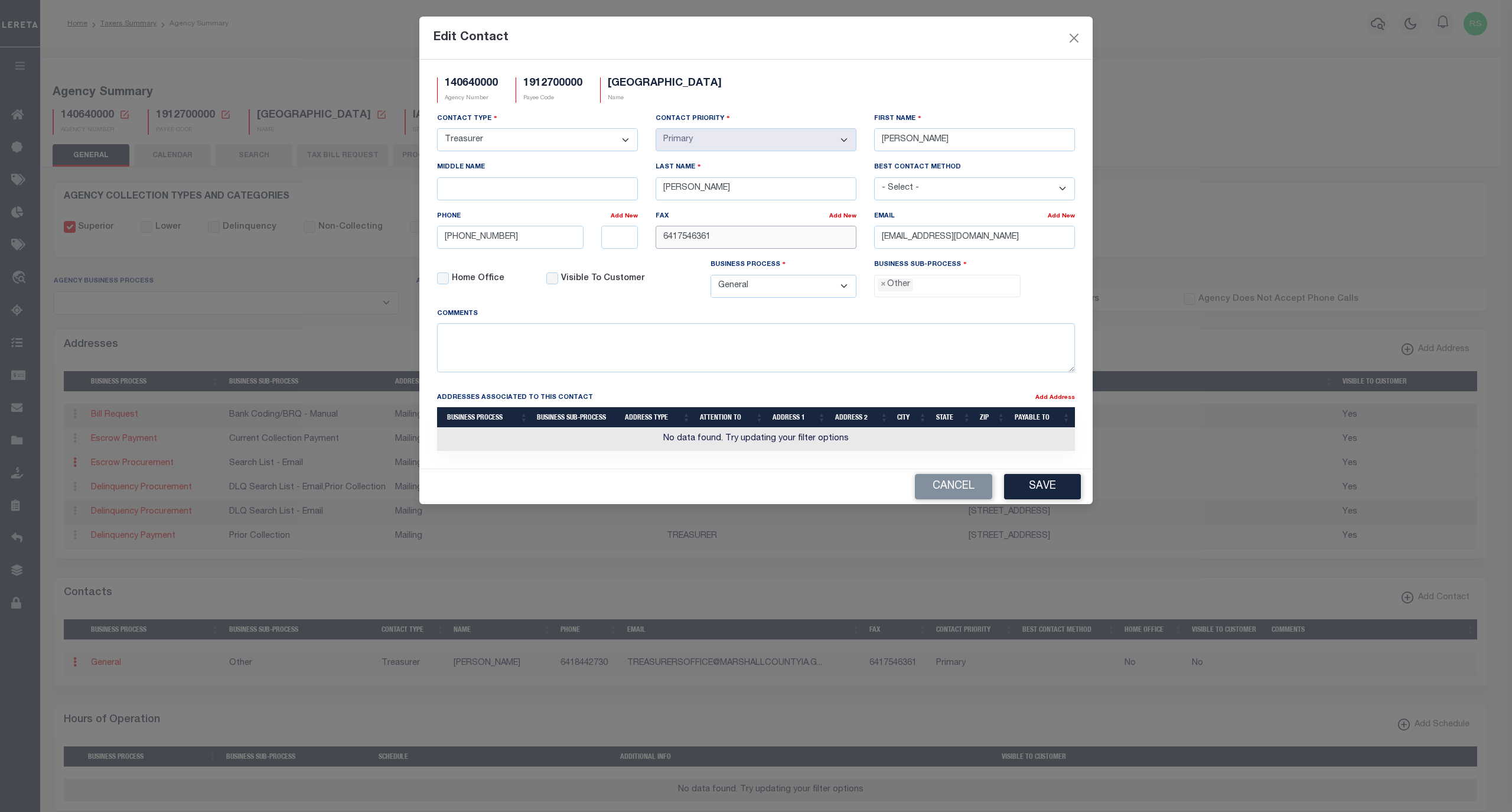
drag, startPoint x: 738, startPoint y: 238, endPoint x: 593, endPoint y: 242, distance: 145.1
click at [593, 242] on div "Contact Type - Select - Assessor Clerk Internal Contacts 1 Internal Contacts 2 …" at bounding box center [756, 210] width 656 height 195
paste input "-754-"
type input "[PHONE_NUMBER]"
click at [885, 291] on span "×" at bounding box center [883, 285] width 5 height 13
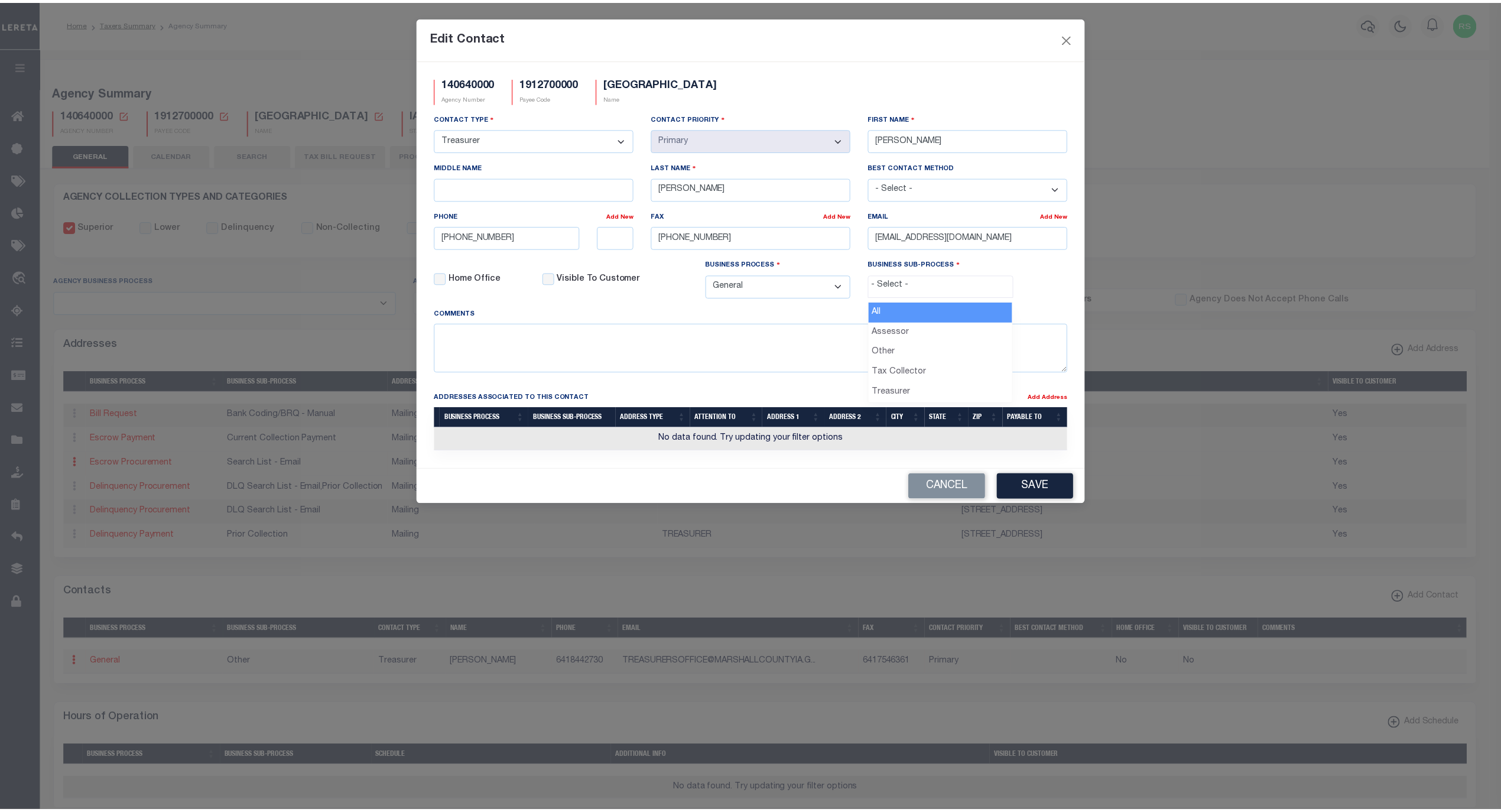
scroll to position [20, 0]
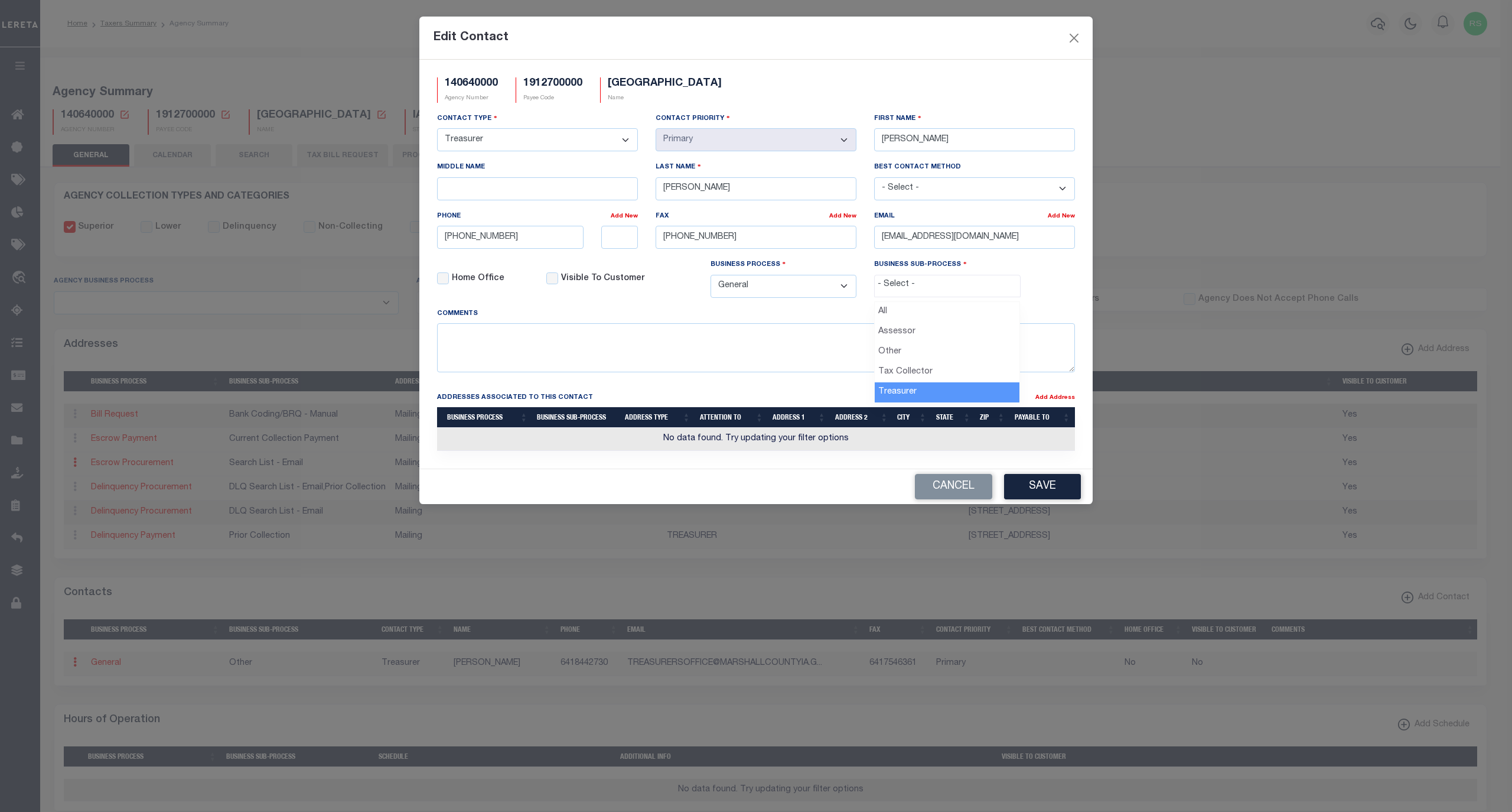
select select "32"
click at [1042, 488] on button "Save" at bounding box center [1043, 487] width 77 height 25
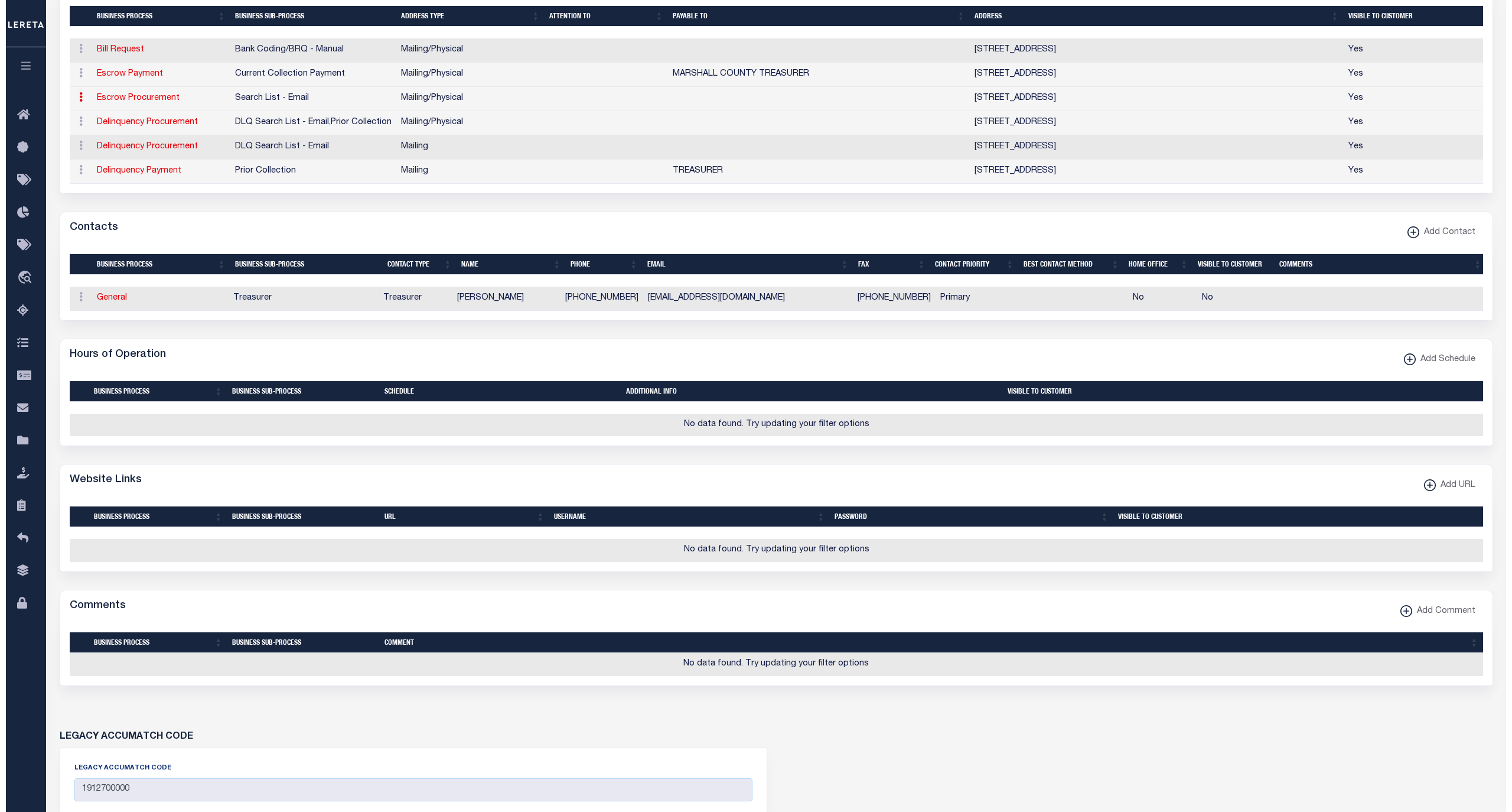
scroll to position [368, 0]
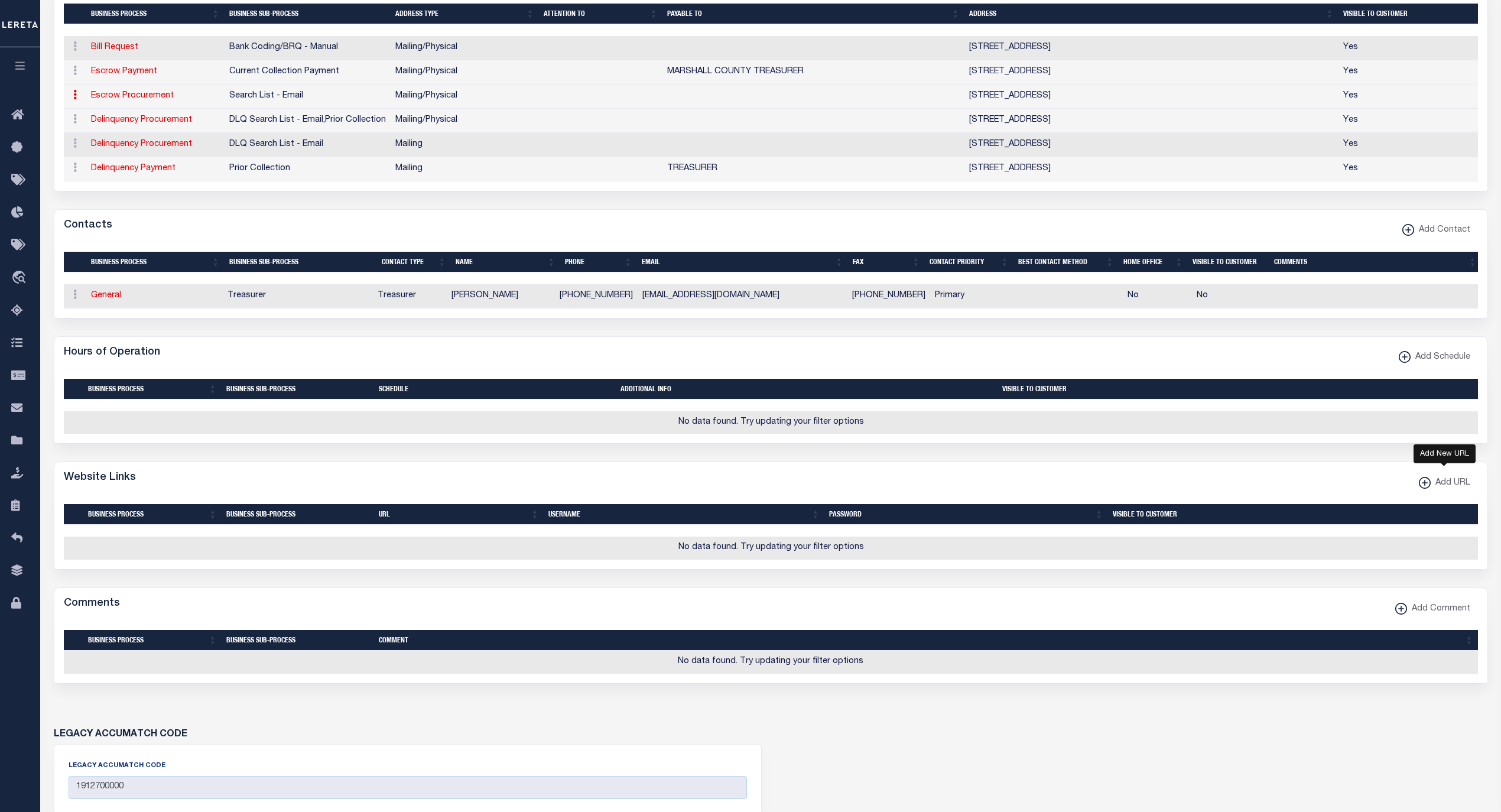
click at [1443, 490] on span "Add URL" at bounding box center [1451, 483] width 40 height 13
select select
checkbox input "true"
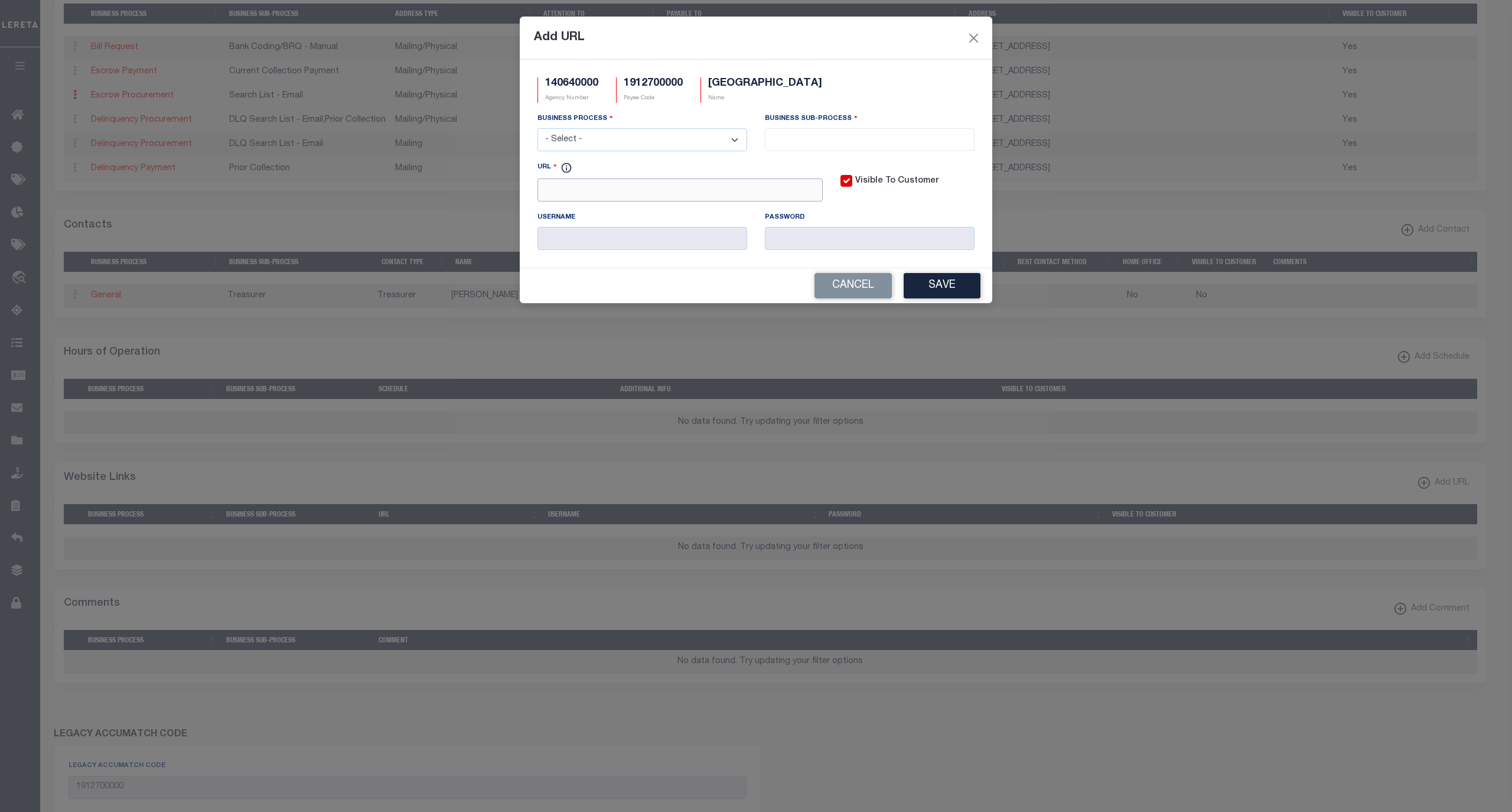
click at [656, 194] on input "URL" at bounding box center [680, 190] width 285 height 23
paste input "http://www.iowatreasurers.org/"
type input "http://www.iowatreasurers.org/"
click at [657, 145] on select "- Select - All Automation Bill Request Delinquency Payment Delinquency Procurem…" at bounding box center [643, 139] width 210 height 23
select select "6"
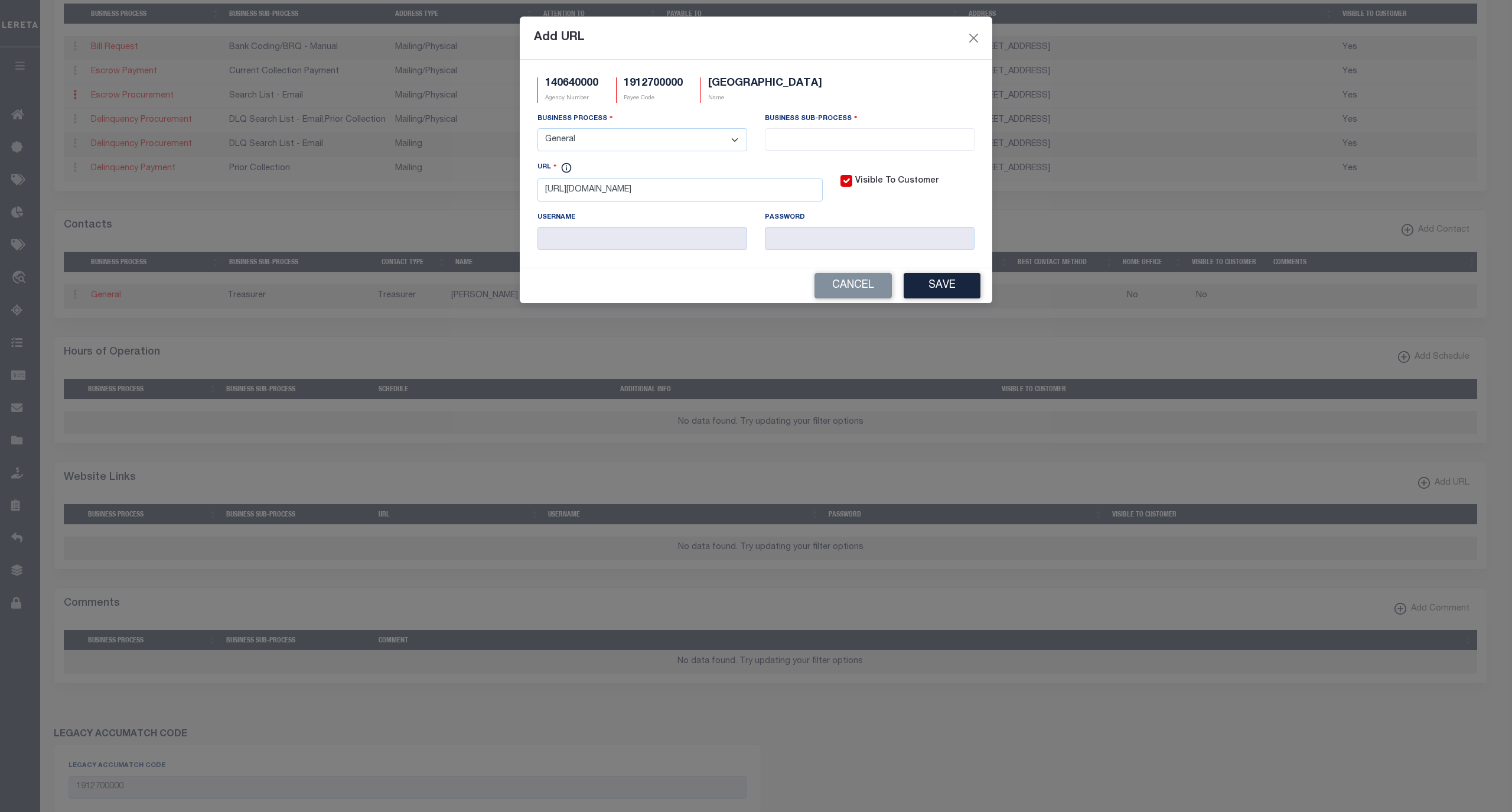
click at [538, 130] on select "- Select - All Automation Bill Request Delinquency Payment Delinquency Procurem…" at bounding box center [643, 139] width 210 height 23
click at [797, 142] on input "search" at bounding box center [869, 138] width 202 height 13
select select "39"
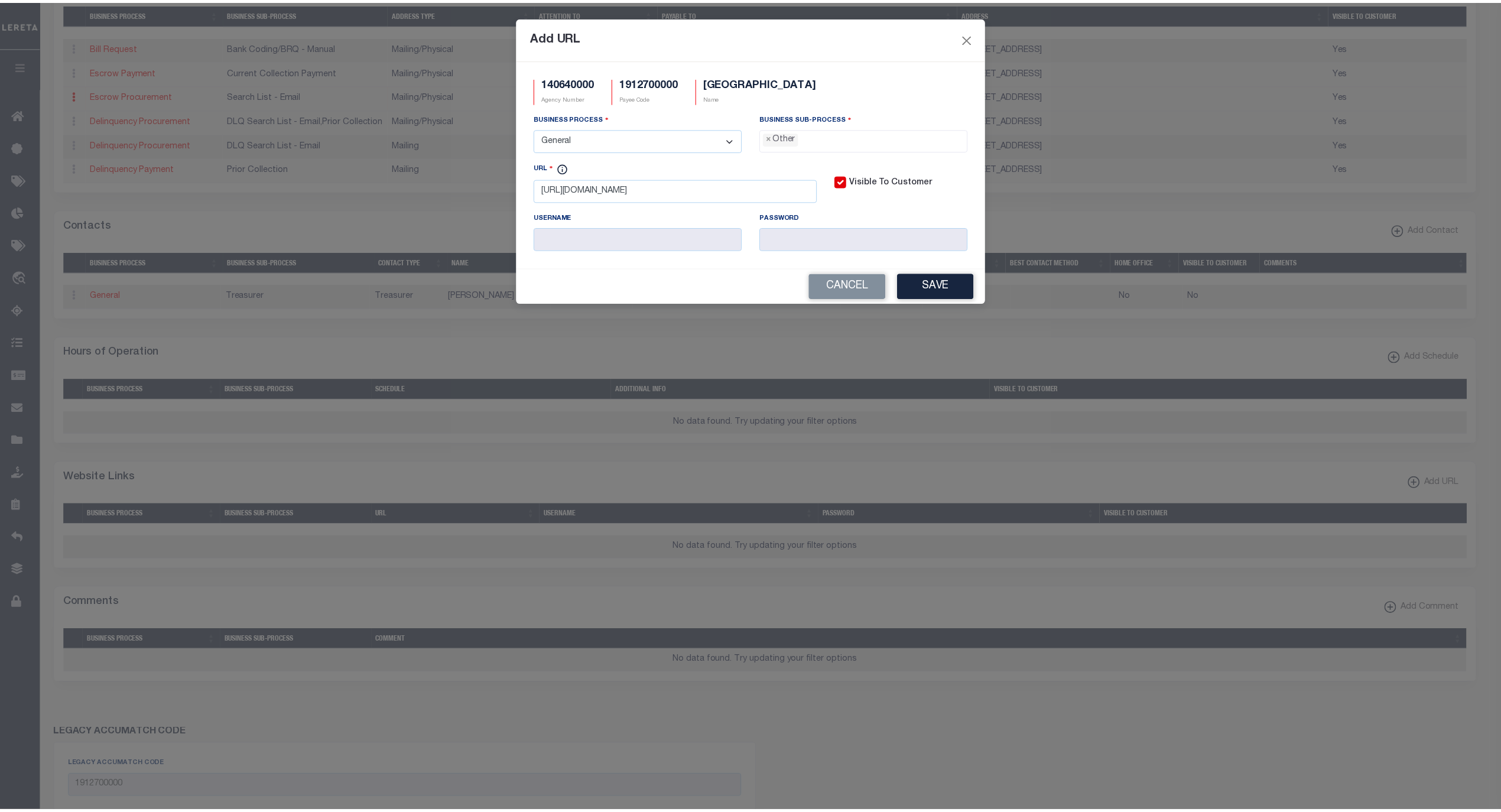
scroll to position [20, 0]
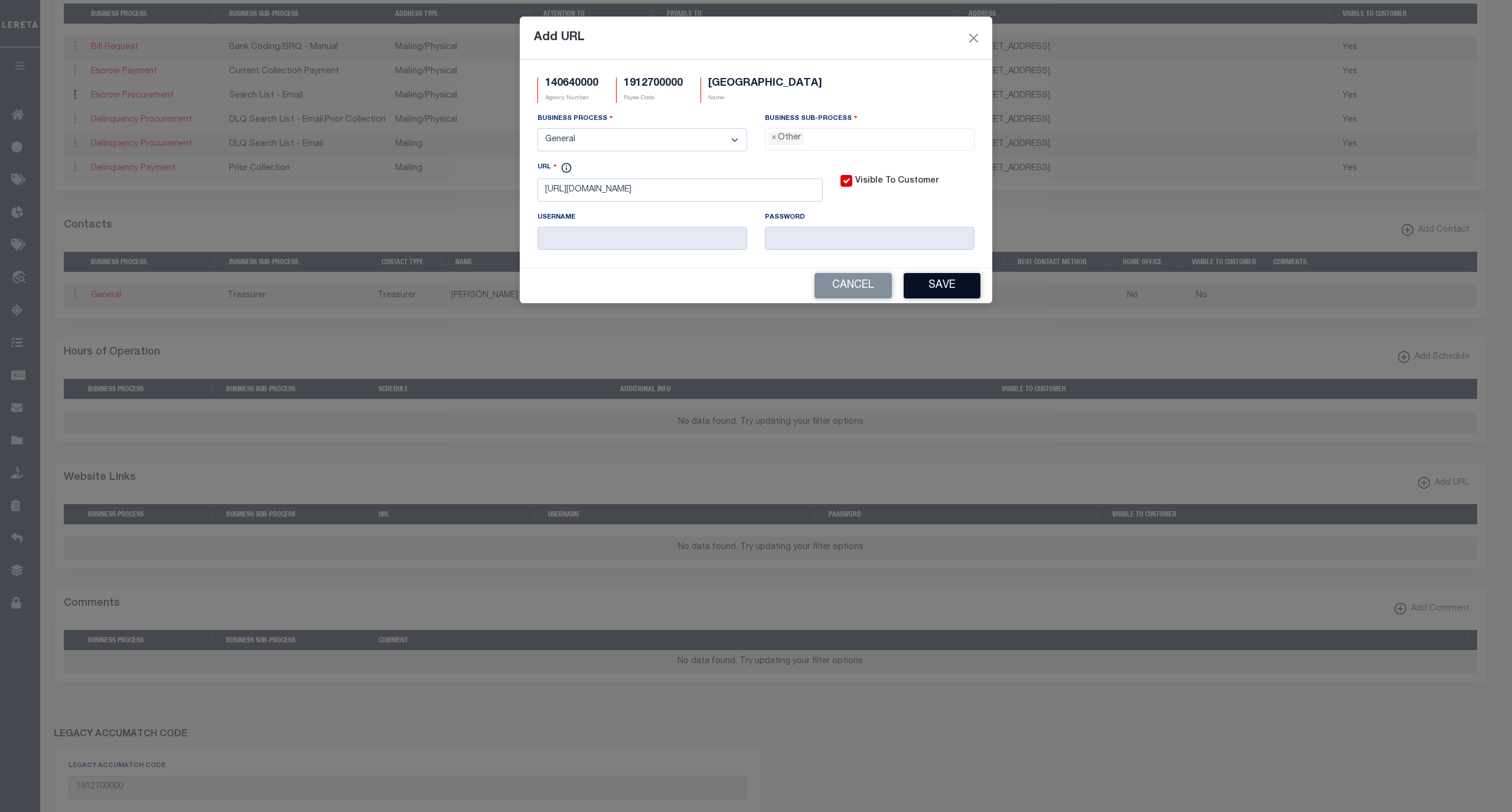
click at [930, 289] on button "Save" at bounding box center [943, 285] width 77 height 25
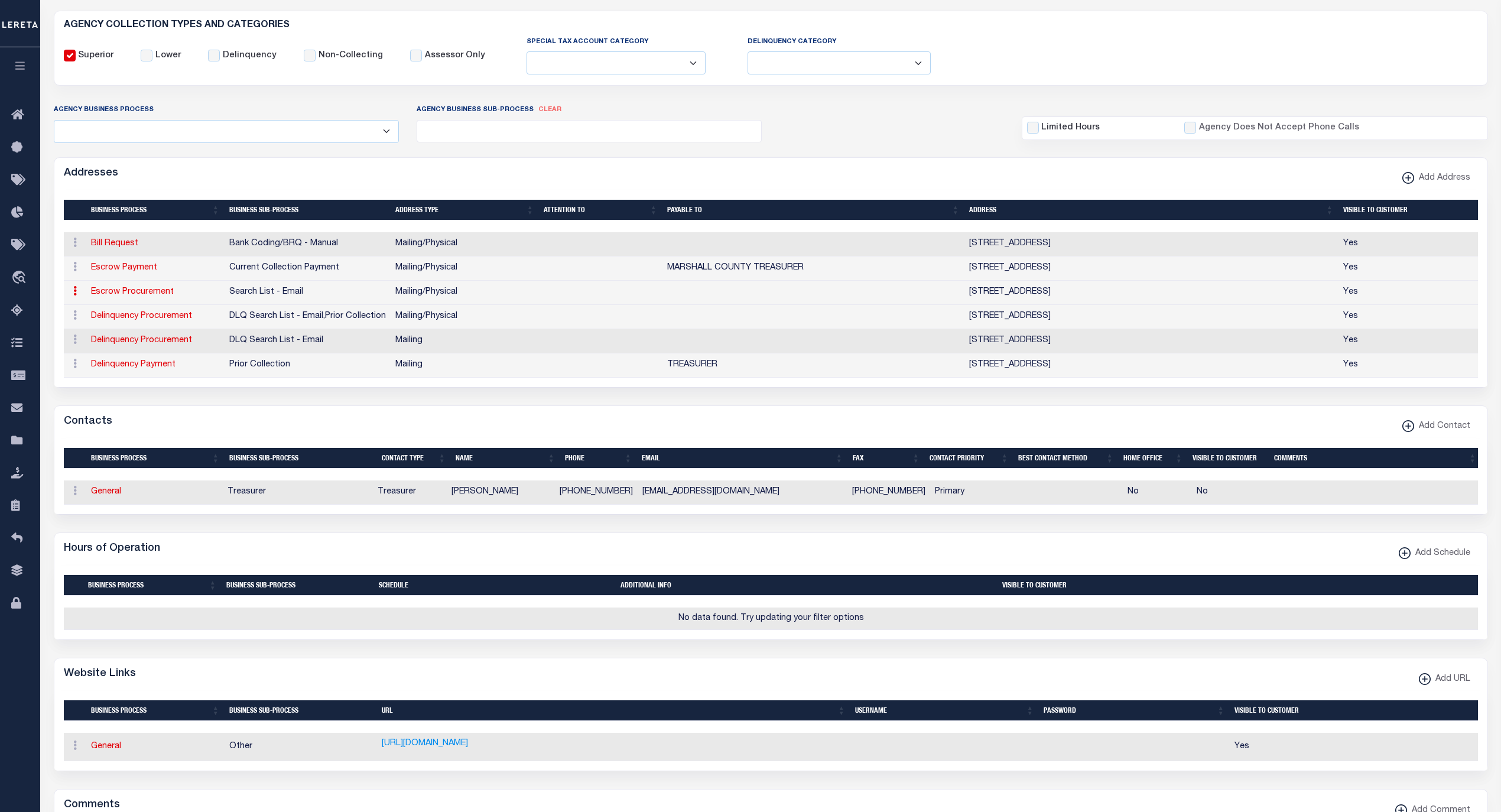
scroll to position [131, 0]
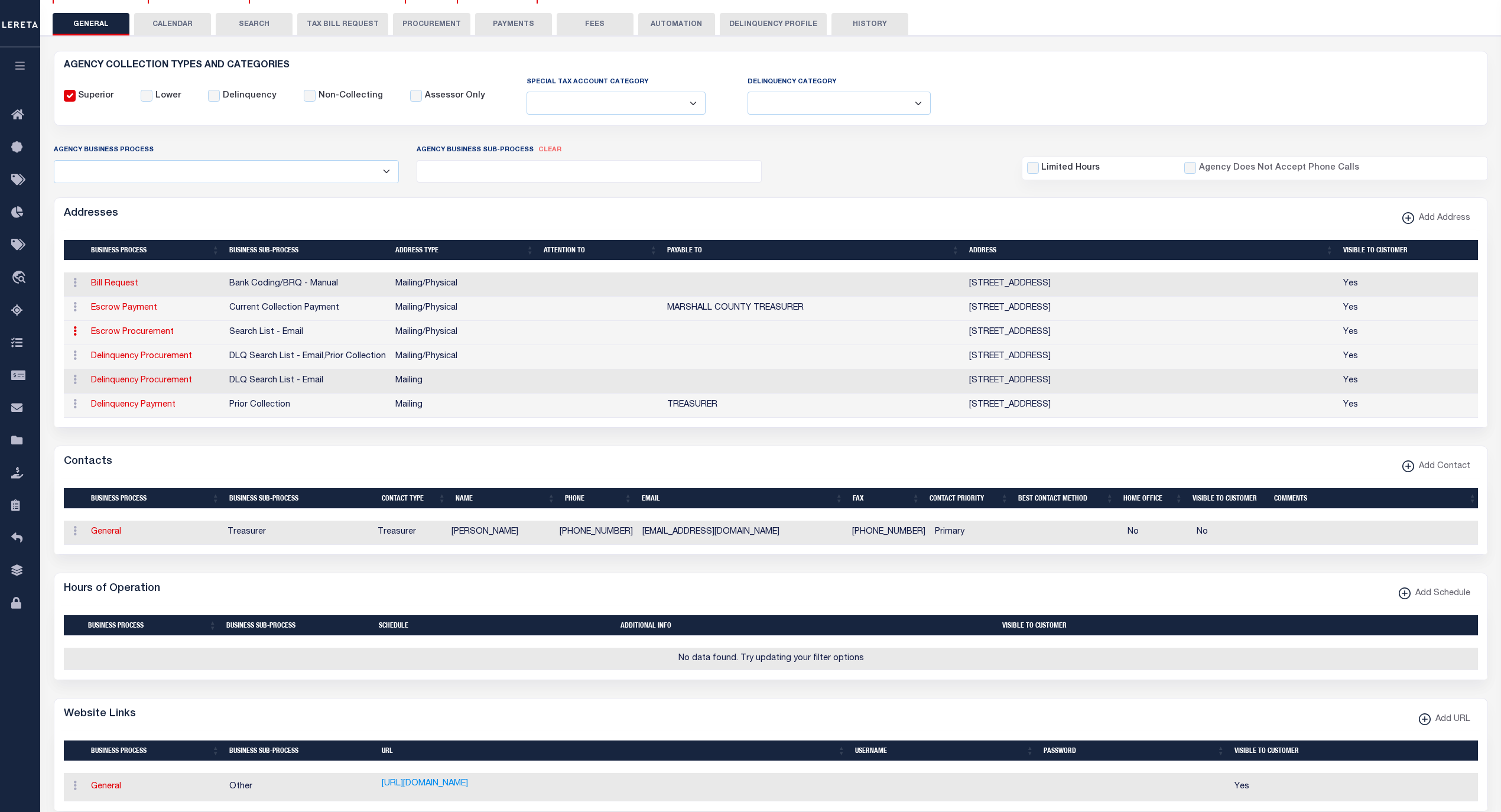
click at [615, 25] on button "FEES" at bounding box center [595, 25] width 77 height 23
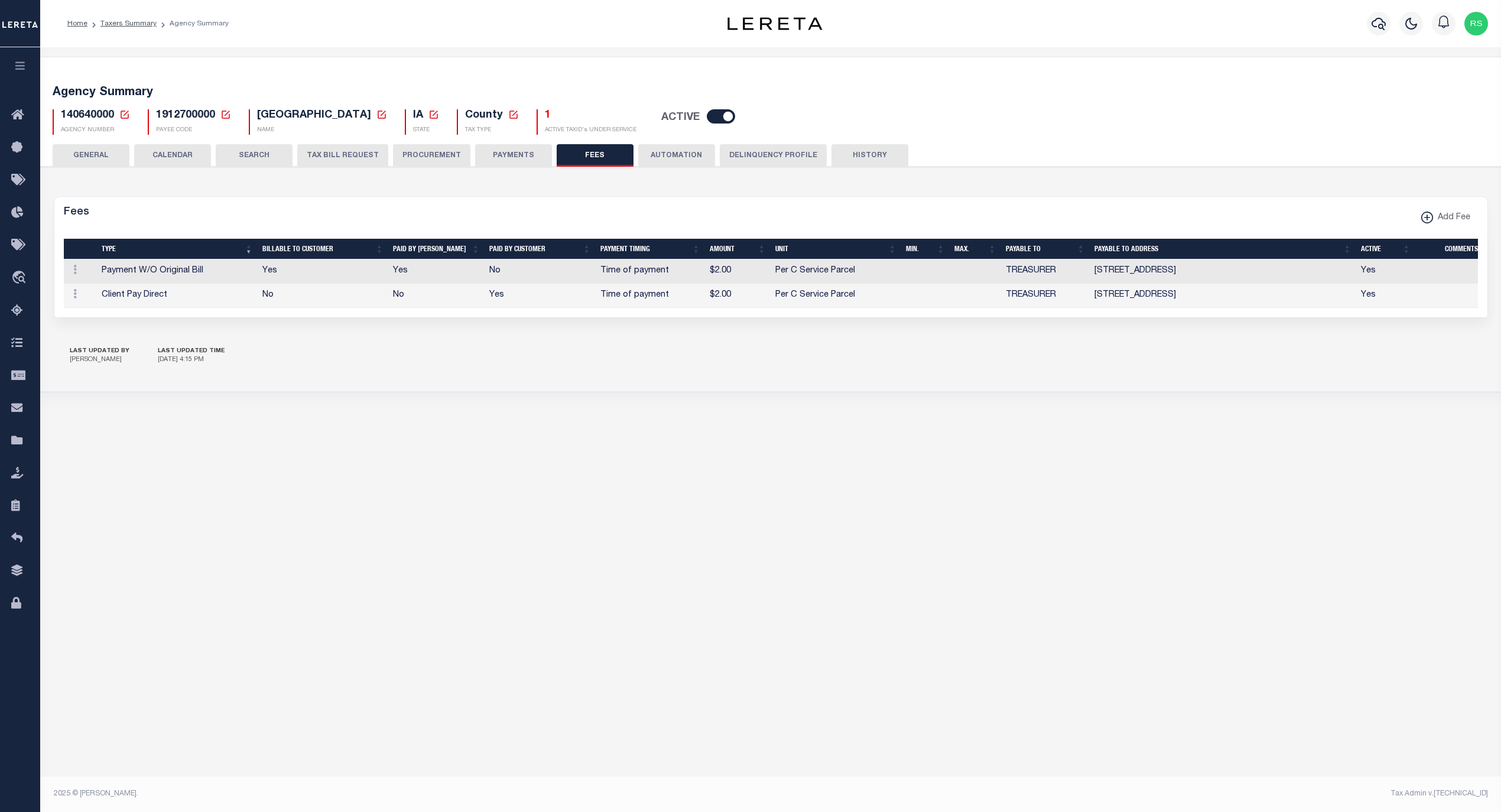
scroll to position [0, 0]
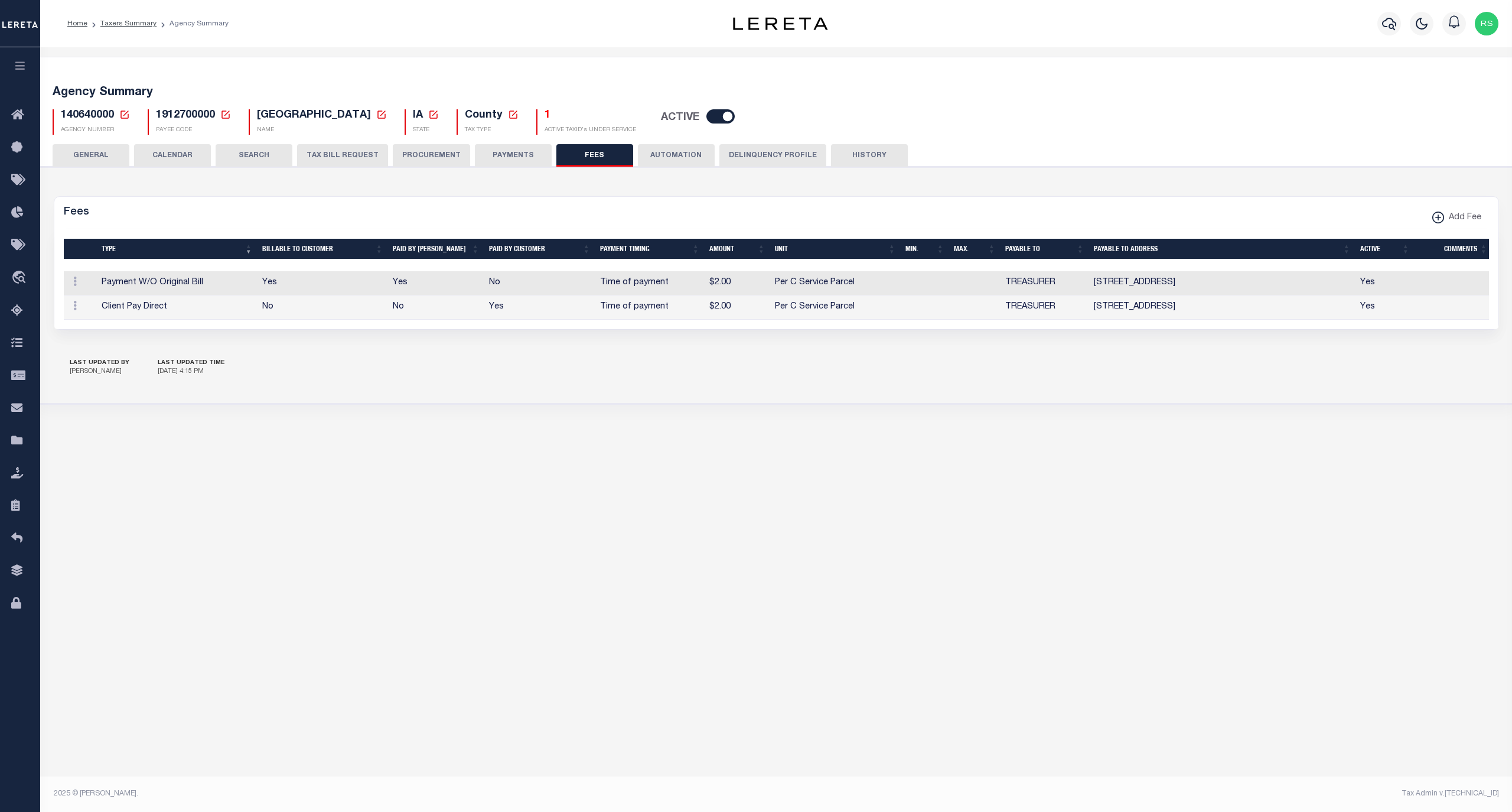
click at [506, 157] on button "PAYMENTS" at bounding box center [514, 155] width 77 height 23
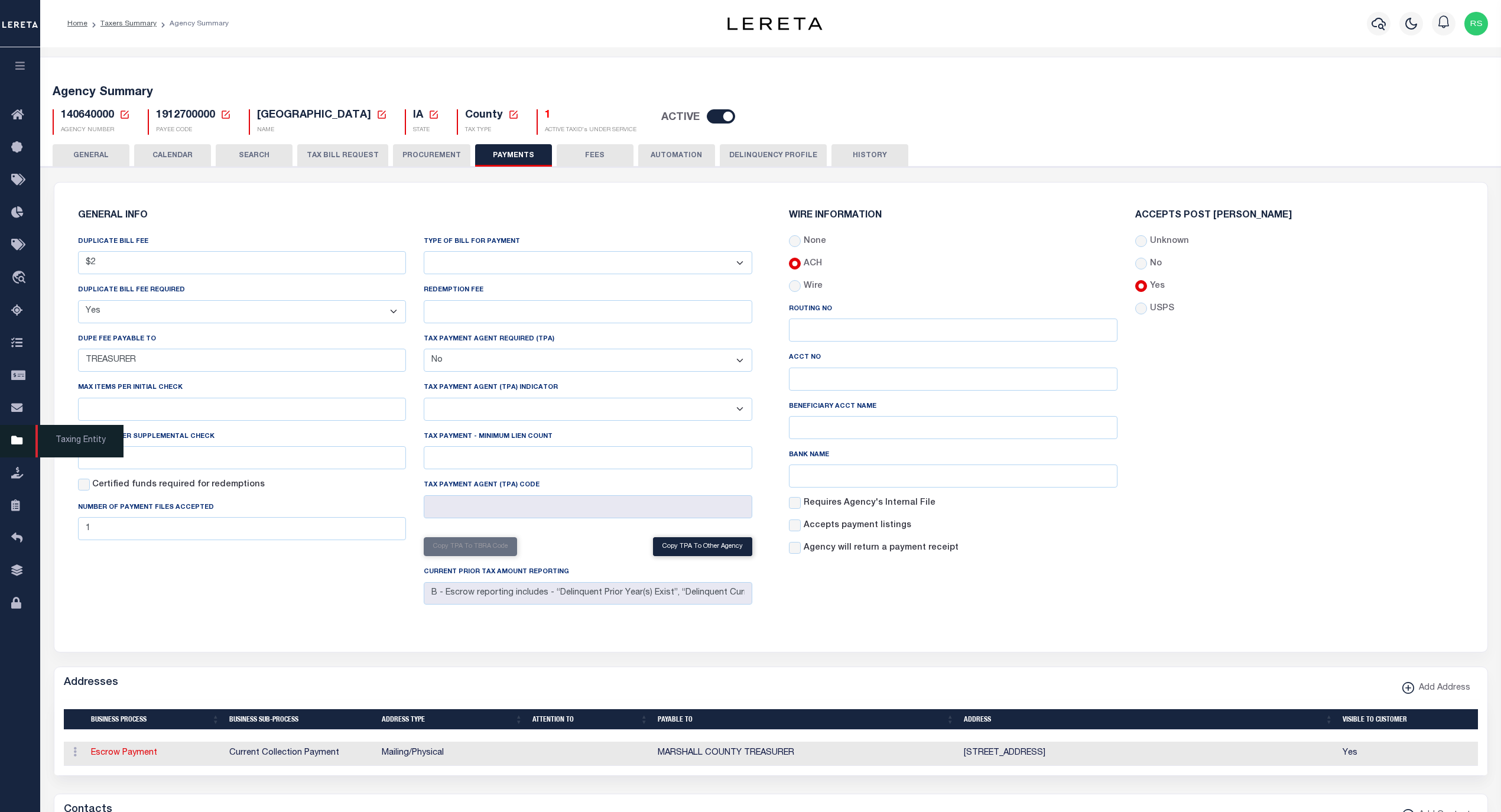
click at [97, 449] on span "Taxing Entity" at bounding box center [79, 441] width 88 height 33
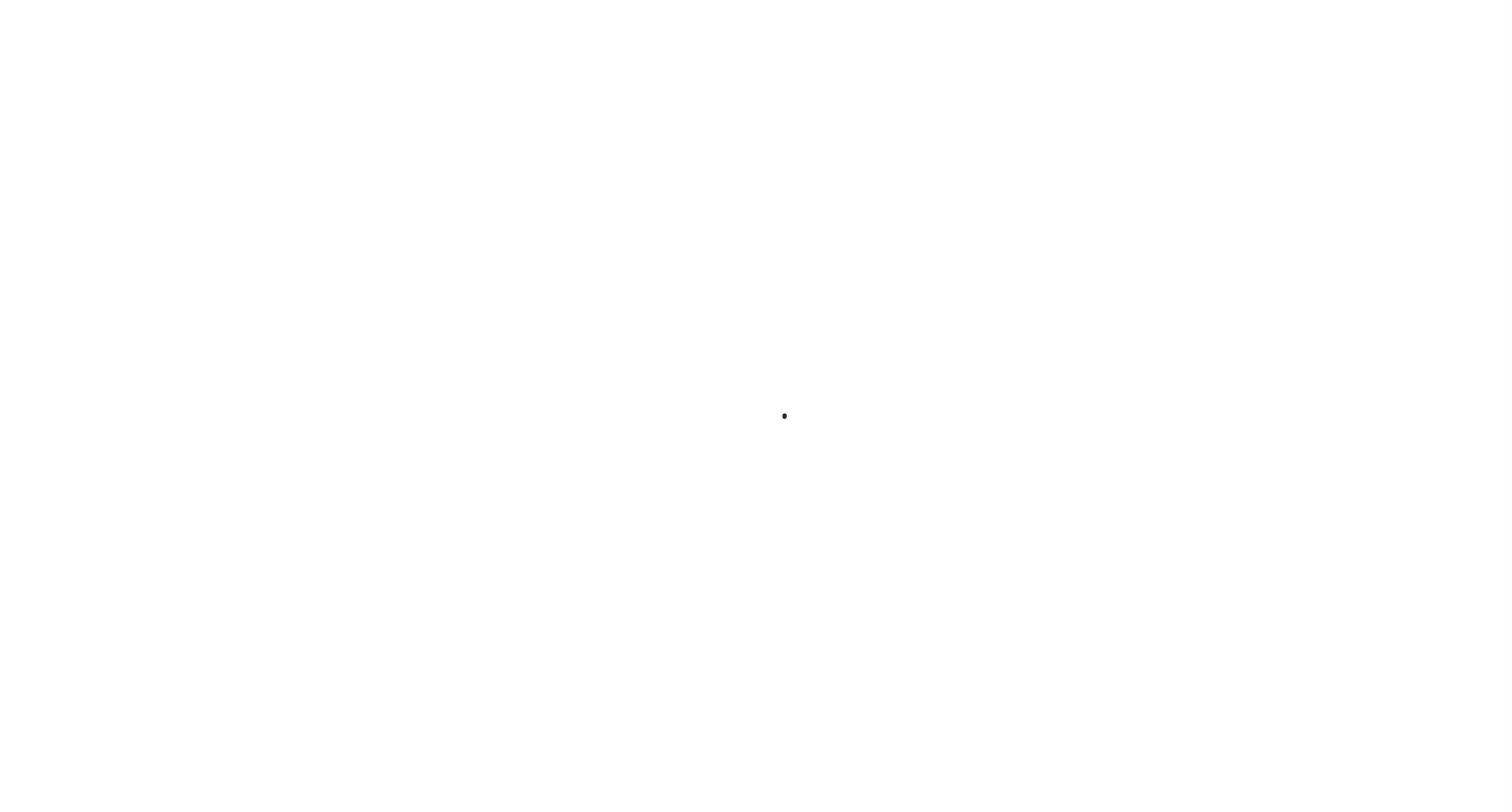
select select
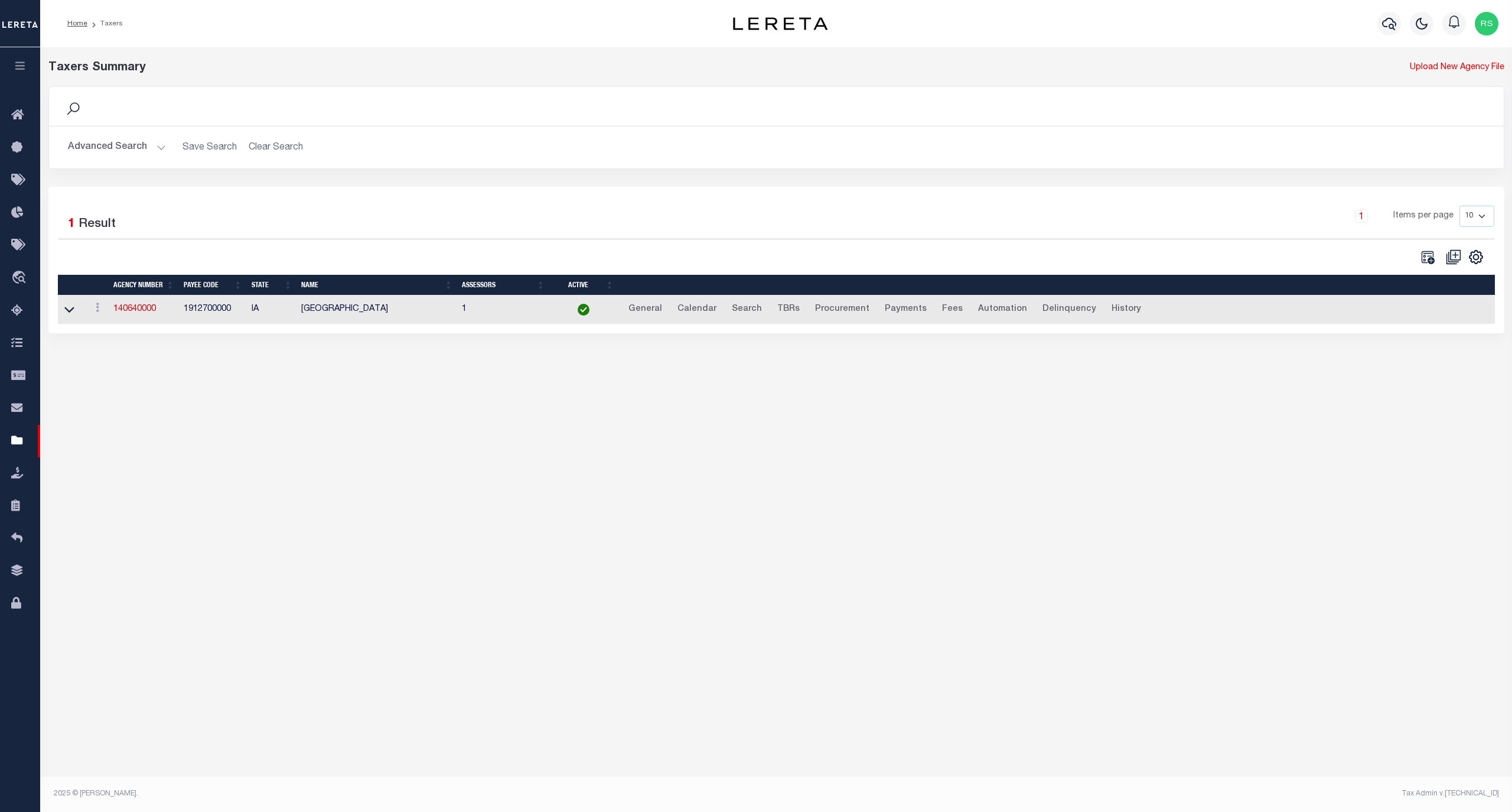
click at [127, 150] on button "Advanced Search" at bounding box center [117, 147] width 98 height 23
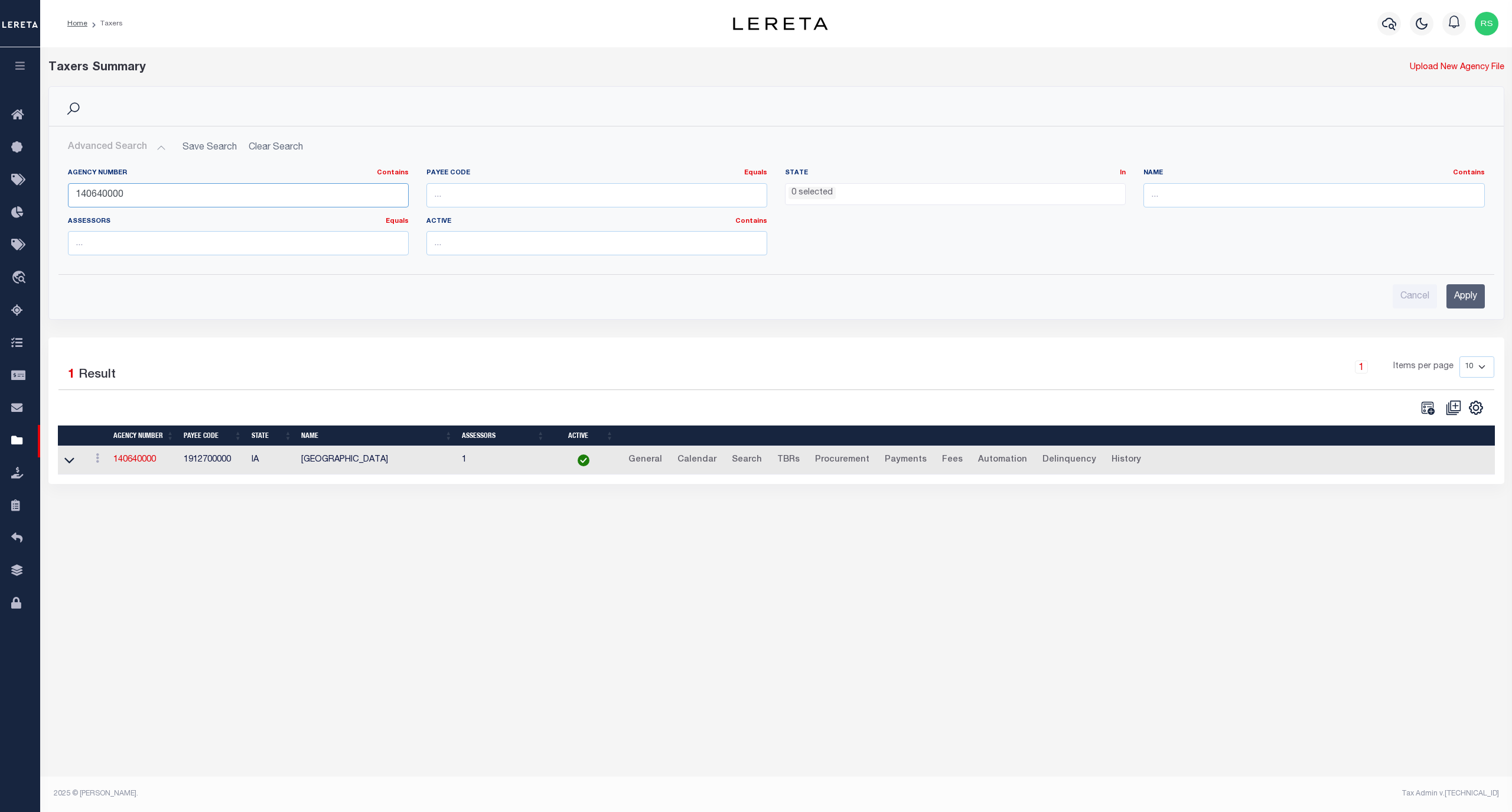
click at [137, 202] on input "140640000" at bounding box center [238, 195] width 340 height 24
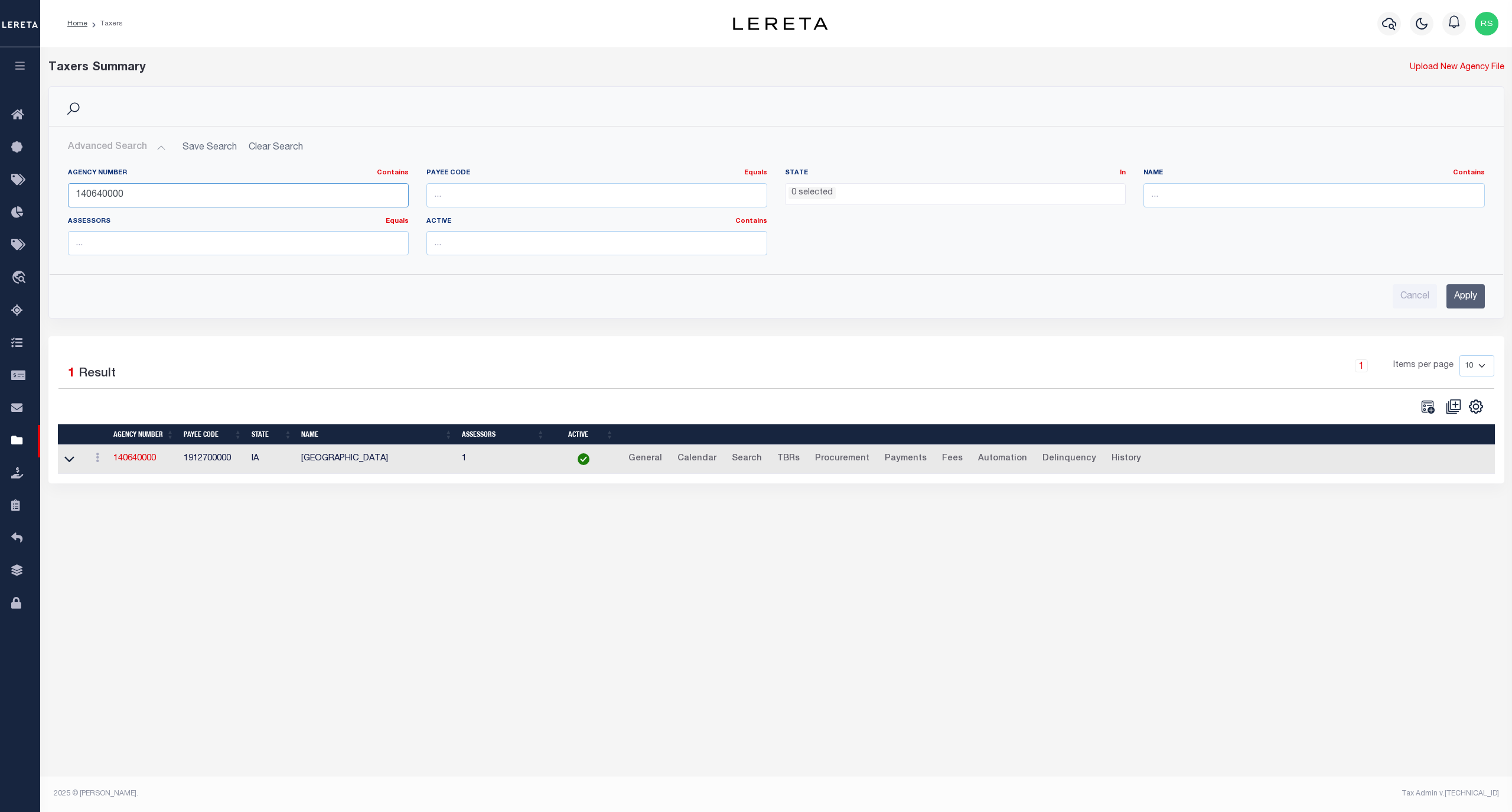
click at [137, 202] on input "140640000" at bounding box center [238, 195] width 340 height 24
paste input "8801"
type input "140648801"
click at [1456, 291] on input "Apply" at bounding box center [1466, 296] width 38 height 24
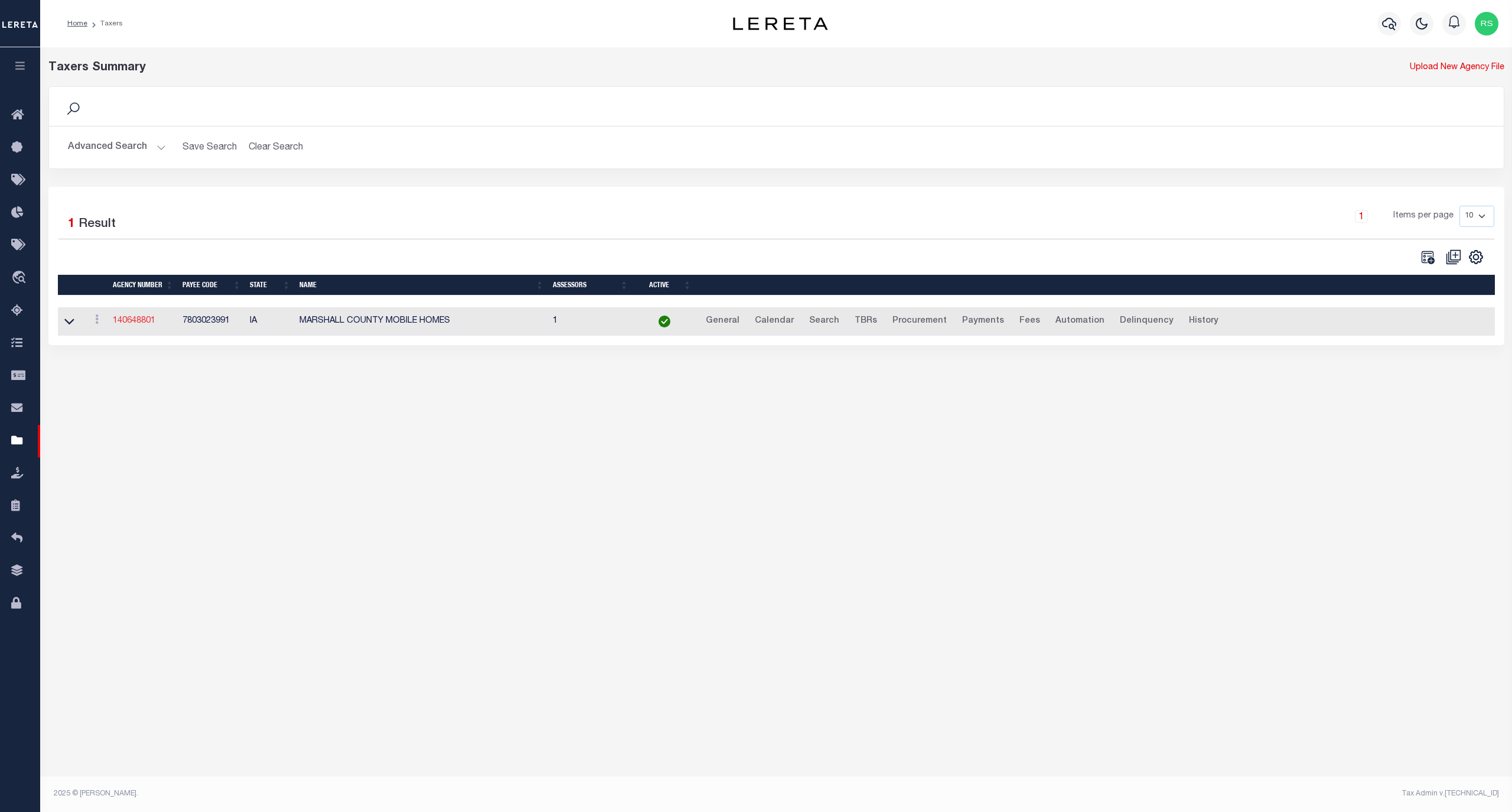
click at [137, 325] on link "140648801" at bounding box center [134, 321] width 42 height 8
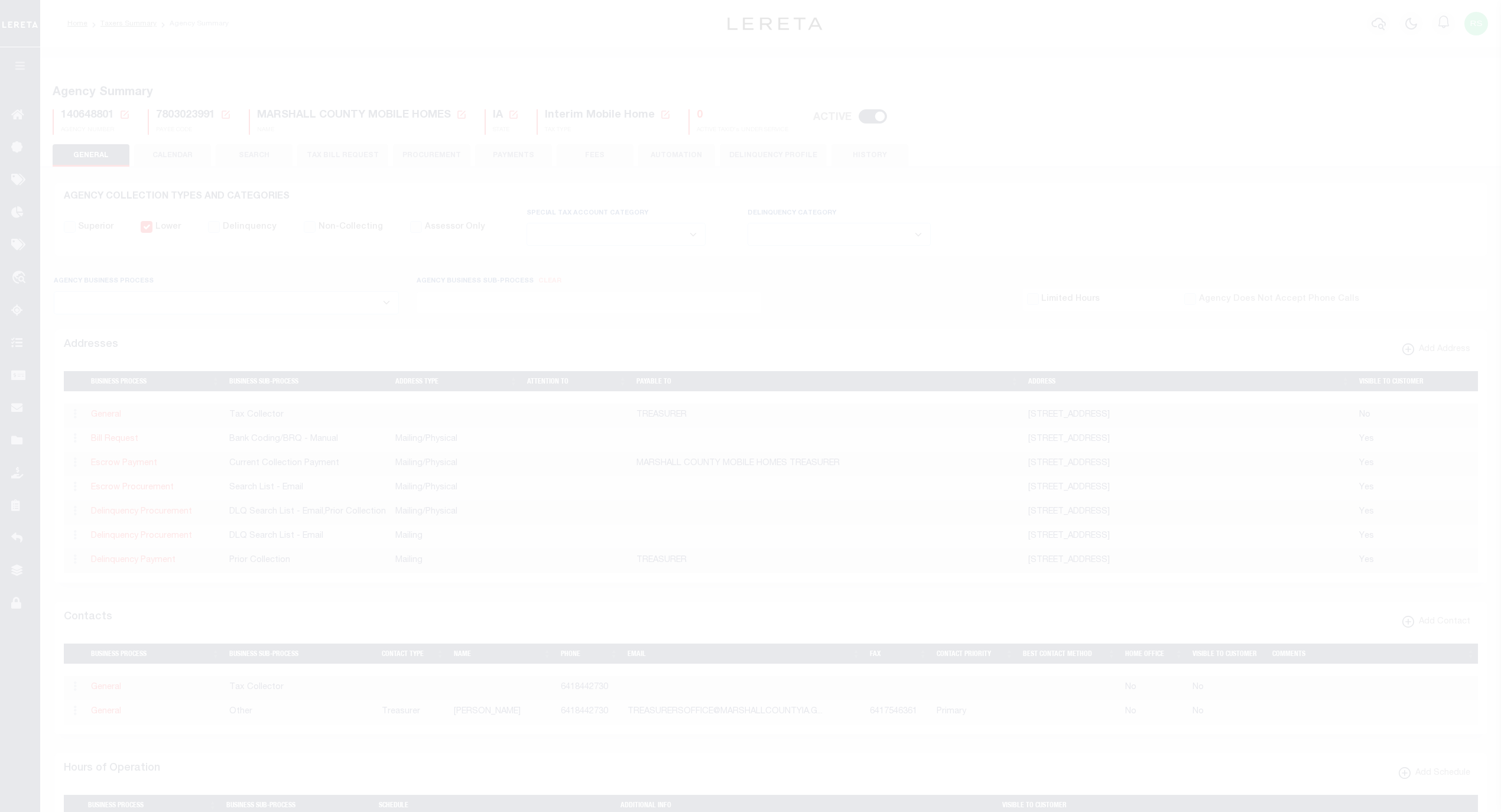
select select
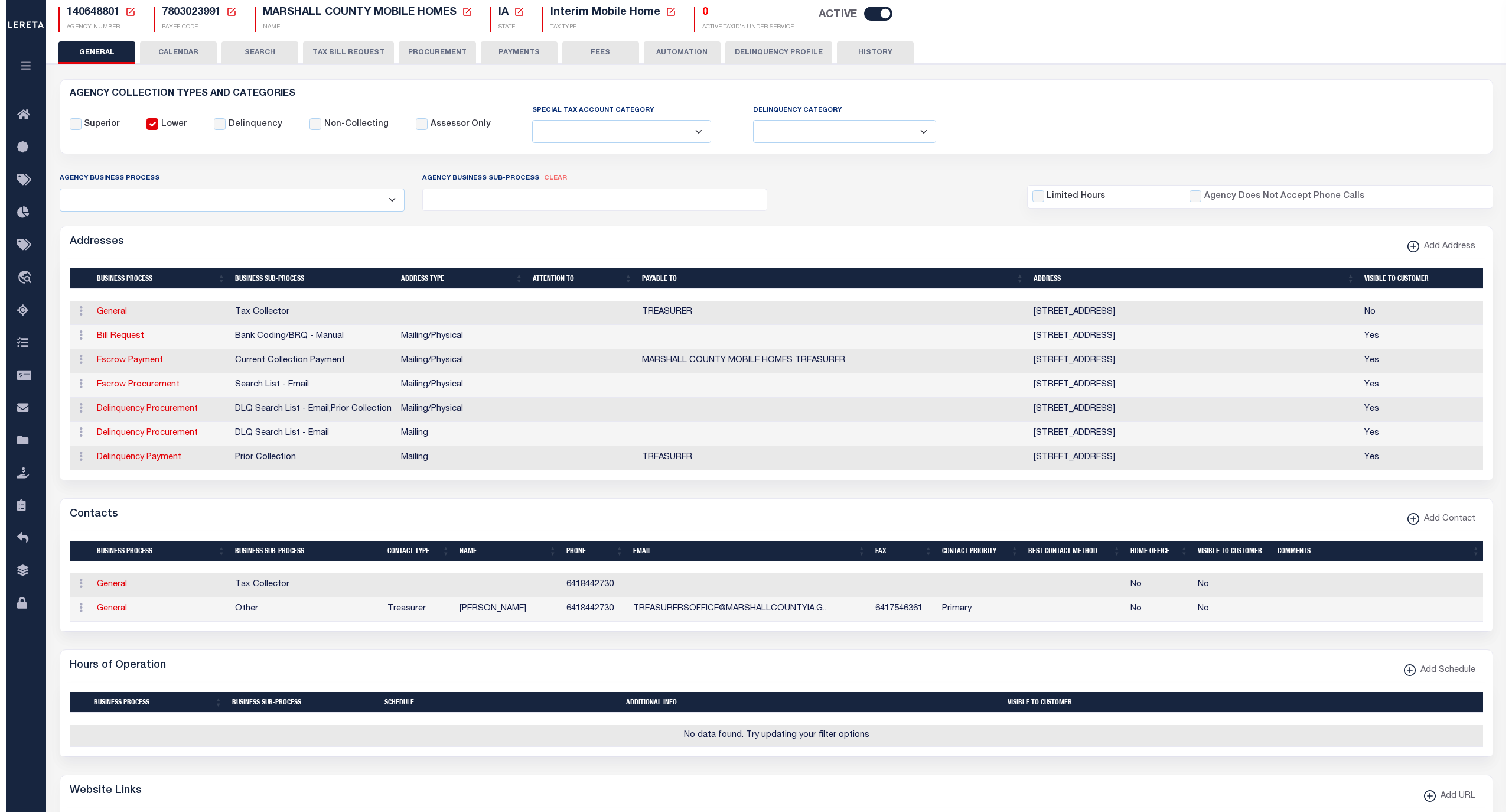
scroll to position [105, 0]
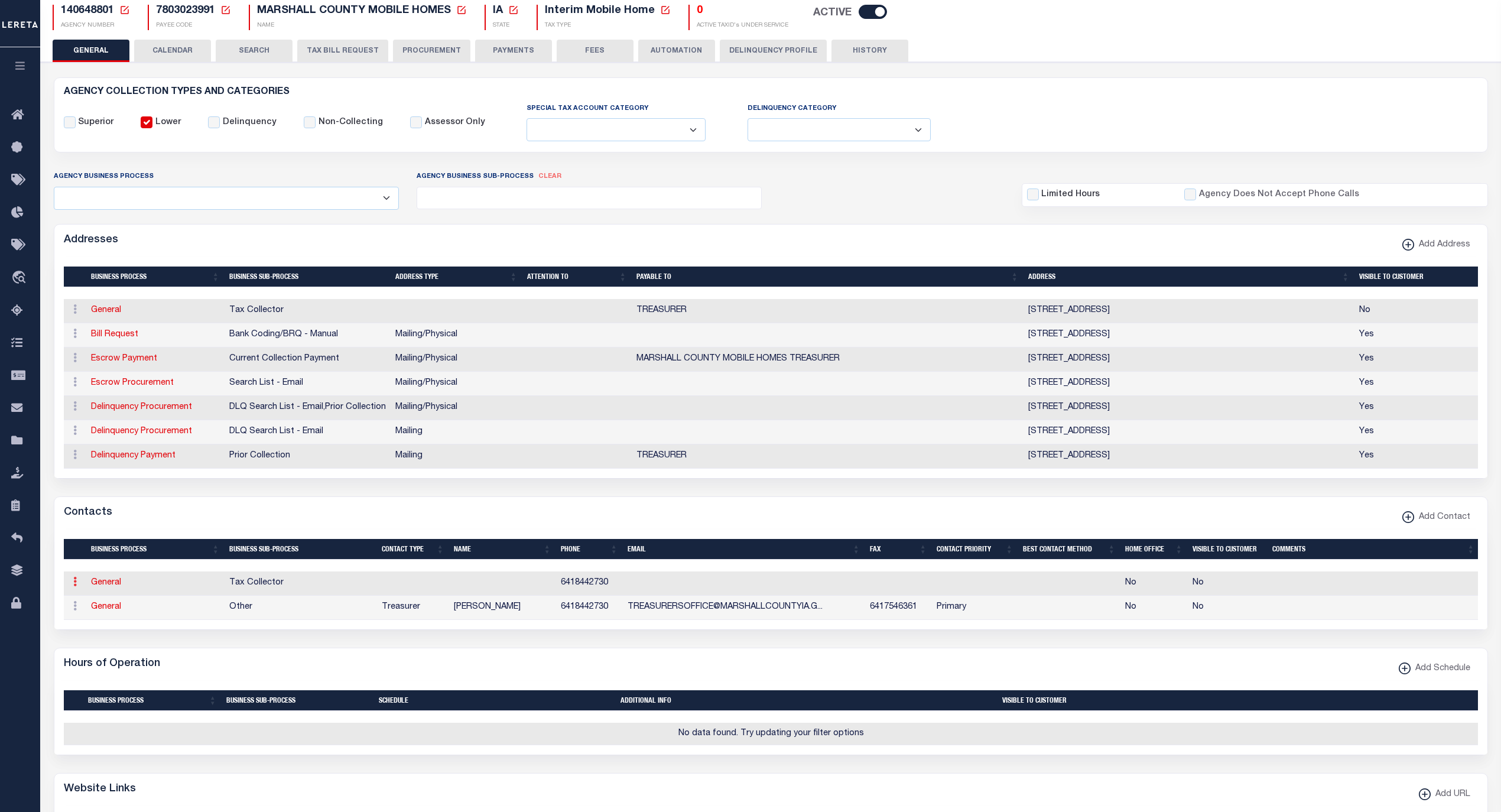
click at [74, 586] on icon at bounding box center [74, 582] width 3 height 9
click at [111, 649] on link "Delete Contact" at bounding box center [114, 639] width 89 height 19
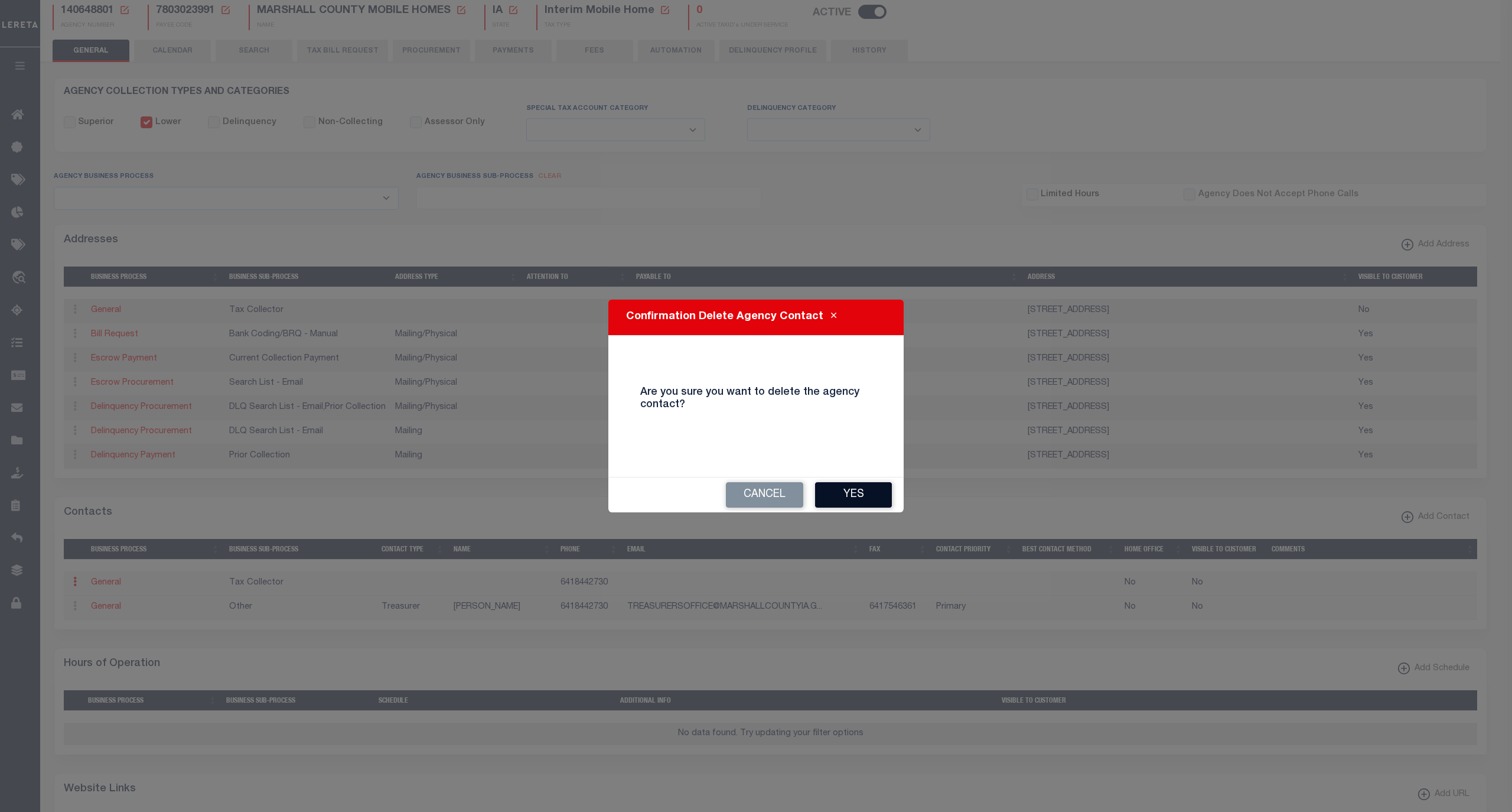
click at [839, 494] on button "Yes" at bounding box center [854, 495] width 77 height 25
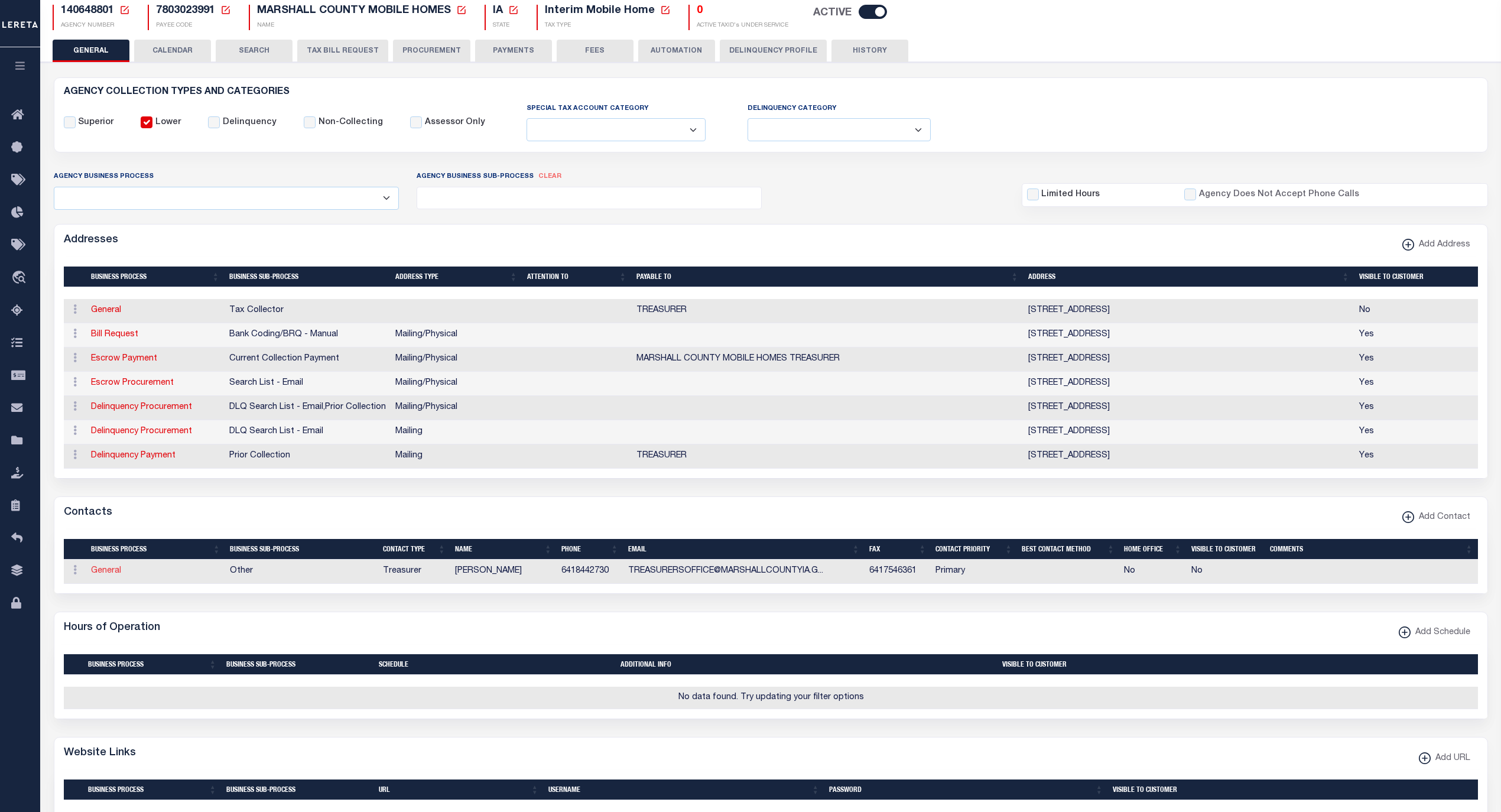
click at [111, 575] on link "General" at bounding box center [106, 570] width 30 height 8
checkbox input "false"
select select
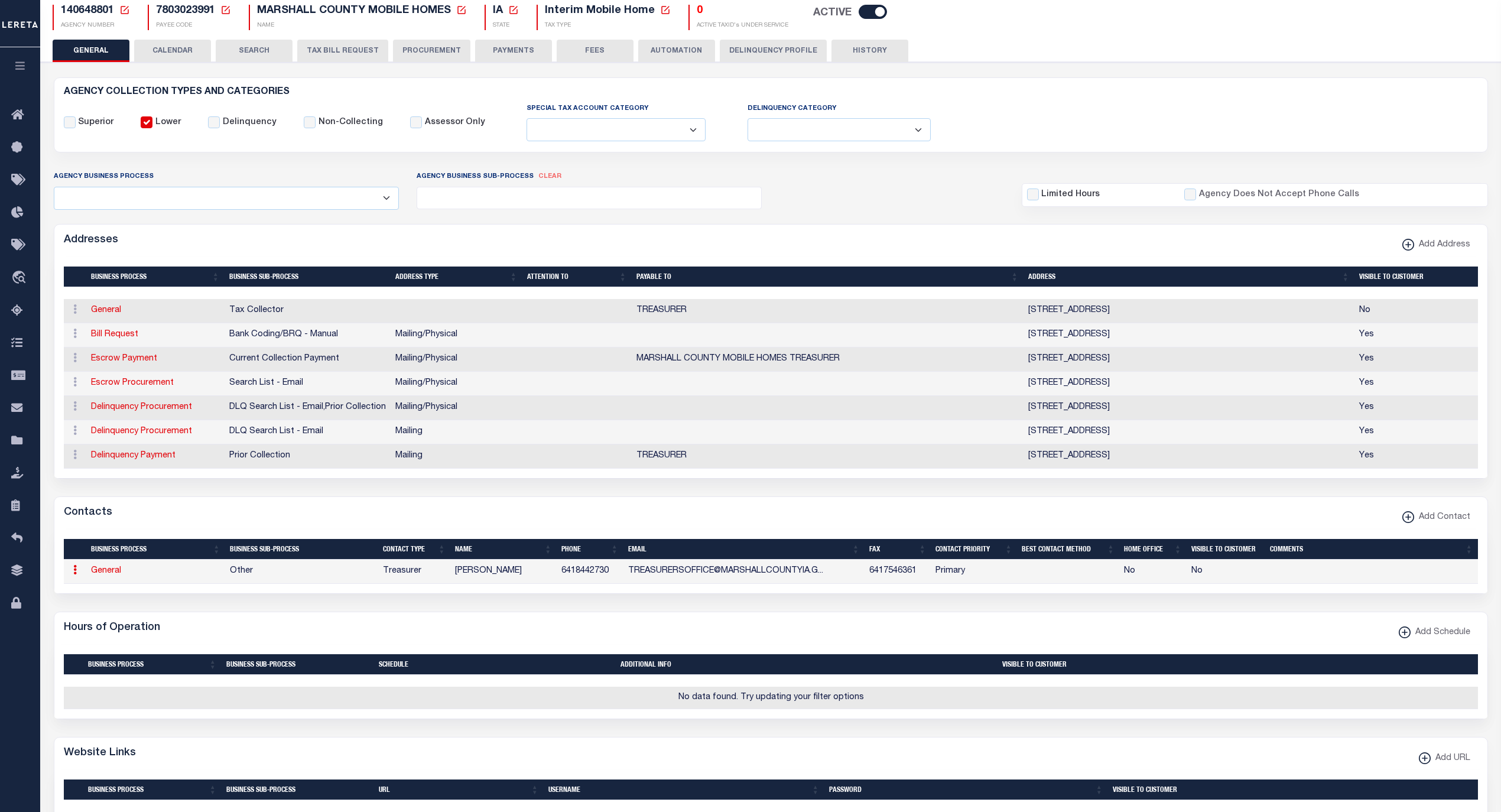
select select "3"
select select "1"
type input "[PERSON_NAME]"
type input "6418442730"
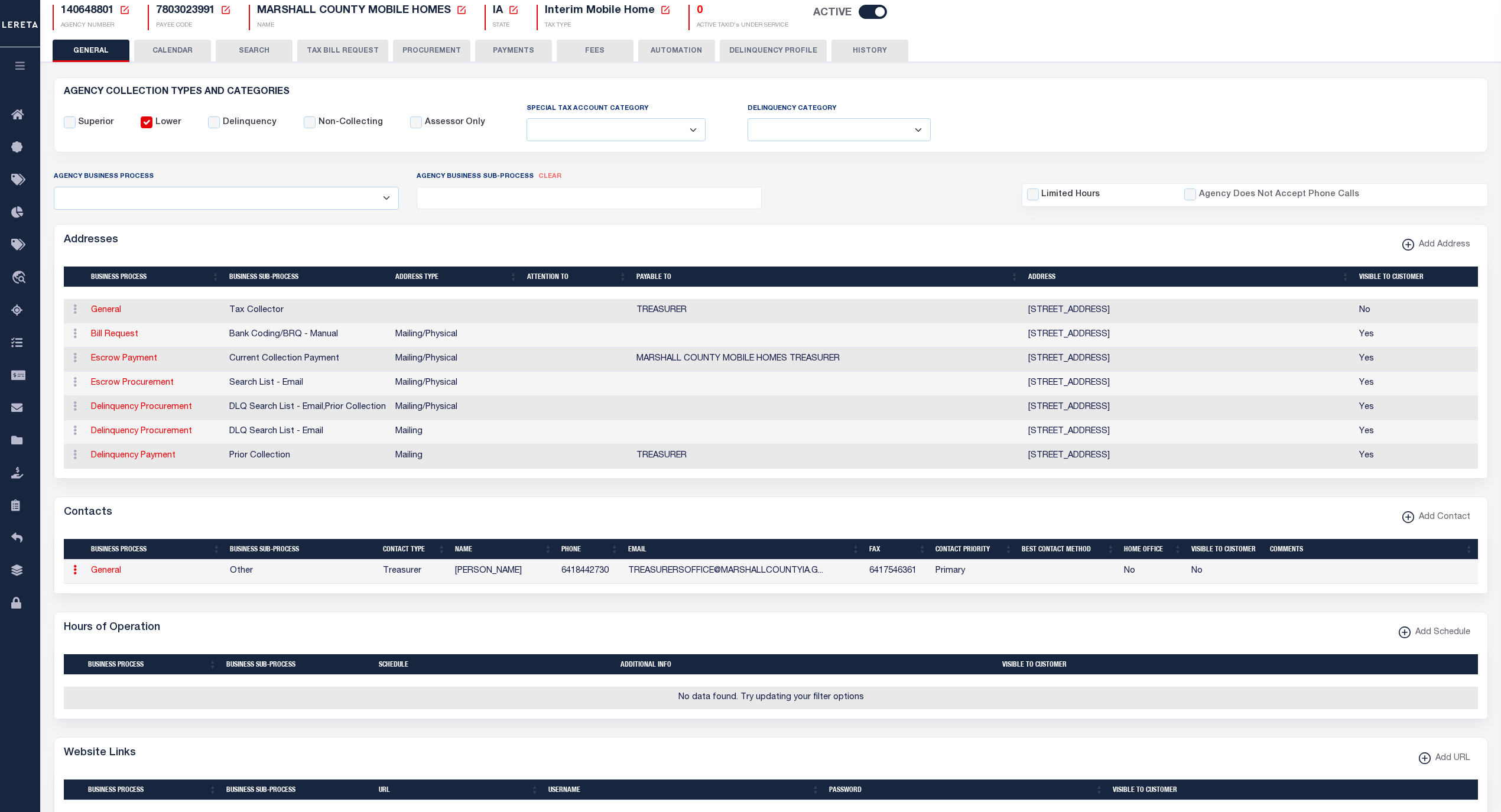
type input "6417546361"
type input "[EMAIL_ADDRESS][DOMAIN_NAME]"
select select "6"
select select "39"
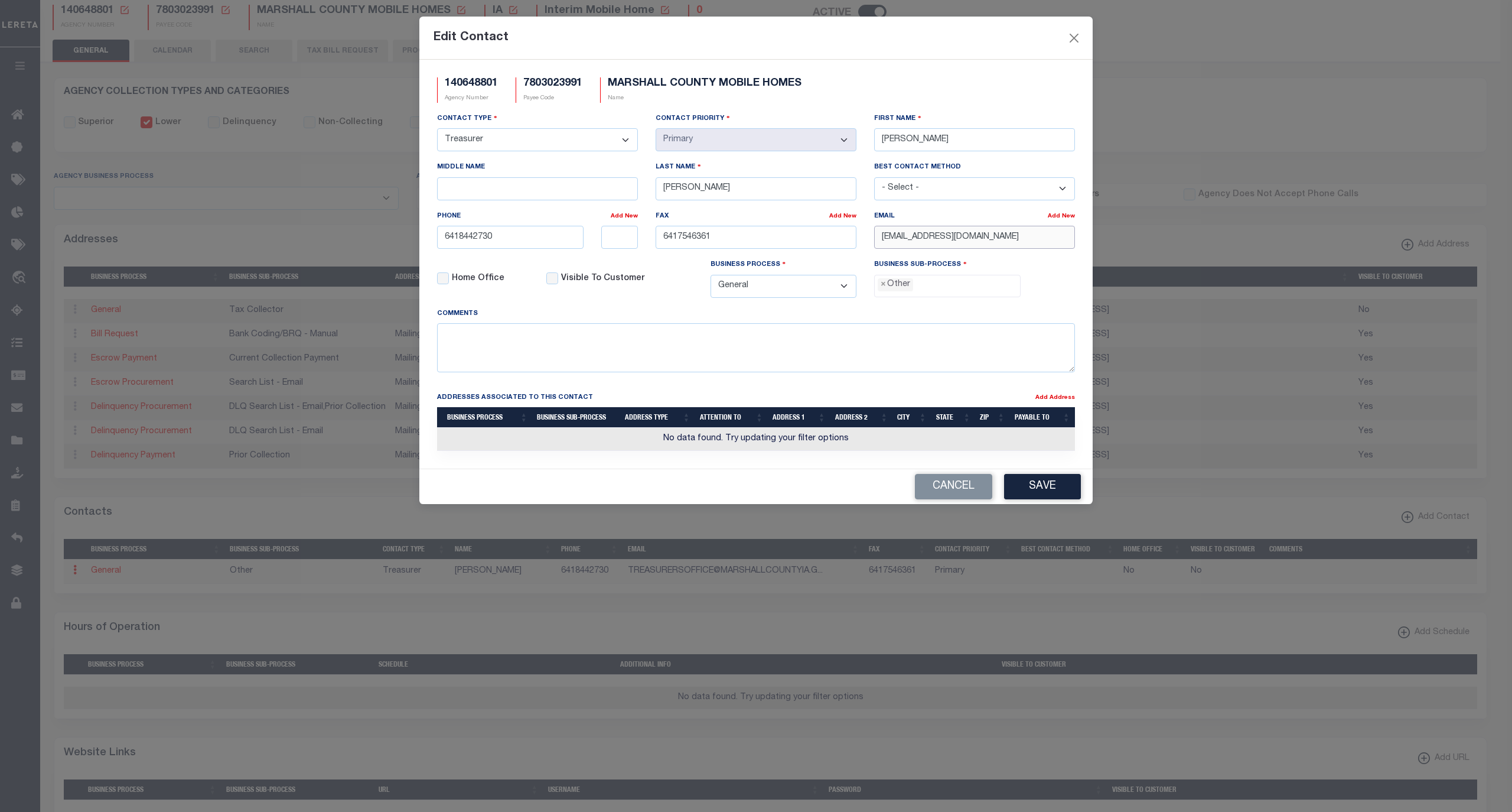
scroll to position [0, 0]
drag, startPoint x: 1055, startPoint y: 246, endPoint x: 834, endPoint y: 242, distance: 221.0
click at [834, 241] on div "Contact Type - Select - Assessor Clerk Internal Contacts 1 Internal Contacts 2 …" at bounding box center [756, 210] width 656 height 195
type input "V"
click at [947, 244] on input "email" at bounding box center [974, 237] width 201 height 23
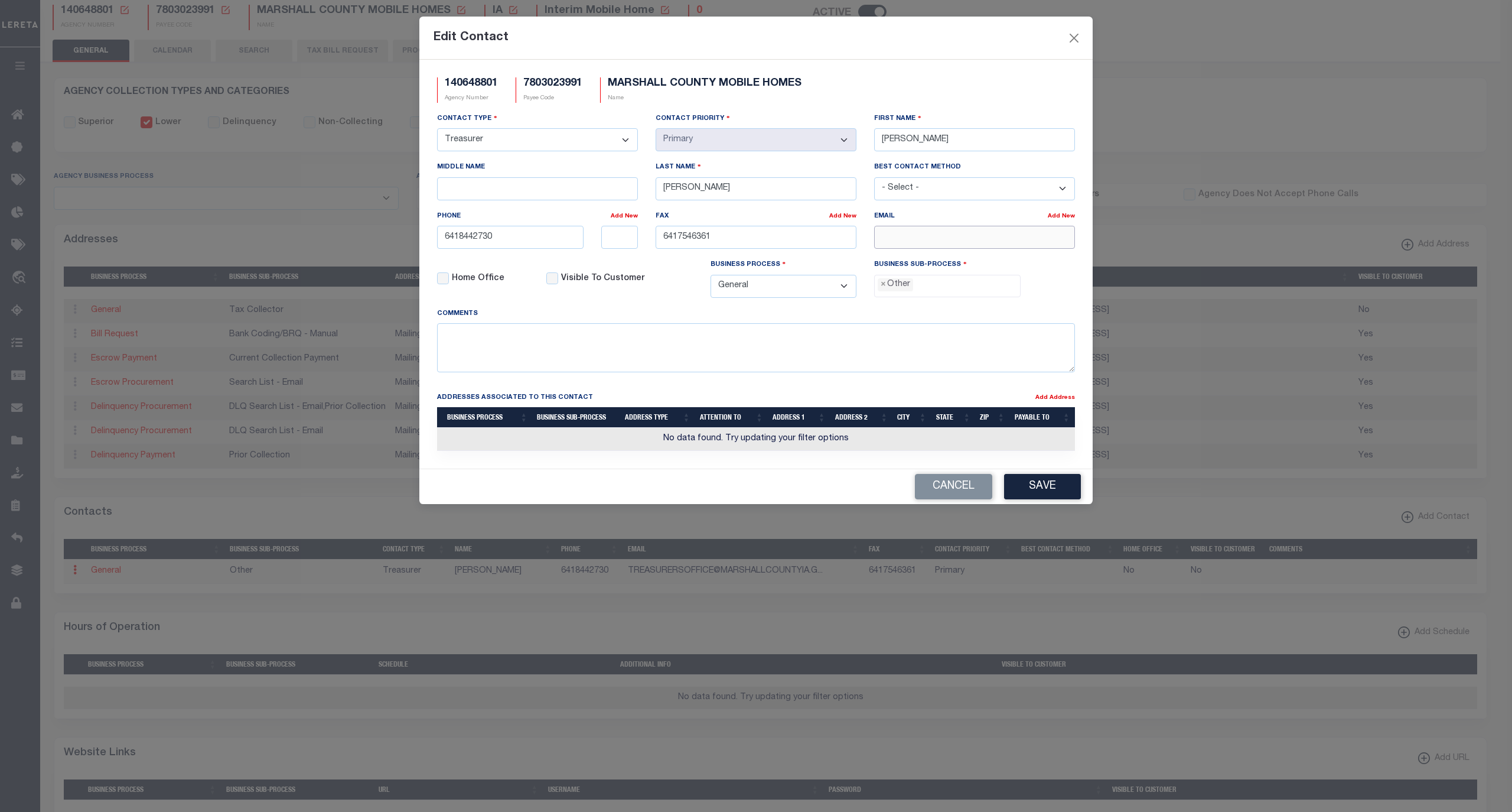
paste input "TREASURER@MARSHALLCOUNTYIA.GOV"
type input "TREASURER@MARSHALLCOUNTYIA.GOV"
click at [884, 289] on span "×" at bounding box center [883, 285] width 5 height 13
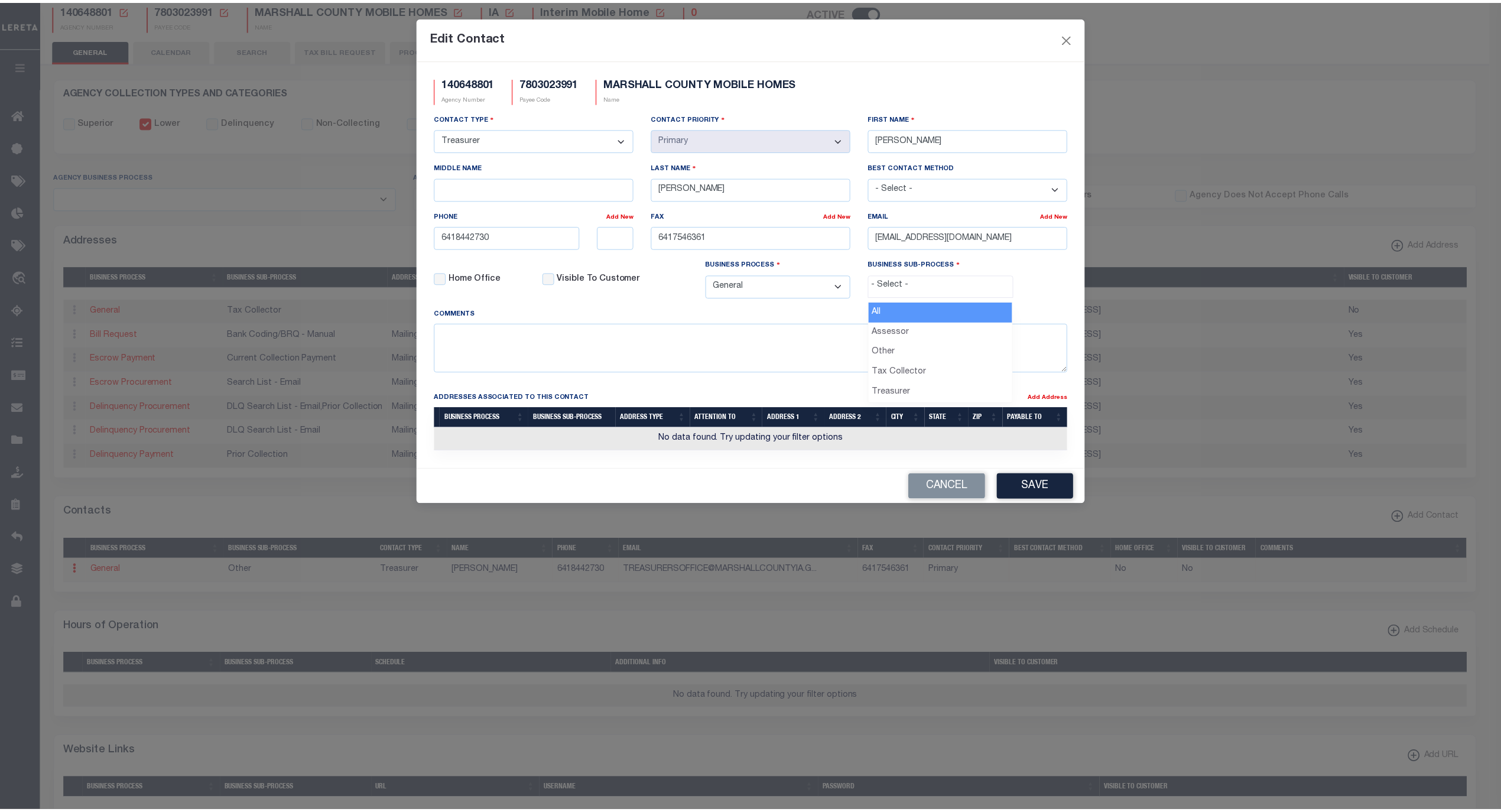
scroll to position [20, 0]
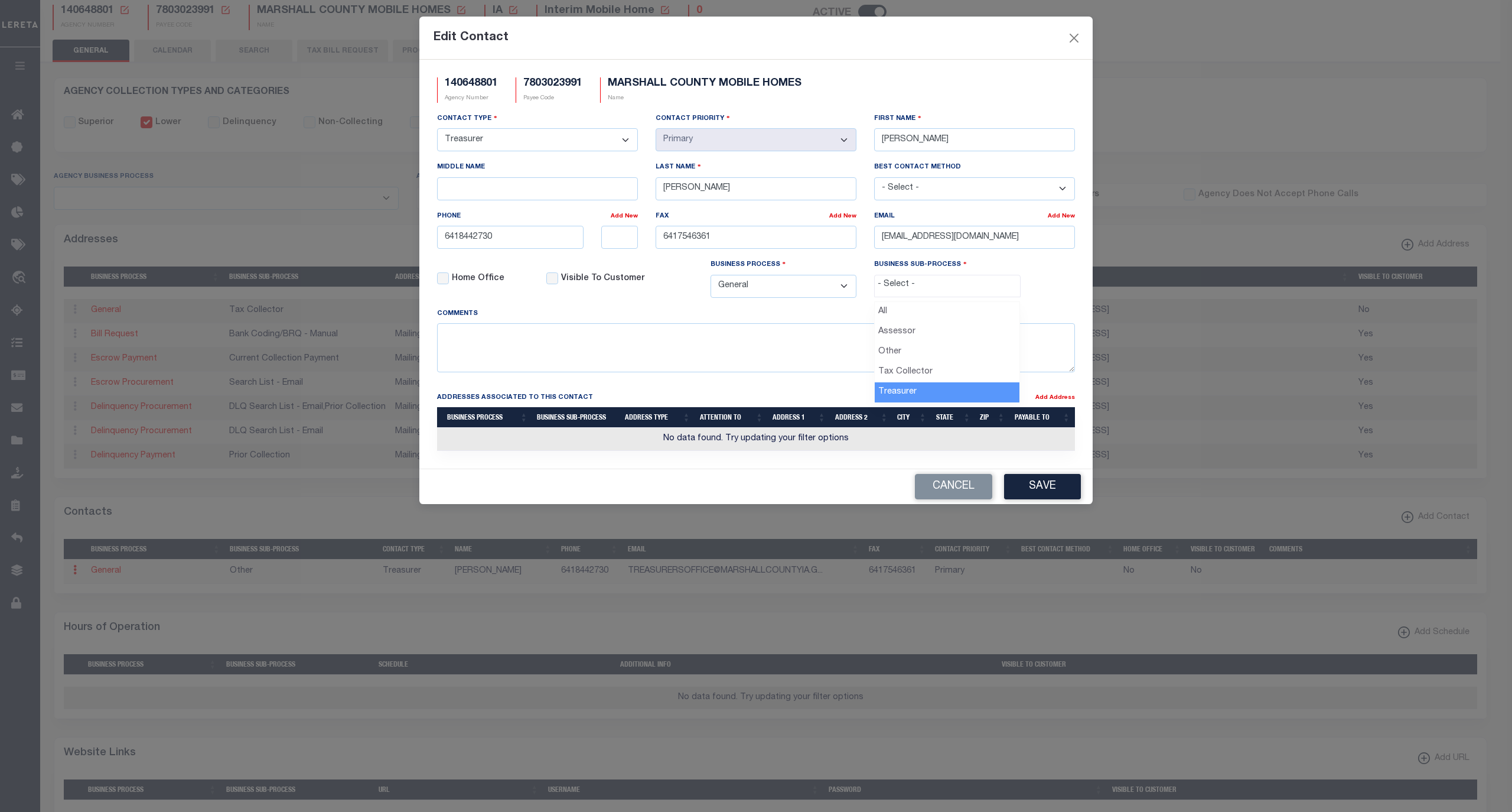
select select "32"
drag, startPoint x: 509, startPoint y: 244, endPoint x: 410, endPoint y: 239, distance: 99.1
click at [410, 239] on div "Edit Contact 140648801 Agency Number 7803023991 Payee Code MARSHALL COUNTY MOBI…" at bounding box center [756, 406] width 1512 height 812
paste input "-844-"
type input "641-844-2730"
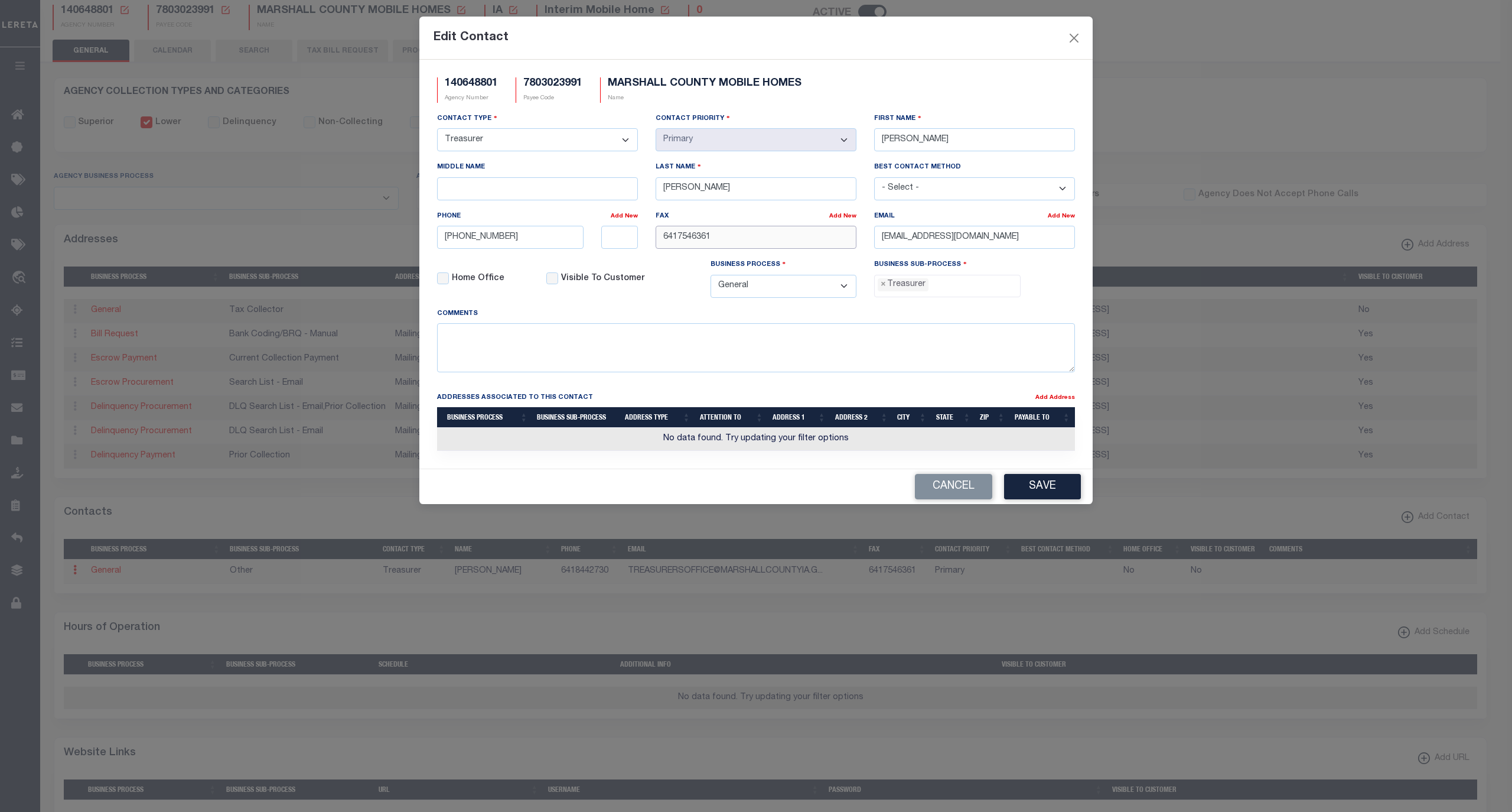
drag, startPoint x: 725, startPoint y: 242, endPoint x: 613, endPoint y: 244, distance: 112.0
click at [613, 244] on div "Contact Type - Select - Assessor Clerk Internal Contacts 1 Internal Contacts 2 …" at bounding box center [756, 210] width 656 height 195
paste input "-754-"
type input "641-754-6361"
click at [679, 291] on div "Visible To Customer" at bounding box center [619, 282] width 164 height 48
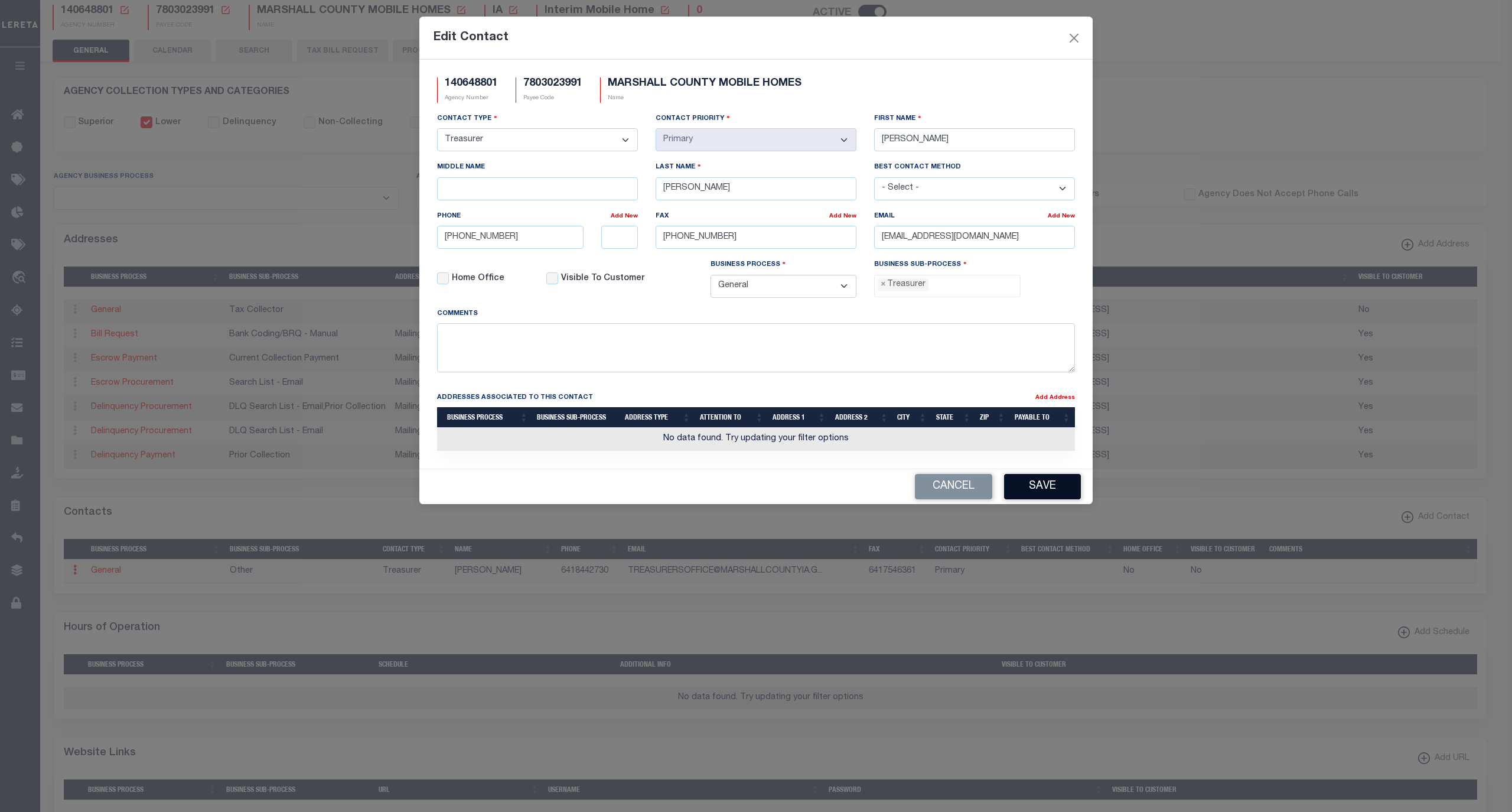
click at [1045, 497] on button "Save" at bounding box center [1043, 487] width 77 height 25
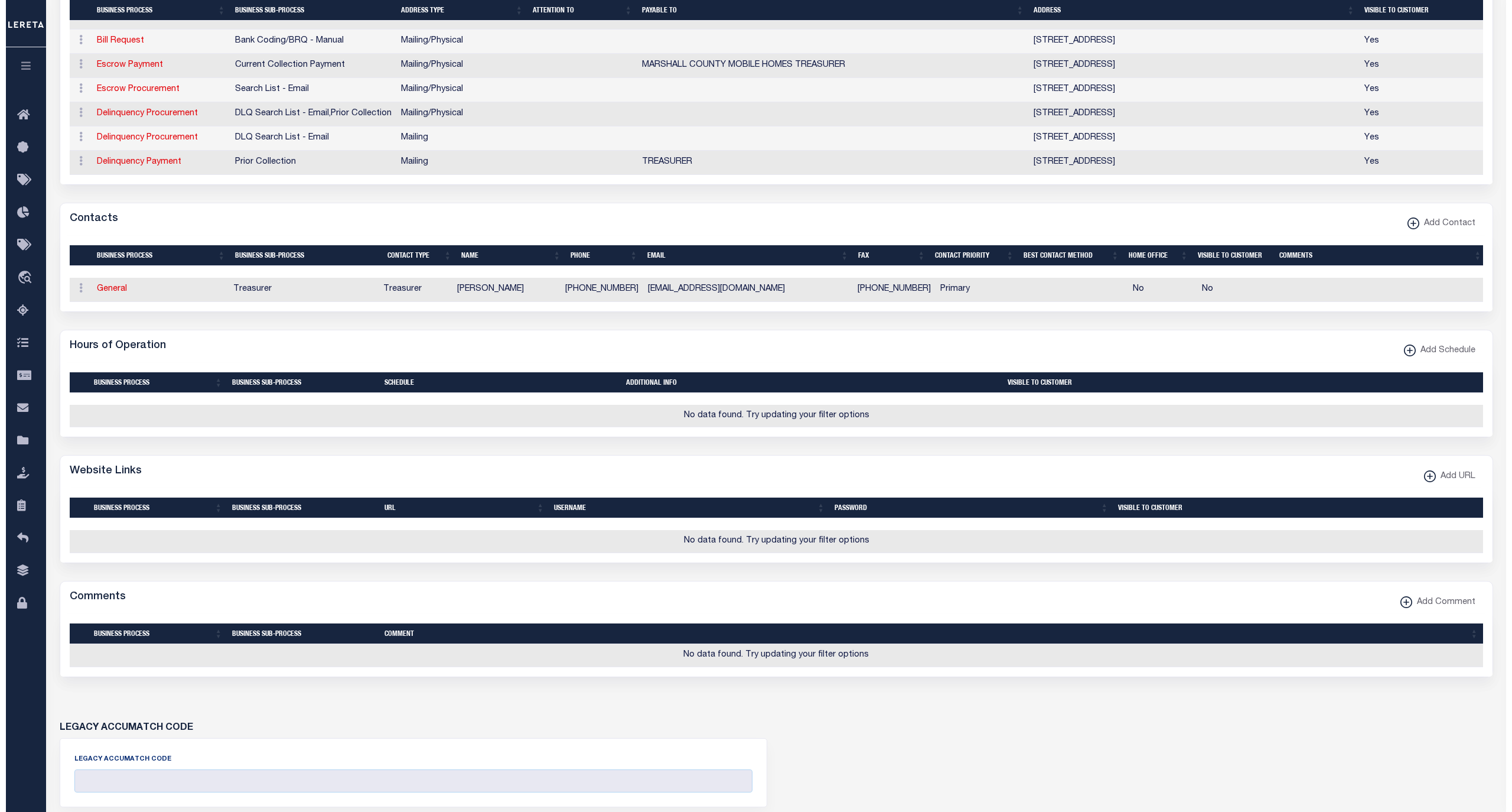
scroll to position [420, 0]
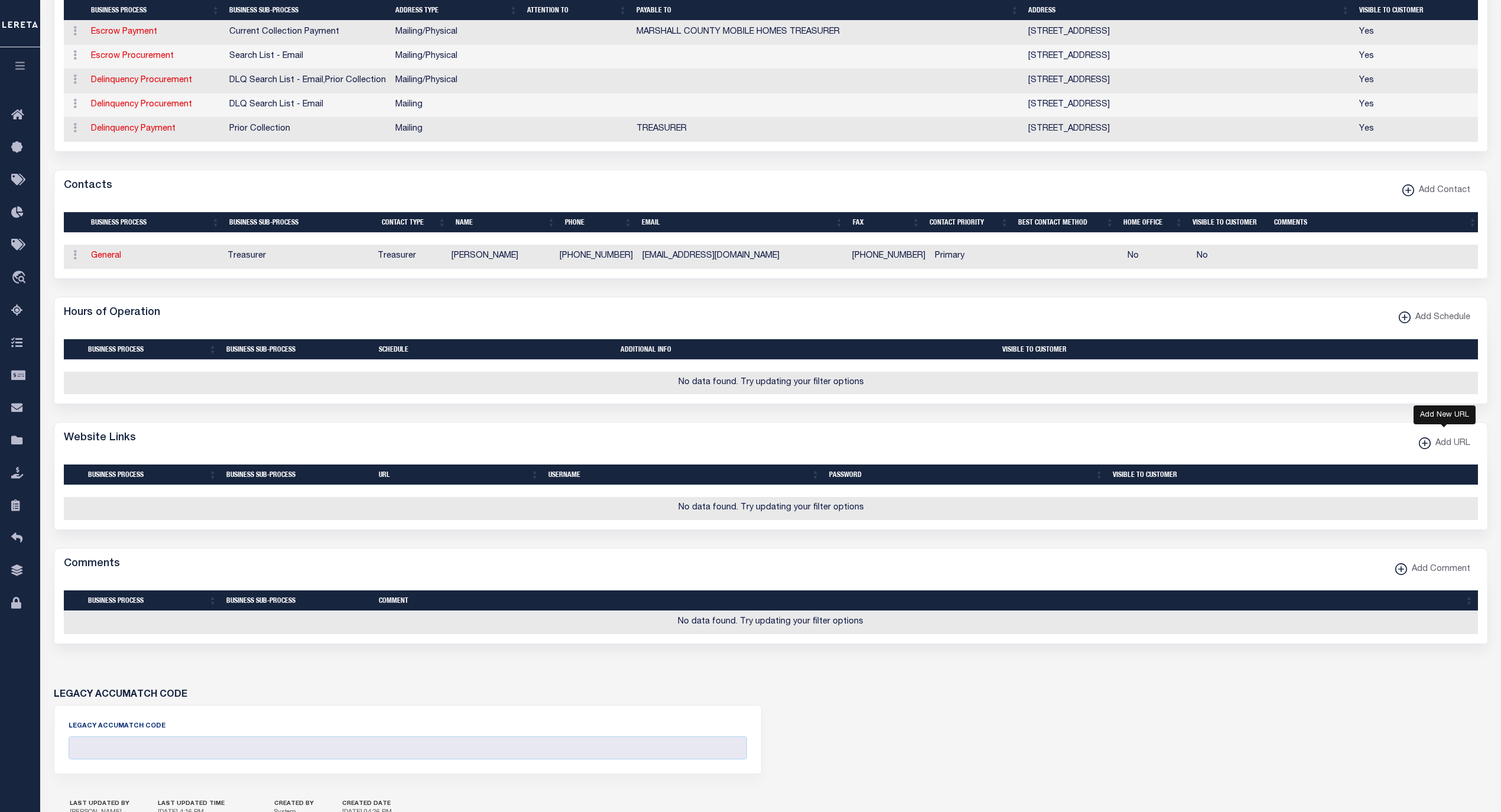
click at [1425, 446] on icon "button" at bounding box center [1425, 443] width 1 height 6
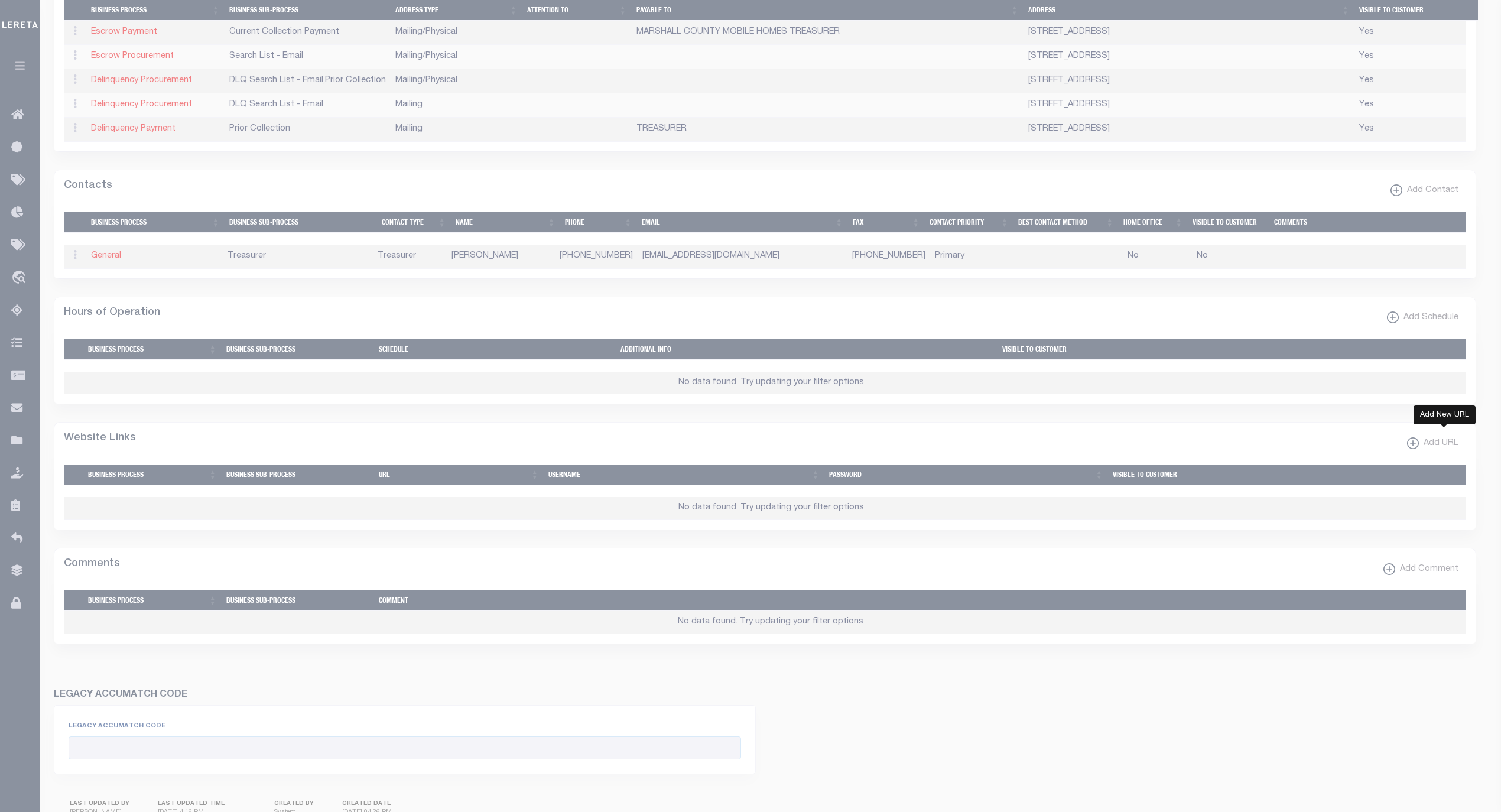
select select
checkbox input "true"
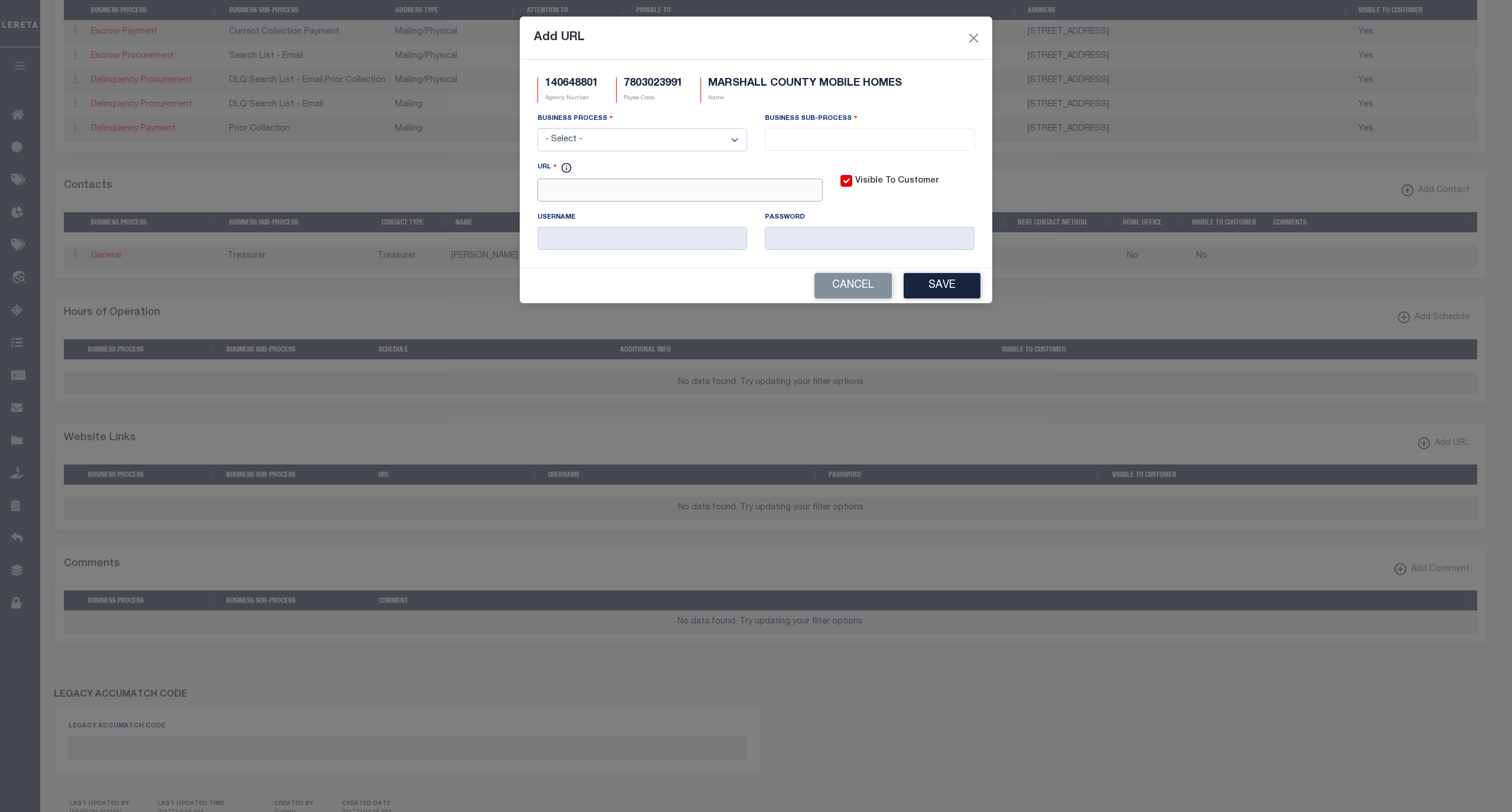
click at [629, 194] on input "URL" at bounding box center [680, 190] width 285 height 23
paste input "http://www.iowatreasurers.org/iscta/access/countyService.do"
type input "http://www.iowatreasurers.org/iscta/access/countyService.do"
click at [645, 142] on select "- Select - All Automation Bill Request Delinquency Payment Delinquency Procurem…" at bounding box center [643, 139] width 210 height 23
select select "6"
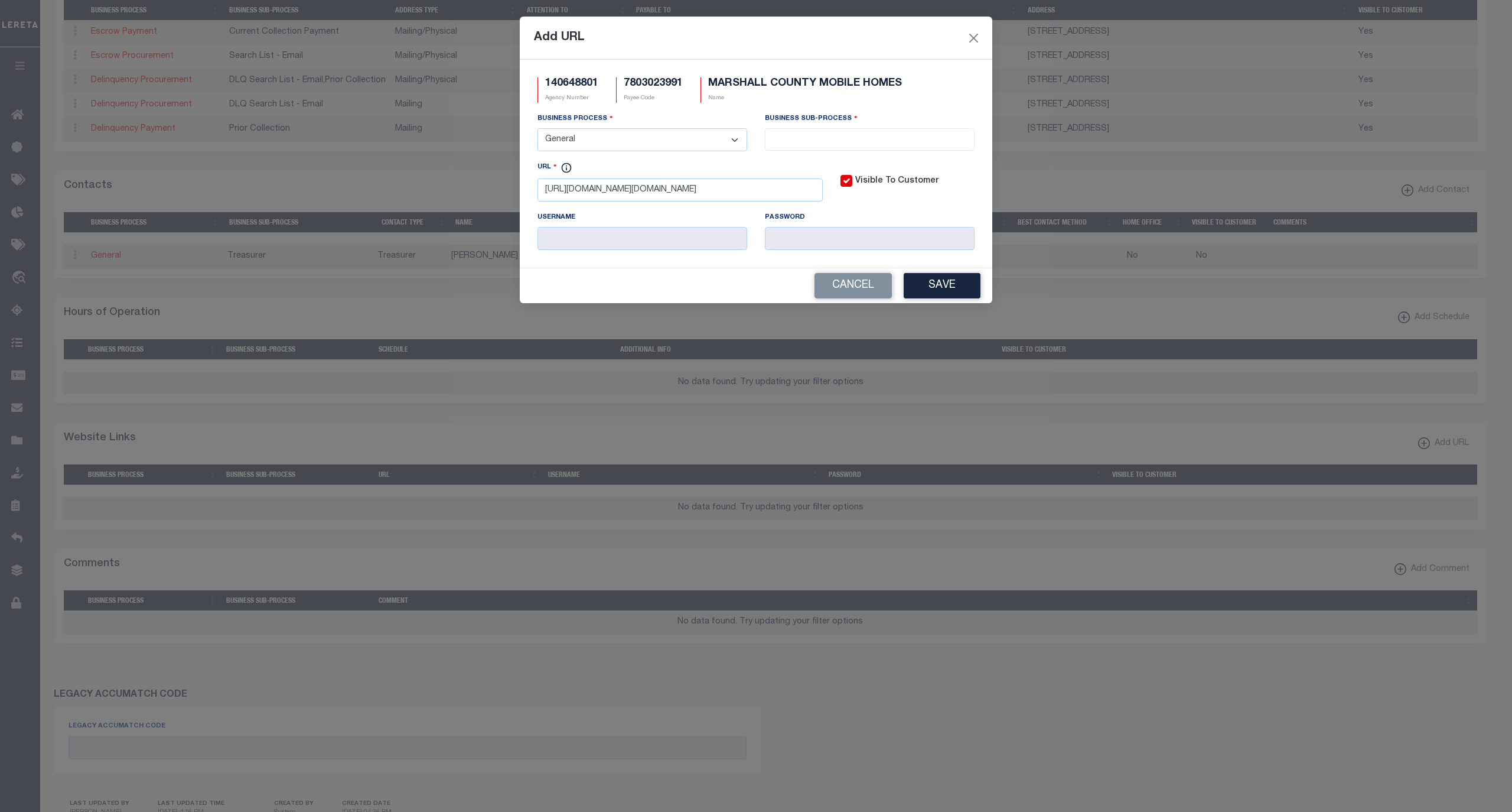
click at [538, 130] on select "- Select - All Automation Bill Request Delinquency Payment Delinquency Procurem…" at bounding box center [643, 139] width 210 height 23
click at [785, 143] on input "search" at bounding box center [869, 138] width 202 height 13
select select "39"
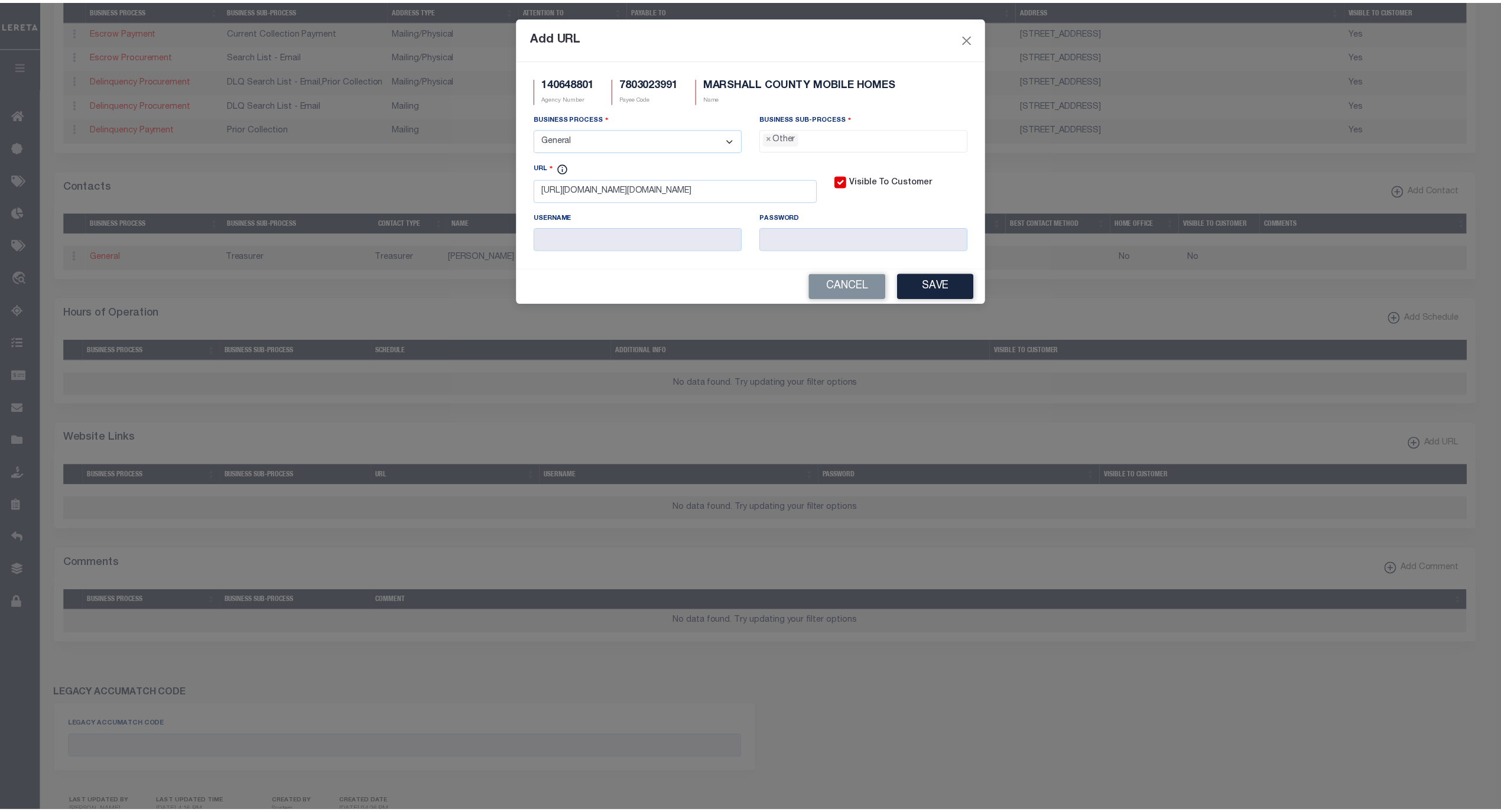
scroll to position [20, 0]
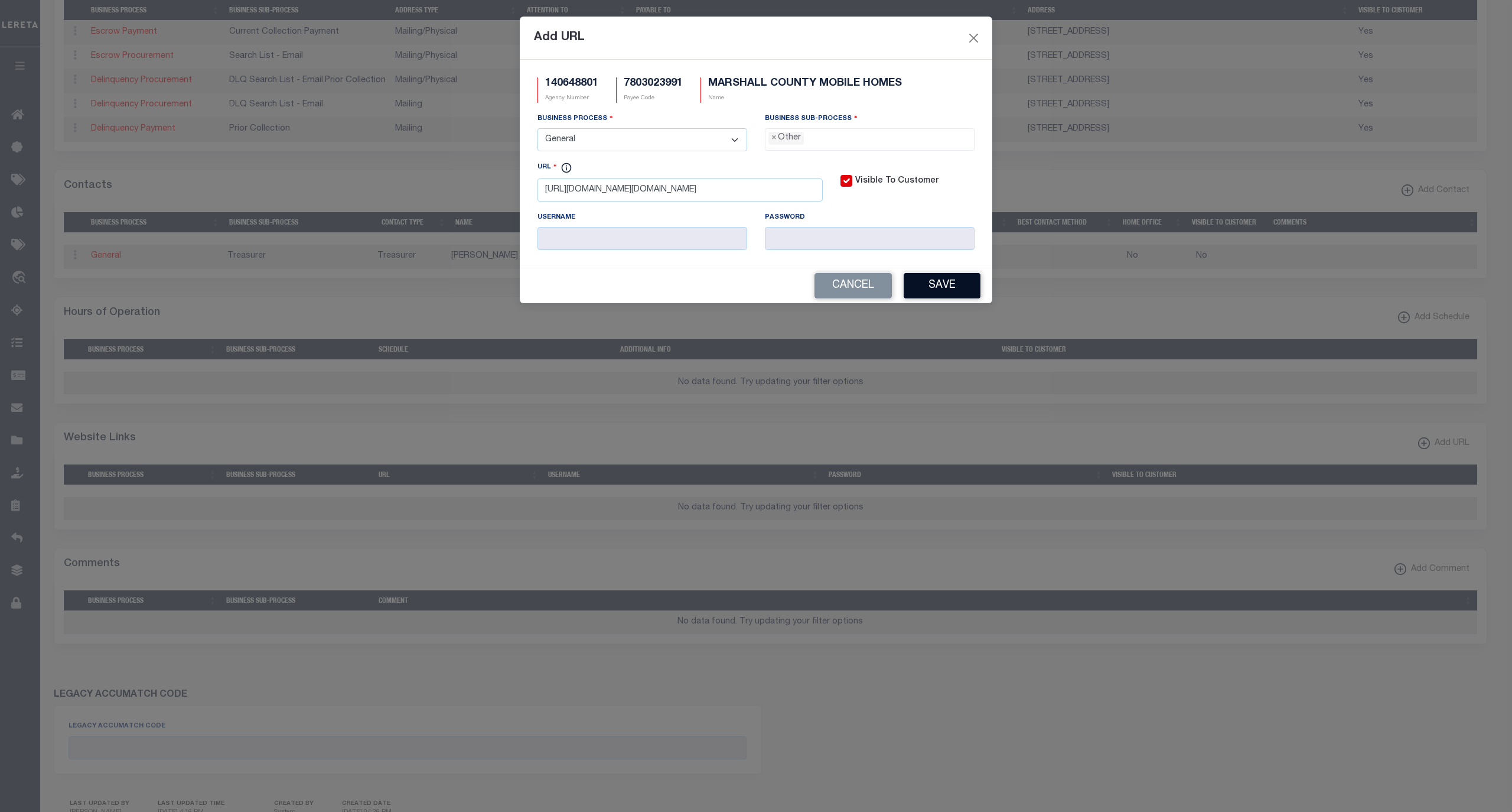
click at [942, 298] on button "Save" at bounding box center [943, 285] width 77 height 25
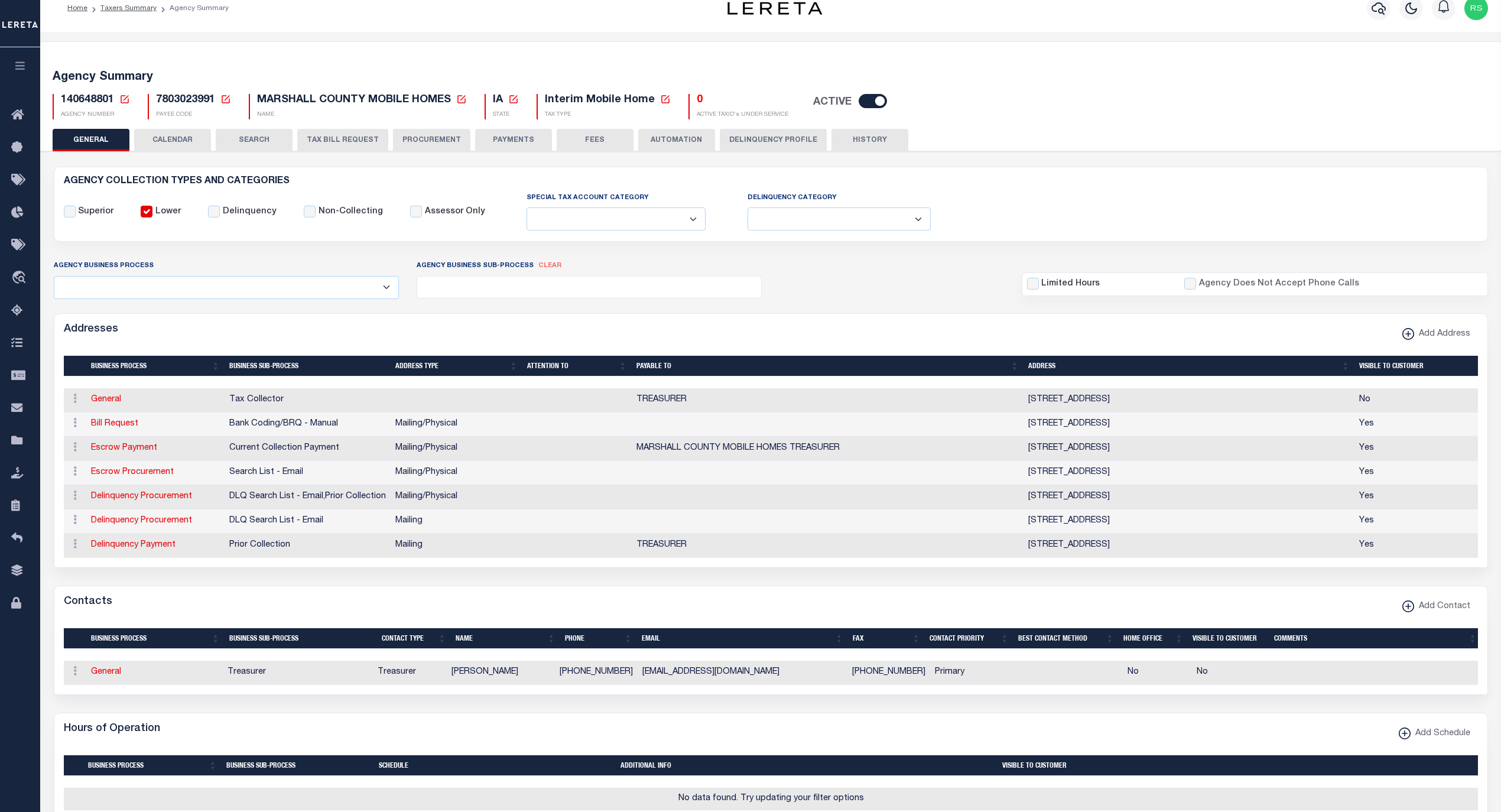
scroll to position [0, 0]
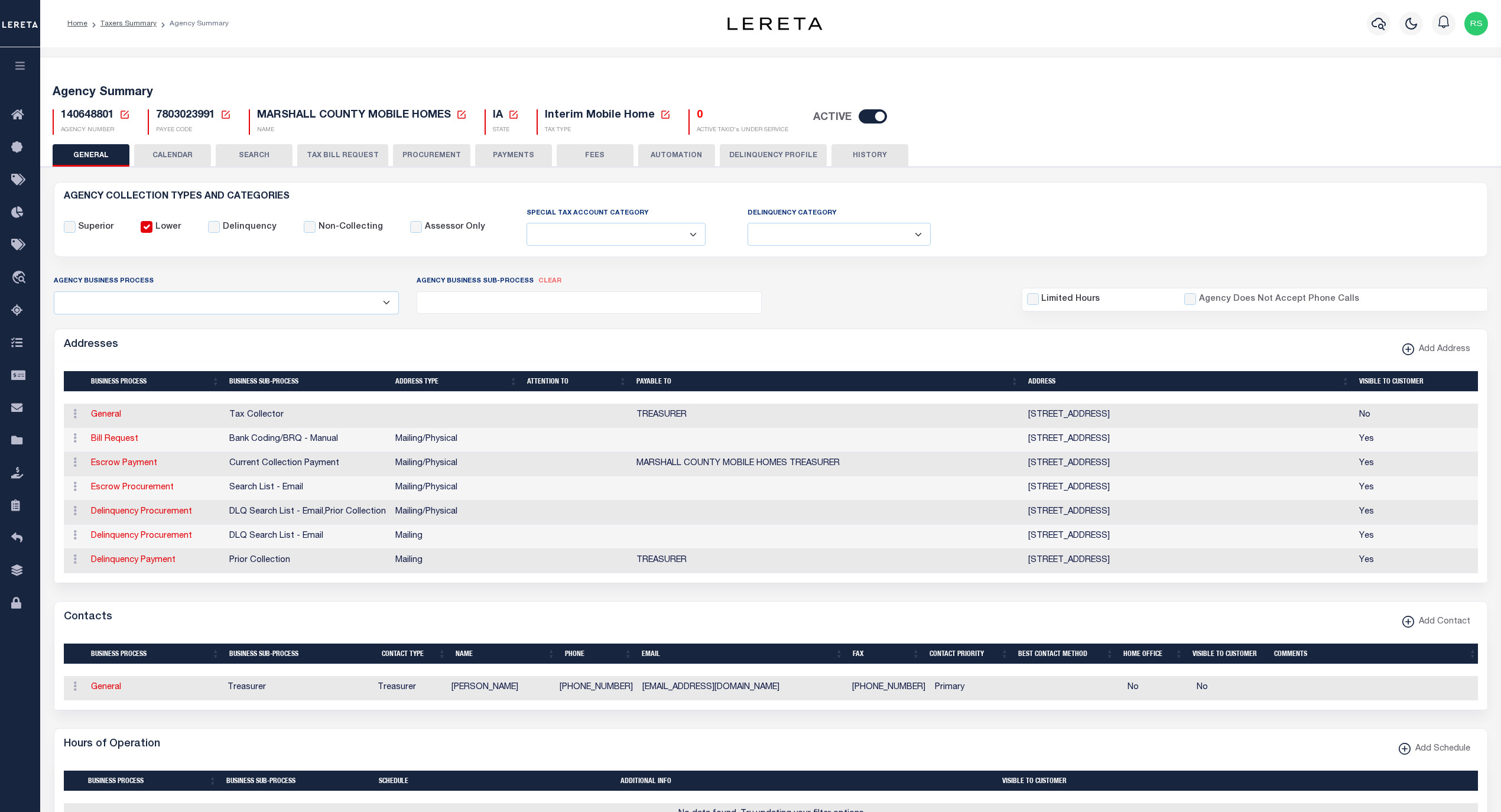
click at [592, 154] on button "FEES" at bounding box center [595, 155] width 77 height 23
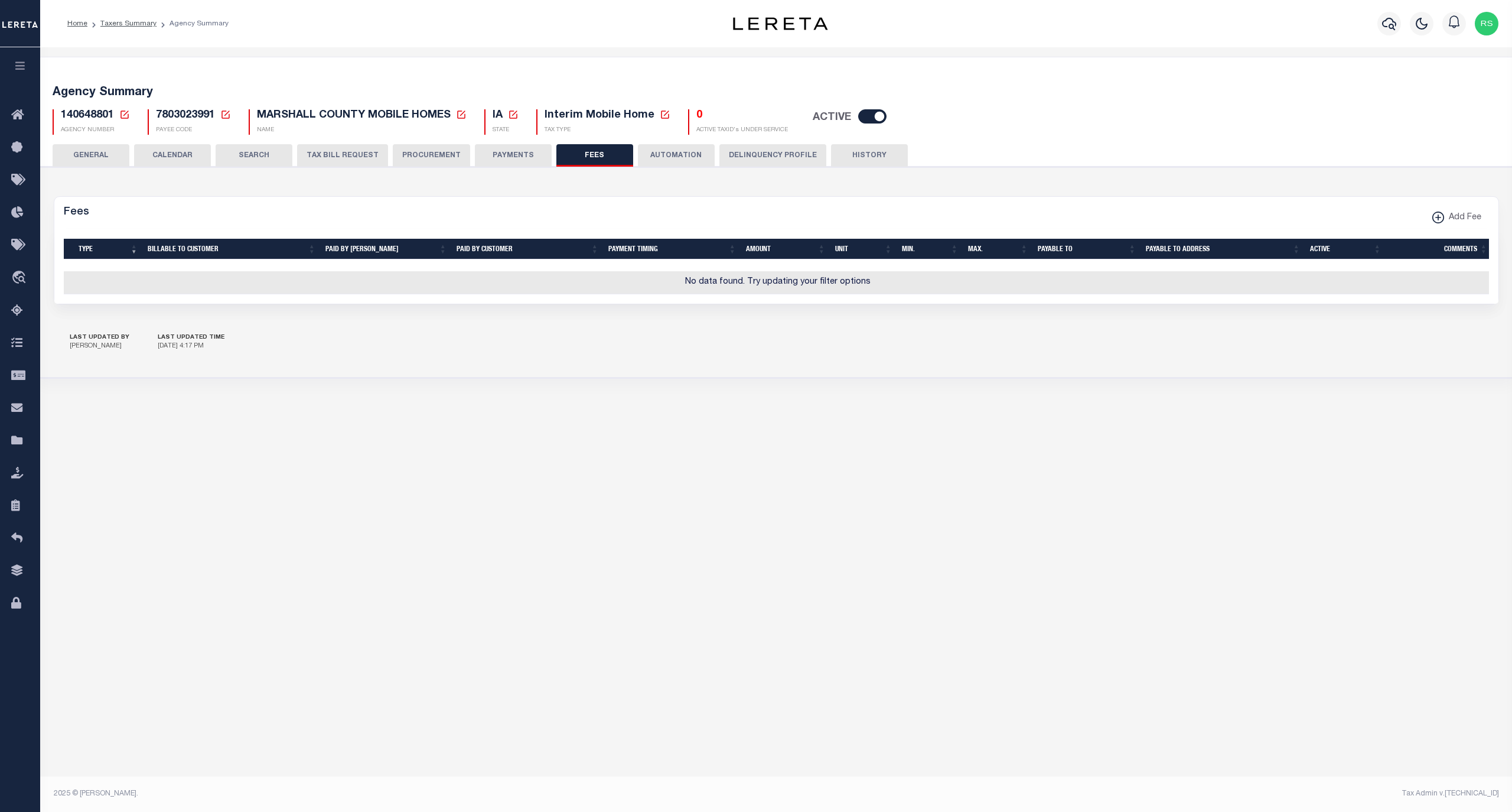
click at [510, 153] on button "PAYMENTS" at bounding box center [514, 155] width 77 height 23
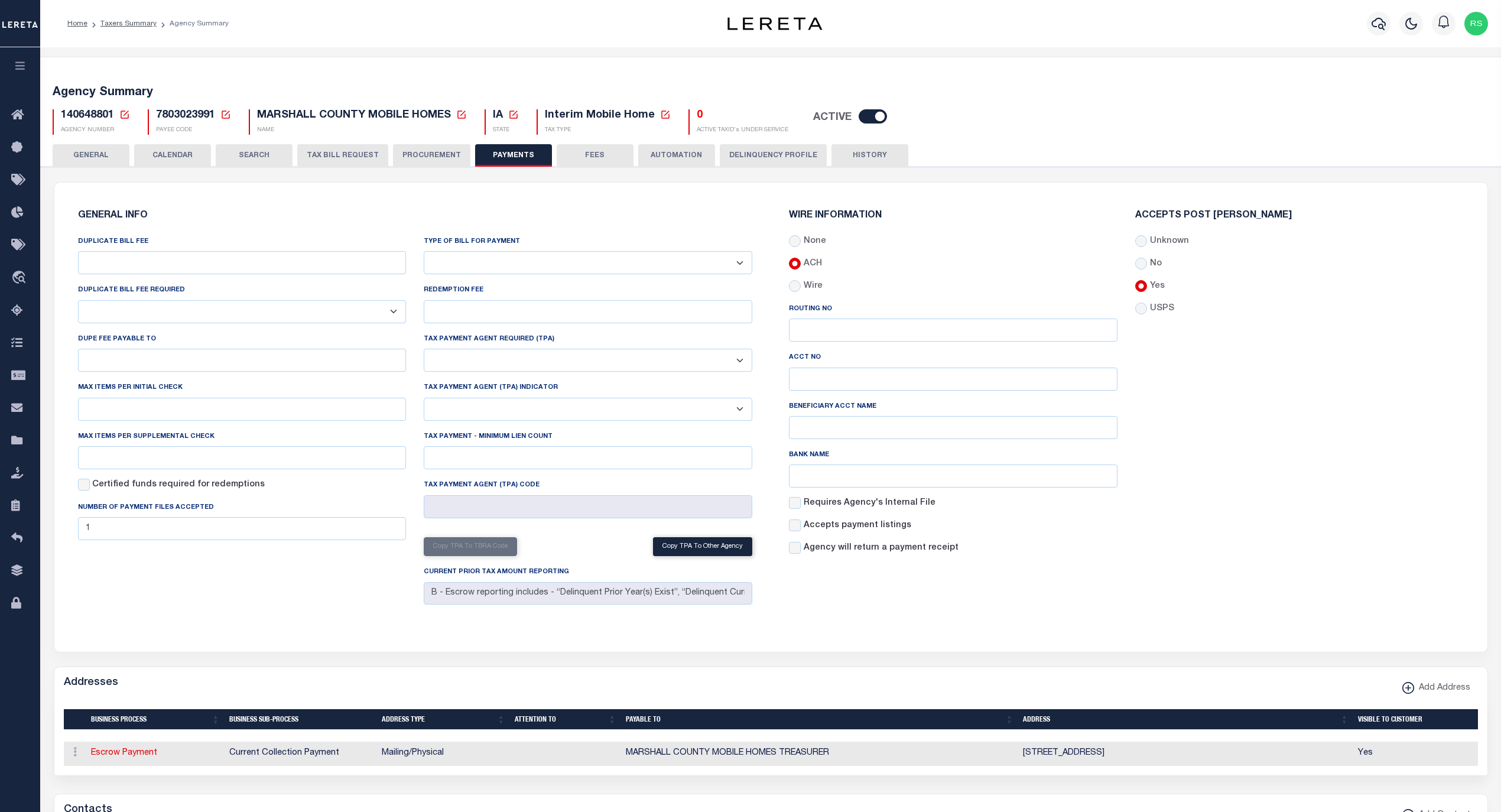
click at [93, 157] on button "GENERAL" at bounding box center [91, 155] width 77 height 23
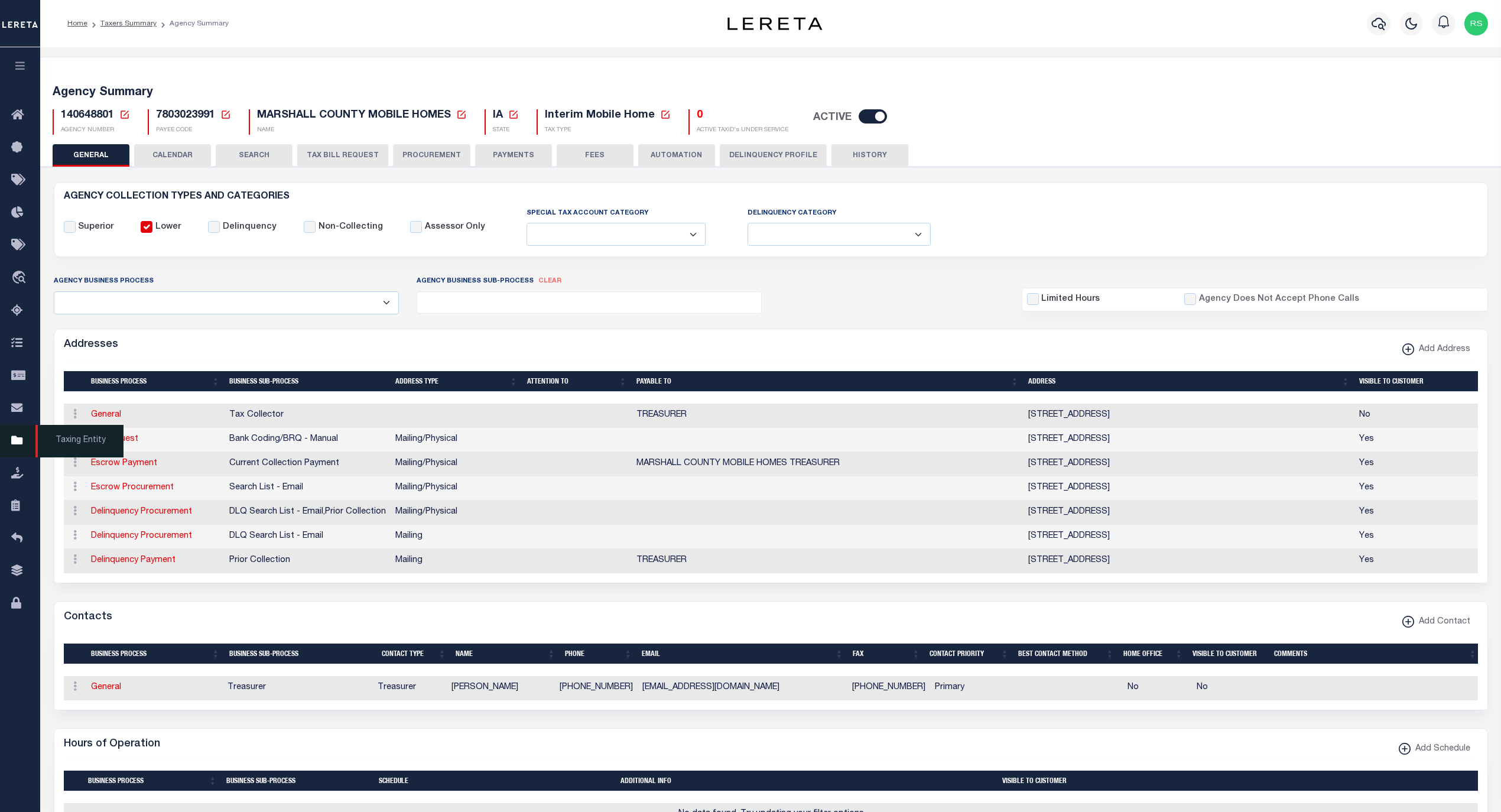
click at [56, 440] on span "Taxing Entity" at bounding box center [79, 441] width 88 height 33
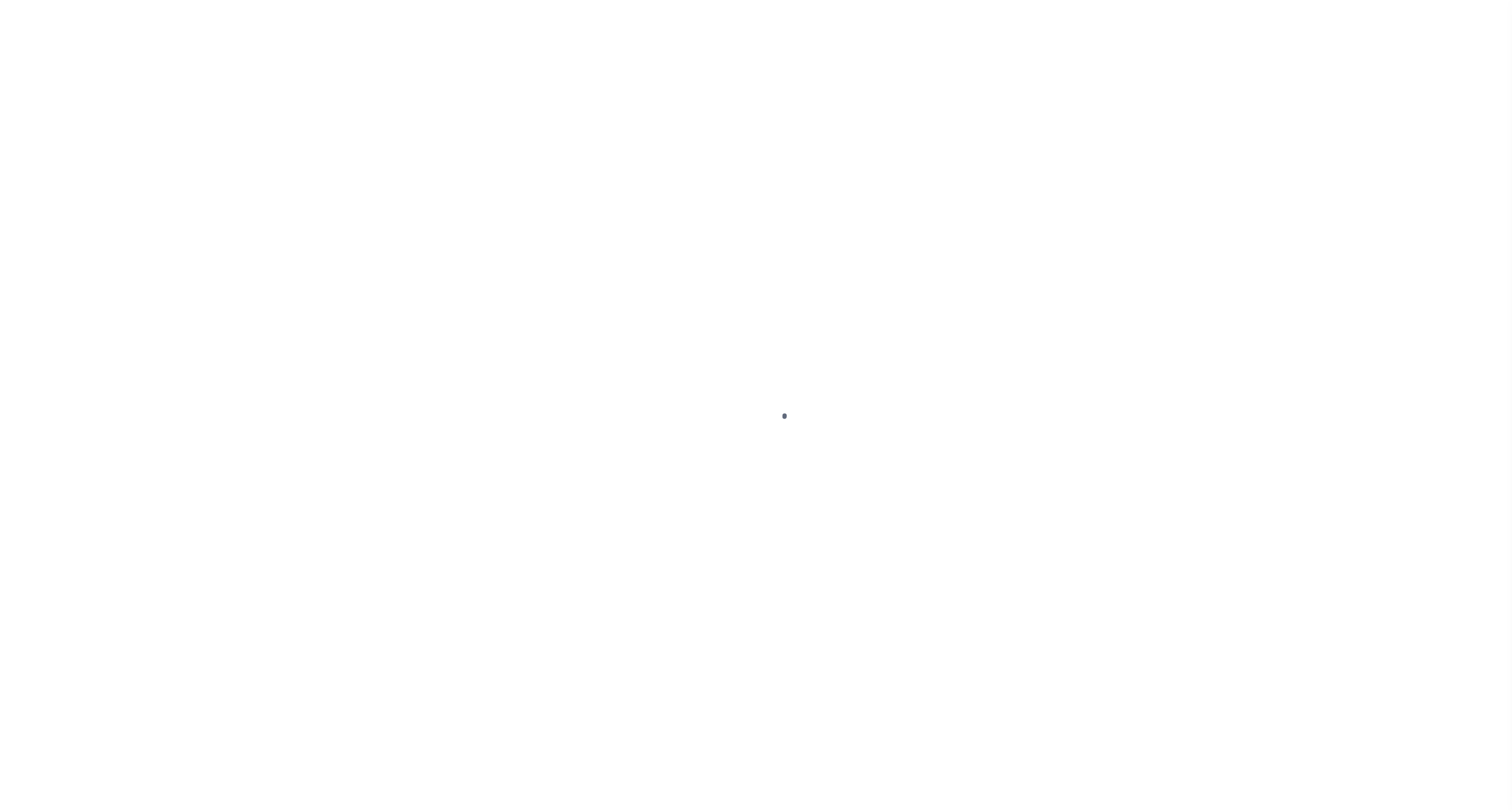
select select
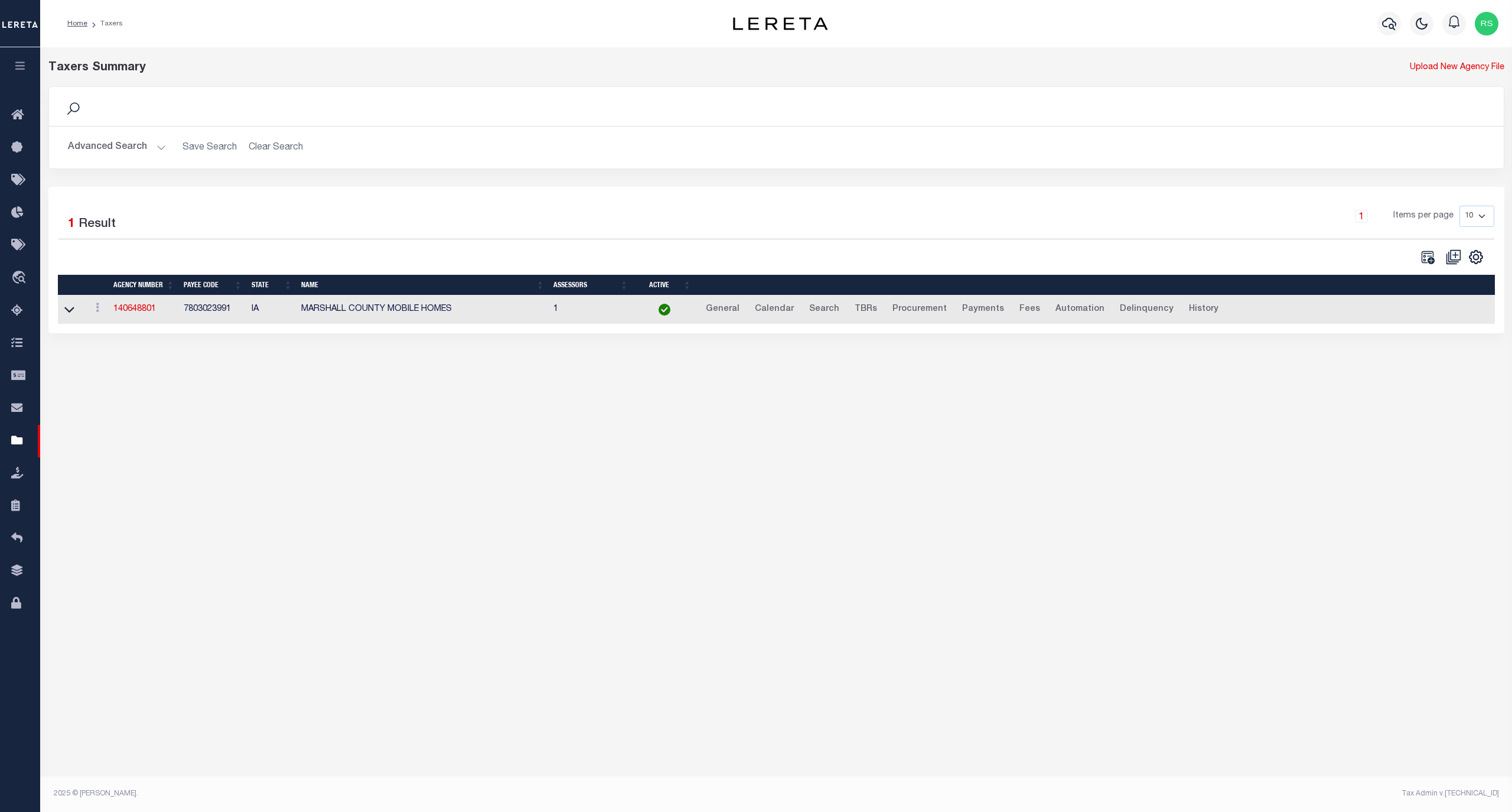
click at [106, 151] on button "Advanced Search" at bounding box center [117, 147] width 98 height 23
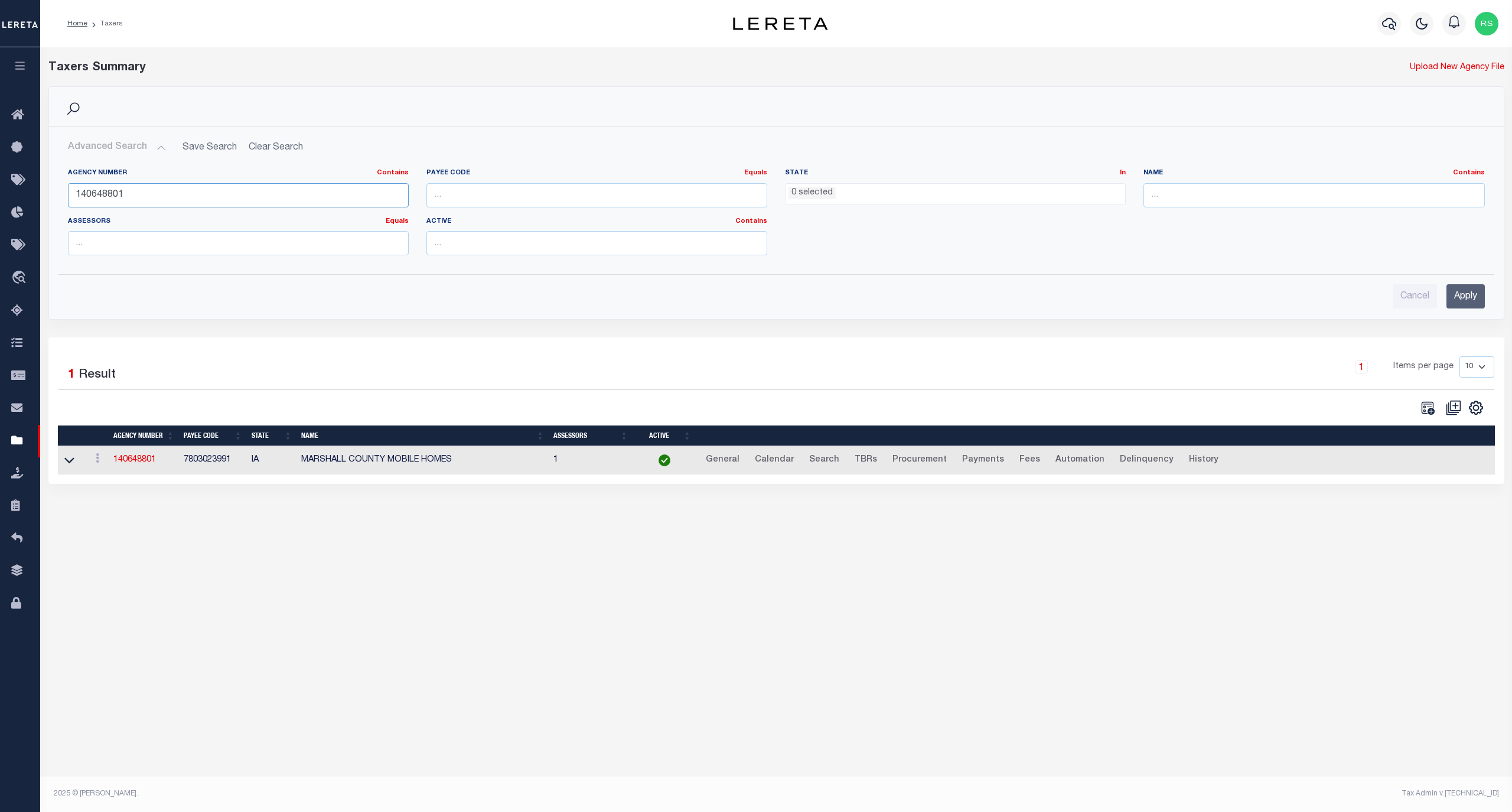
click at [132, 202] on input "140648801" at bounding box center [238, 195] width 340 height 24
paste input "1"
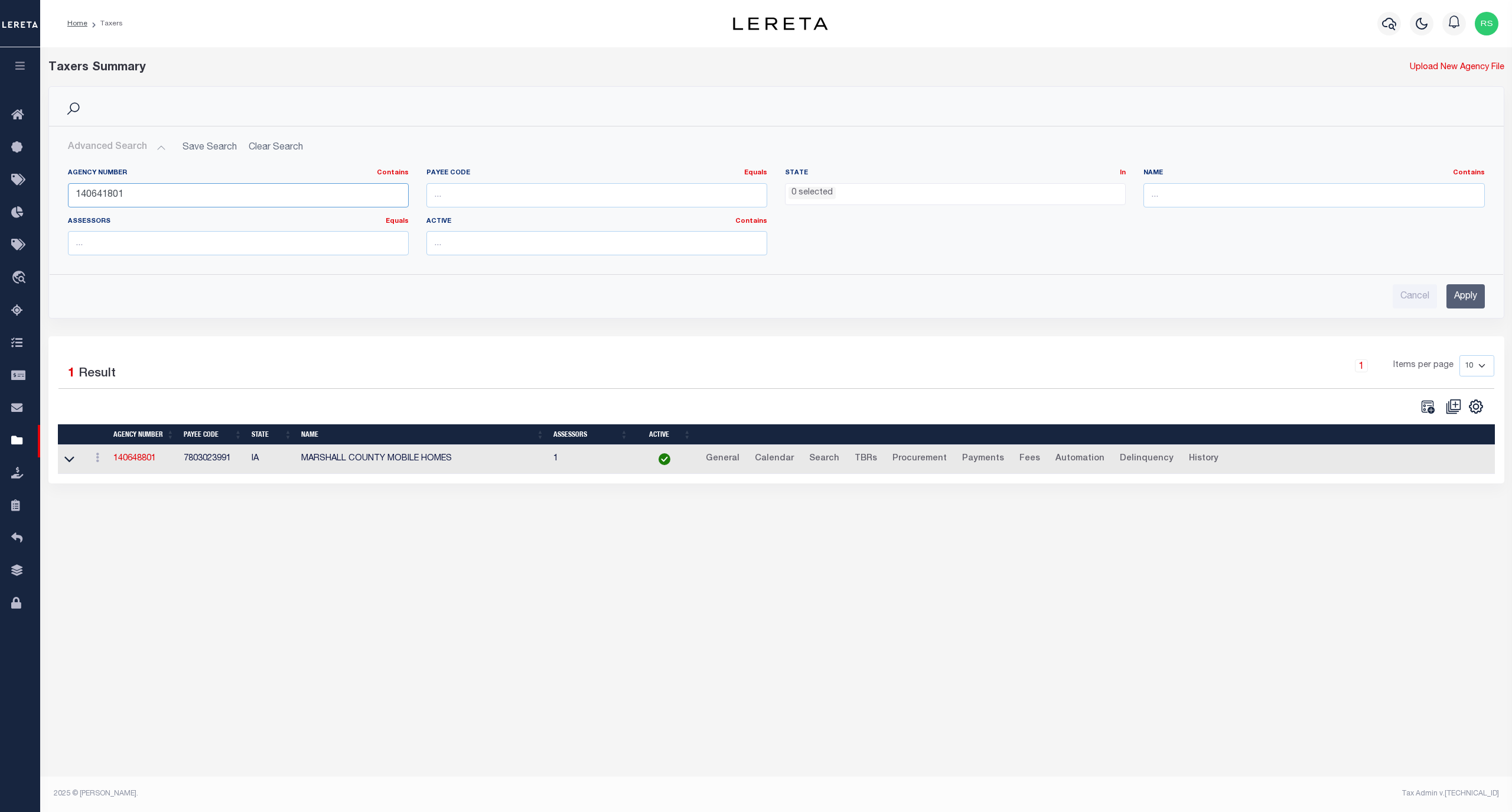
type input "140641801"
click at [1451, 299] on input "Apply" at bounding box center [1466, 296] width 38 height 24
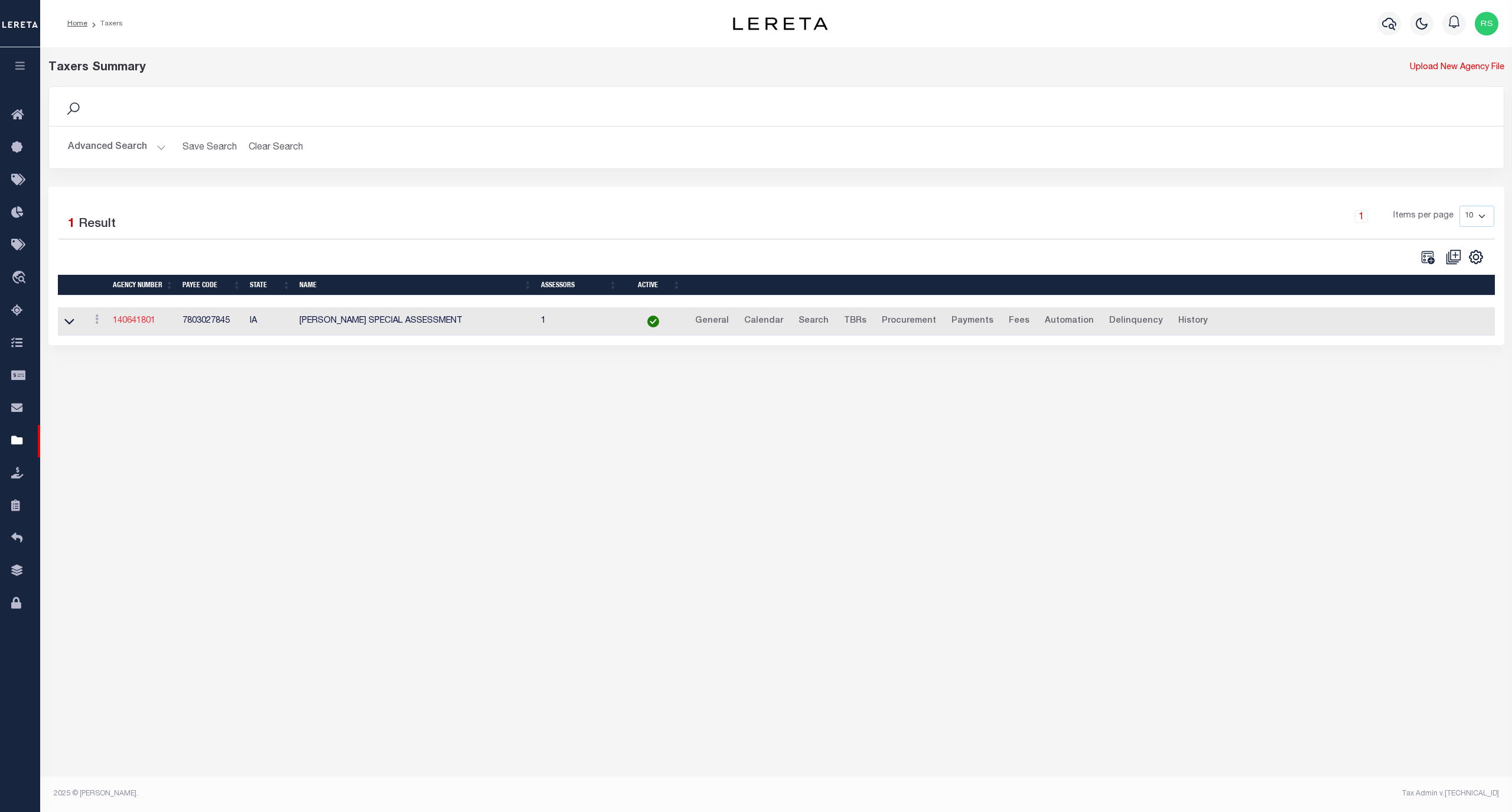
click at [137, 324] on link "140641801" at bounding box center [134, 321] width 42 height 8
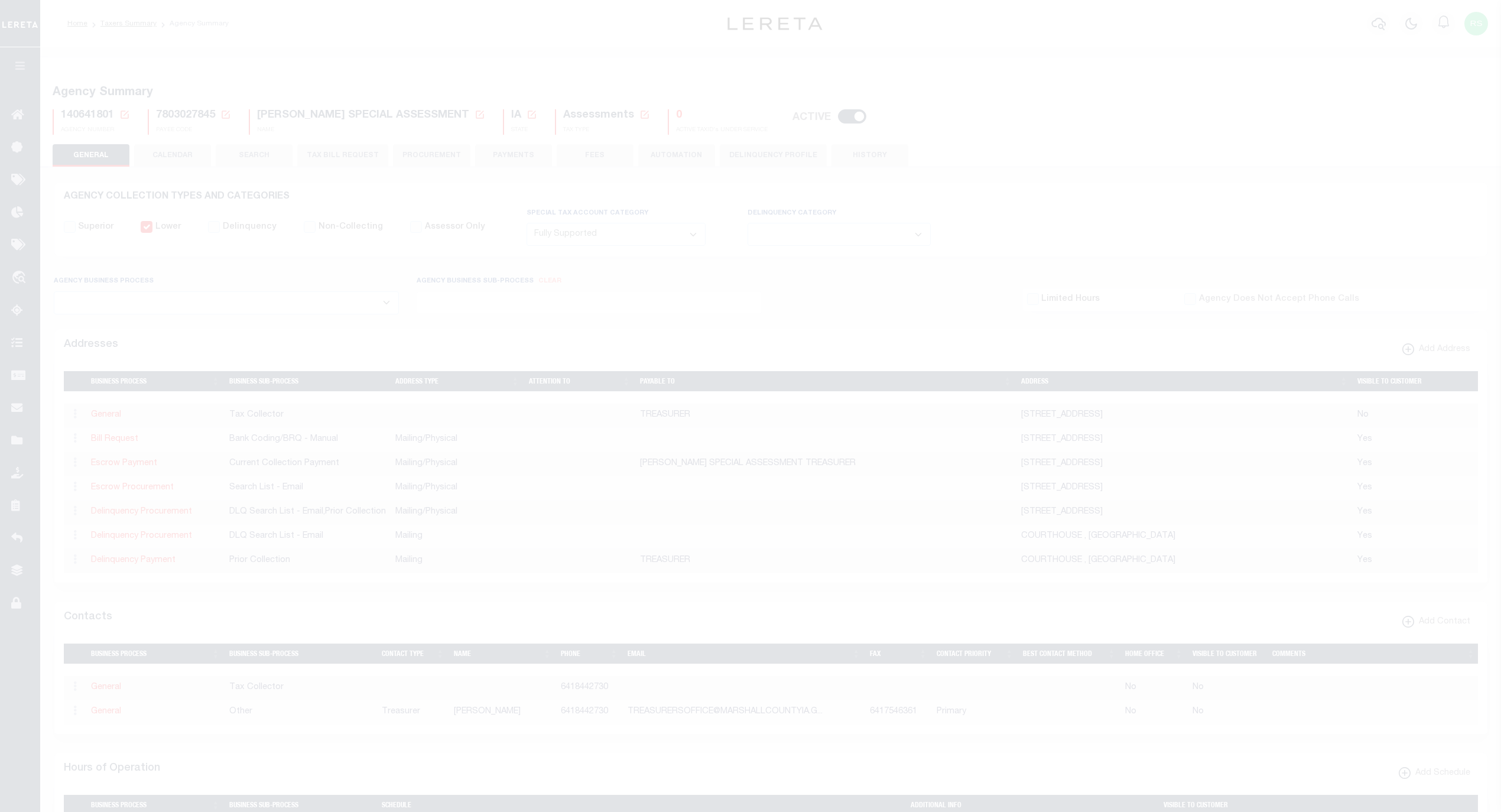
select select "1"
select select
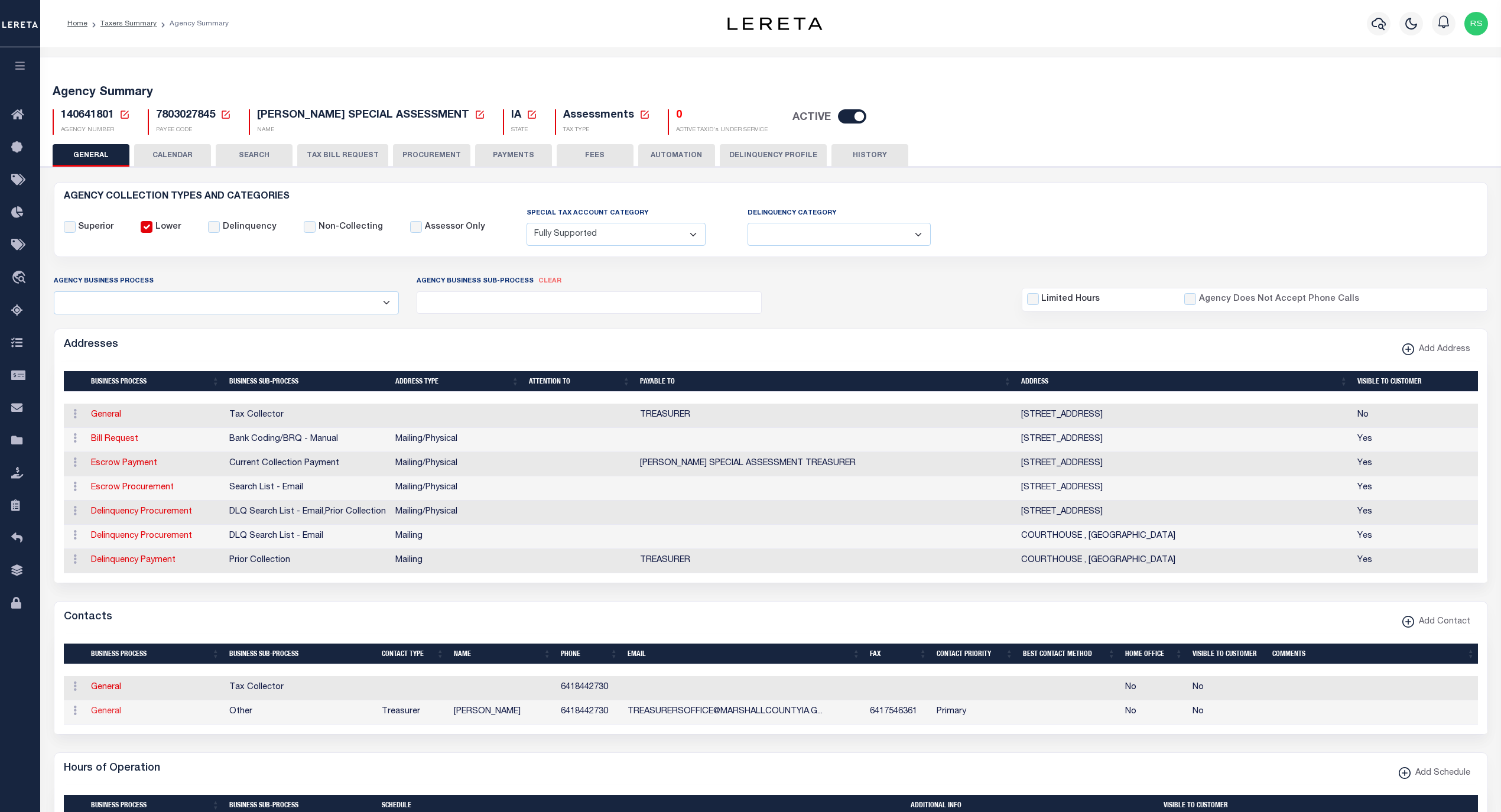
click at [118, 716] on link "General" at bounding box center [106, 711] width 30 height 8
checkbox input "false"
select select
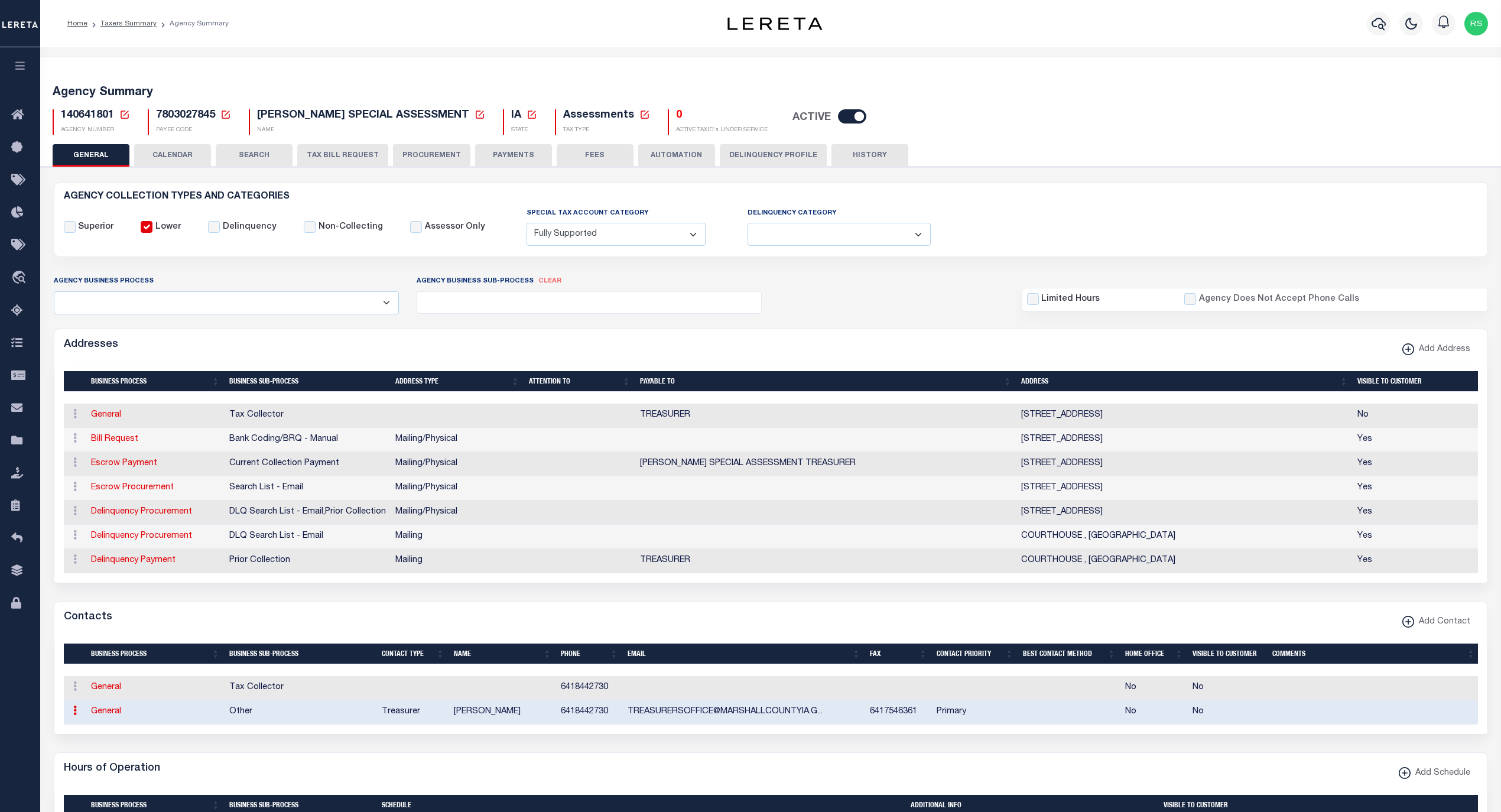
select select "3"
select select "1"
type input "DEANN"
type input "TOMLINSON"
type input "6418442730"
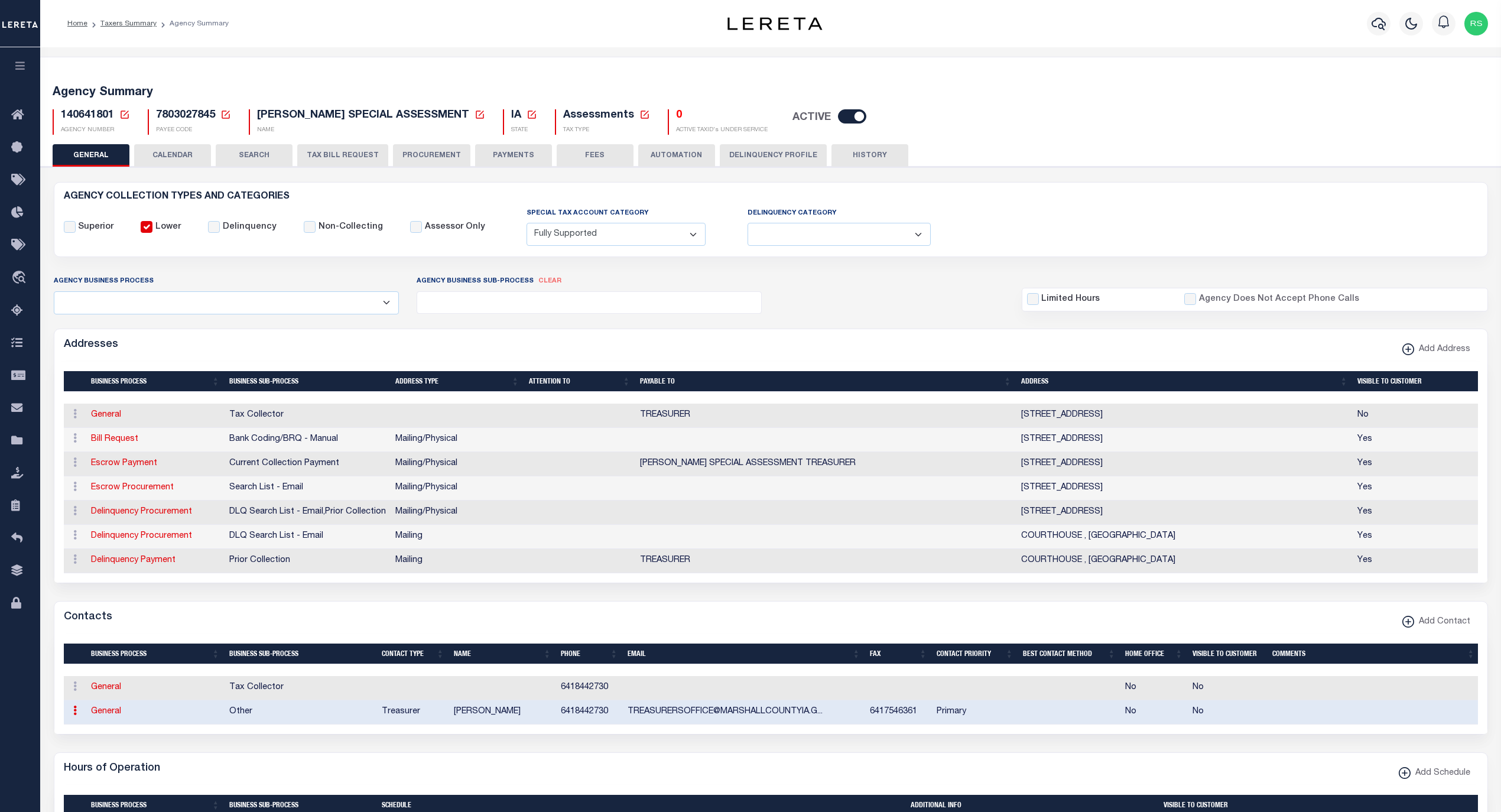
type input "6417546361"
type input "TREASURERSOFFICE@MARSHALLCOUNTYIA.GOV"
select select "6"
select select "39"
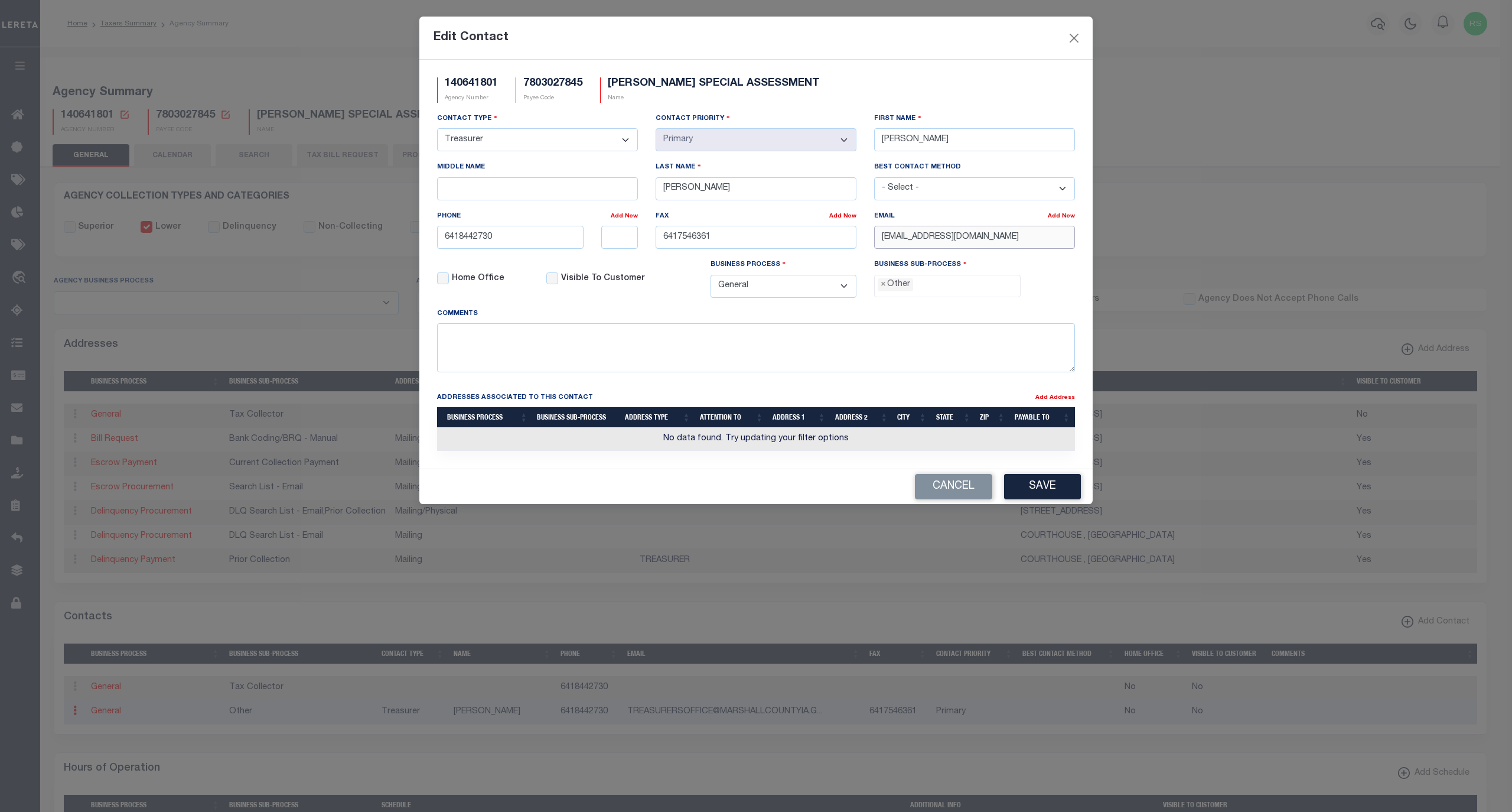
click at [937, 244] on input "TREASURERSOFFICE@MARSHALLCOUNTYIA.GOV" at bounding box center [974, 237] width 201 height 23
paste input "TREASURER@MARSHALLCOUNTYIA.GOV"
type input "TREASURER@MARSHALLCOUNTYIA.GOV"
click at [882, 291] on span "×" at bounding box center [883, 285] width 5 height 13
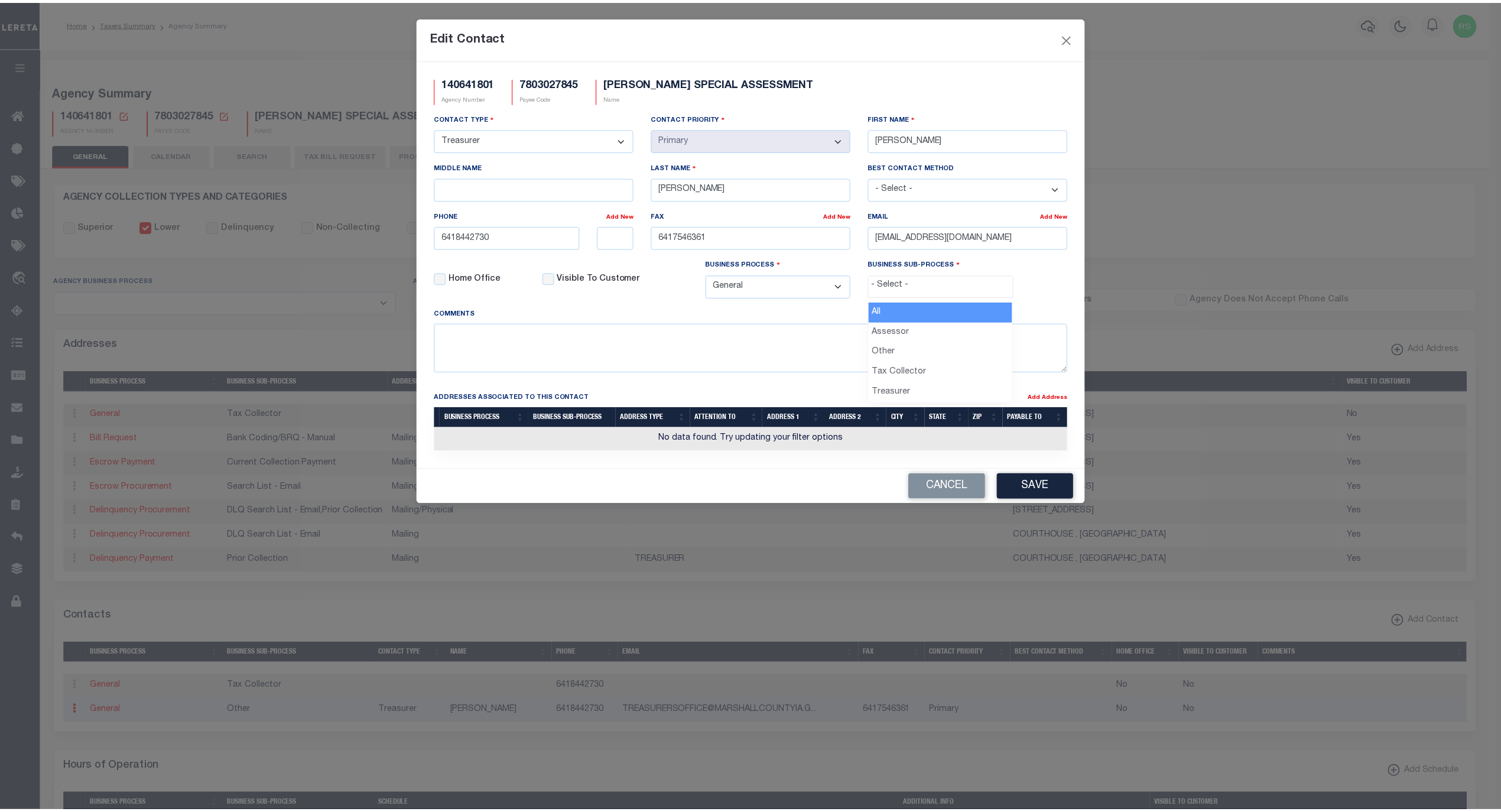
scroll to position [20, 0]
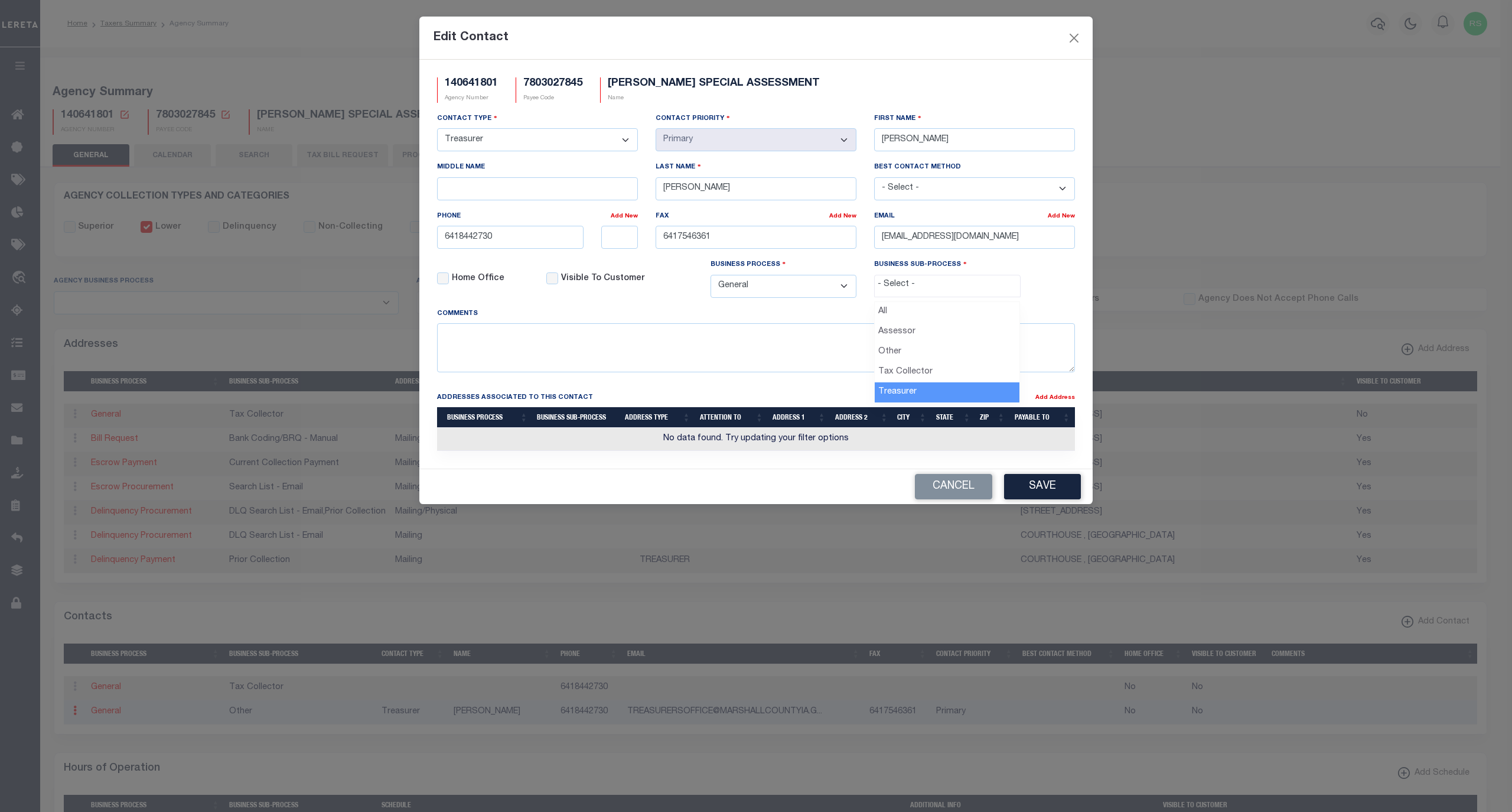
select select "32"
drag, startPoint x: 539, startPoint y: 235, endPoint x: 376, endPoint y: 234, distance: 163.0
click at [364, 239] on div "Edit Contact 140641801 Agency Number 7803027845 Payee Code MARSHALL SPECIAL ASS…" at bounding box center [756, 406] width 1512 height 812
paste input "-844-"
type input "641-844-2730"
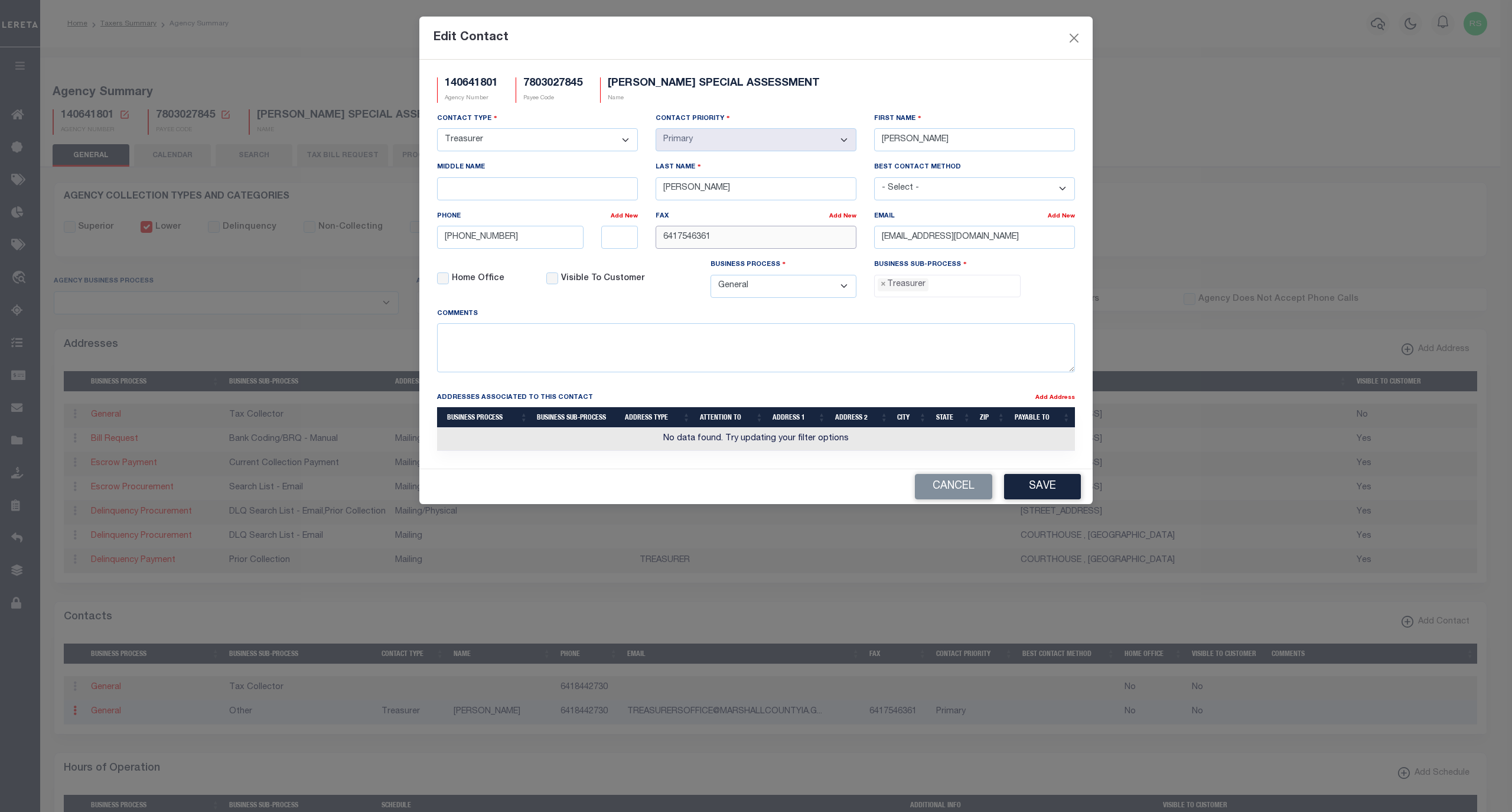
drag, startPoint x: 733, startPoint y: 235, endPoint x: 585, endPoint y: 246, distance: 148.4
click at [585, 246] on div "Contact Type - Select - Assessor Clerk Internal Contacts 1 Internal Contacts 2 …" at bounding box center [756, 210] width 656 height 195
paste input "-754-"
type input "641-754-6361"
click at [1063, 493] on button "Save" at bounding box center [1043, 487] width 77 height 25
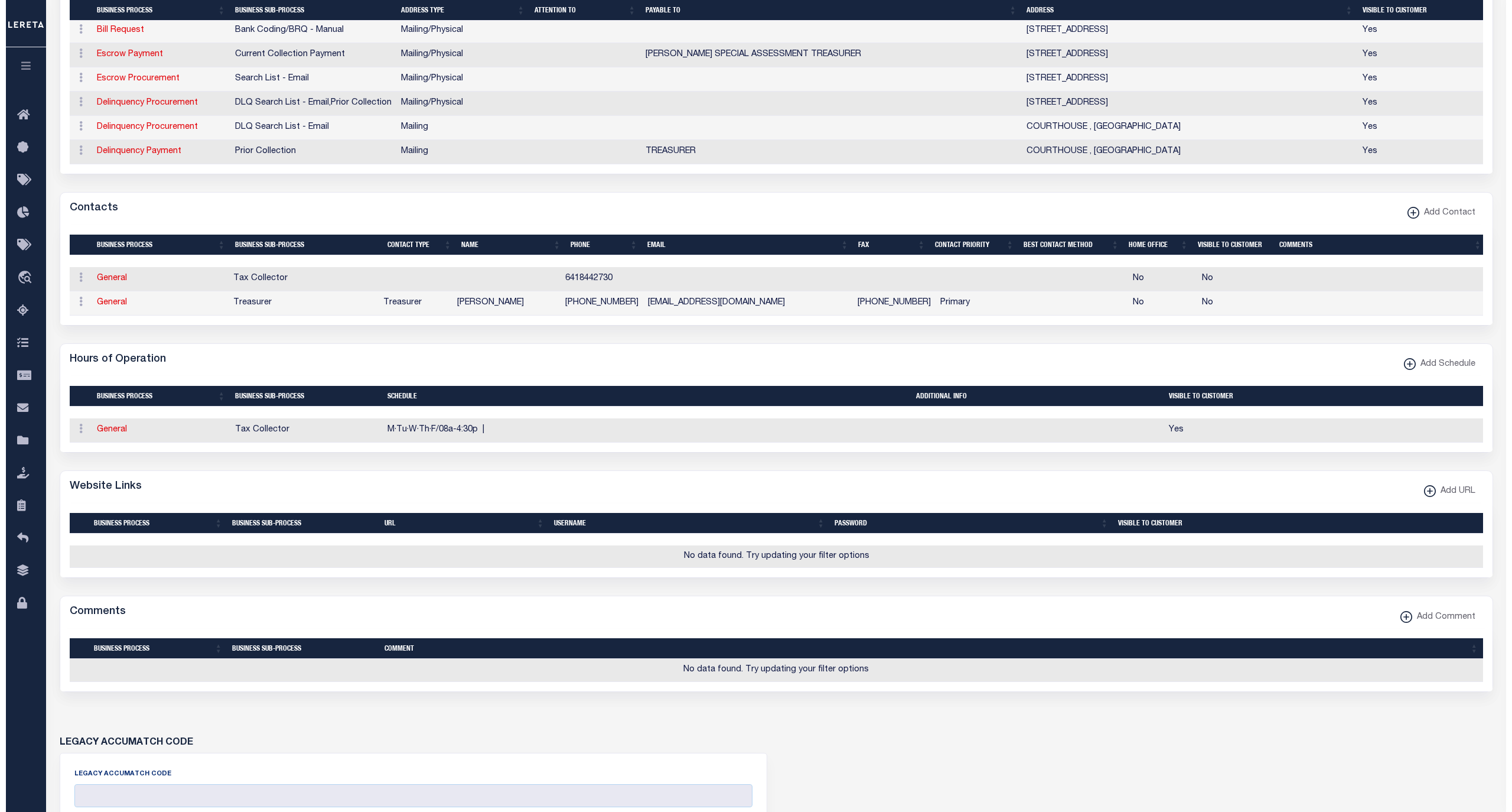
scroll to position [420, 0]
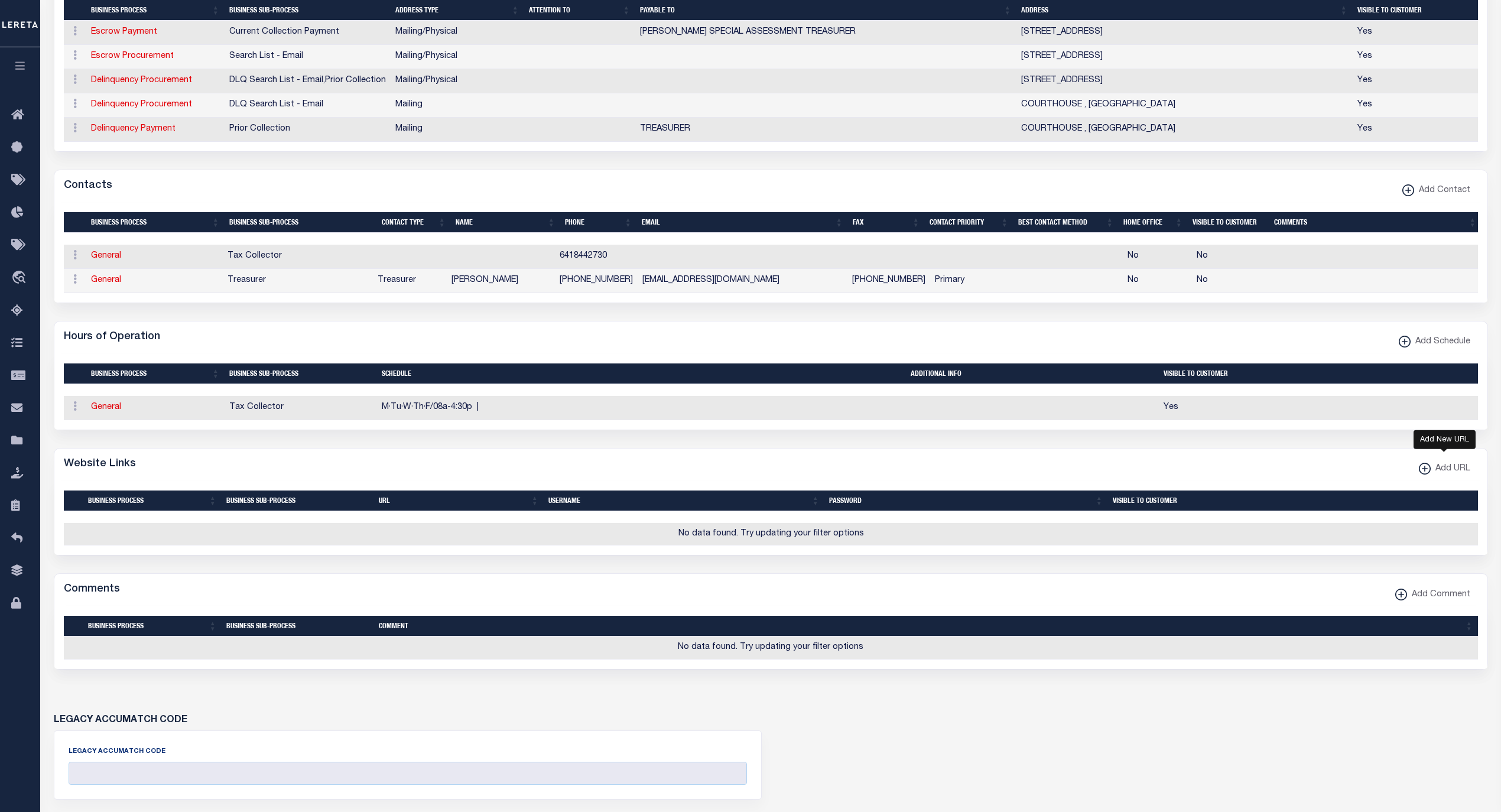
click at [1434, 475] on span "Add URL" at bounding box center [1451, 469] width 40 height 13
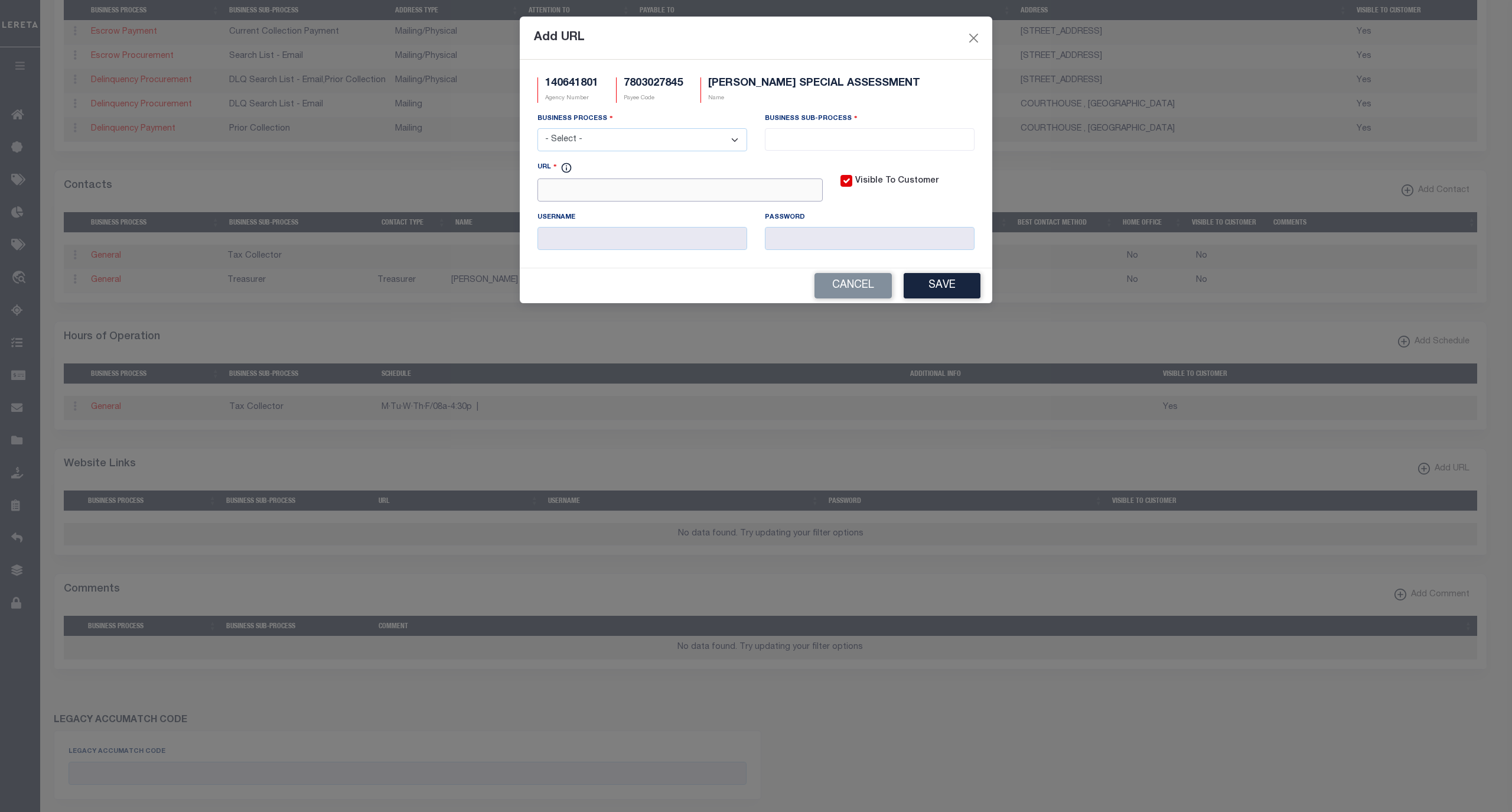
click at [658, 182] on input "URL" at bounding box center [680, 190] width 285 height 23
paste input "http://www.iowatreasurers.org/iscta/access/countyService.do"
type input "http://www.iowatreasurers.org/iscta/access/countyService.do"
click at [686, 140] on select "- Select - All Automation Bill Request Delinquency Payment Delinquency Procurem…" at bounding box center [643, 139] width 210 height 23
select select "6"
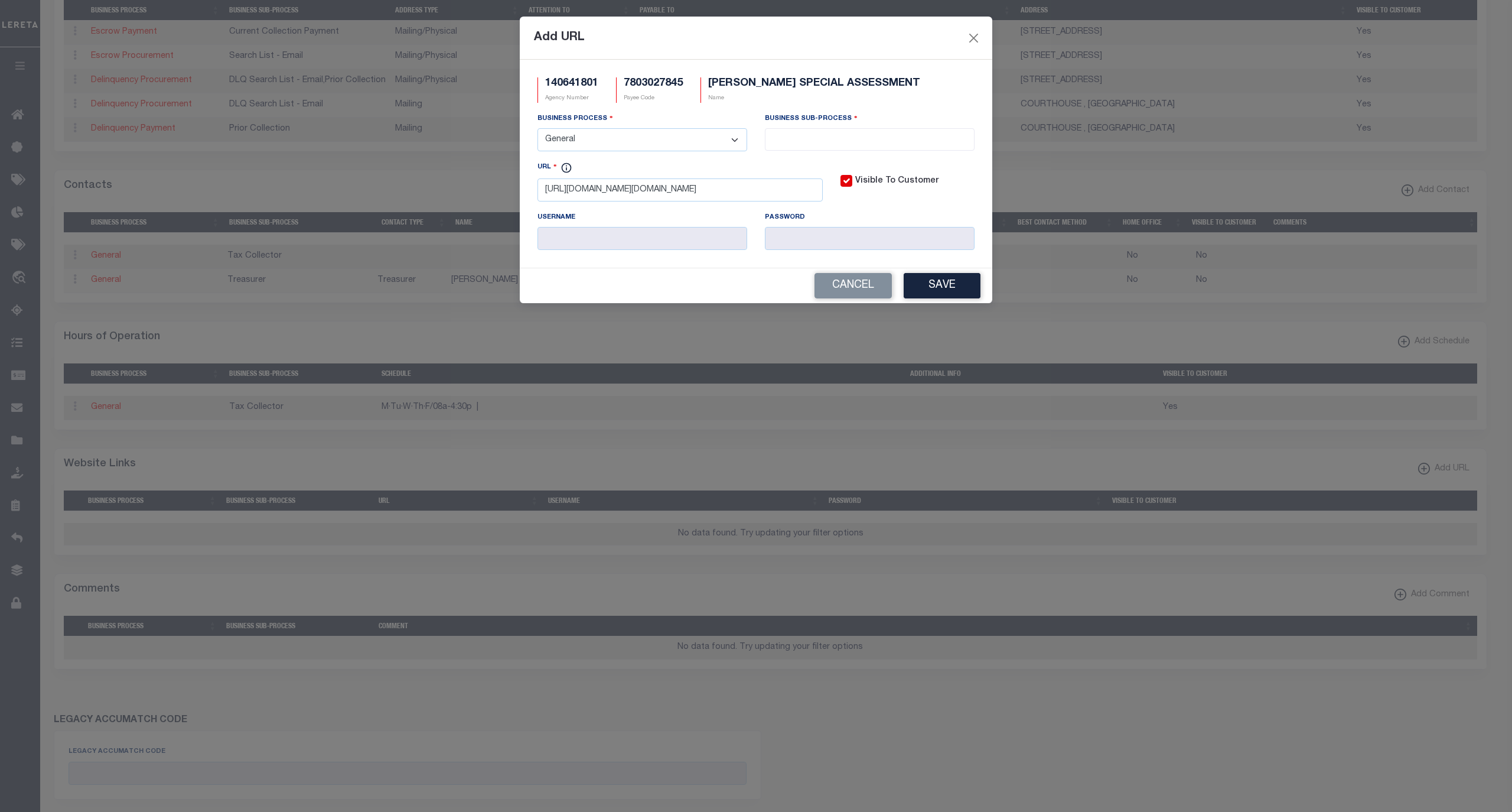
click at [538, 130] on select "- Select - All Automation Bill Request Delinquency Payment Delinquency Procurem…" at bounding box center [643, 139] width 210 height 23
click at [829, 147] on span at bounding box center [869, 139] width 210 height 23
select select "39"
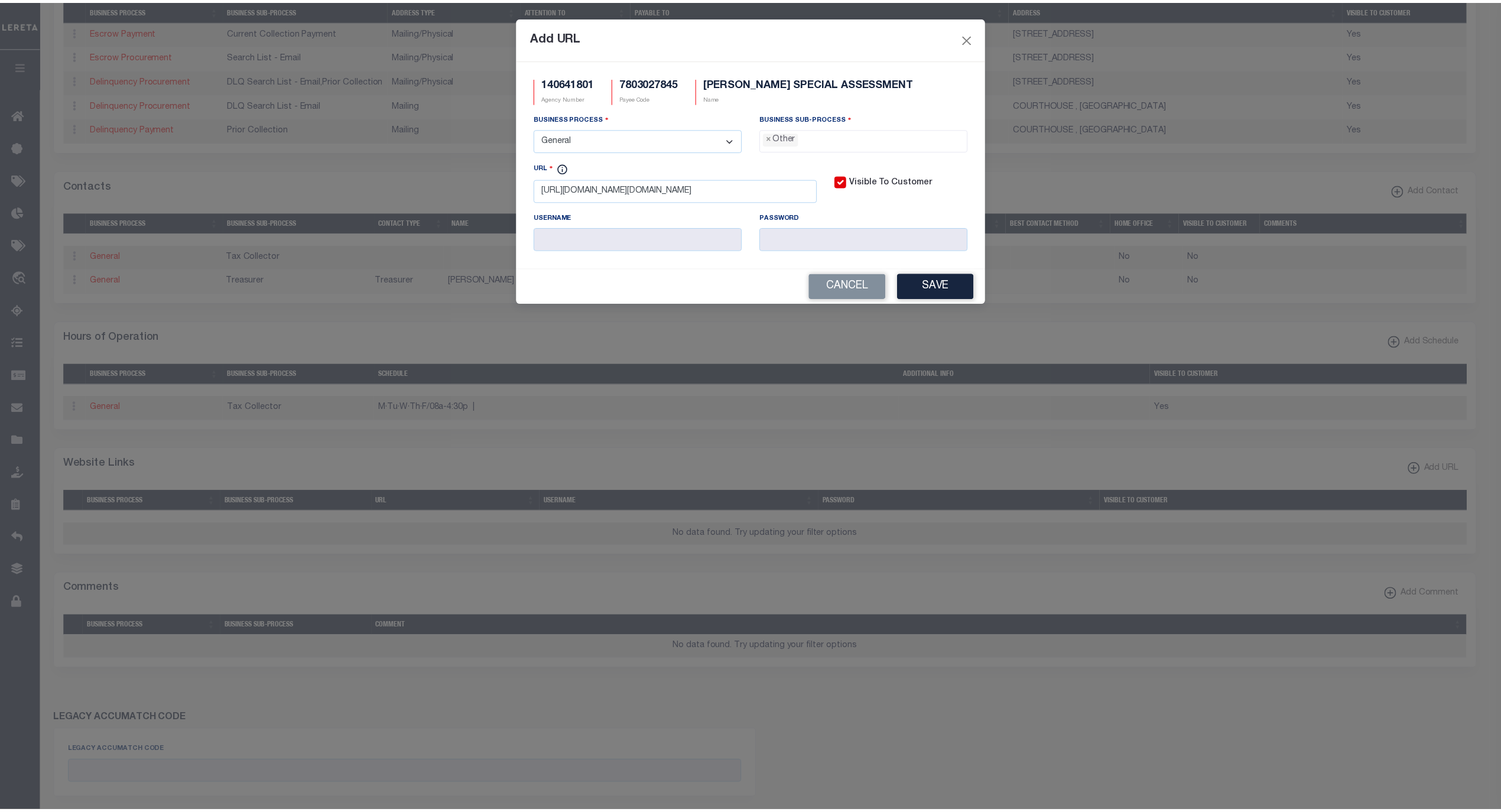
scroll to position [20, 0]
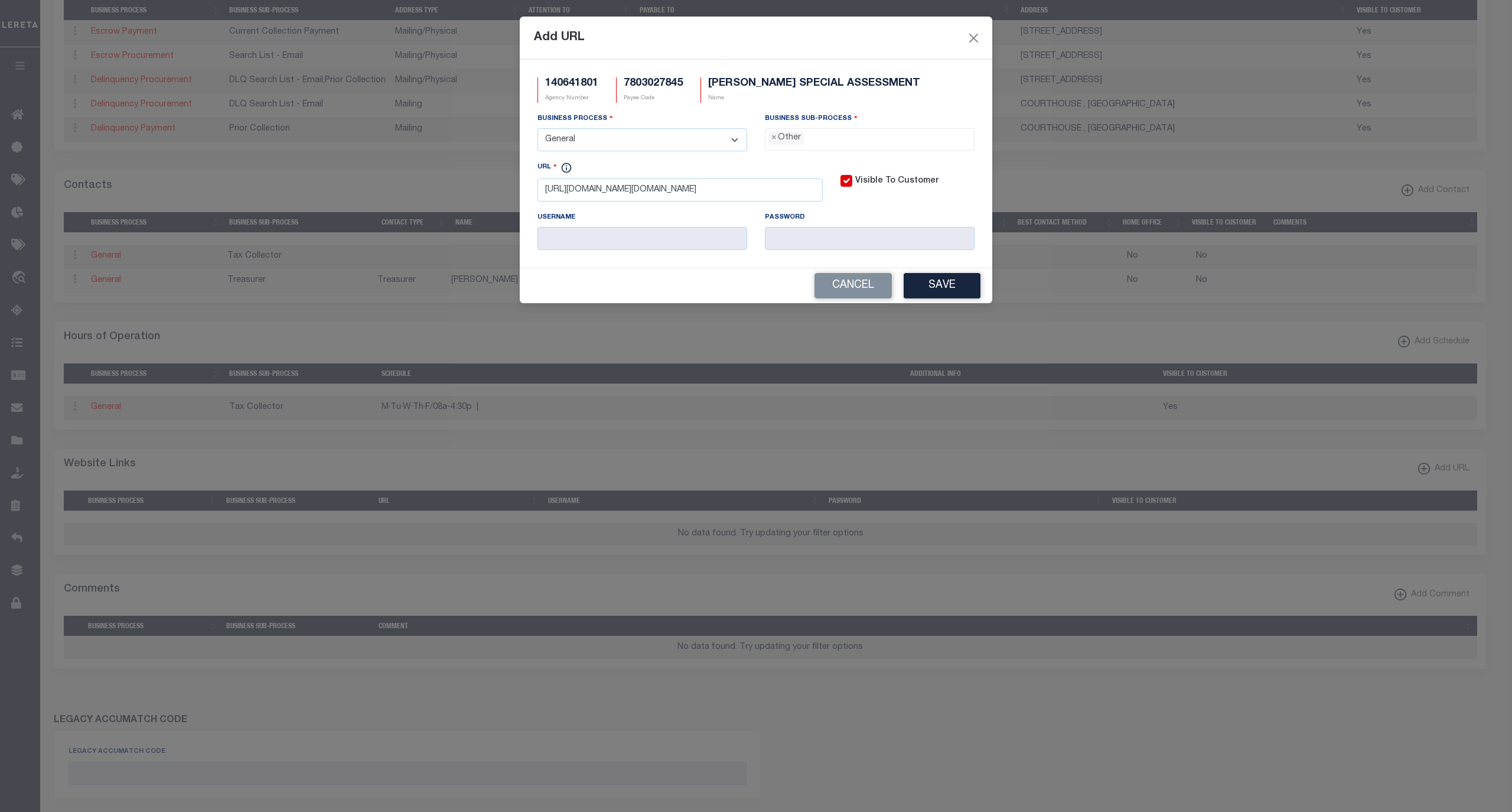
click at [953, 303] on div "Cancel Save" at bounding box center [756, 285] width 473 height 35
click at [947, 291] on button "Save" at bounding box center [943, 285] width 77 height 25
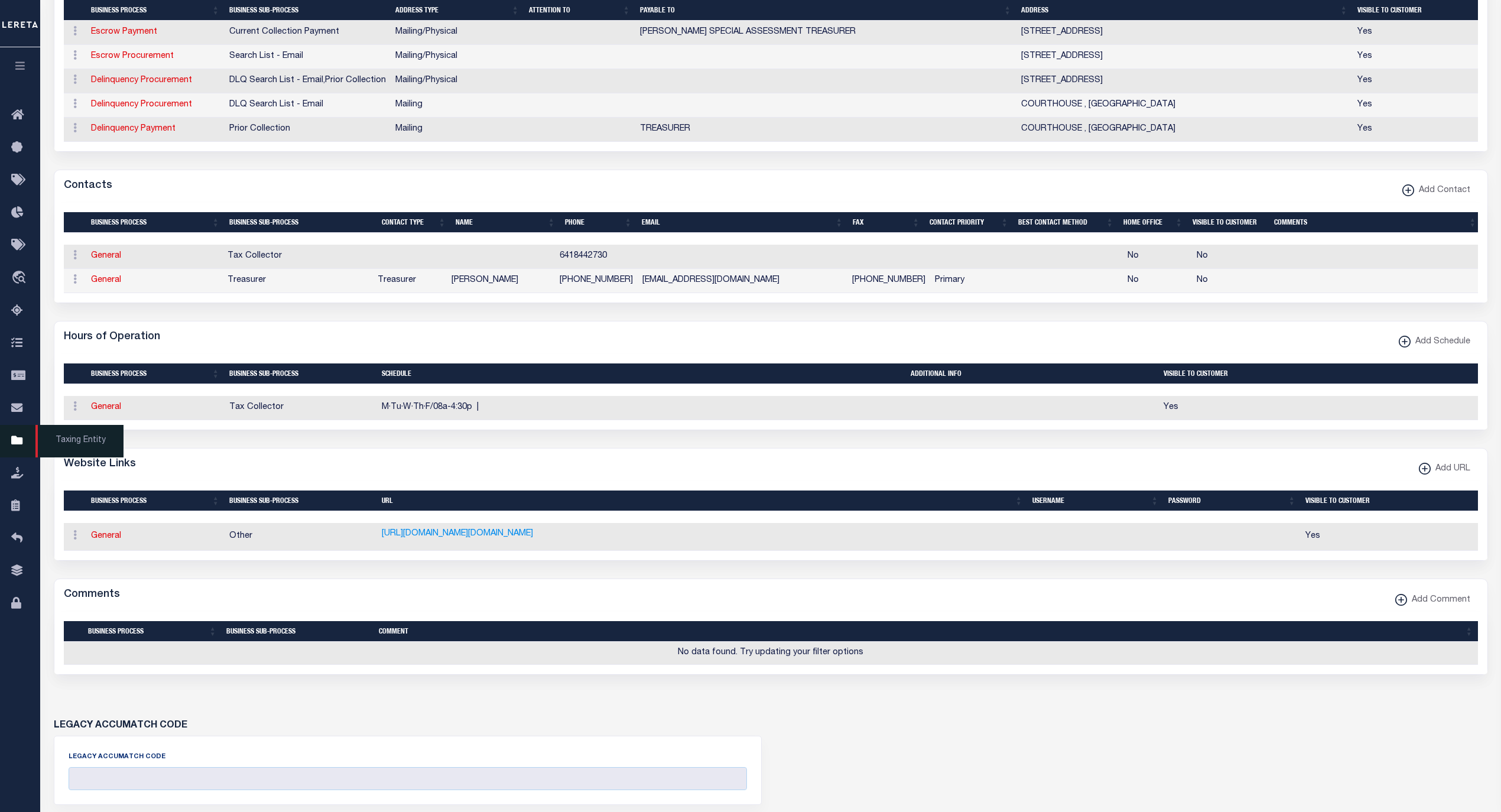
click at [67, 442] on span "Taxing Entity" at bounding box center [79, 441] width 88 height 33
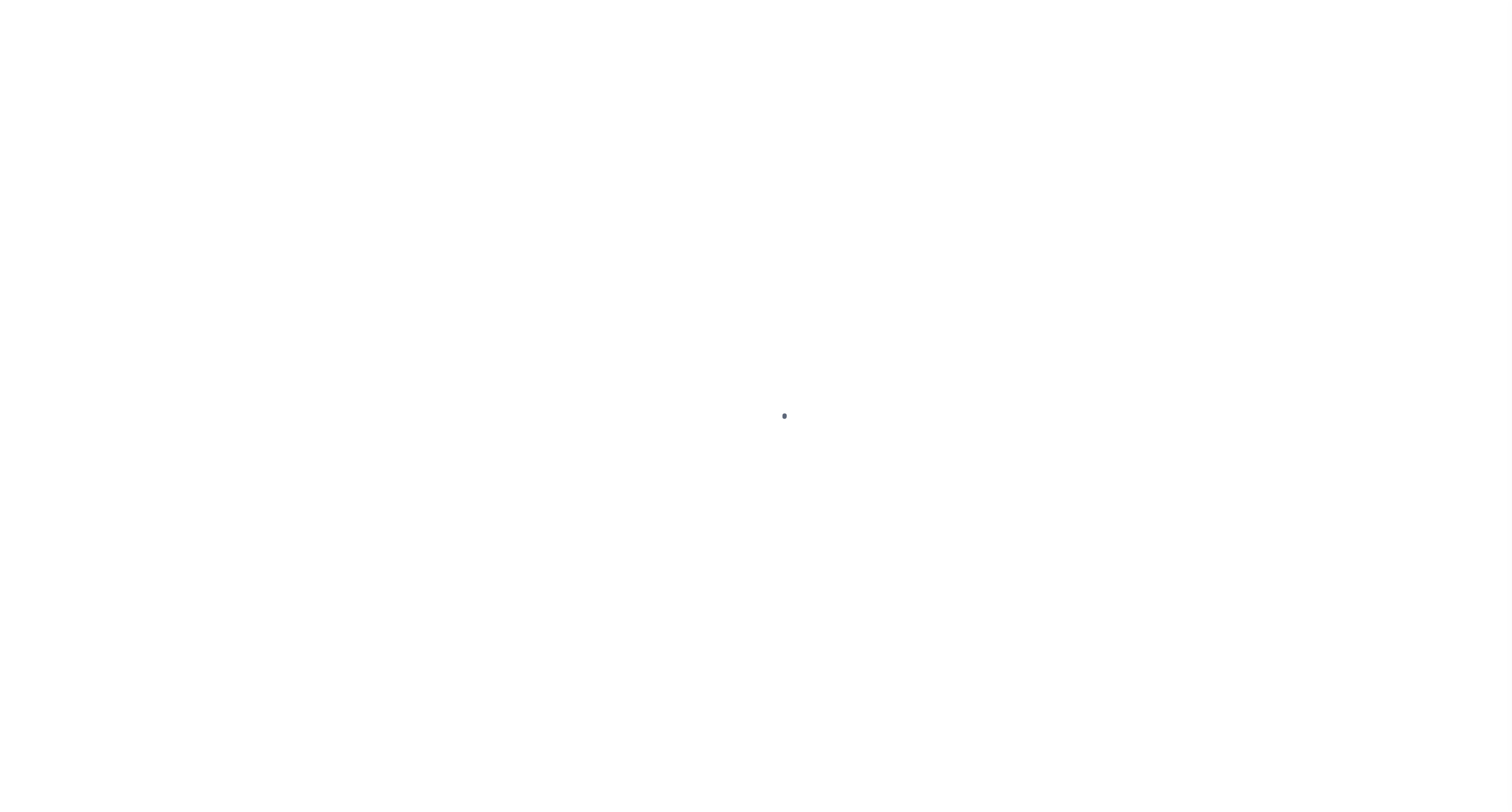
select select
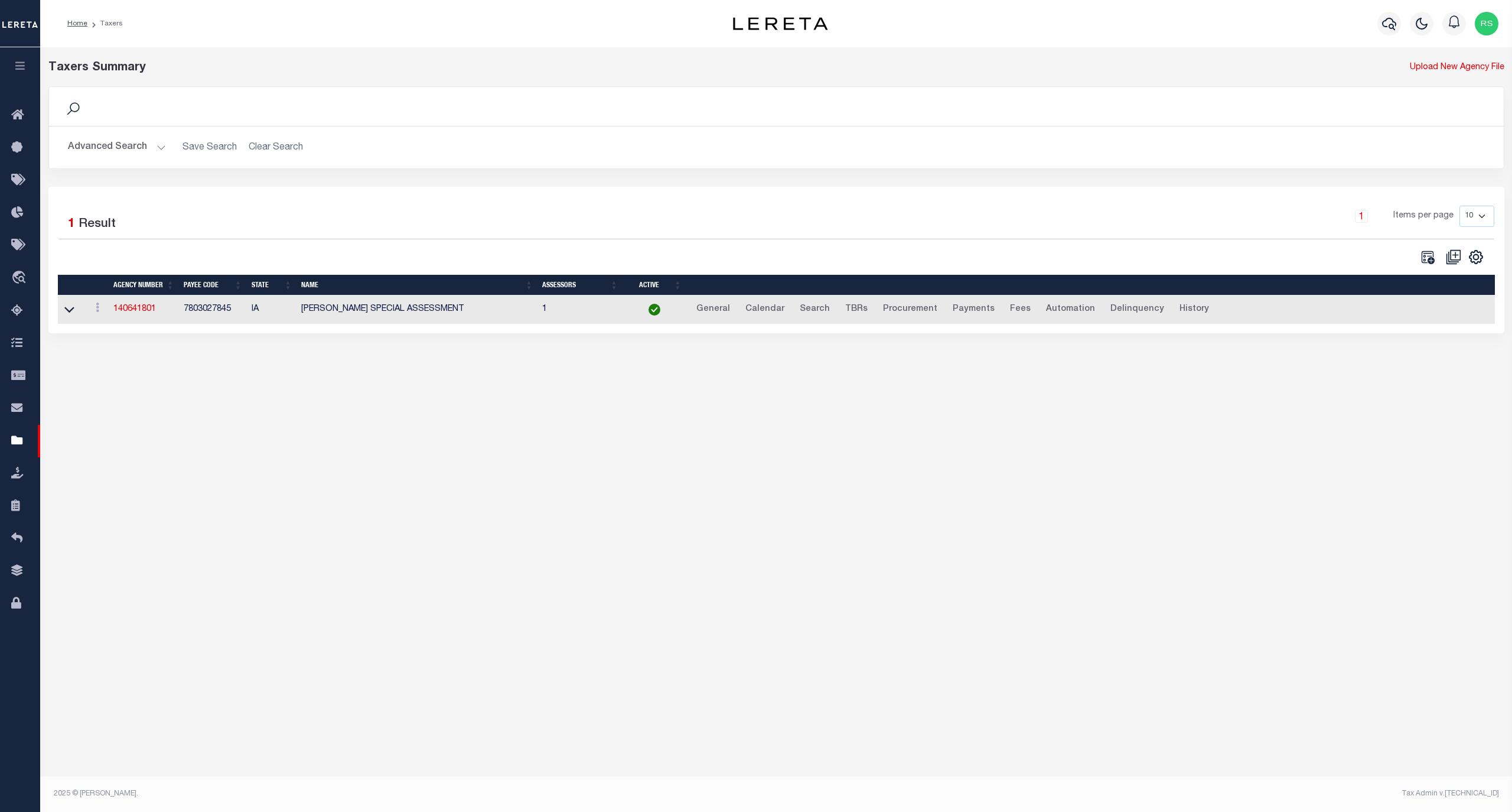
click at [106, 150] on button "Advanced Search" at bounding box center [117, 147] width 98 height 23
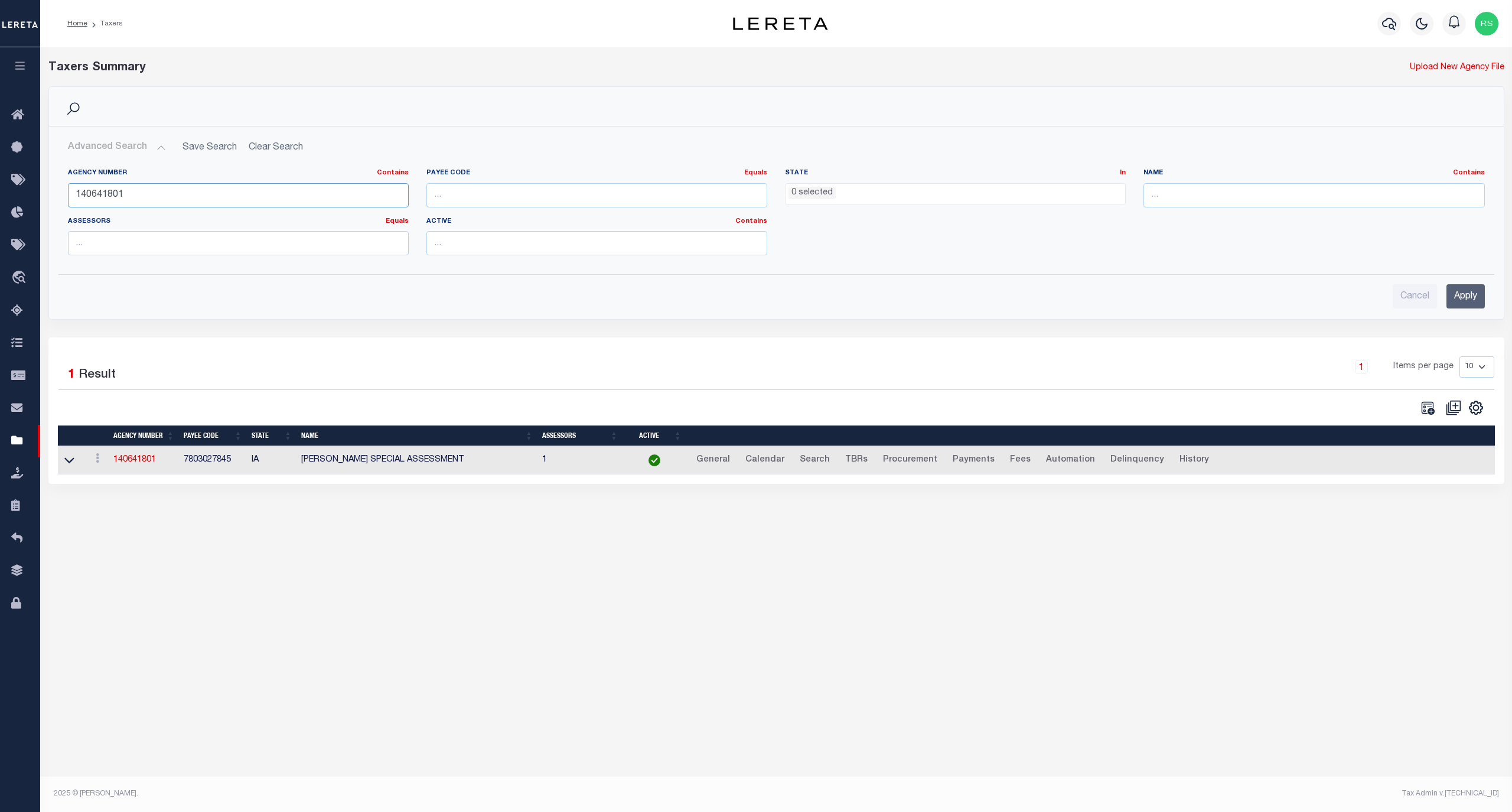
click at [128, 193] on input "140641801" at bounding box center [238, 195] width 340 height 24
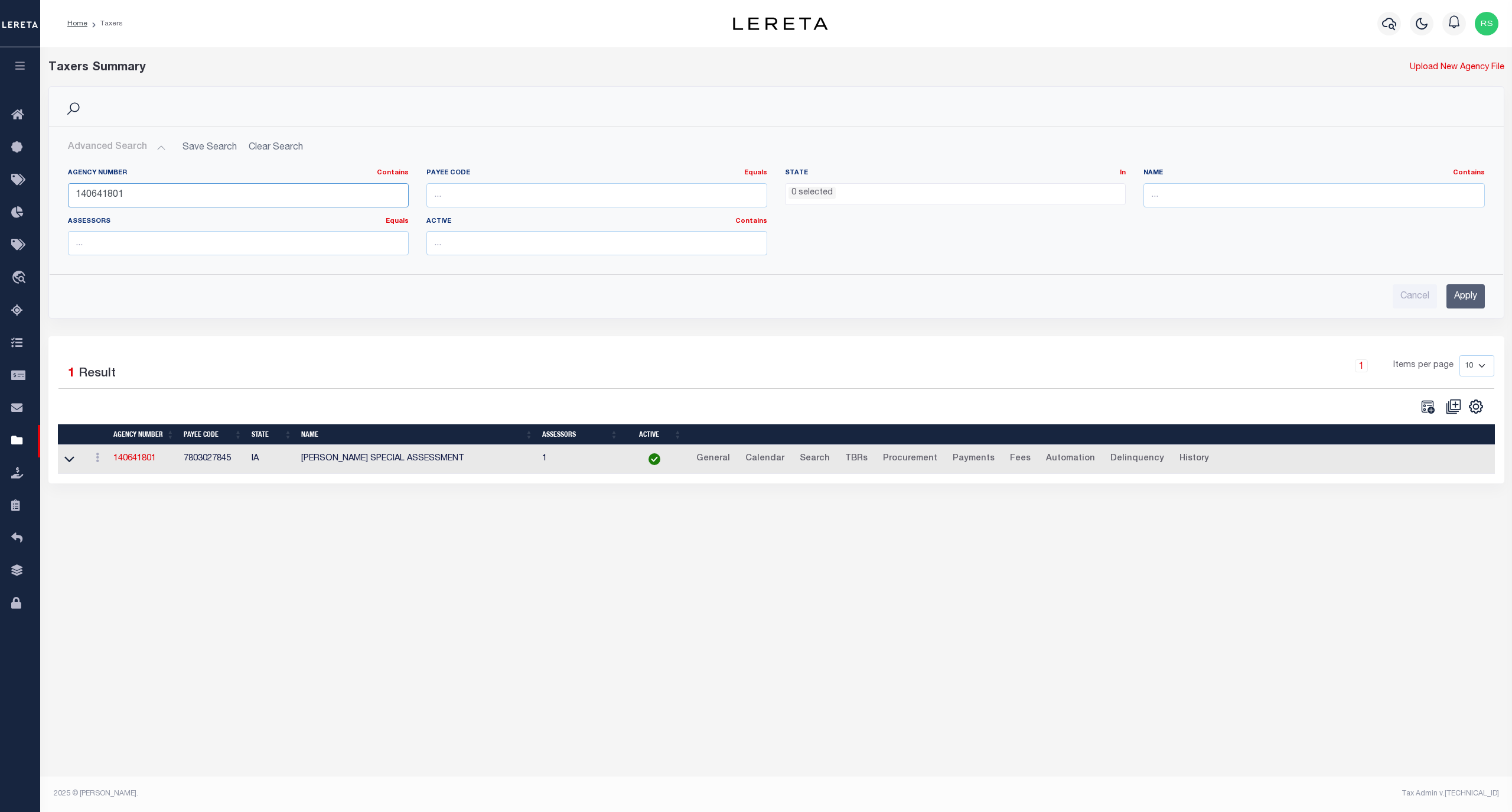
click at [128, 193] on input "140641801" at bounding box center [238, 195] width 340 height 24
paste input "20014022"
type input "200140221"
click at [1452, 296] on input "Apply" at bounding box center [1466, 296] width 38 height 24
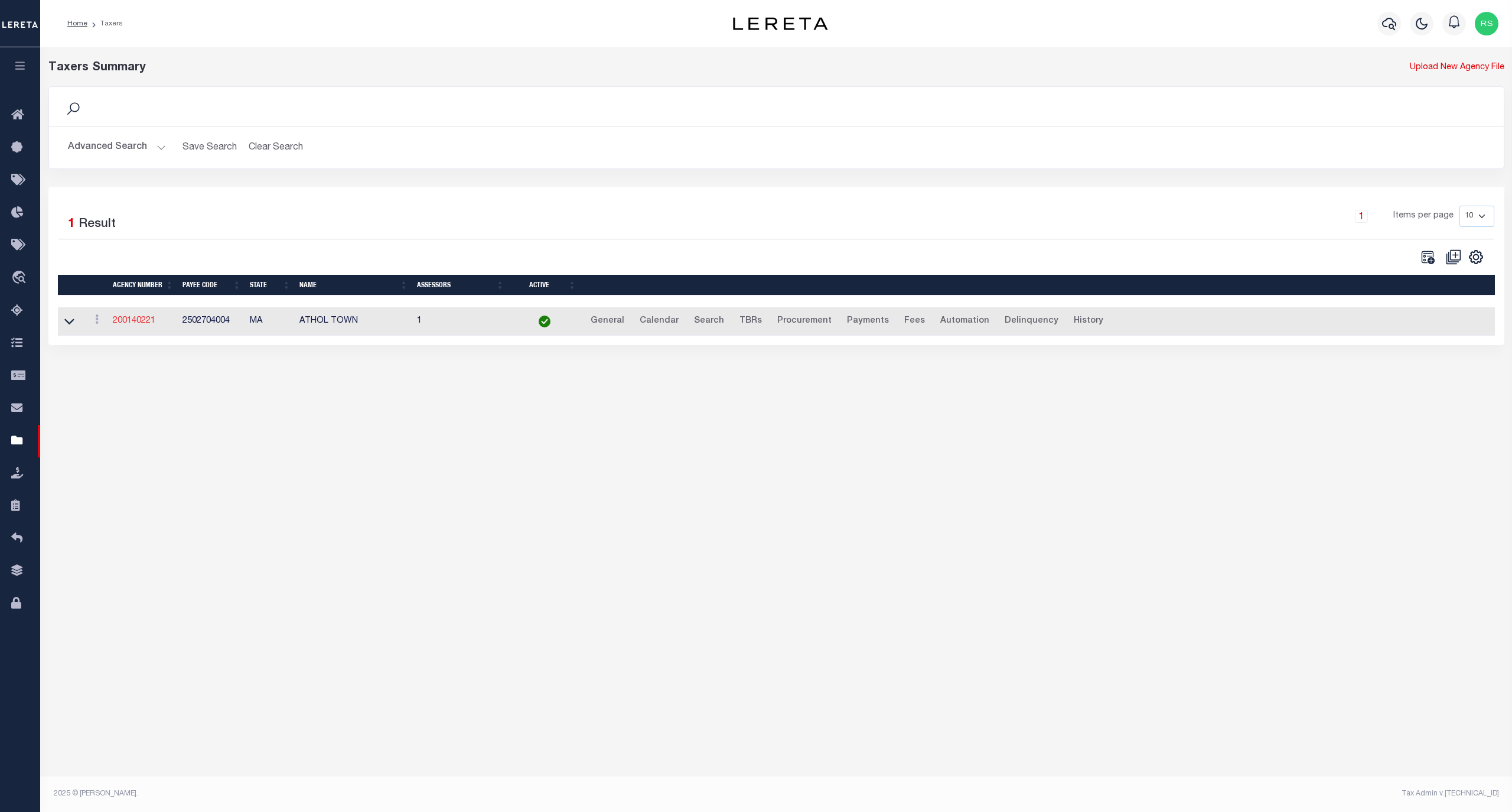
click at [132, 325] on link "200140221" at bounding box center [134, 321] width 42 height 8
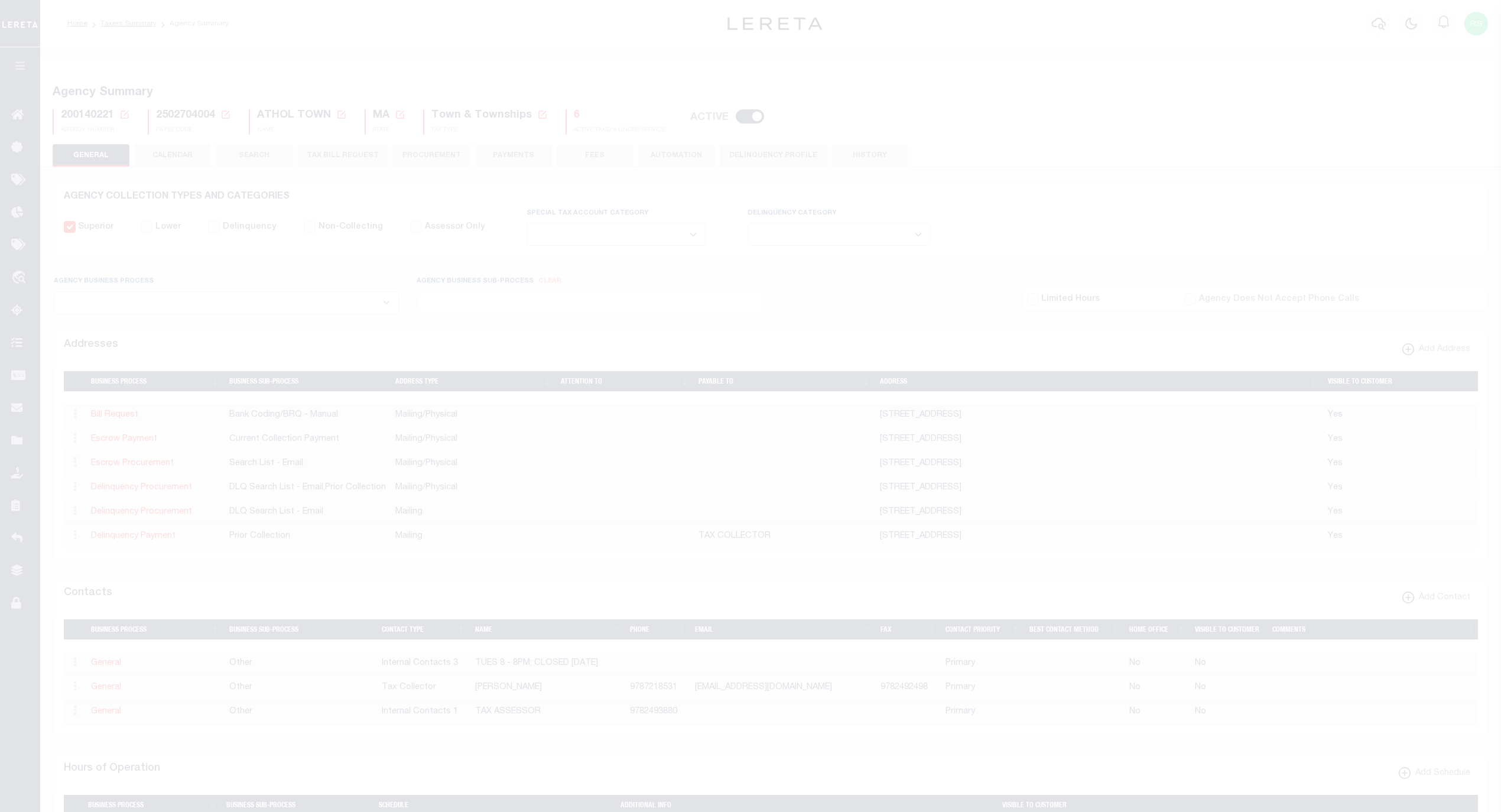
select select
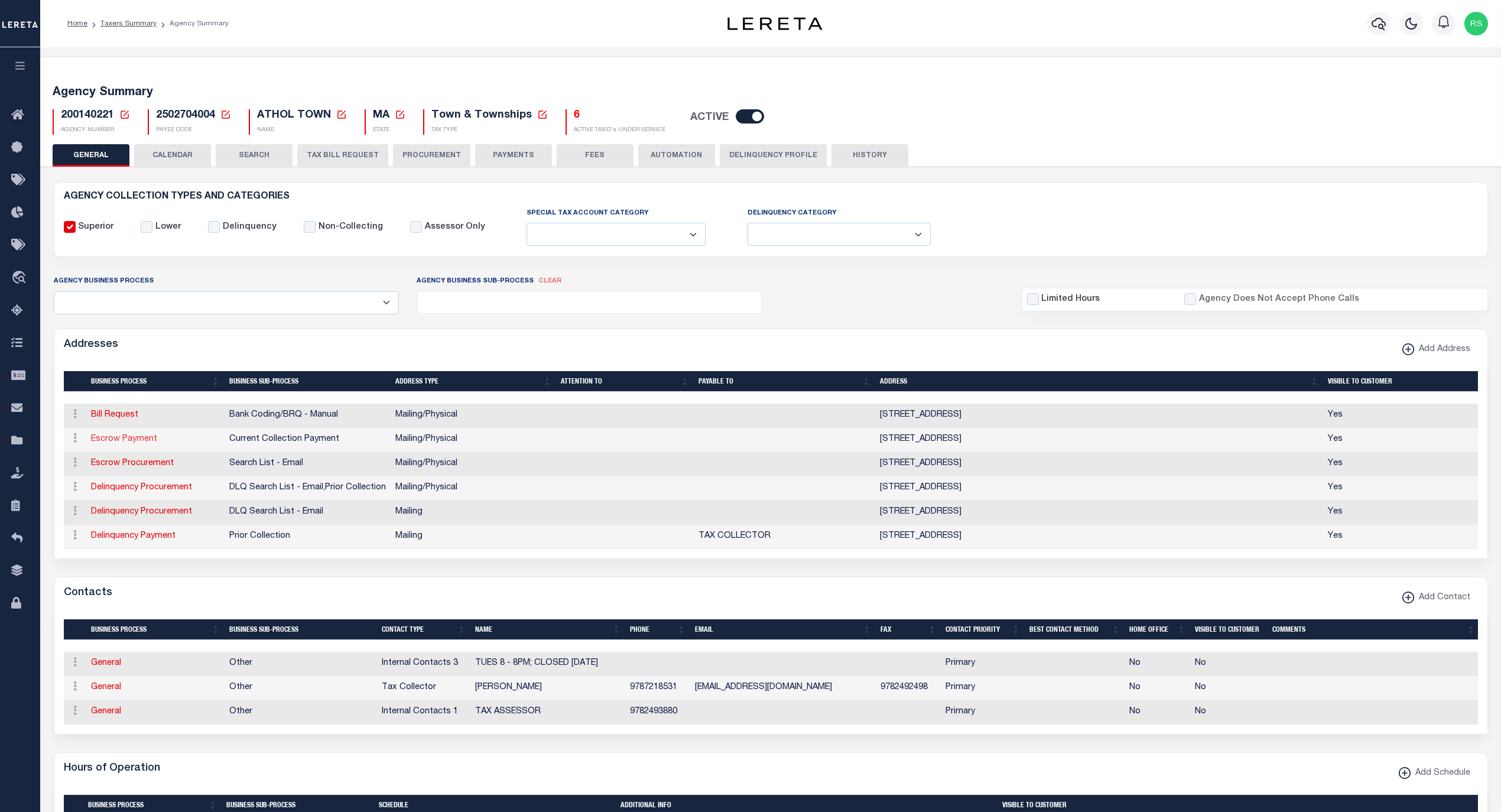
click at [142, 443] on link "Escrow Payment" at bounding box center [124, 439] width 66 height 8
select select "1"
checkbox input "false"
select select
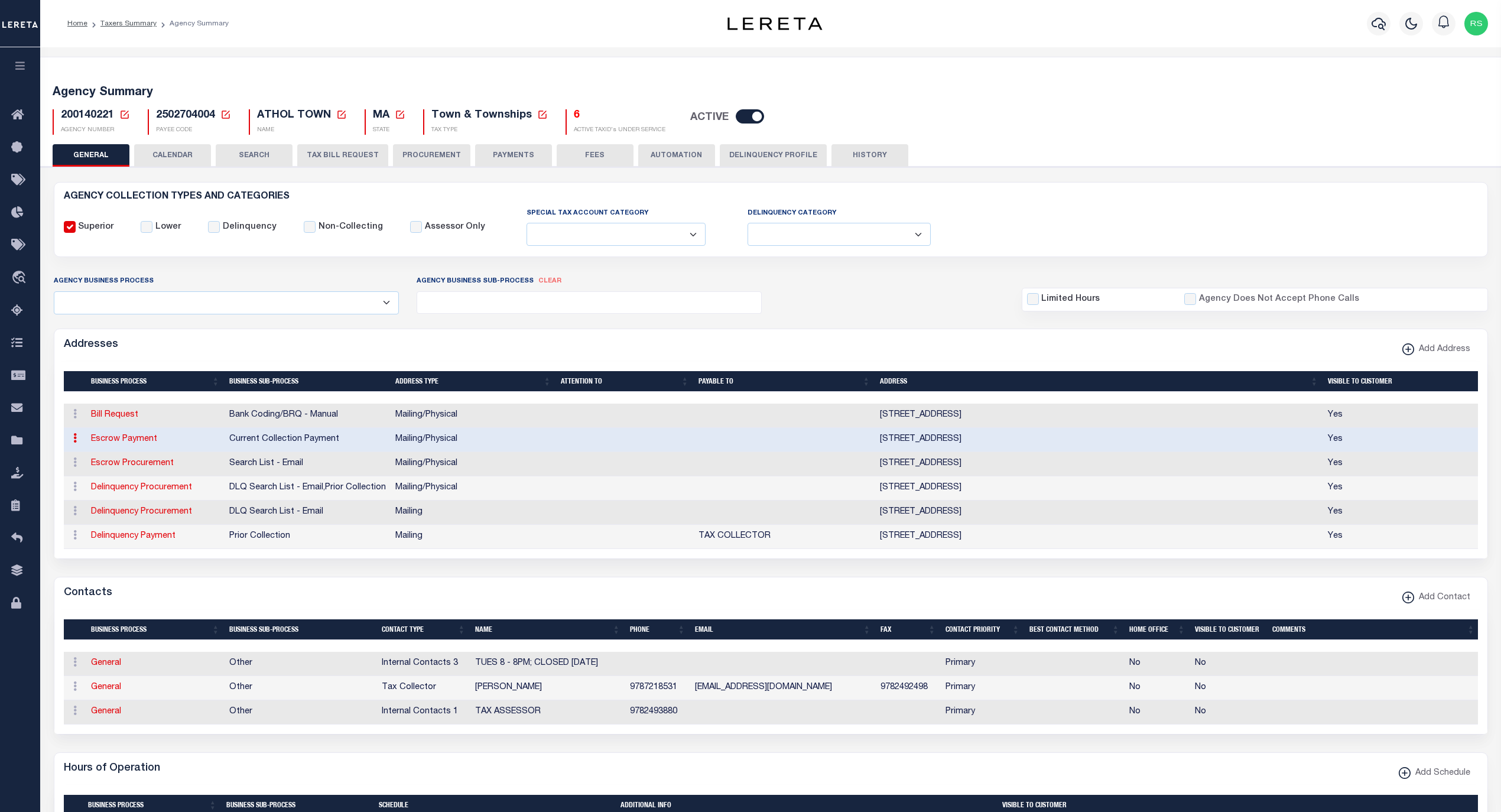
type input "[STREET_ADDRESS]"
type input "ATHOL"
select select "MA"
type input "01331-1808"
select select "5"
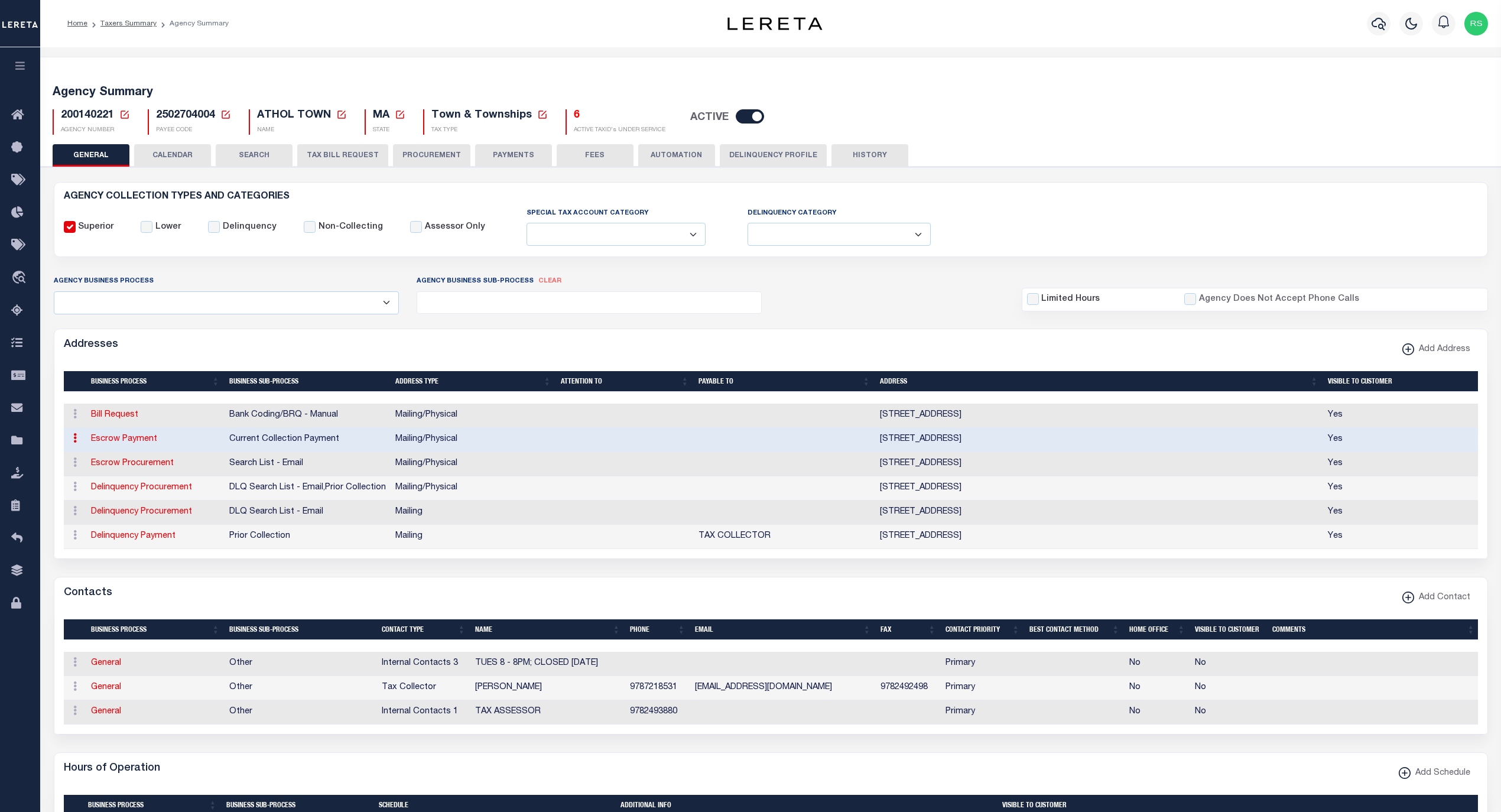
checkbox input "true"
select select "3"
select select "11"
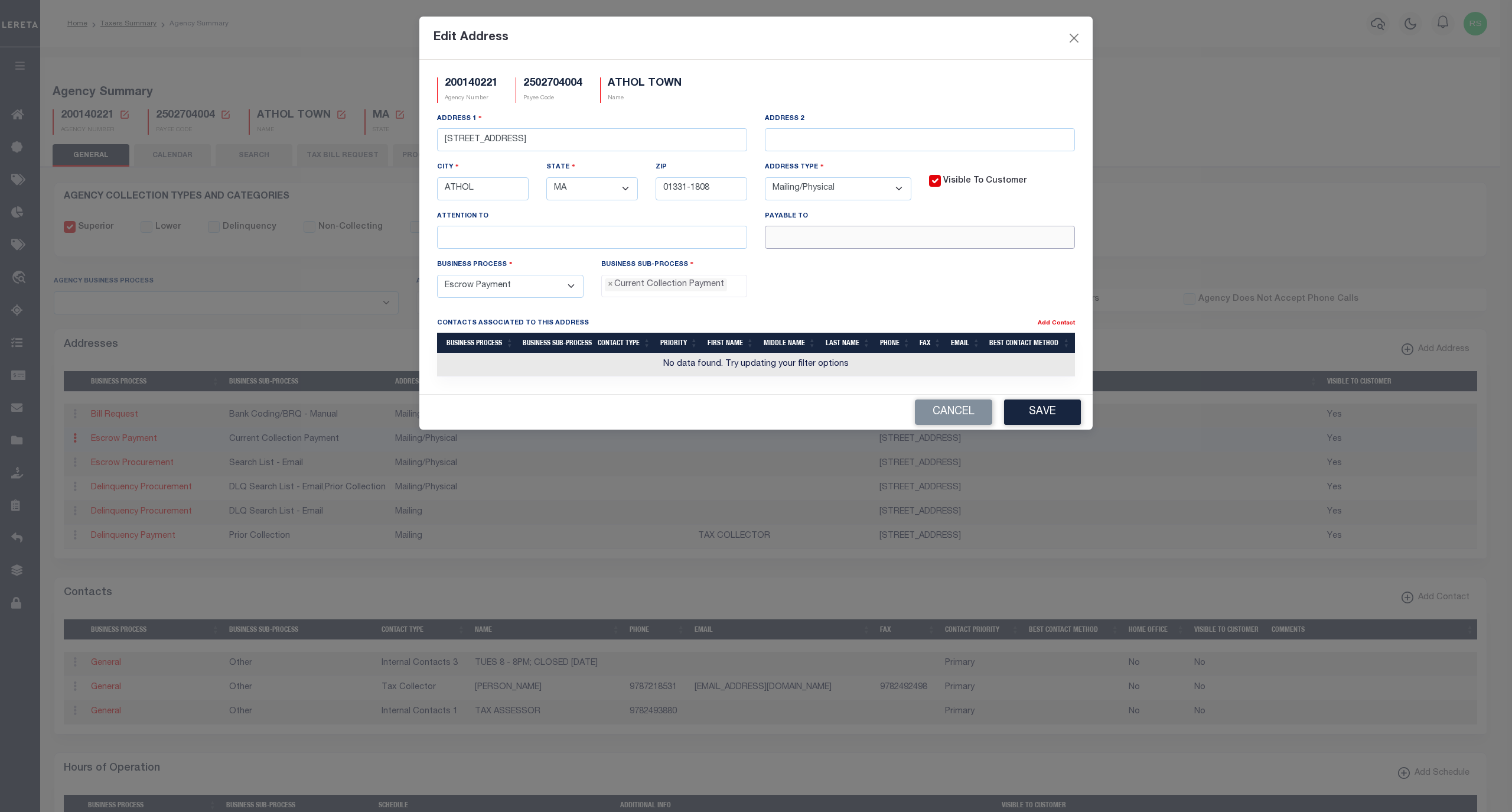
click at [828, 248] on input "text" at bounding box center [919, 237] width 310 height 23
paste input "ATHOL TOWN"
click at [952, 239] on input "ATHOL TOWN" at bounding box center [919, 237] width 310 height 23
paste input "TAX COLLECTOR"
type input "ATHOL TOWN TAX COLLECTOR"
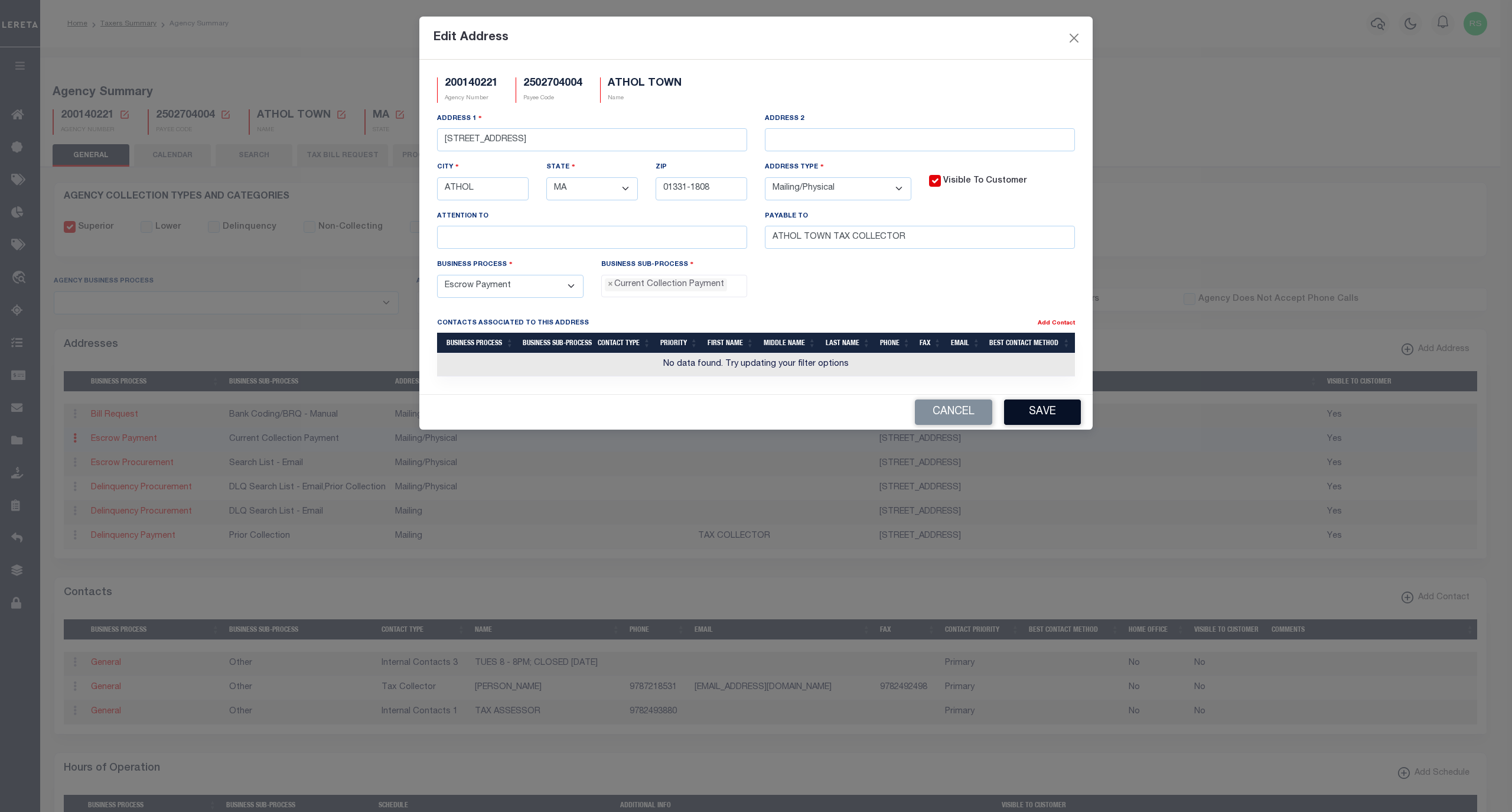
click at [1056, 414] on button "Save" at bounding box center [1043, 412] width 77 height 25
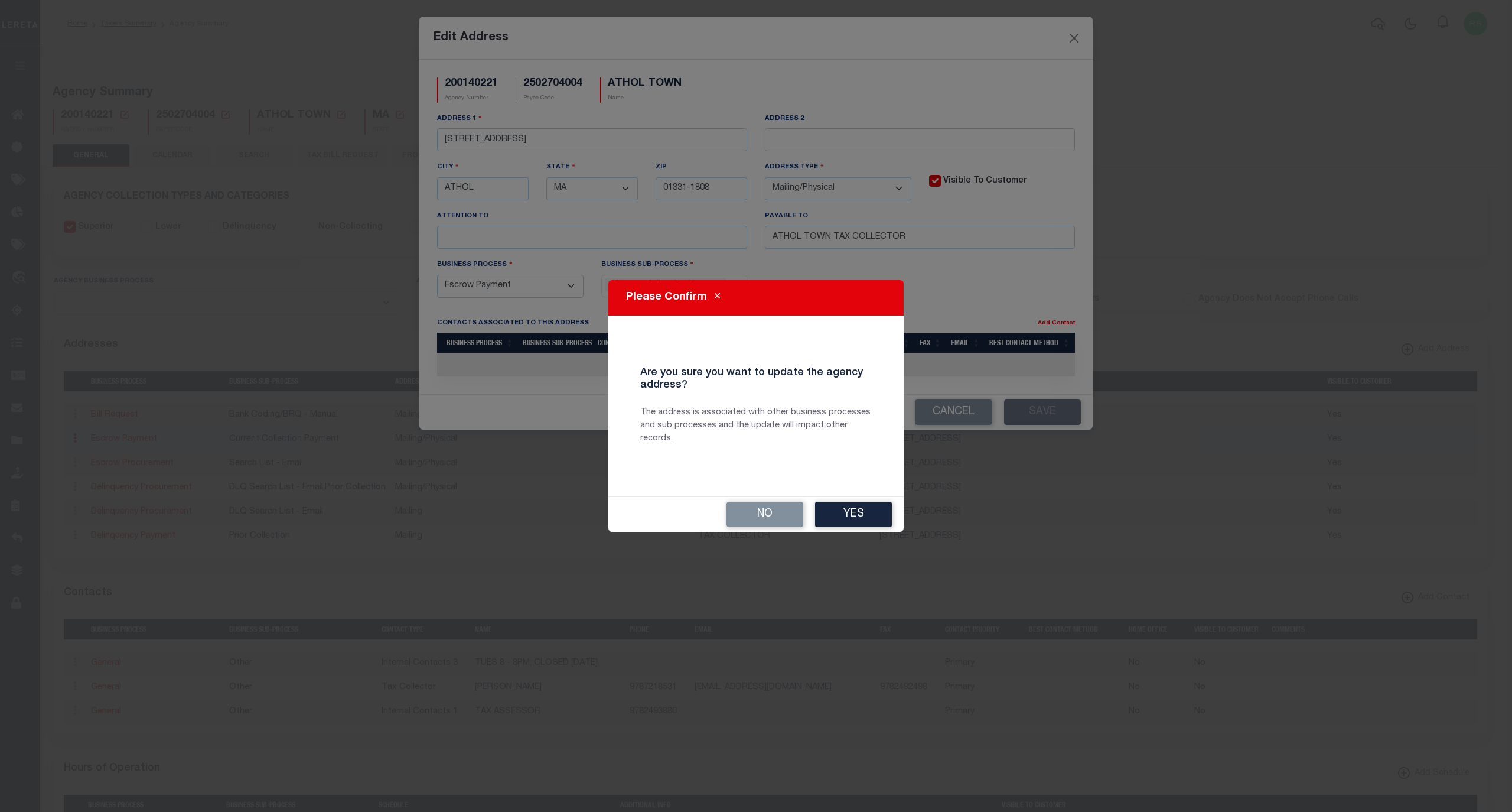
click at [838, 525] on button "Yes" at bounding box center [854, 515] width 77 height 25
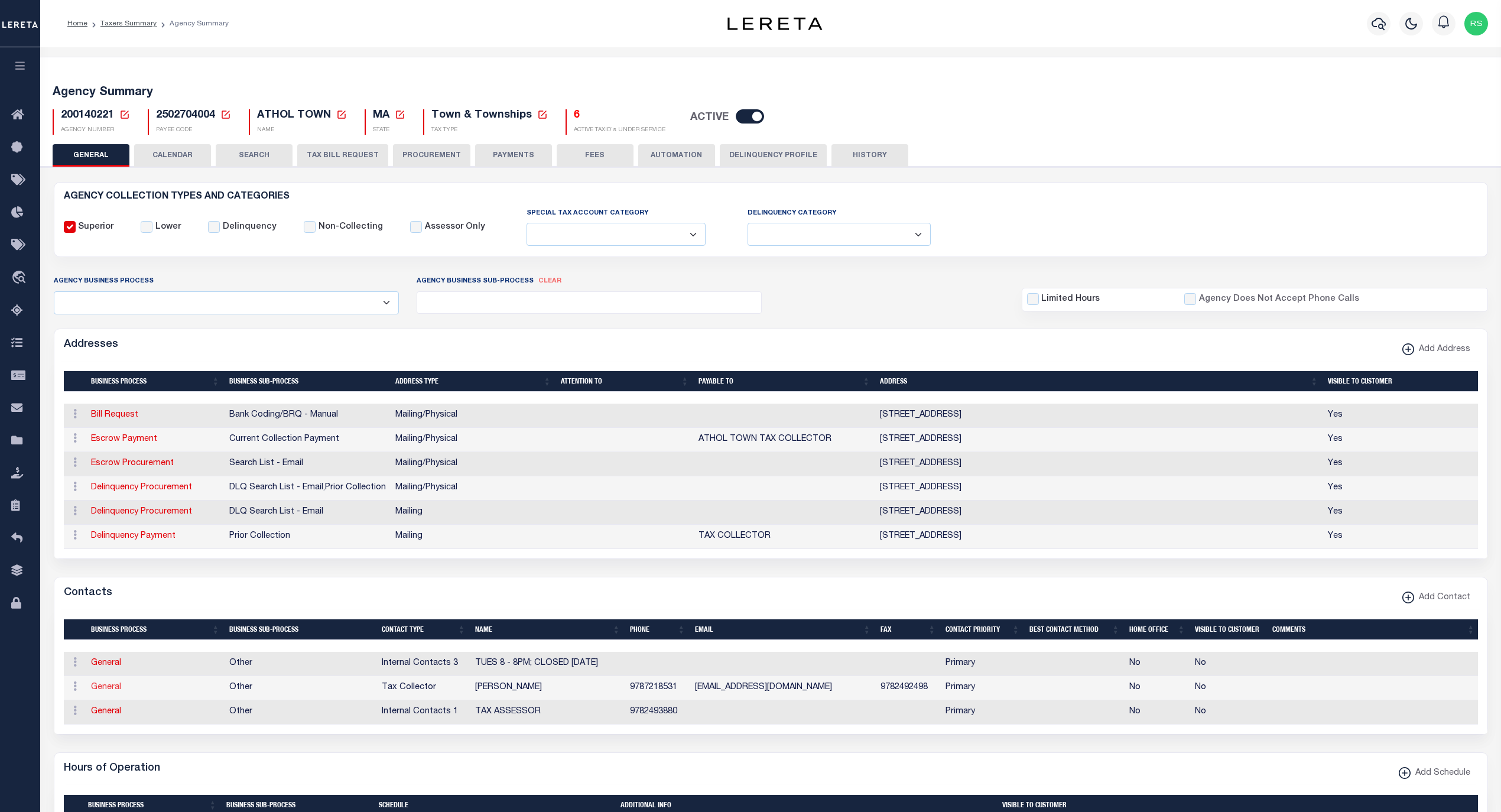
click at [106, 691] on link "General" at bounding box center [106, 687] width 30 height 8
checkbox input "false"
select select
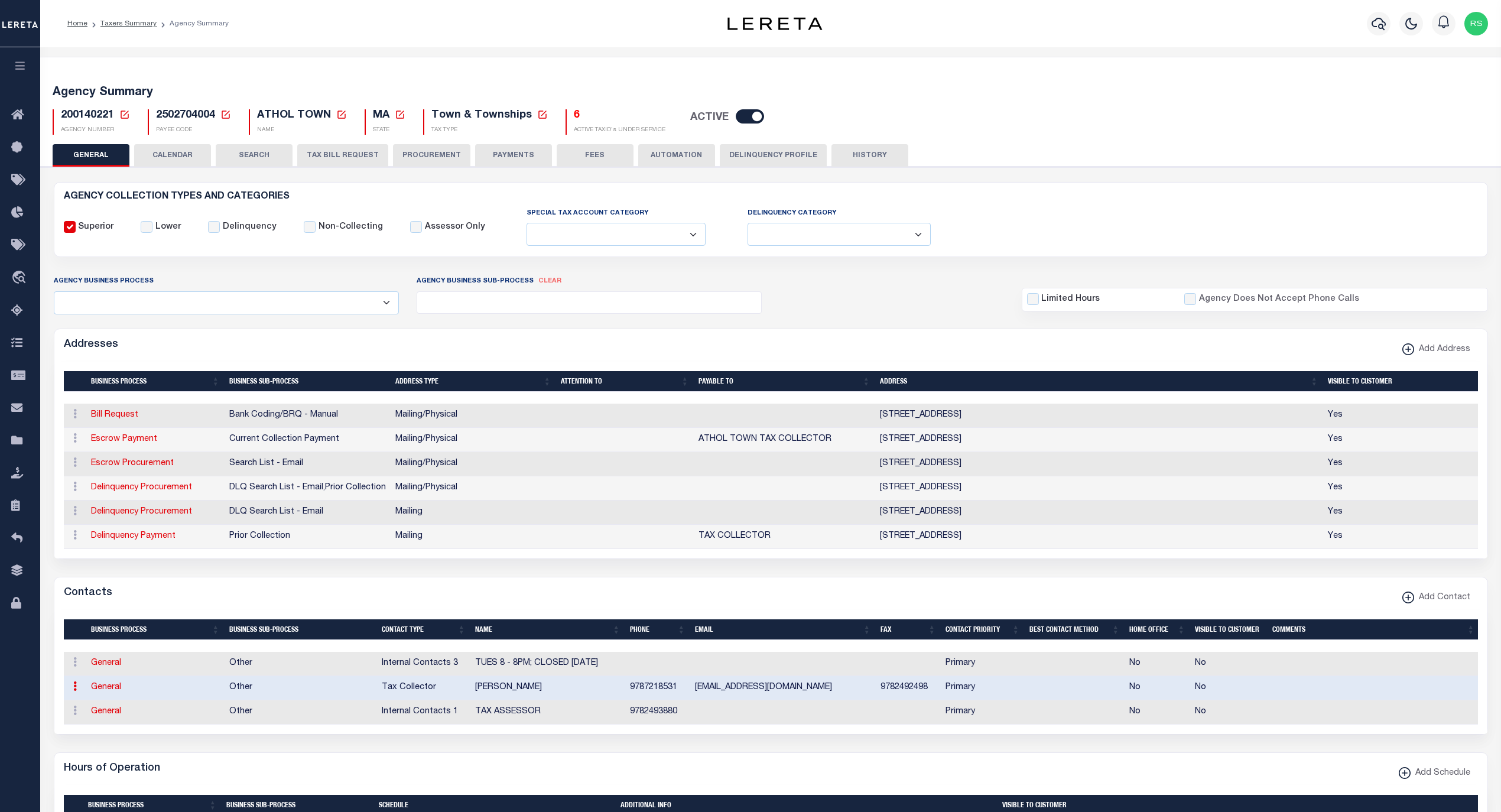
select select "2"
select select "1"
type input "[PERSON_NAME]"
type input "J"
type input "[PERSON_NAME]"
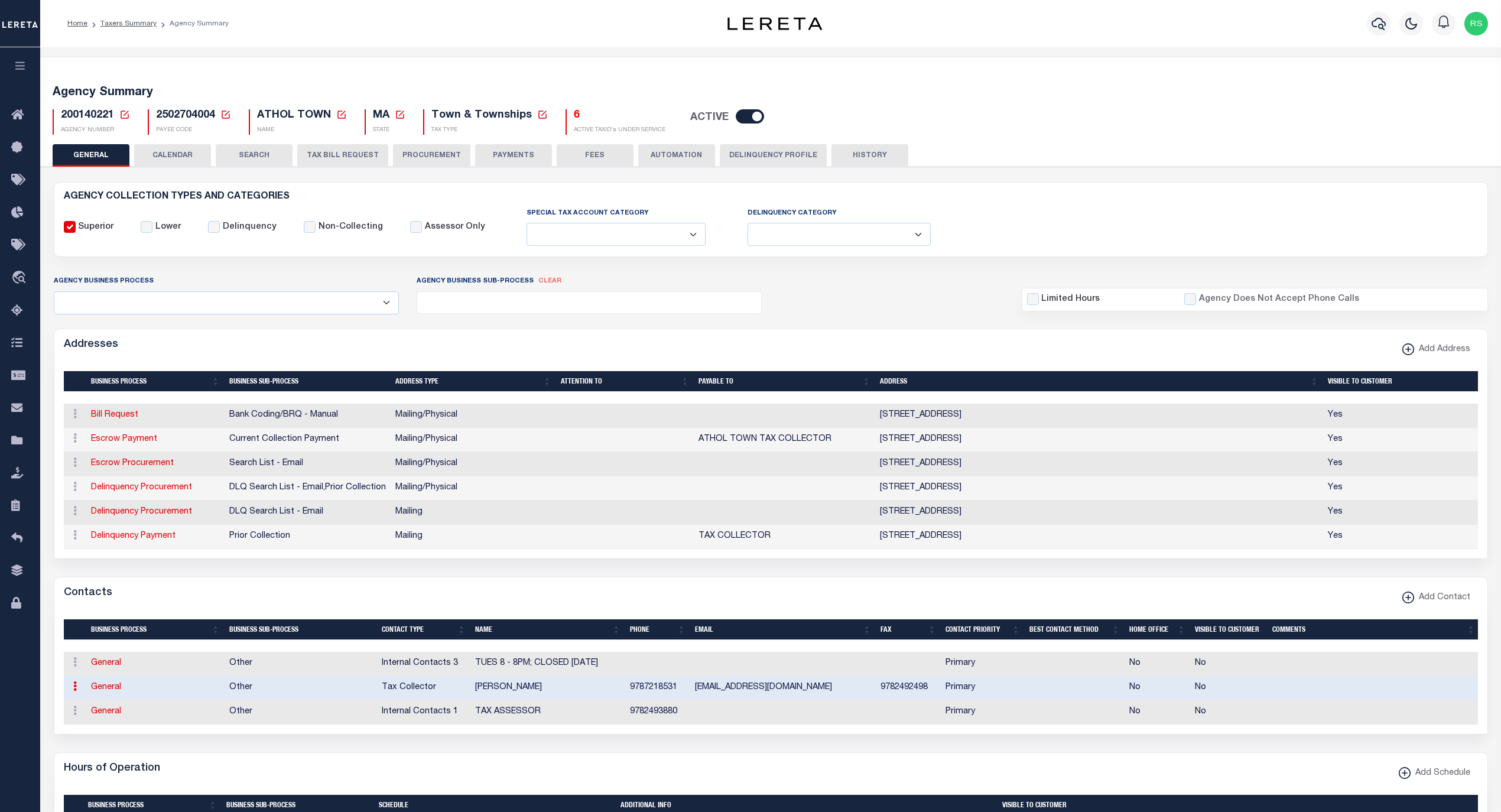
type input "9787218531"
type input "9782492498"
type input "[EMAIL_ADDRESS][DOMAIN_NAME]"
select select "6"
select select "39"
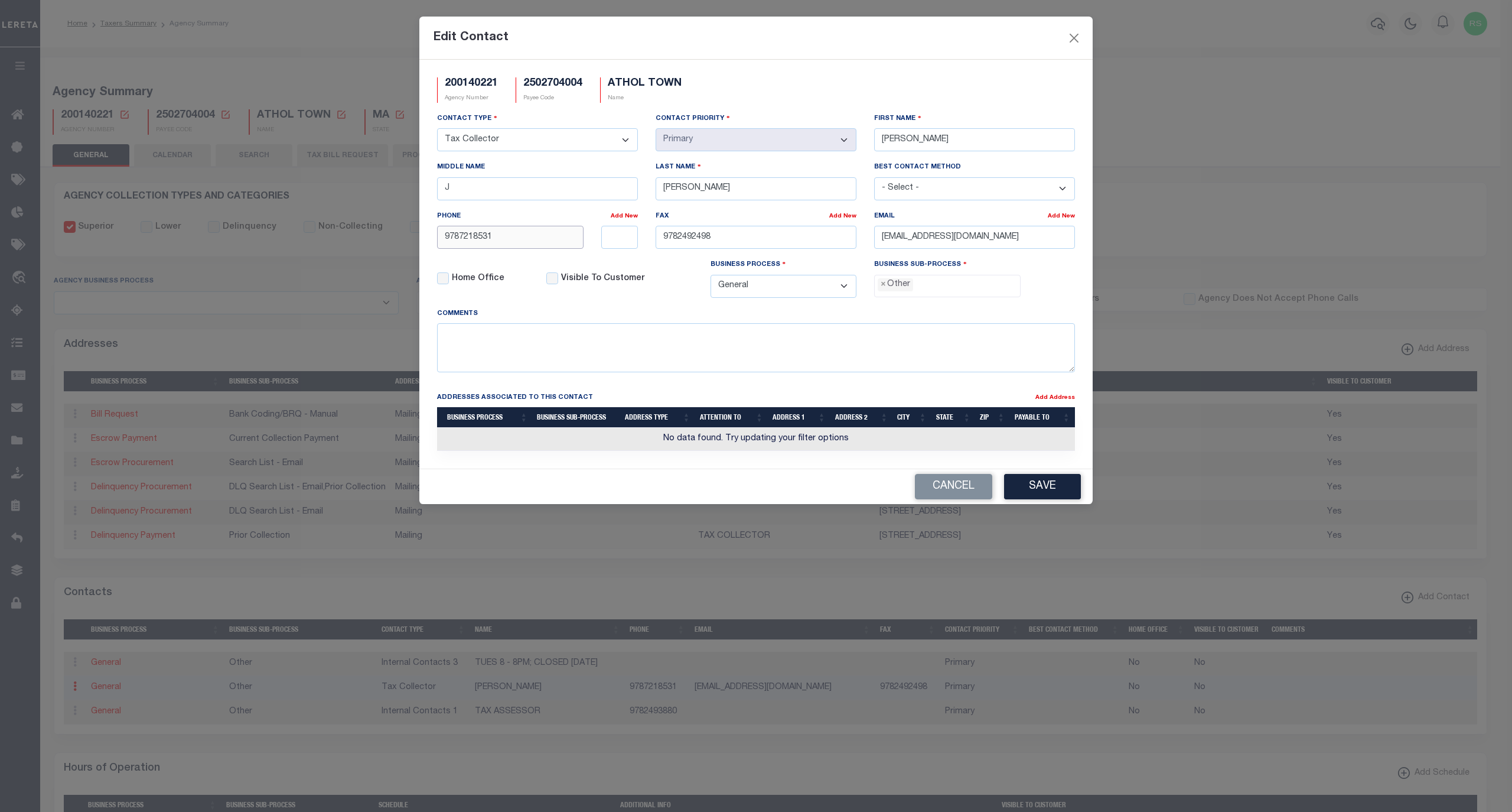
drag, startPoint x: 525, startPoint y: 242, endPoint x: 383, endPoint y: 238, distance: 142.1
click at [383, 238] on div "Edit Contact 200140221 Agency Number 2502704004 Payee Code [GEOGRAPHIC_DATA] TO…" at bounding box center [756, 406] width 1512 height 812
paste input "-721-8446"
type input "[PHONE_NUMBER]"
drag, startPoint x: 770, startPoint y: 249, endPoint x: 597, endPoint y: 239, distance: 173.3
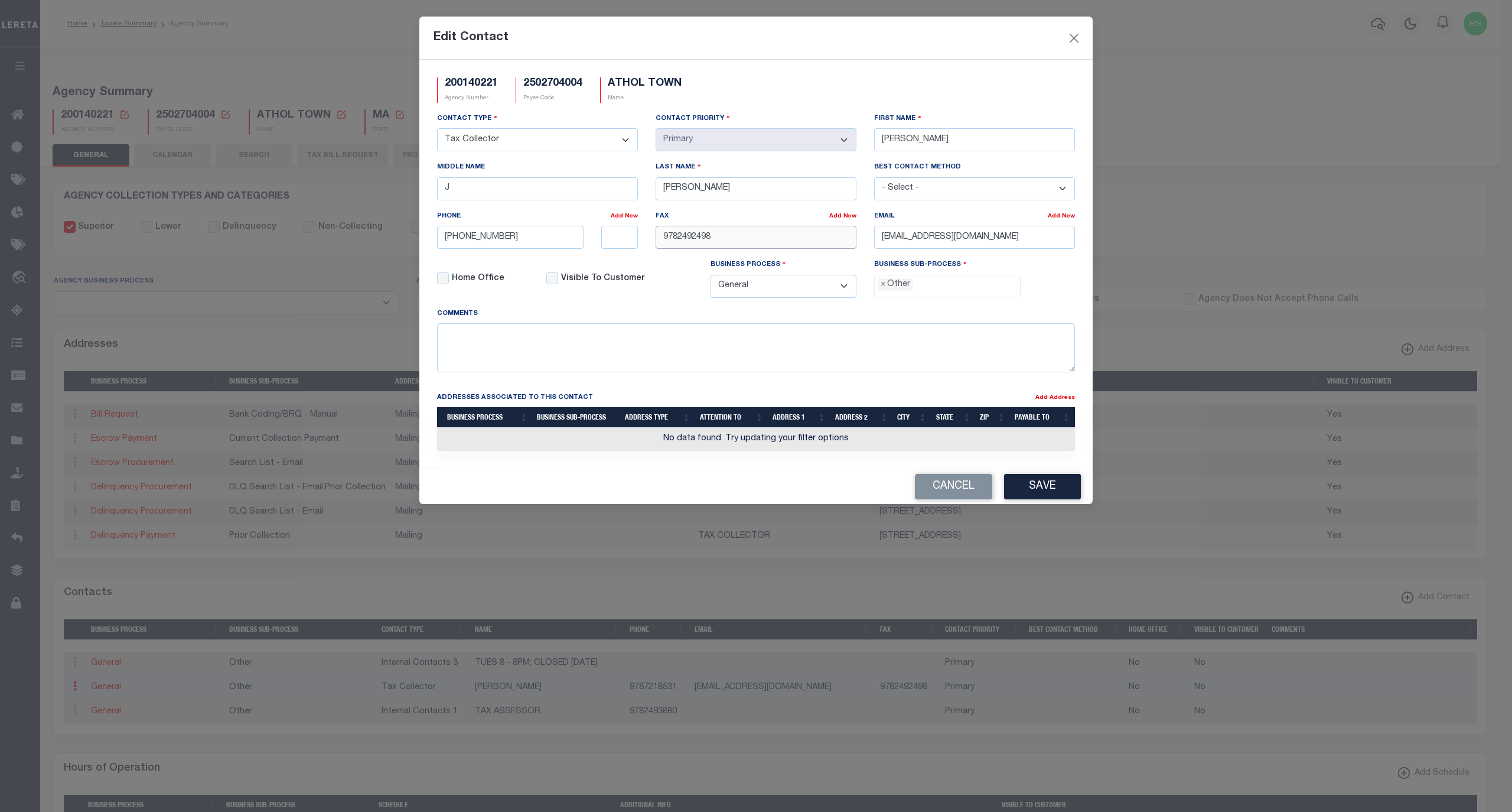
click at [597, 239] on div "Contact Type - Select - Assessor Clerk Internal Contacts 1 Internal Contacts 2 …" at bounding box center [756, 210] width 656 height 195
paste input "-249-"
type input "[PHONE_NUMBER]"
click at [883, 288] on span "×" at bounding box center [883, 285] width 5 height 13
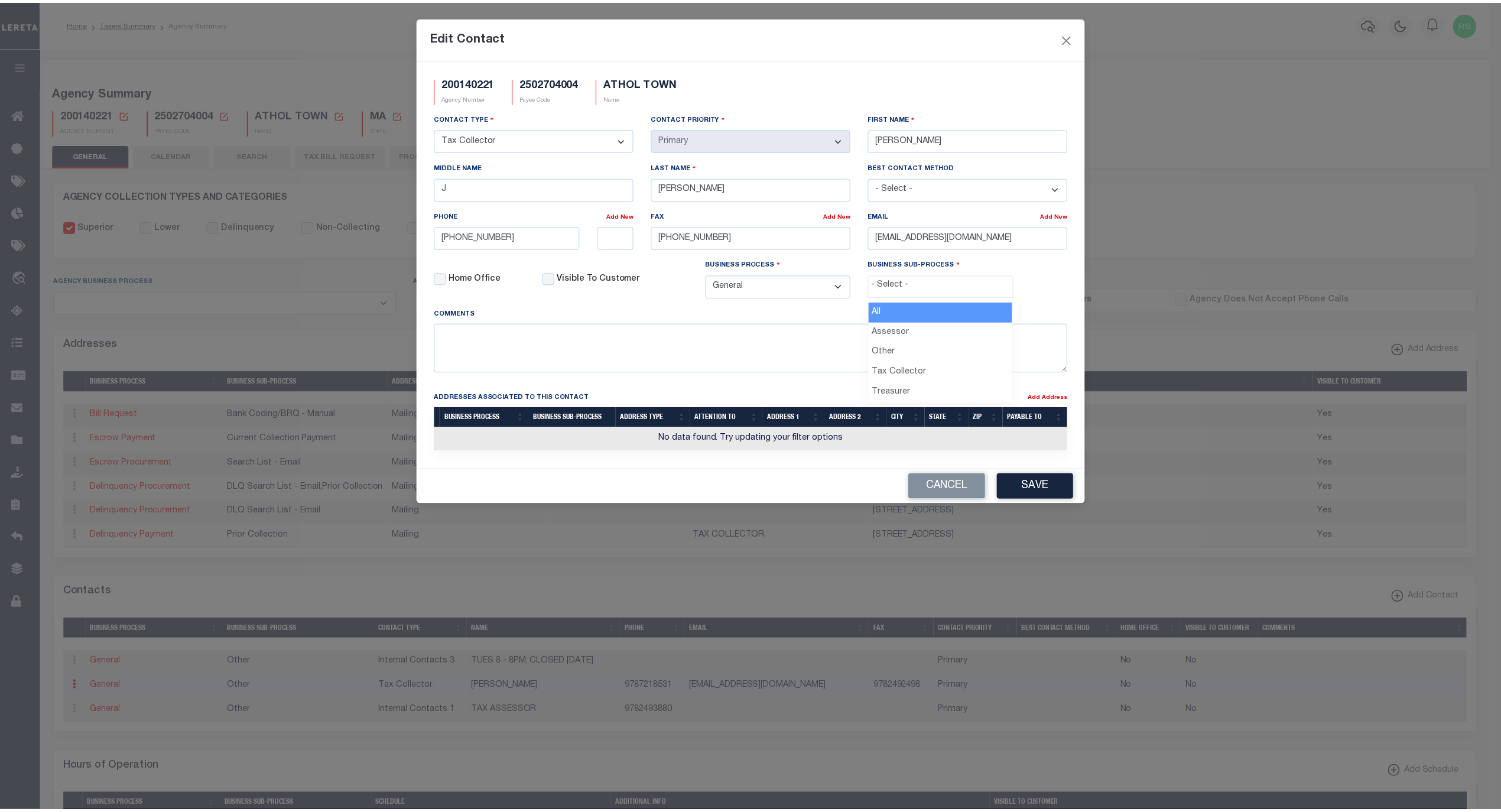
scroll to position [20, 0]
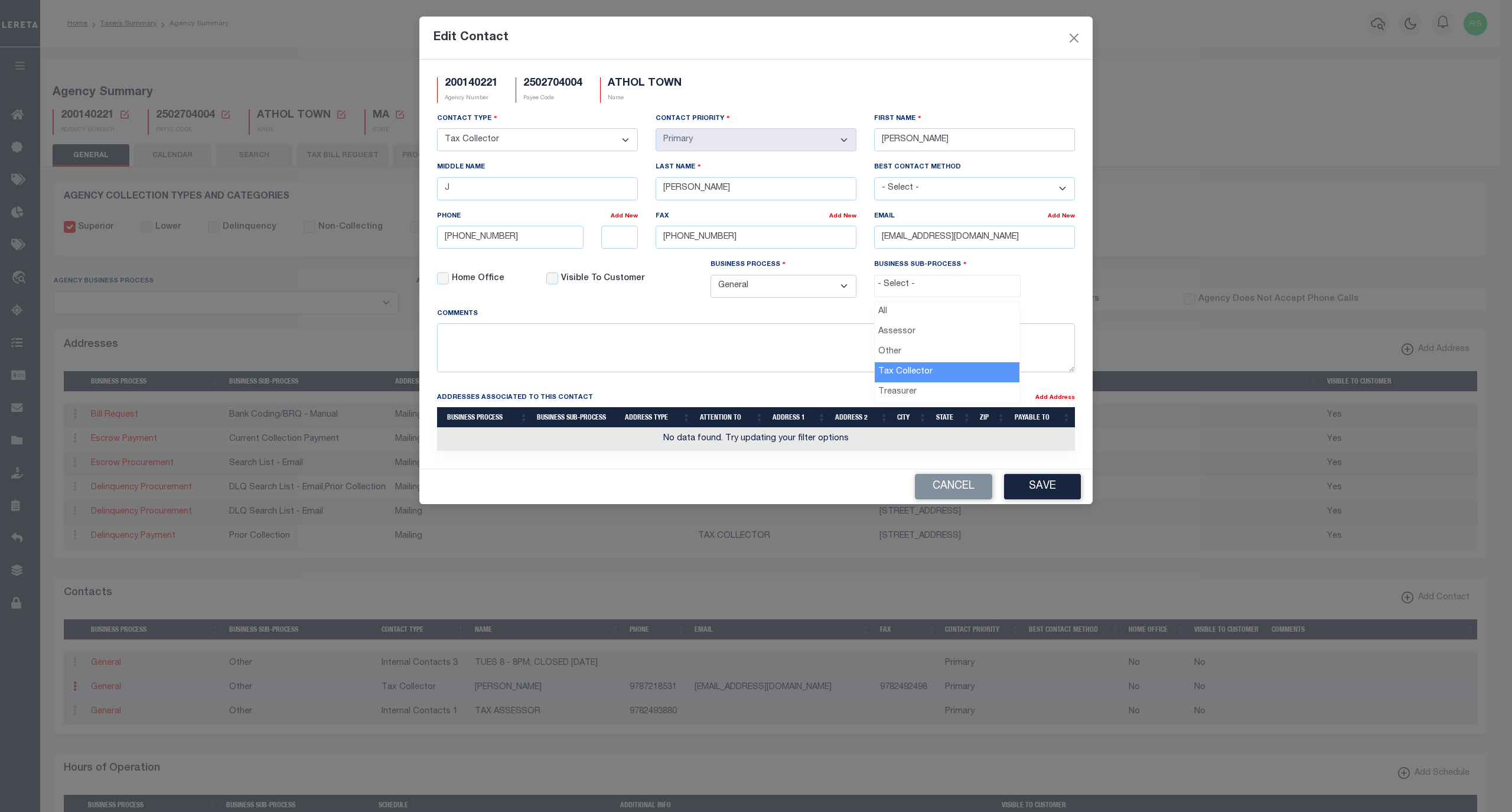
select select "31"
click at [1039, 487] on button "Save" at bounding box center [1043, 487] width 77 height 25
